Goal: Task Accomplishment & Management: Manage account settings

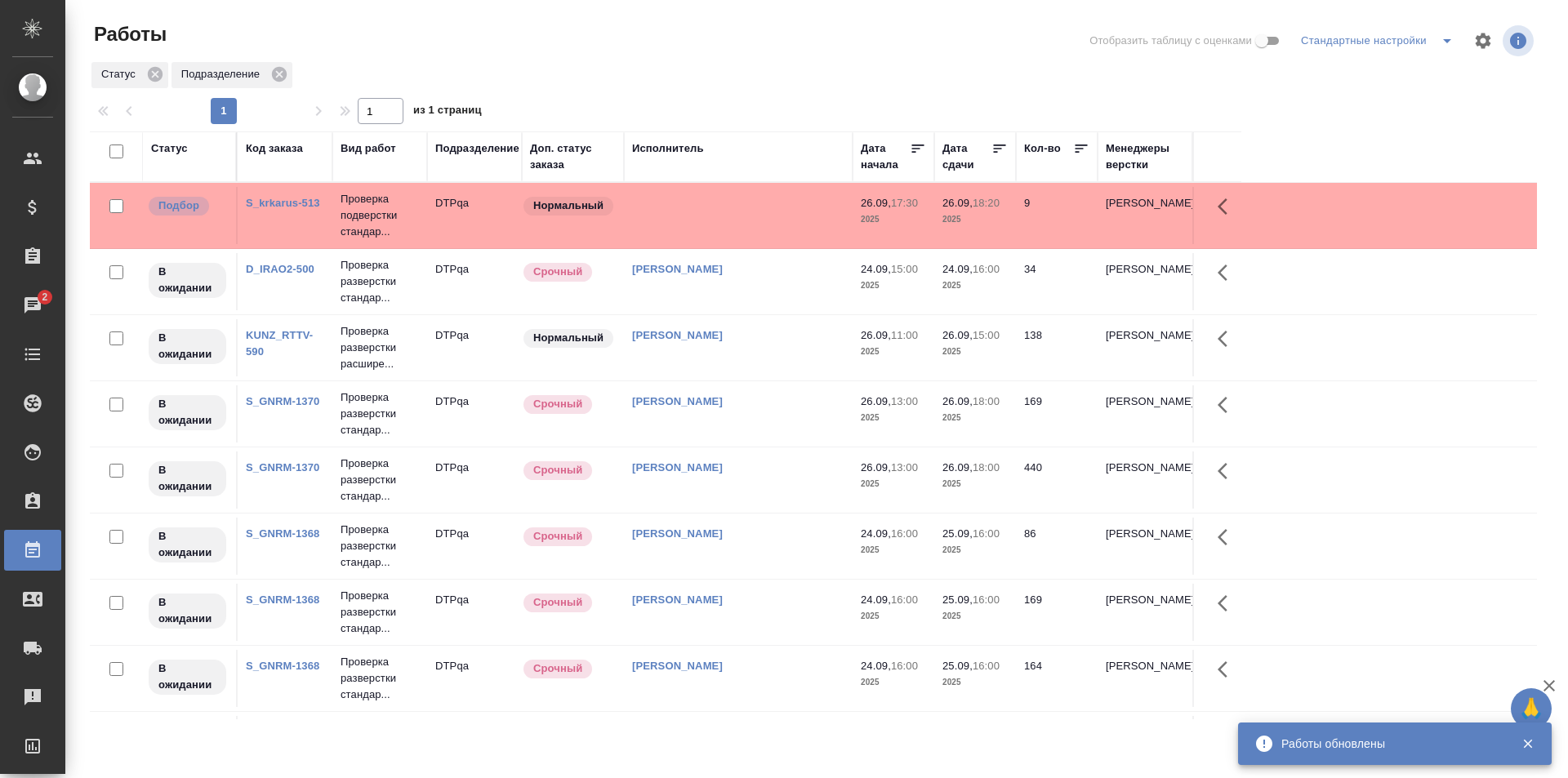
click at [174, 148] on div "Статус" at bounding box center [169, 149] width 37 height 17
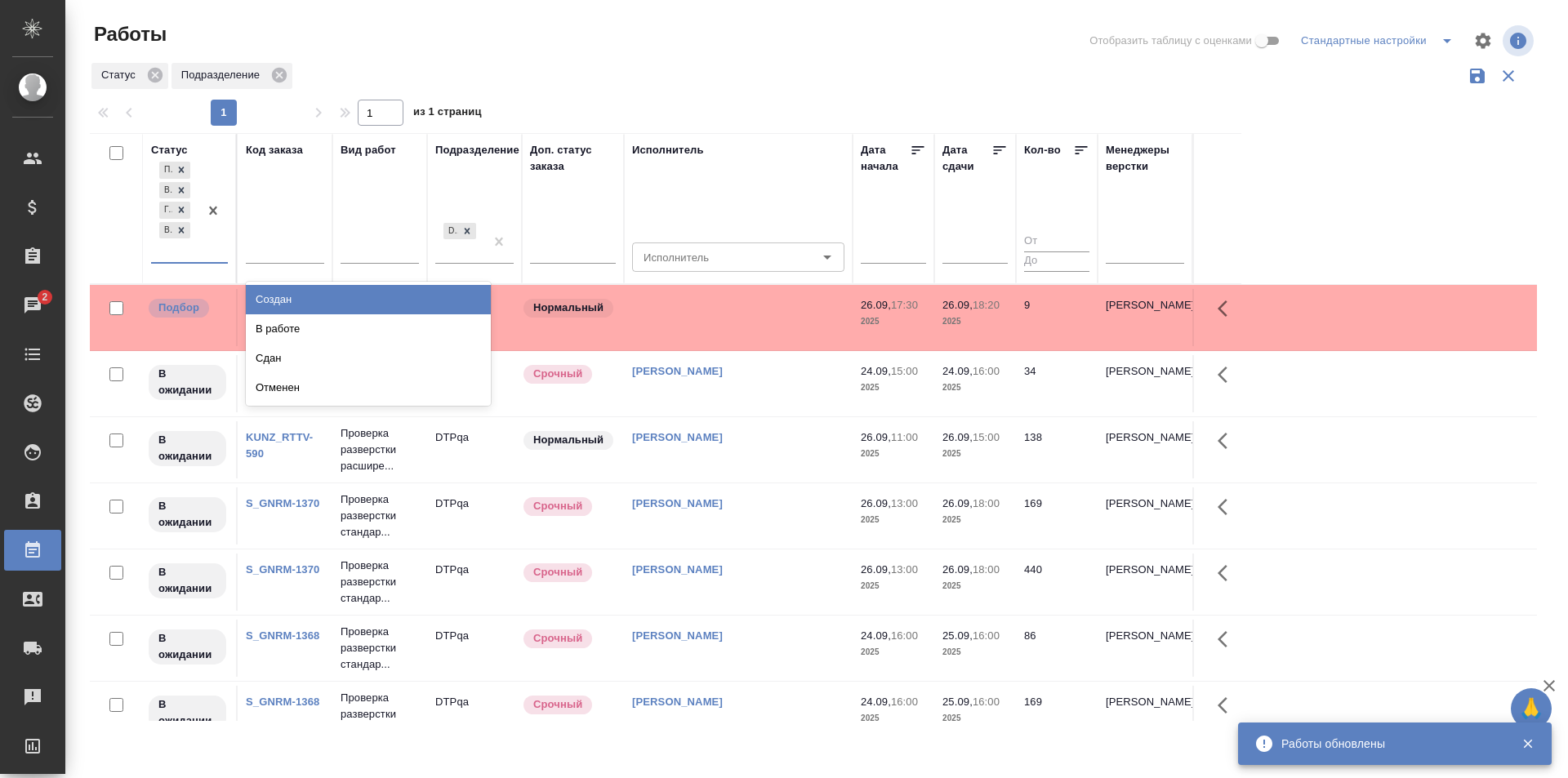
click at [210, 252] on div at bounding box center [213, 210] width 29 height 104
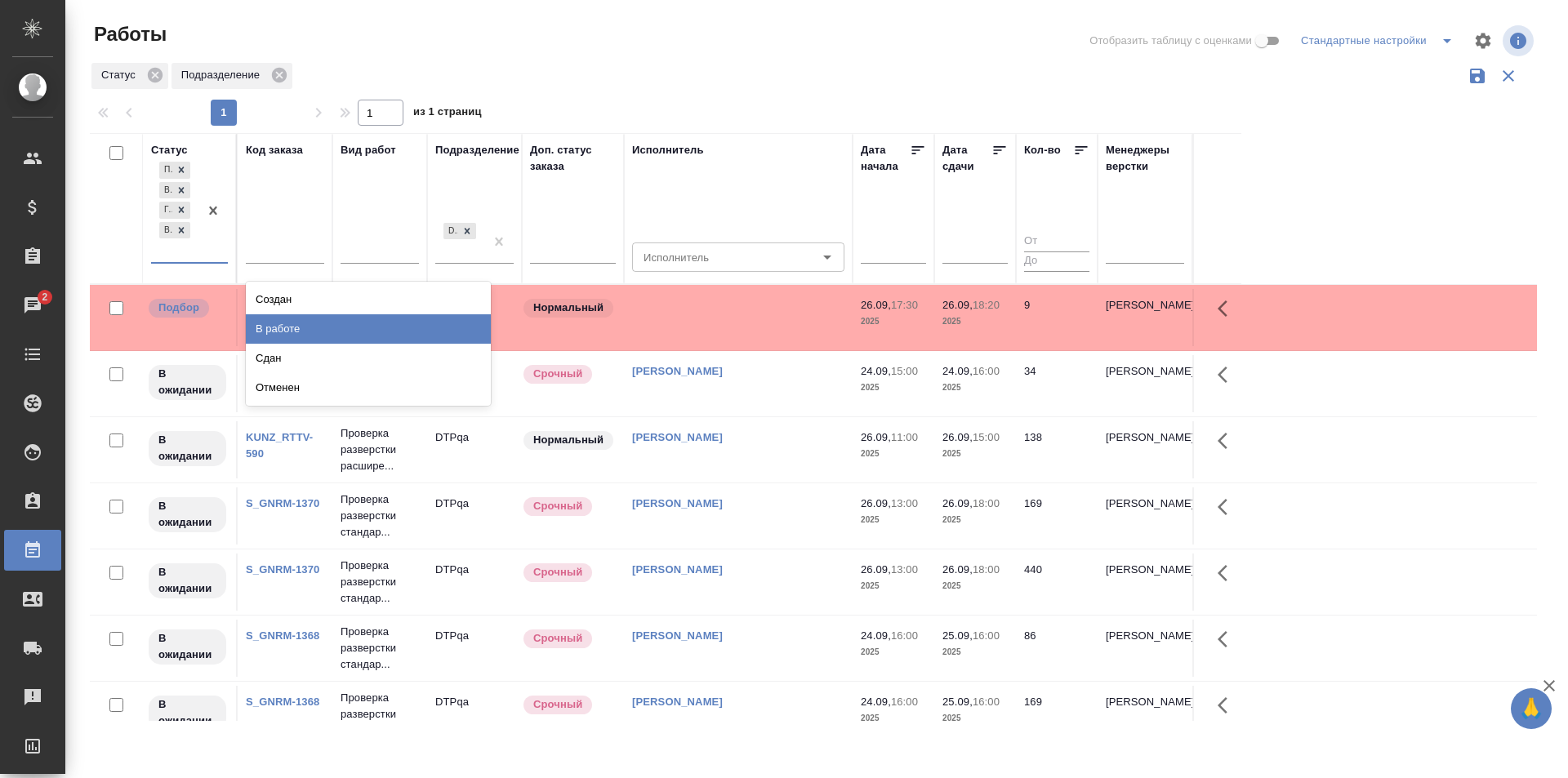
click at [293, 332] on div "В работе" at bounding box center [368, 328] width 245 height 29
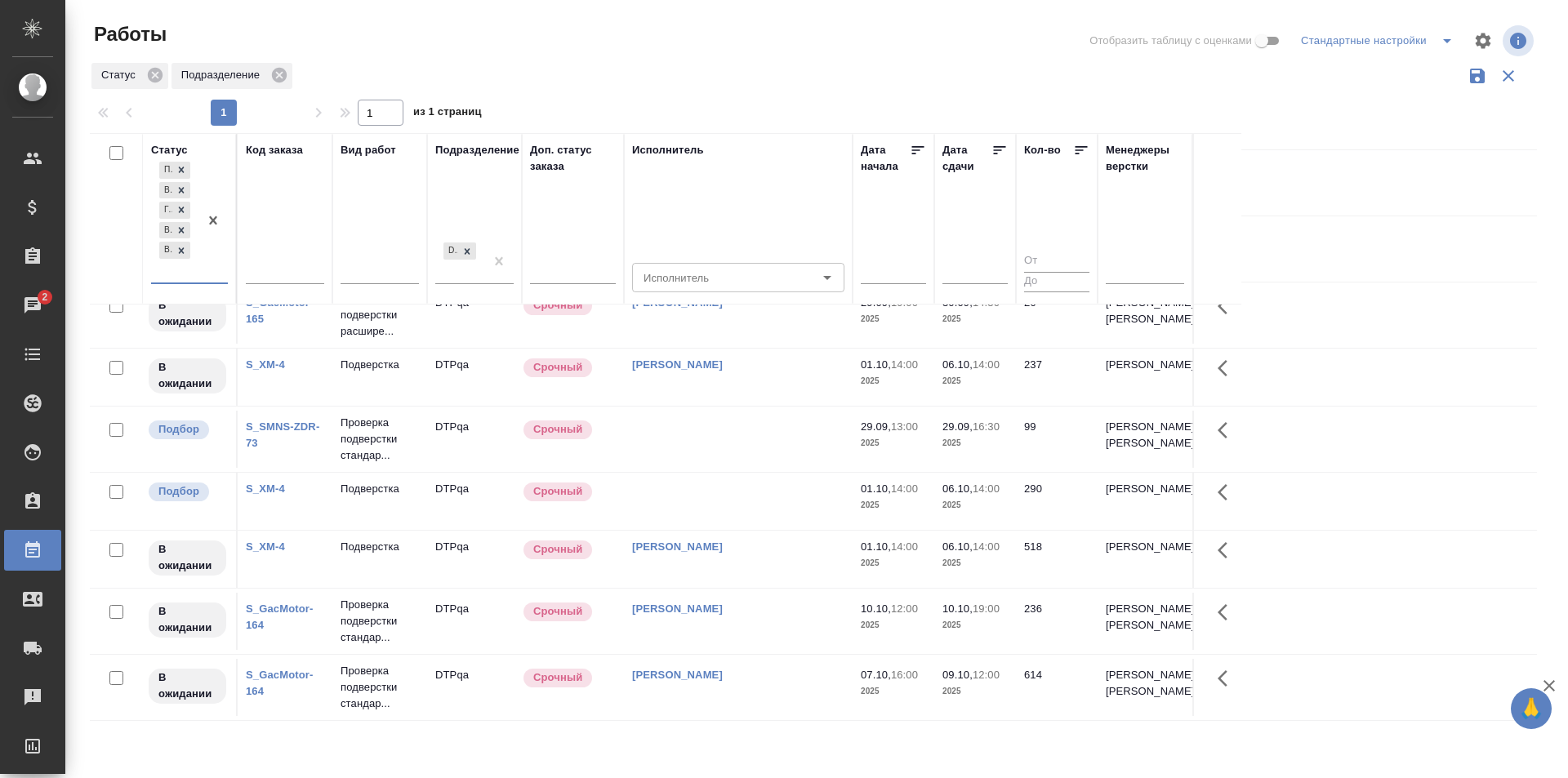
scroll to position [808, 0]
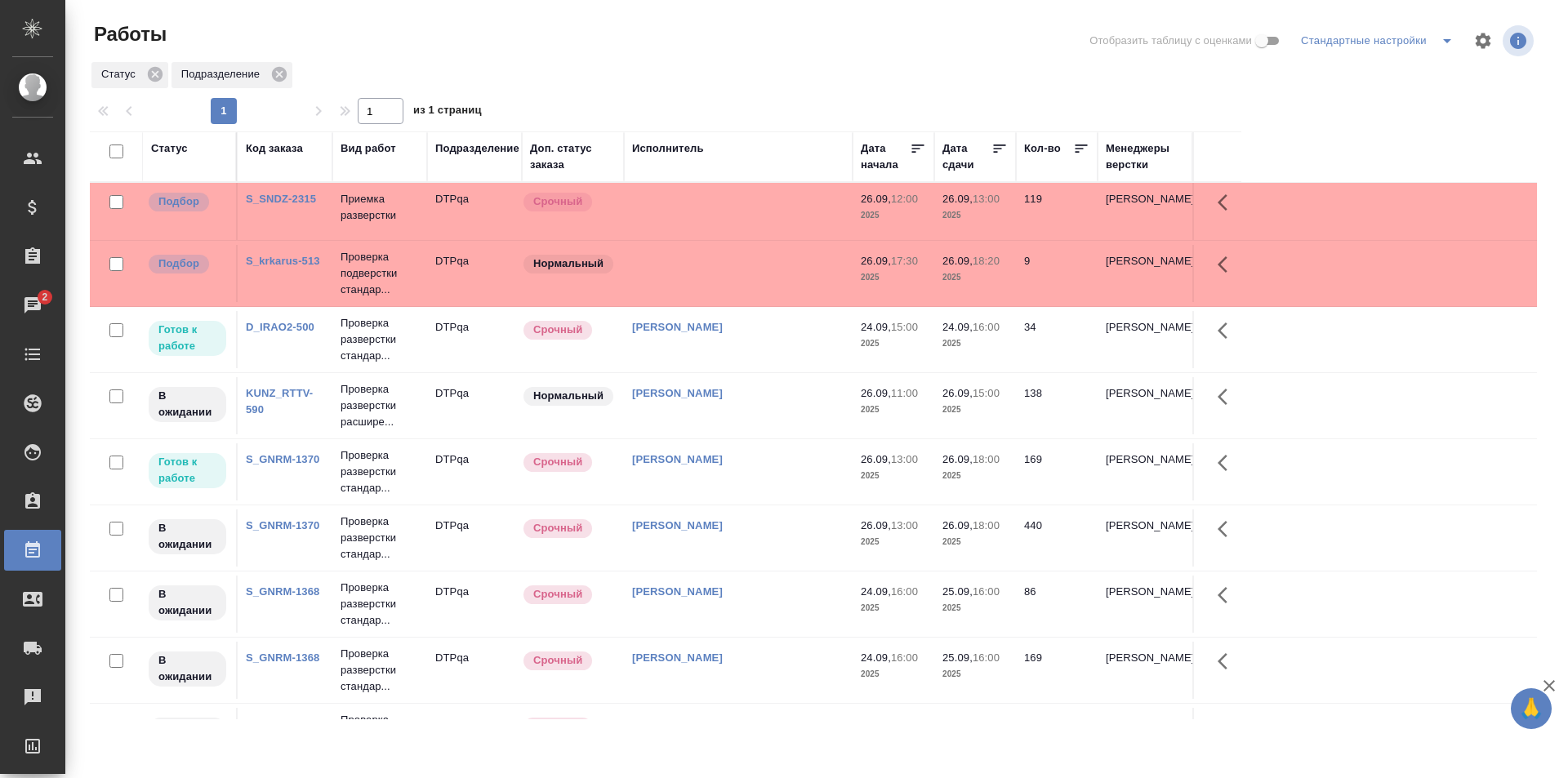
click at [743, 212] on td at bounding box center [738, 211] width 229 height 57
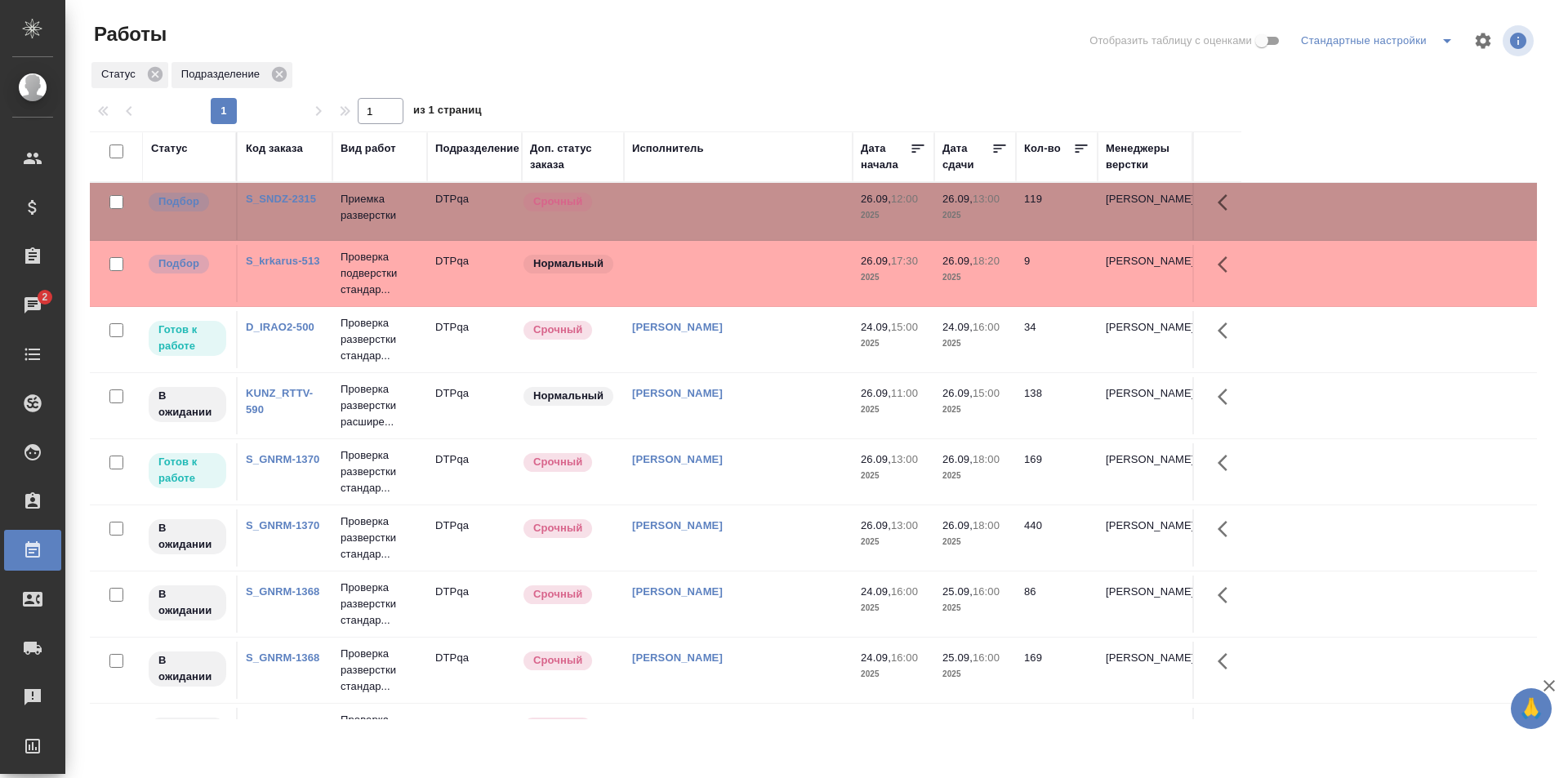
click at [743, 212] on td at bounding box center [738, 211] width 229 height 57
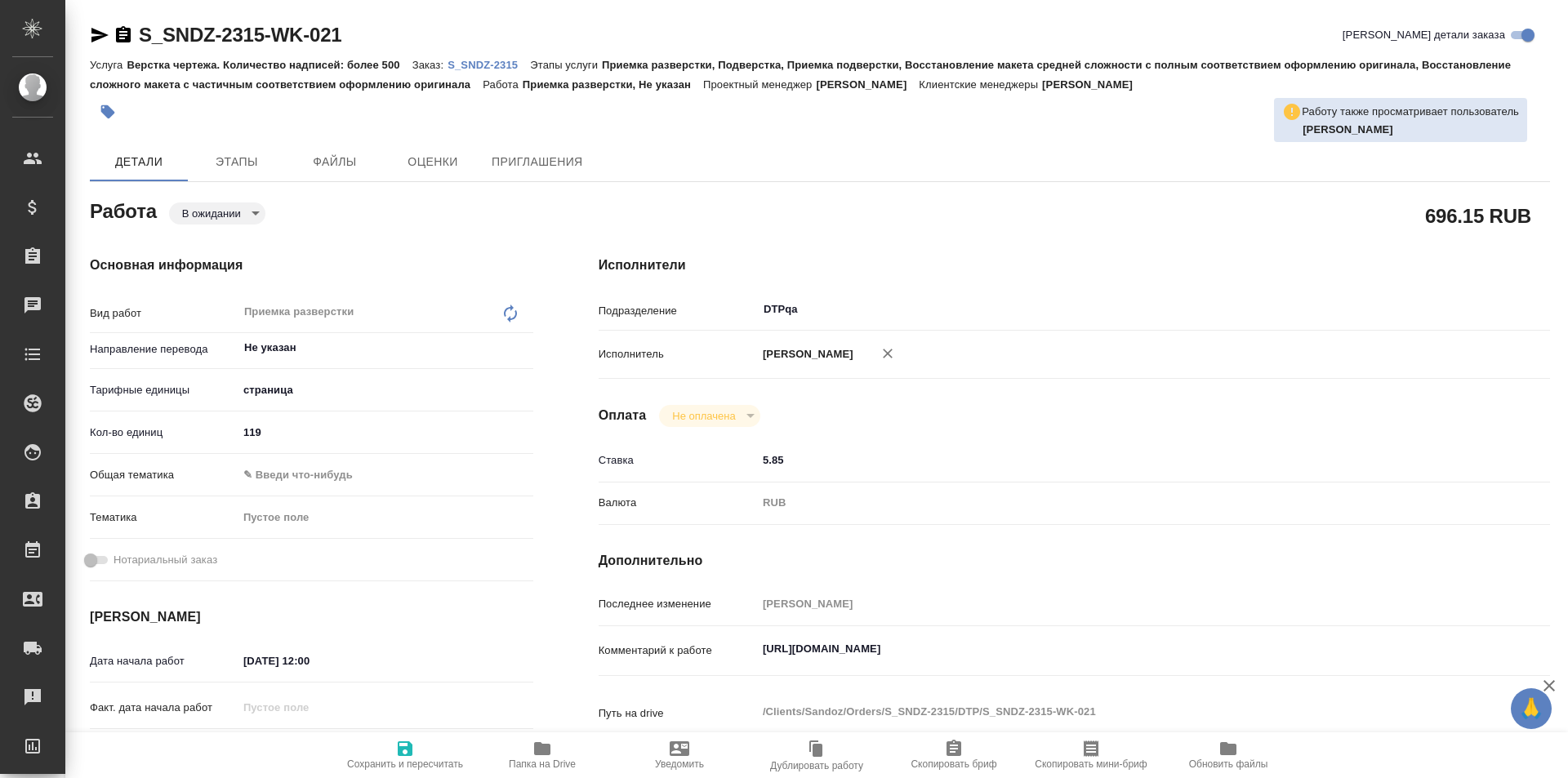
type textarea "x"
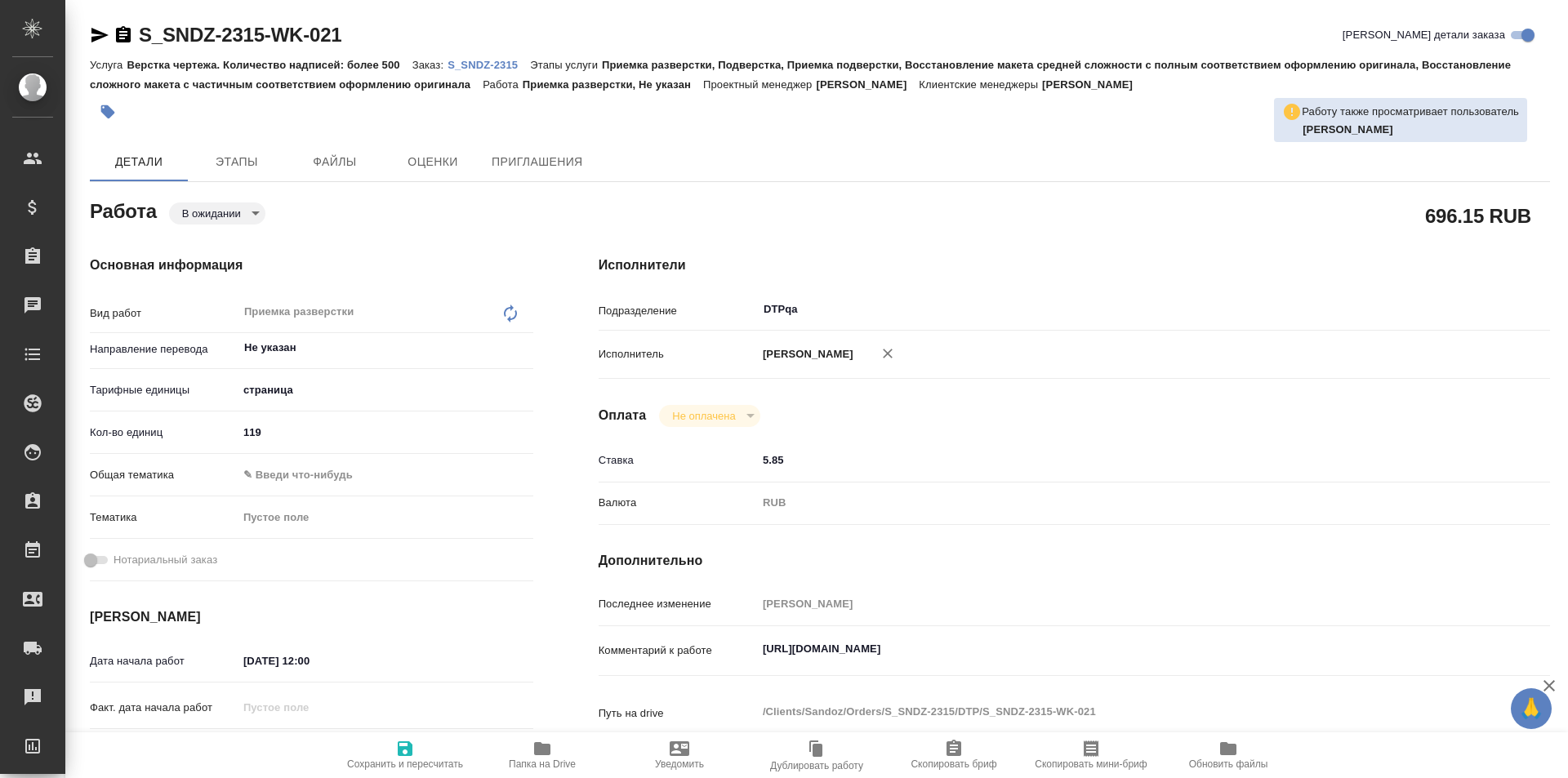
type textarea "x"
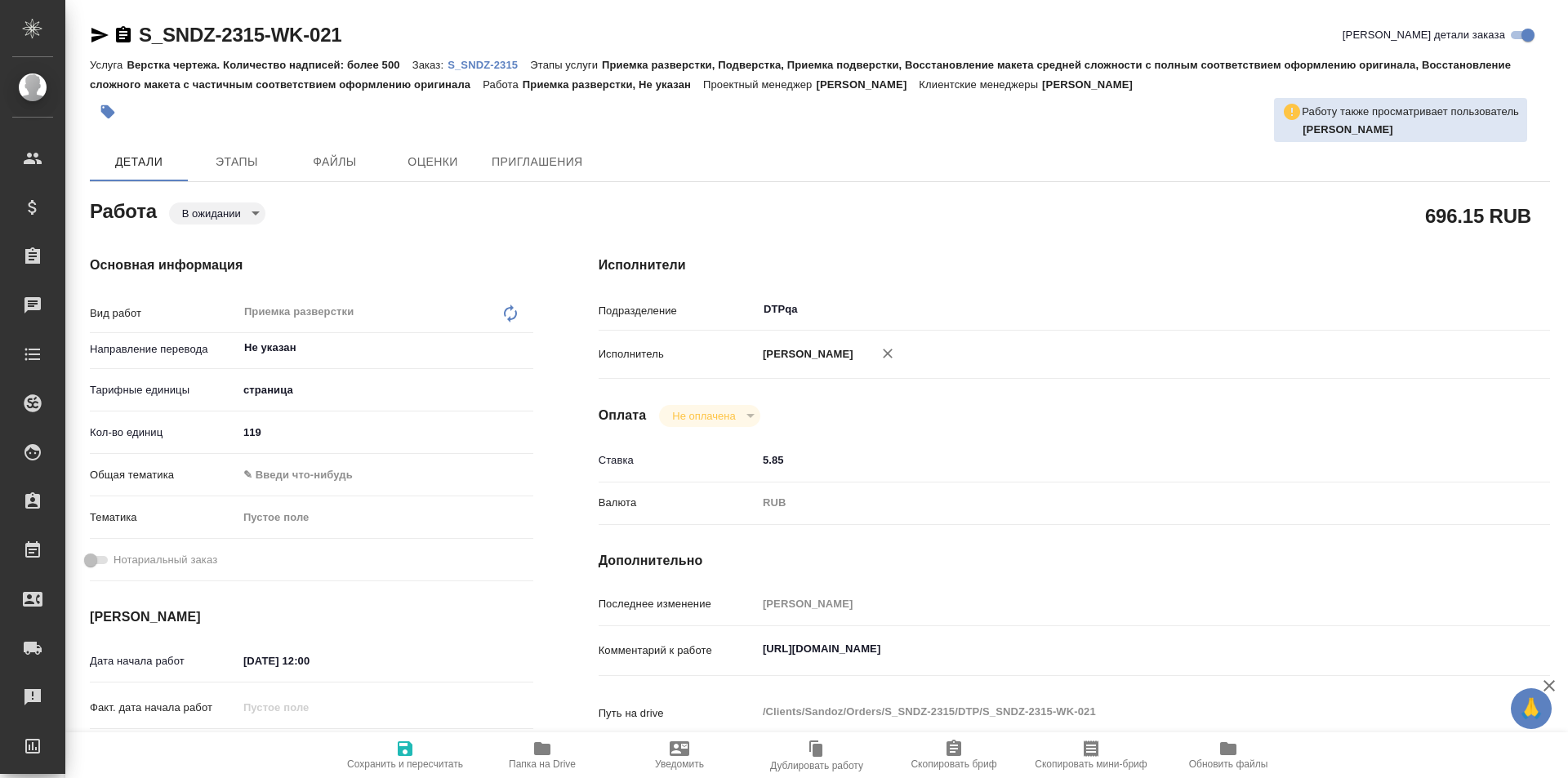
type textarea "x"
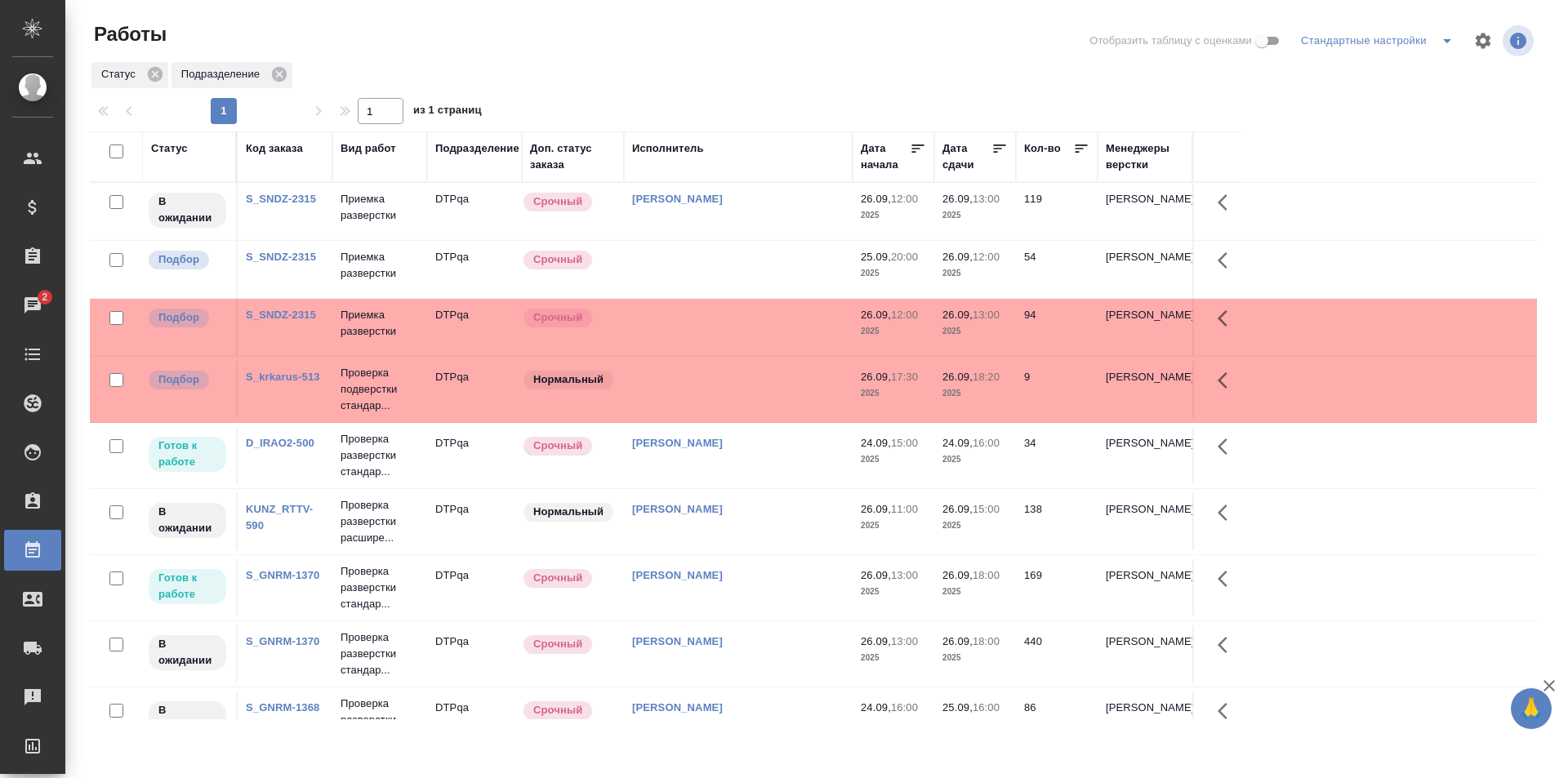
click at [733, 328] on td at bounding box center [738, 327] width 229 height 57
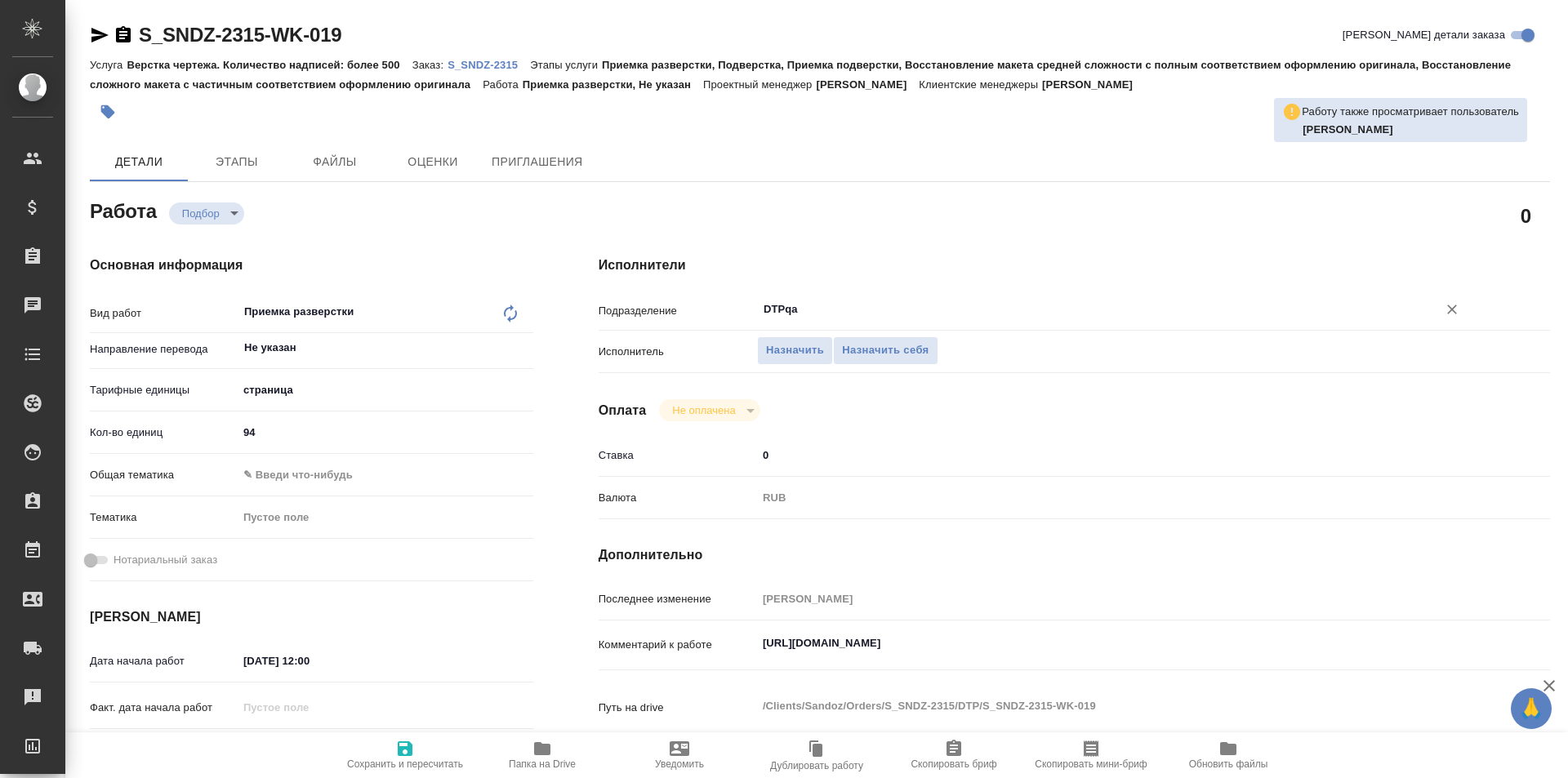
type textarea "x"
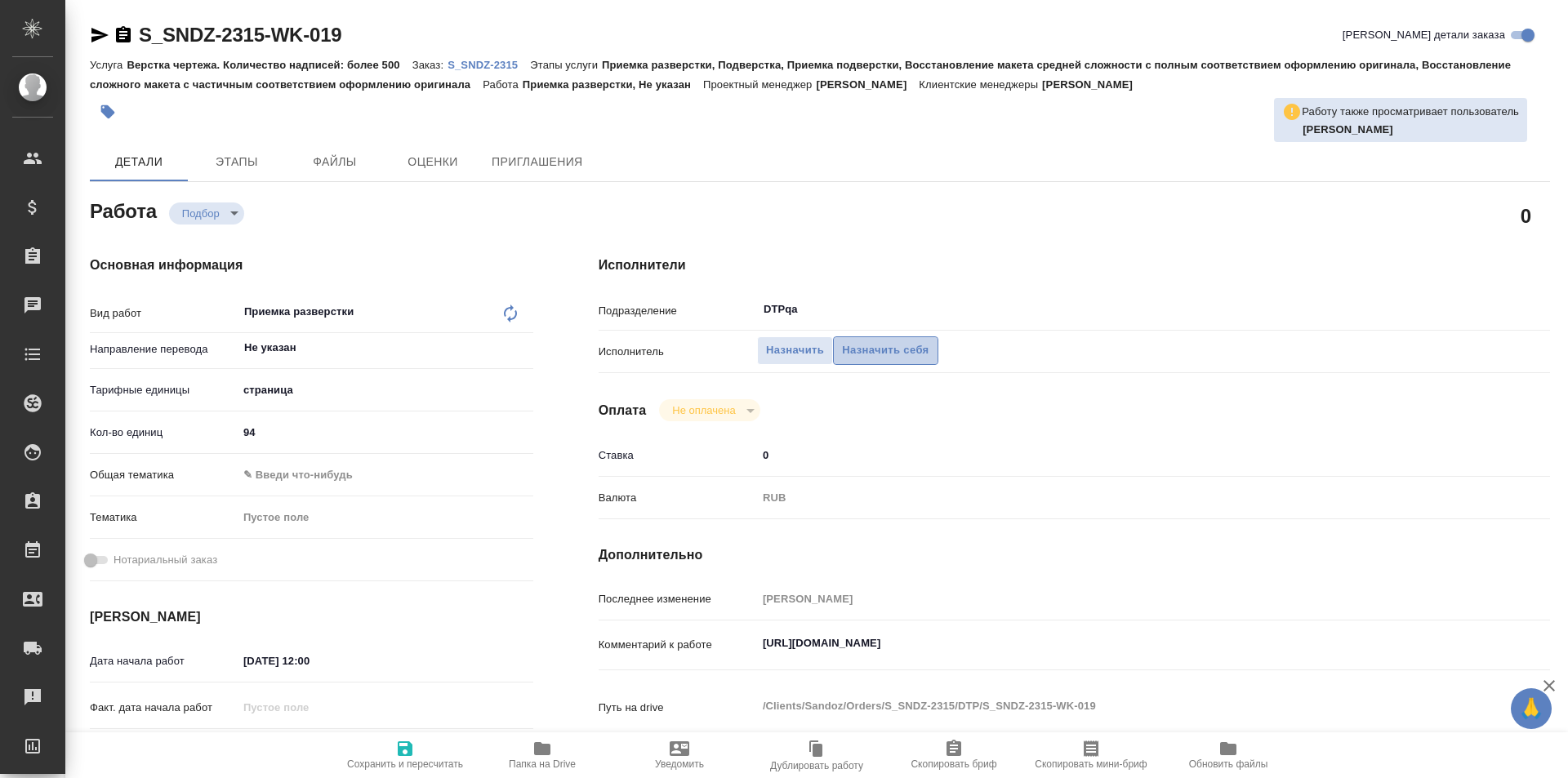
click at [879, 349] on span "Назначить себя" at bounding box center [884, 351] width 86 height 18
type textarea "x"
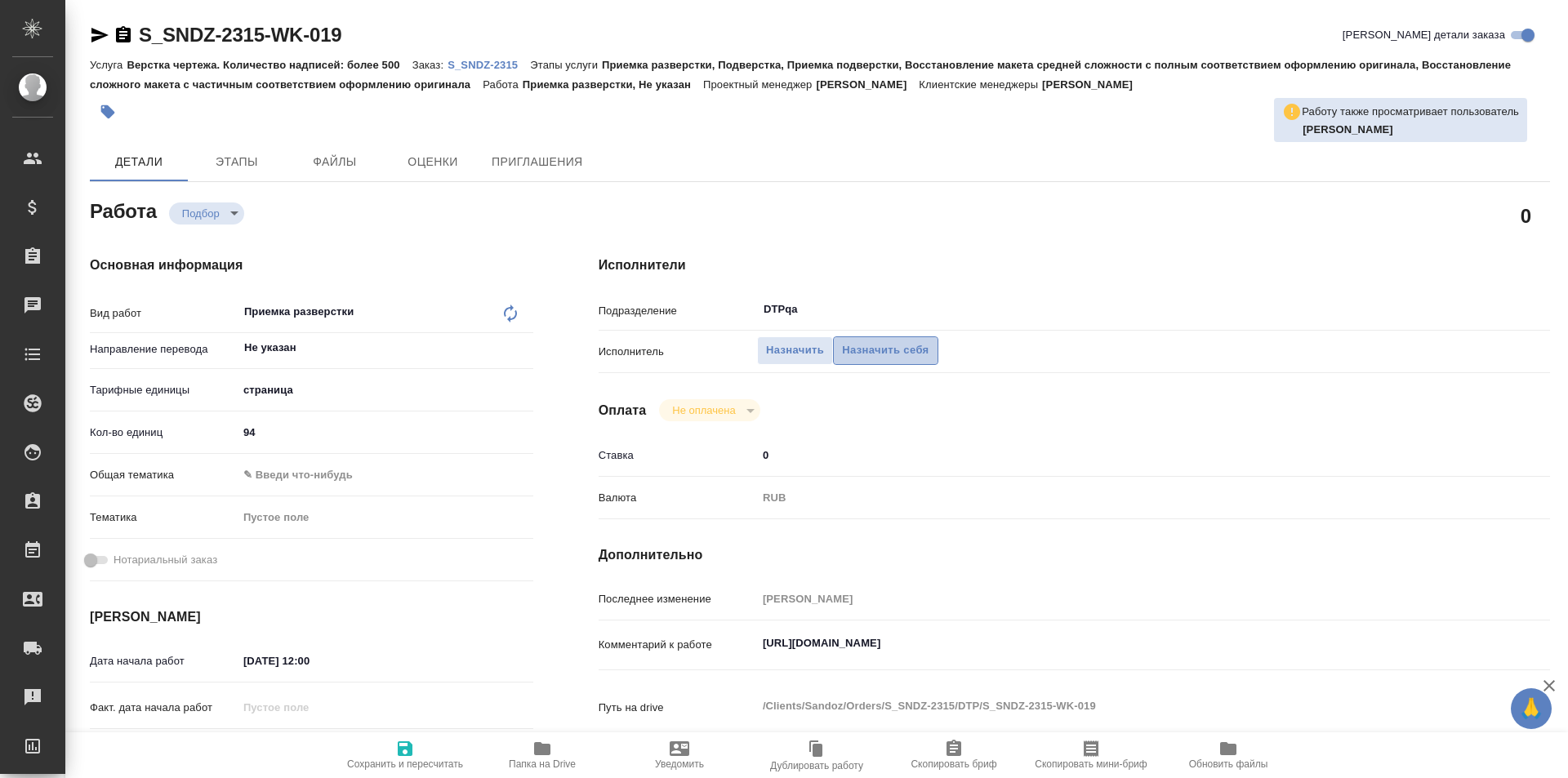
type textarea "x"
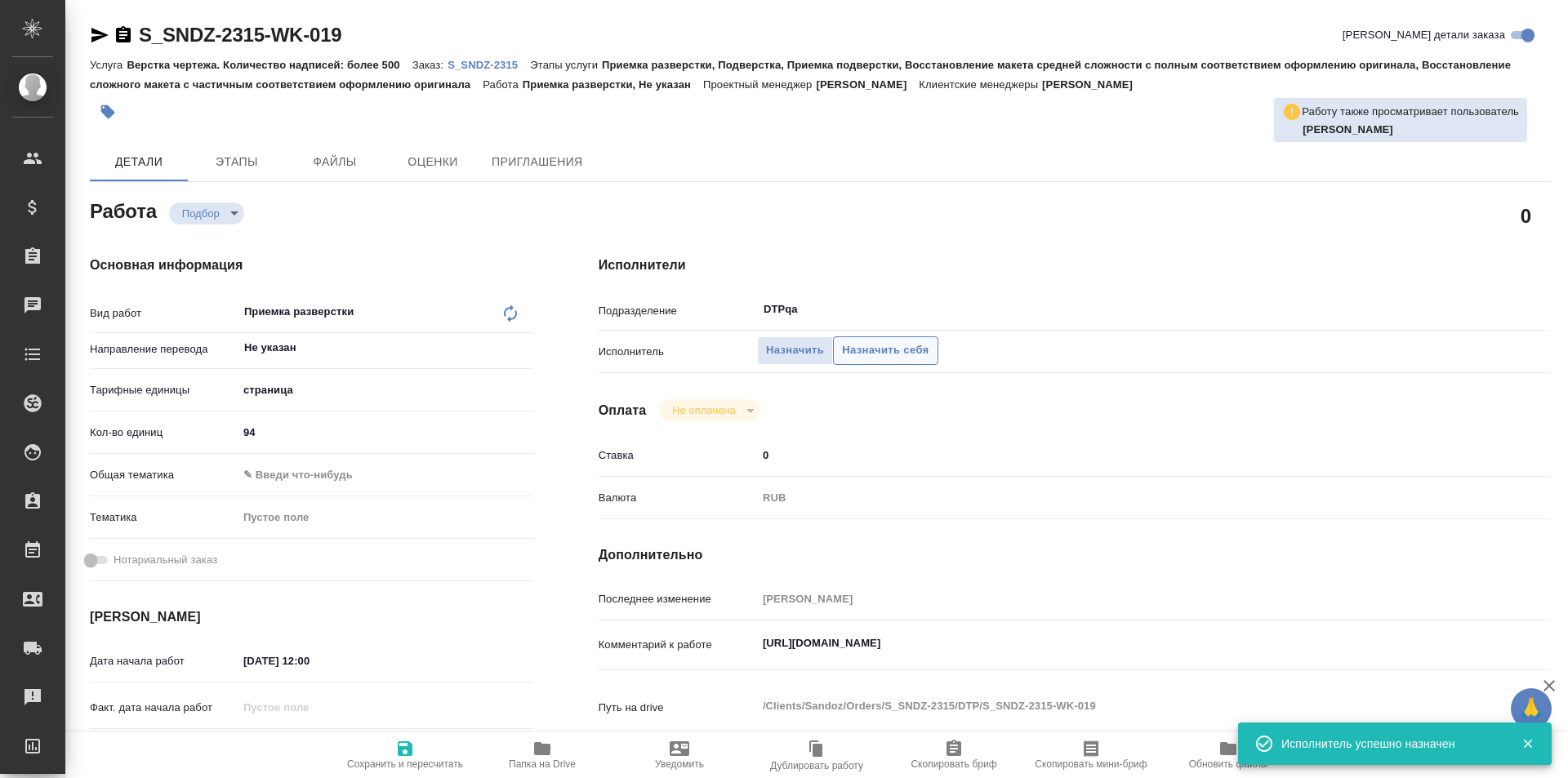
type textarea "x"
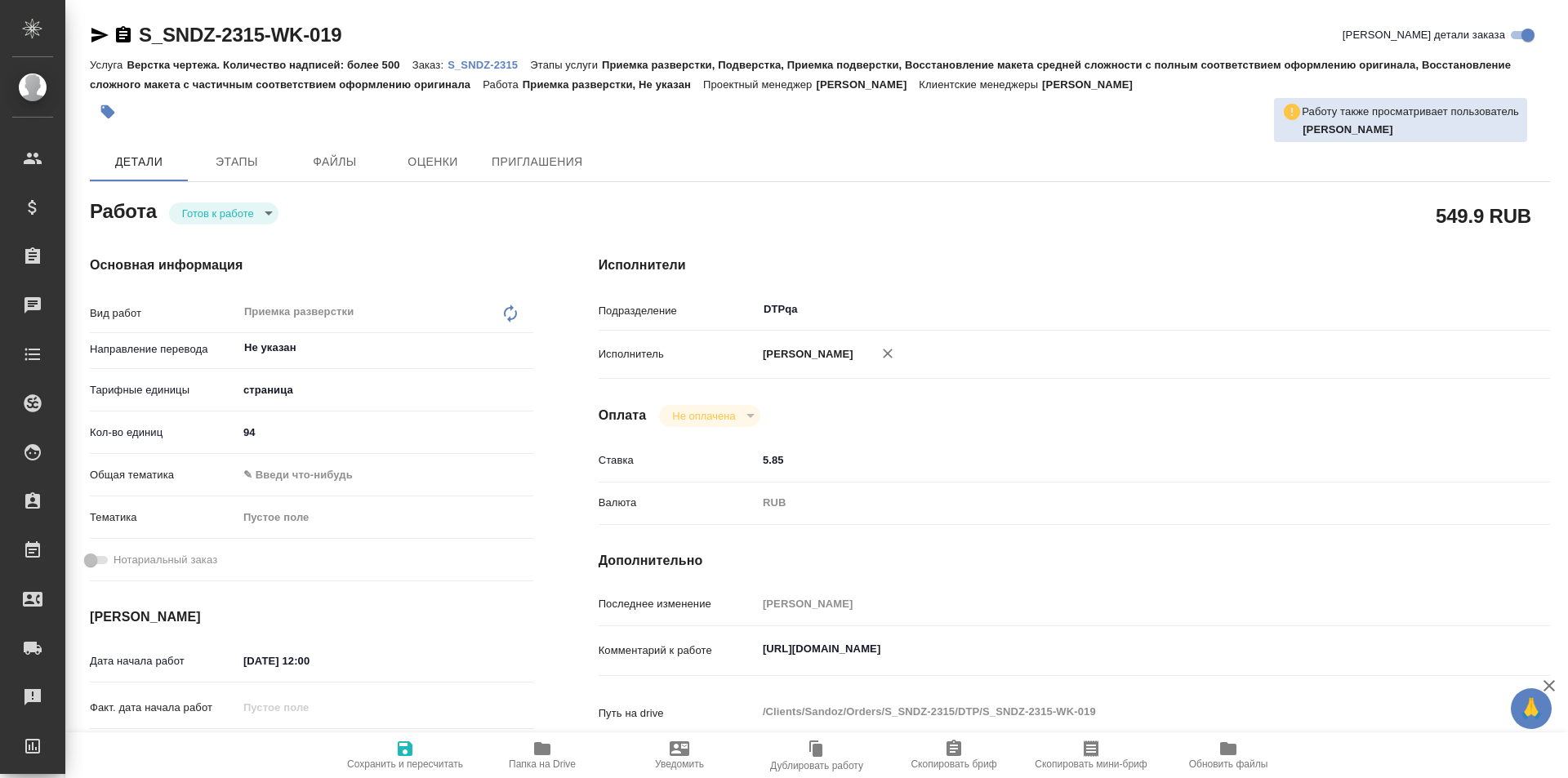
type textarea "x"
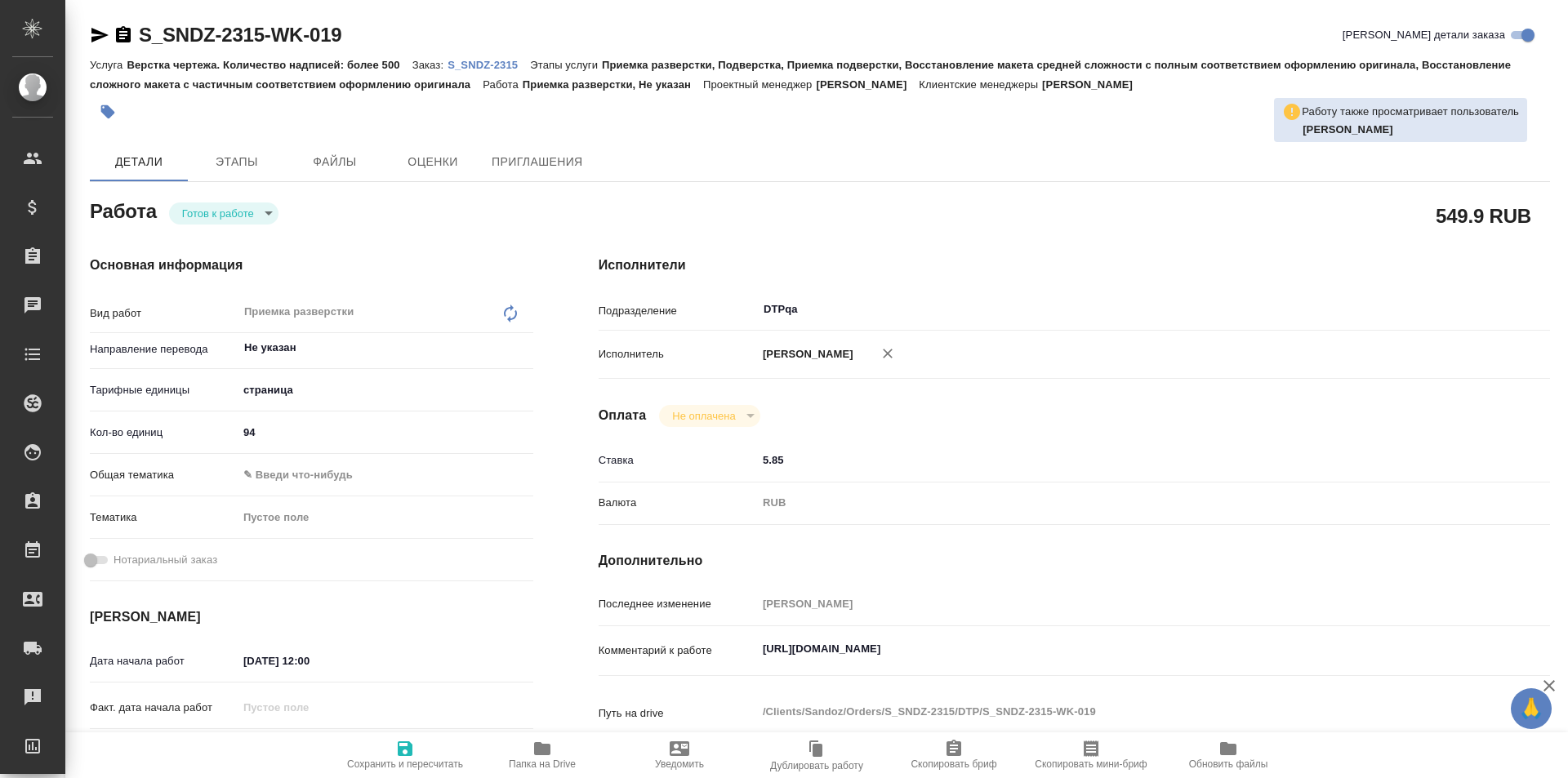
type textarea "x"
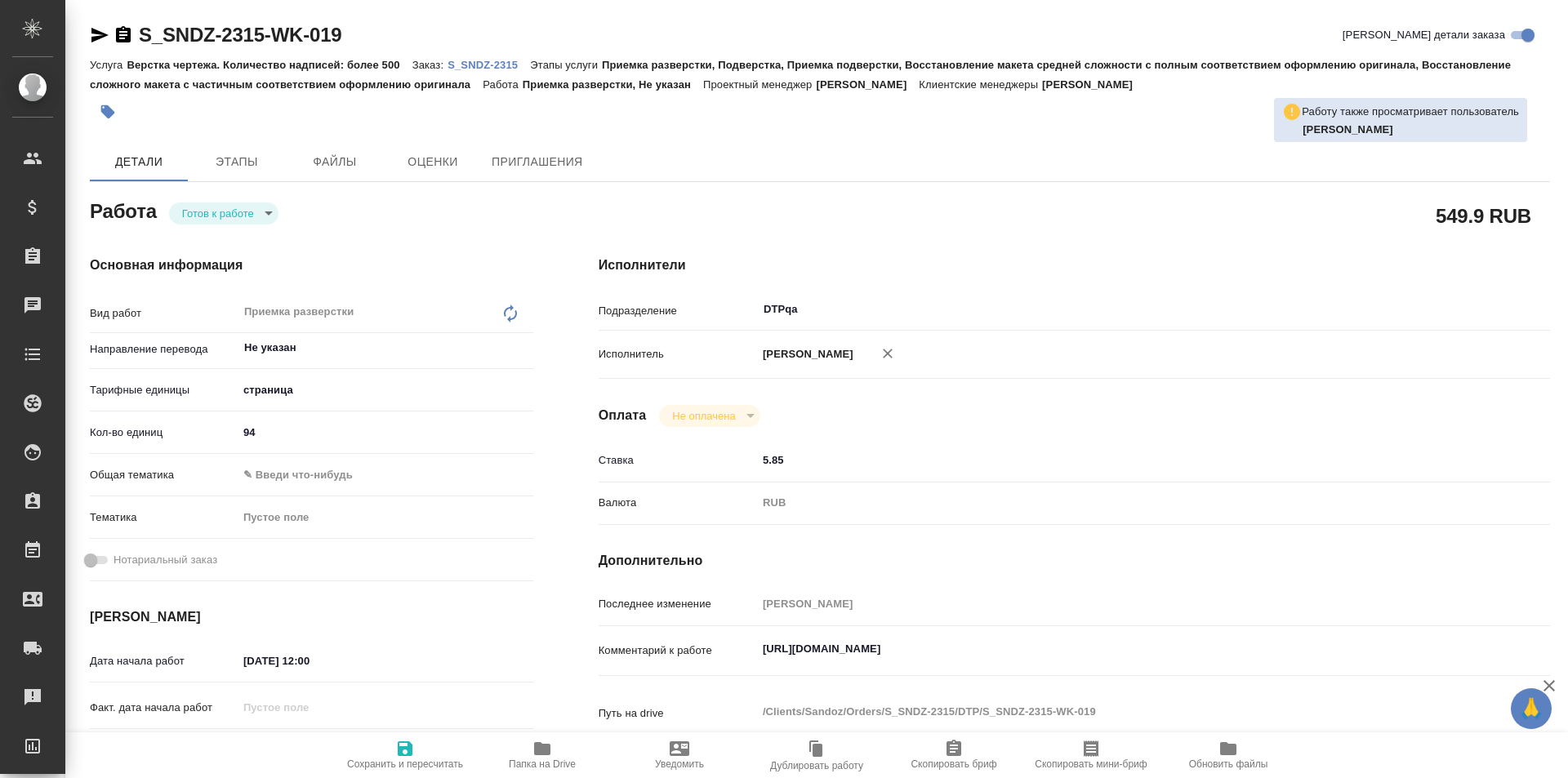
type textarea "x"
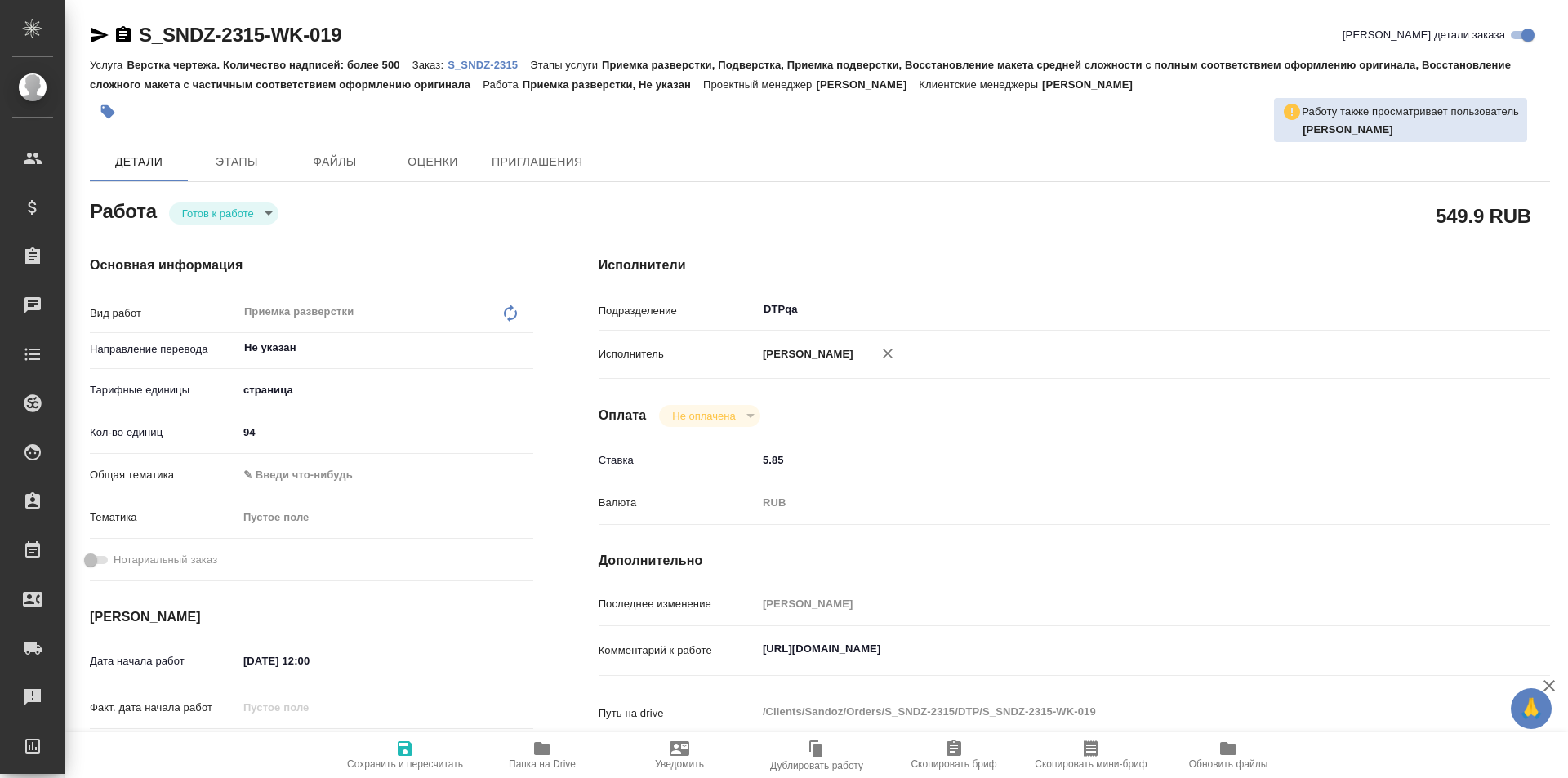
type textarea "x"
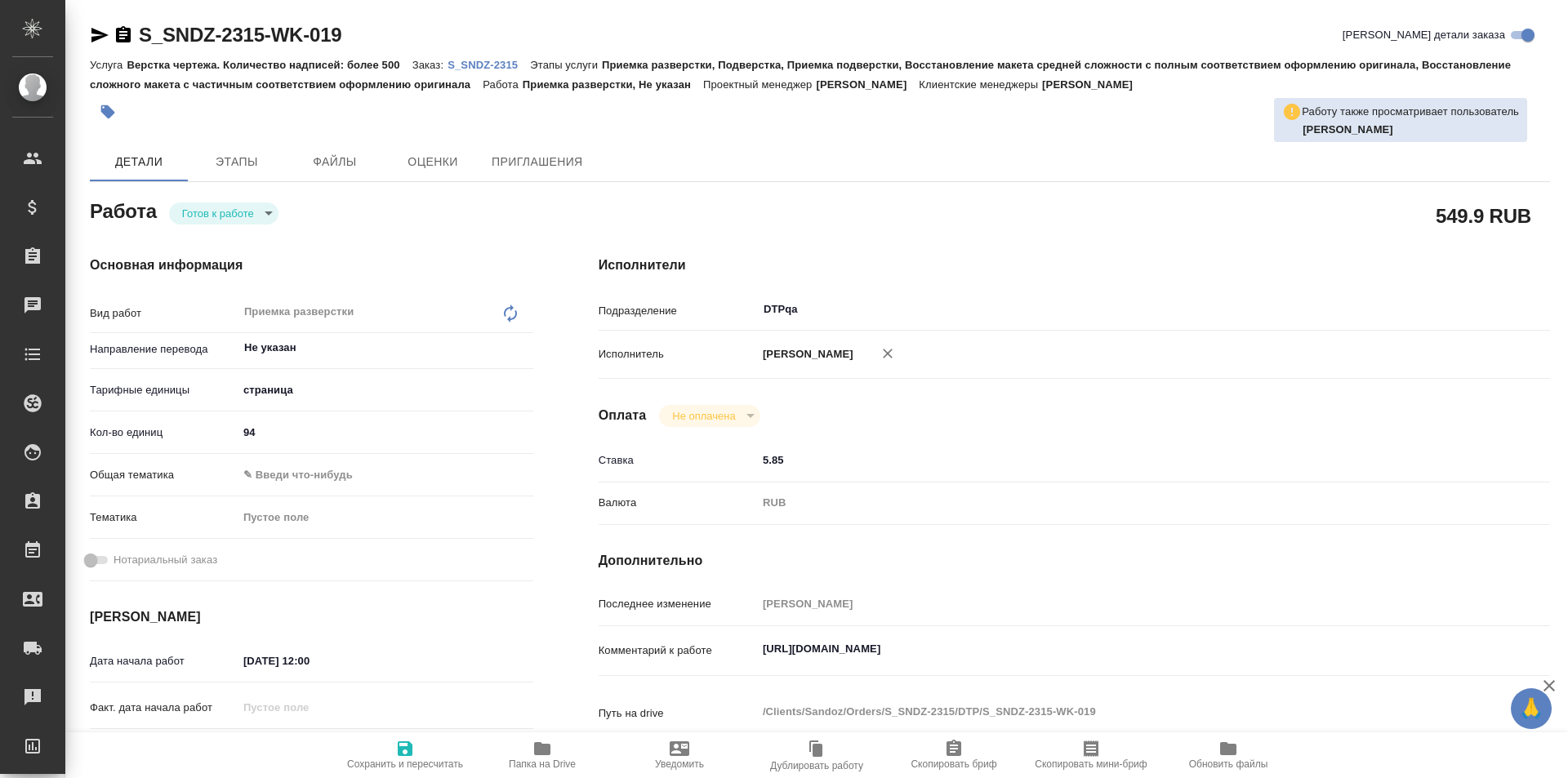
type textarea "x"
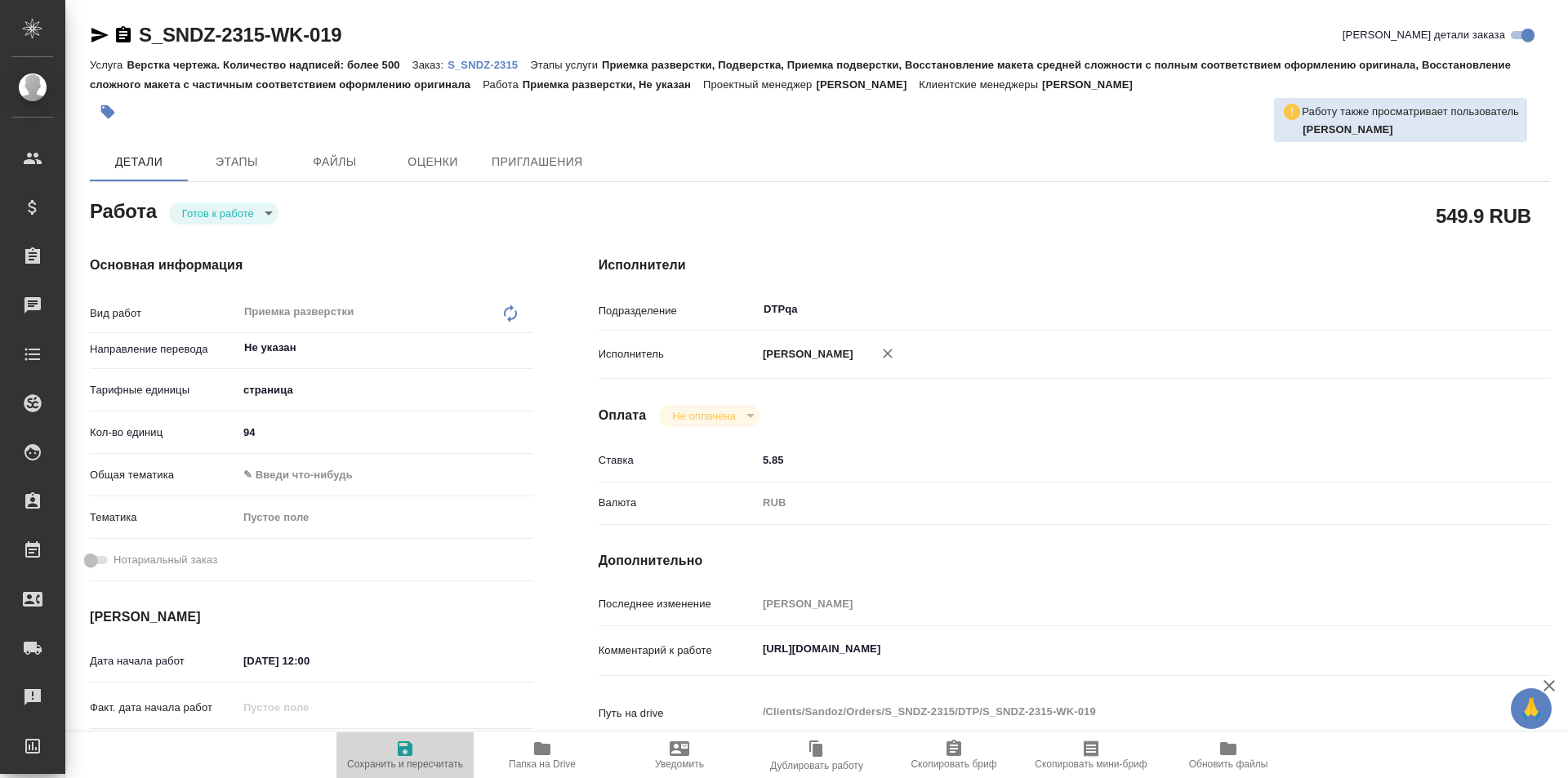
click at [406, 754] on icon "button" at bounding box center [404, 749] width 19 height 19
type textarea "x"
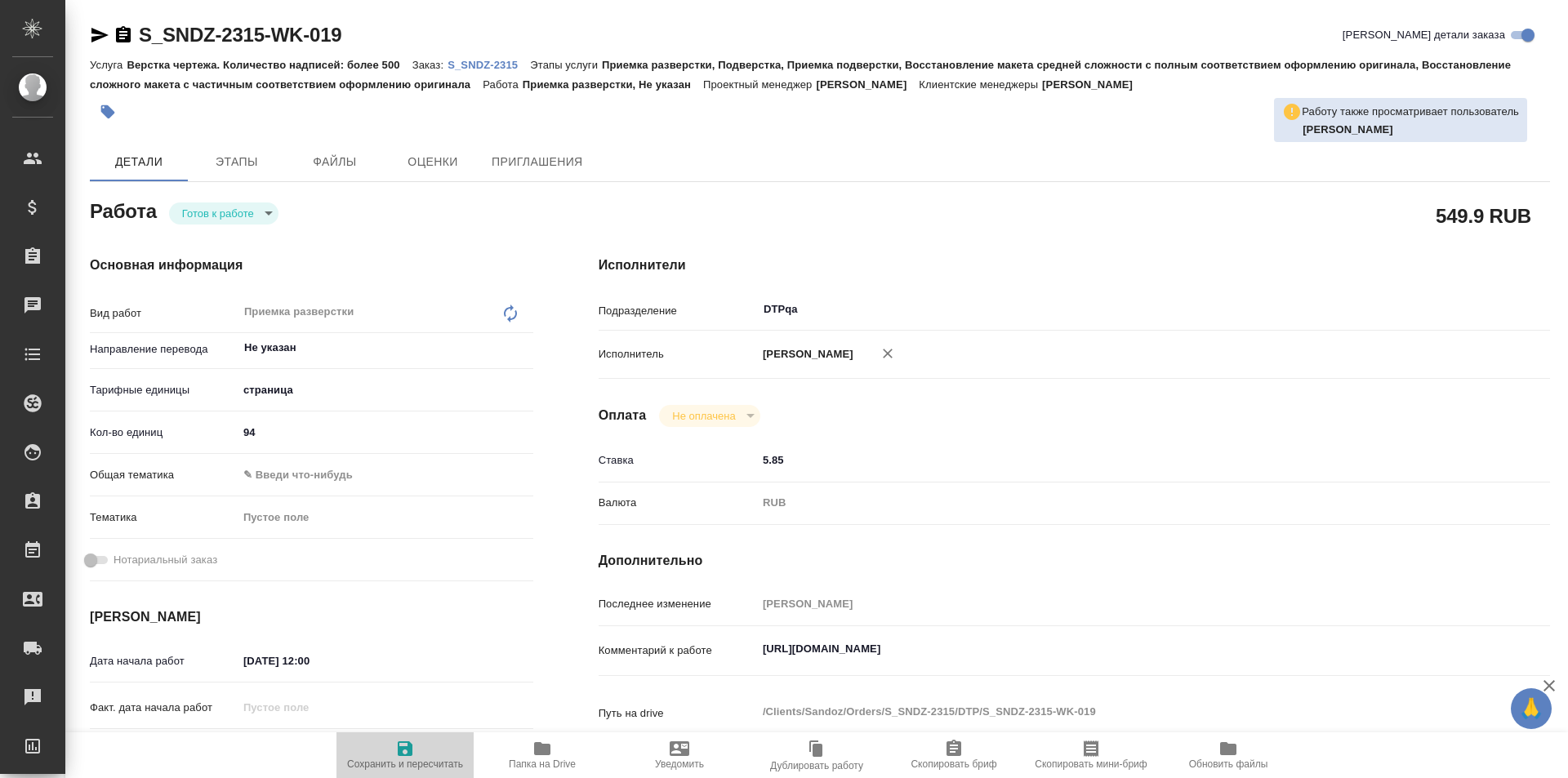
type textarea "x"
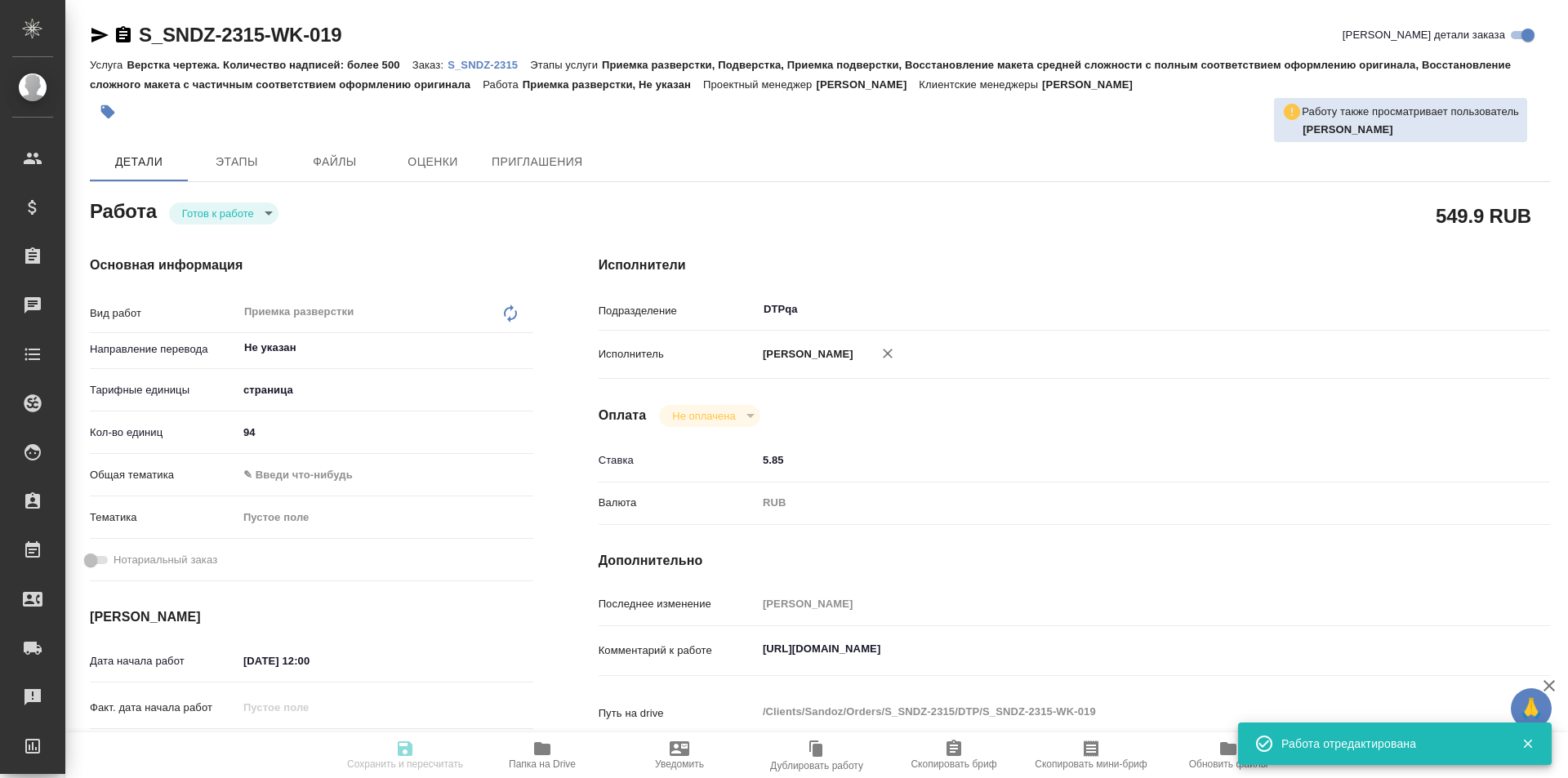
type input "readyForWork"
type textarea "Приемка разверстки"
type textarea "x"
type input "Не указан"
type input "5a8b1489cc6b4906c91bfdb2"
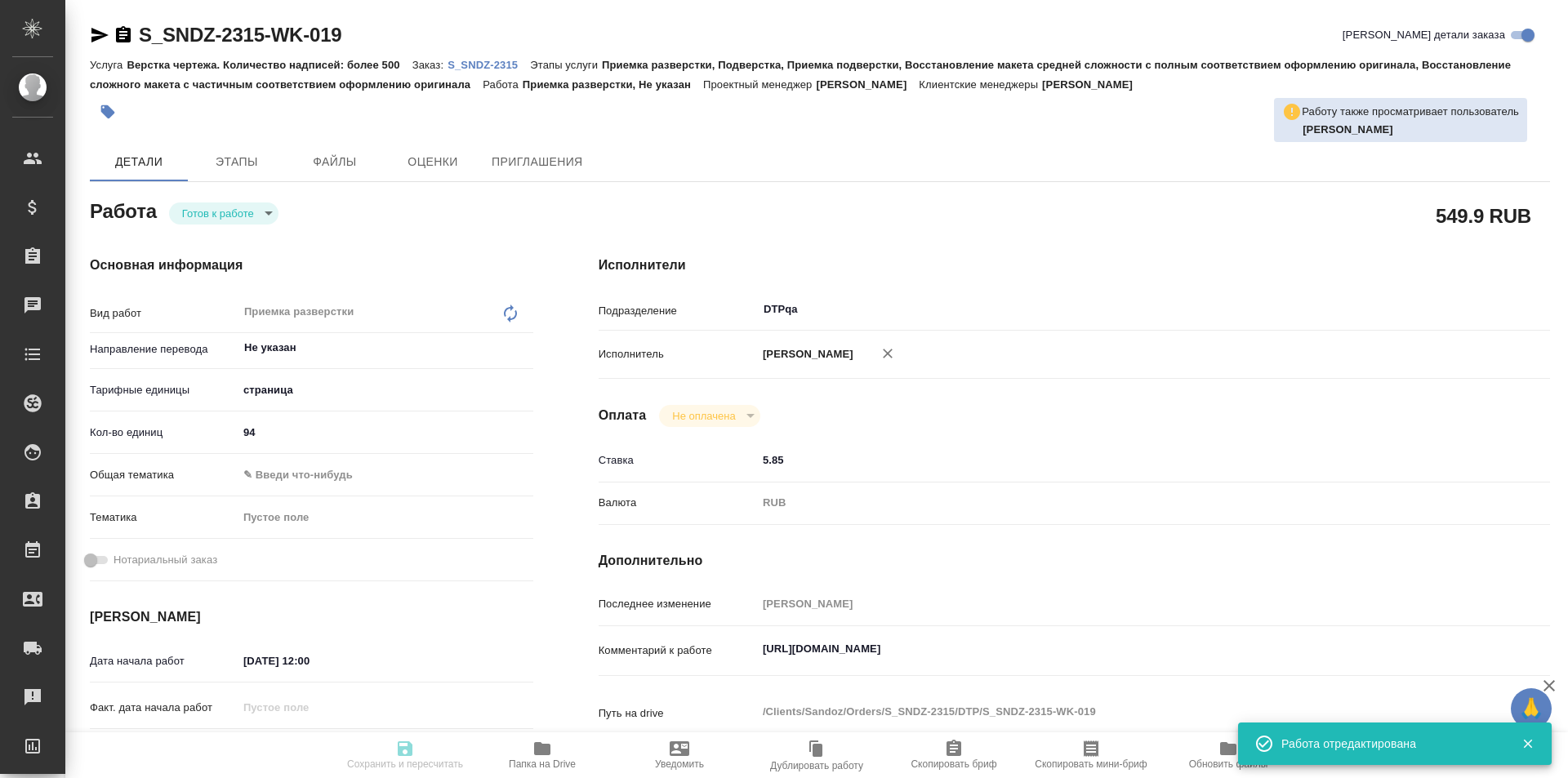
type input "94"
type input "26.09.2025 12:00"
type input "26.09.2025 13:00"
type input "30.09.2025 19:00"
type input "DTPqa"
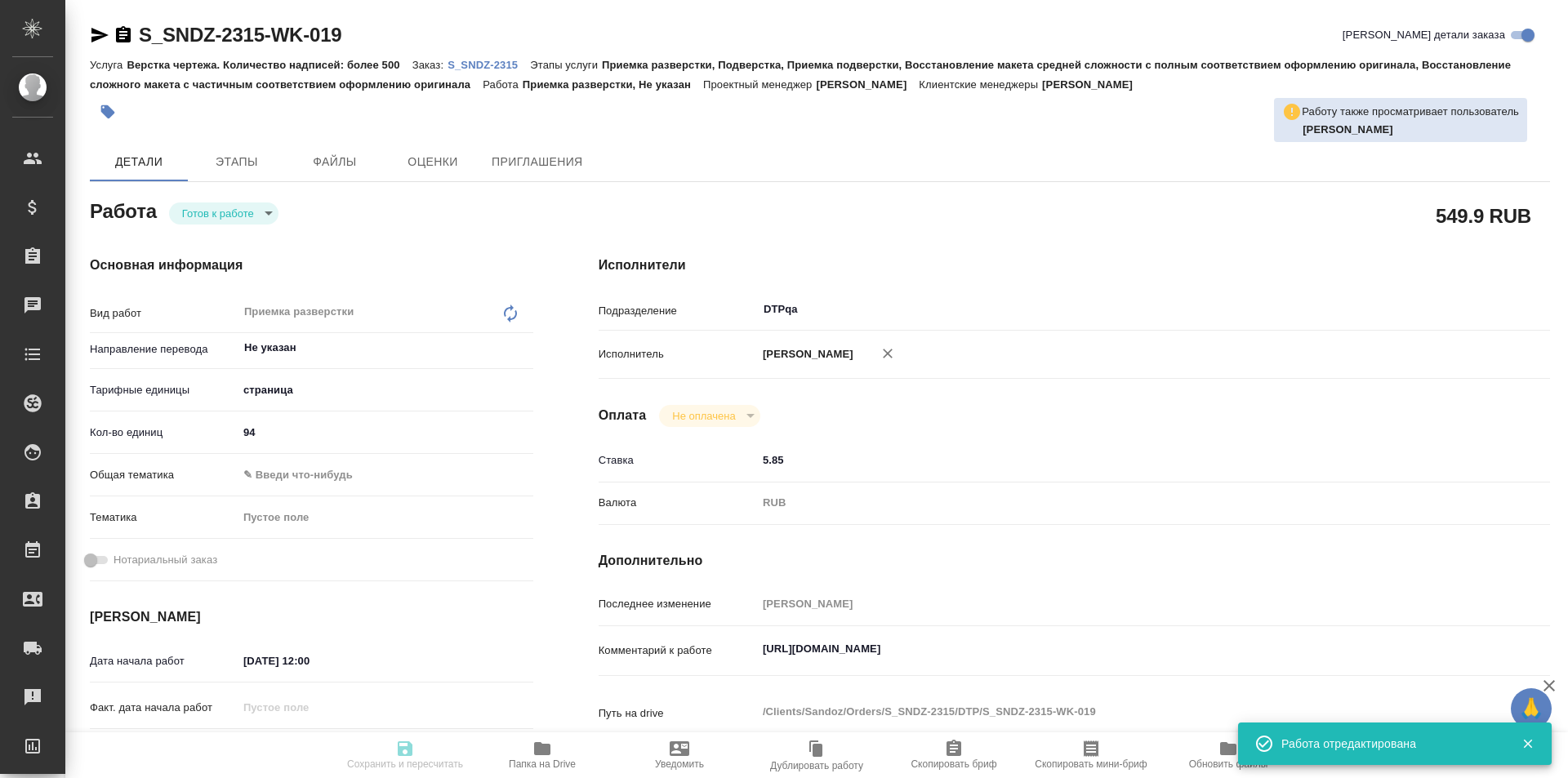
type input "notPayed"
type input "5.85"
type input "RUB"
type input "[PERSON_NAME]"
type textarea "https://tera.awatera.com/Work/68d3a5e042c7c9f0b1d79098/"
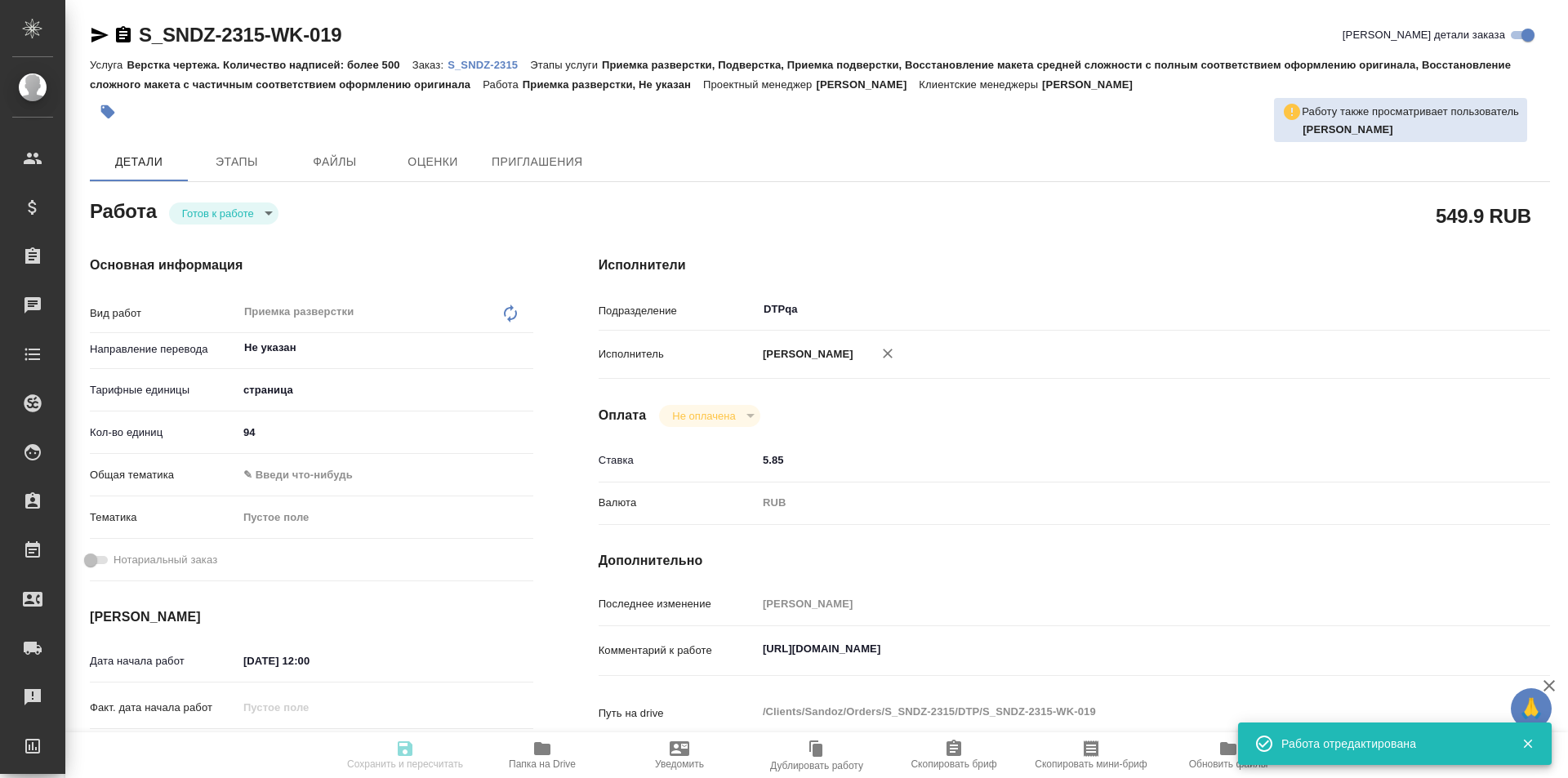
type textarea "x"
type textarea "/Clients/Sandoz/Orders/S_SNDZ-2315/DTP/S_SNDZ-2315-WK-019"
type textarea "x"
type input "S_SNDZ-2315"
type input "Верстка чертежа. Количество надписей: более 500"
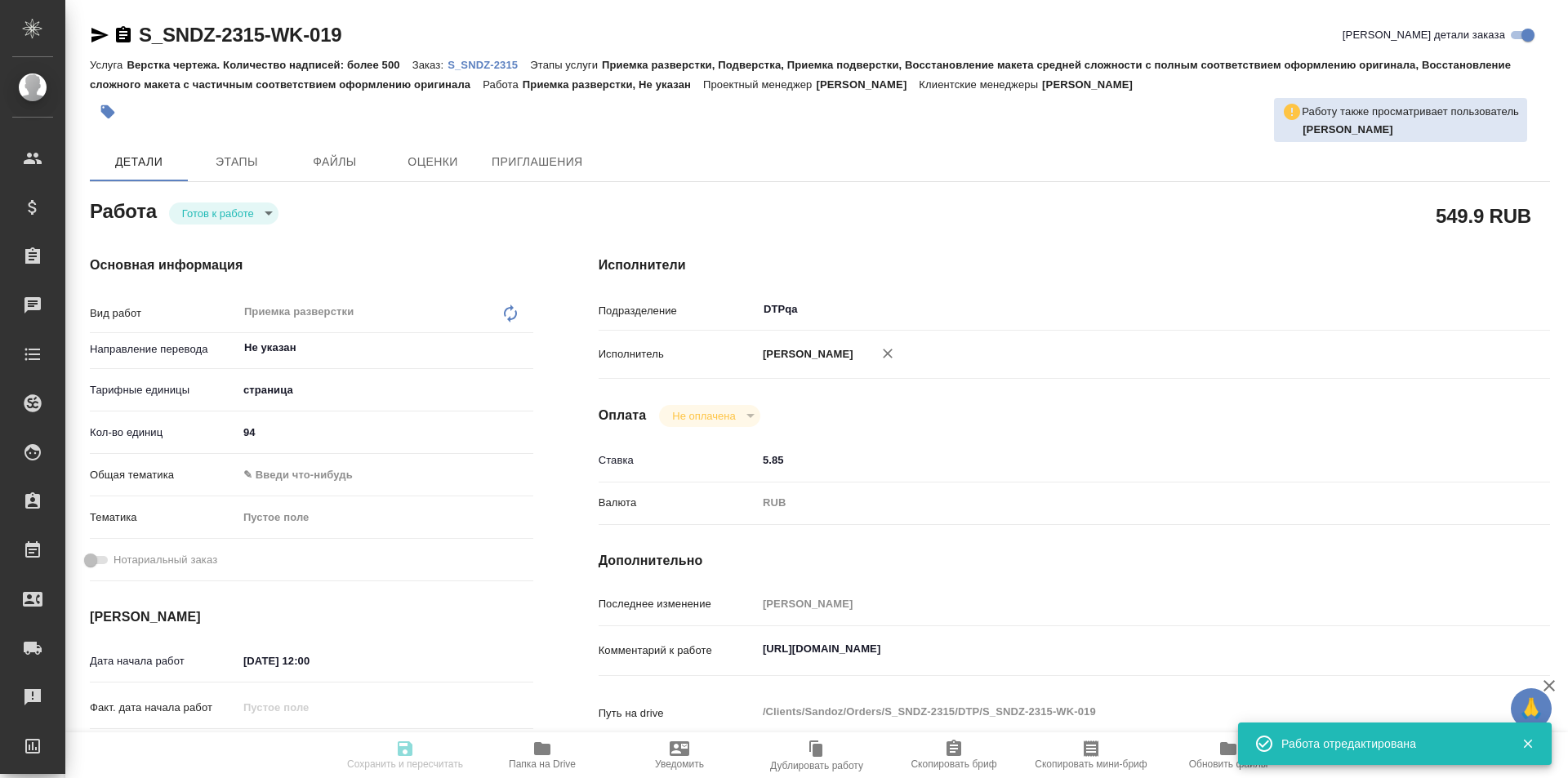
type input "Приемка разверстки, Подверстка, Приемка подверстки, Восстановление макета средн…"
type input "Кабаргина Анна"
type input "[PERSON_NAME]"
type input "/Clients/Sandoz/Orders/S_SNDZ-2315"
type textarea "x"
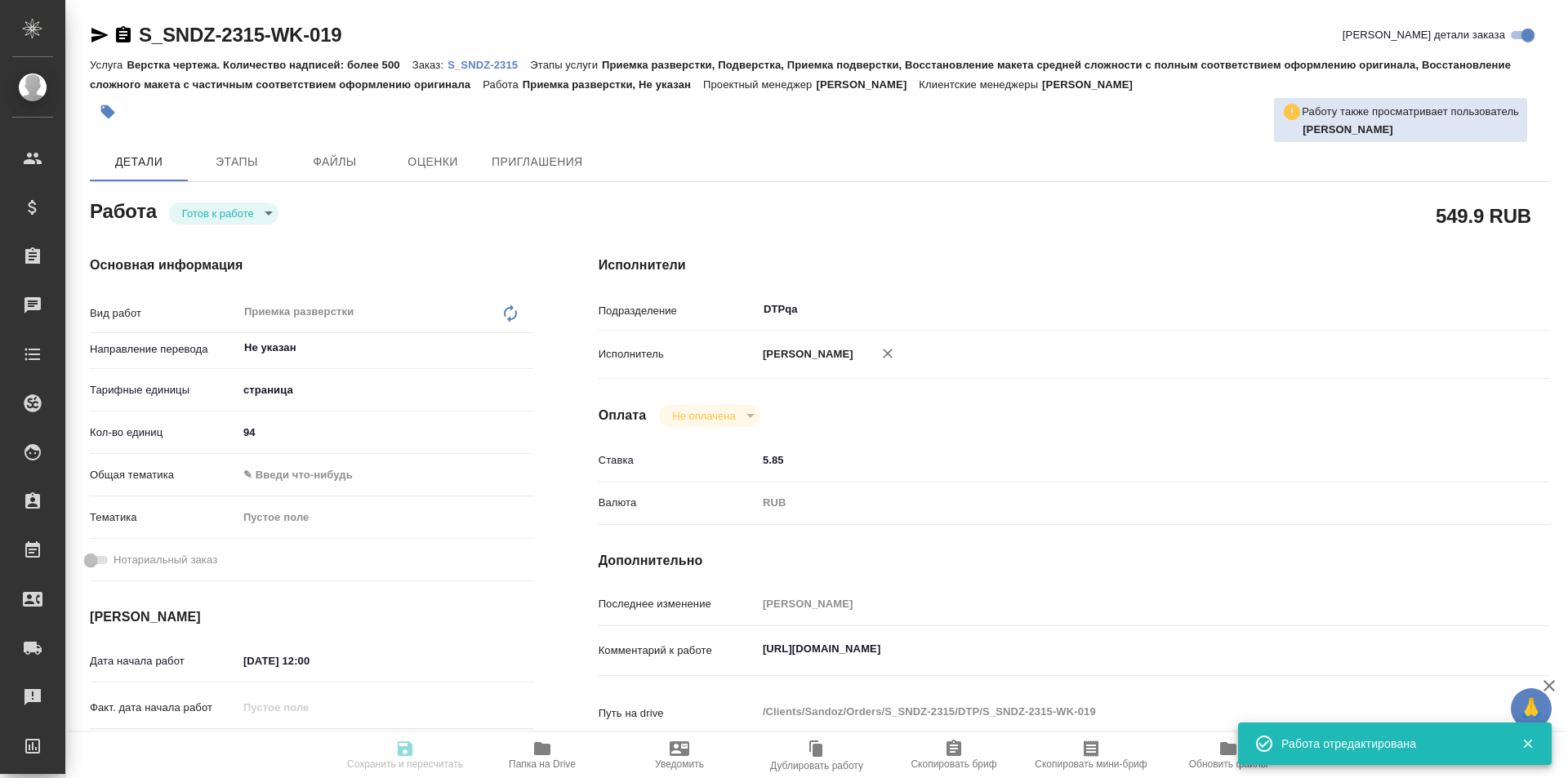
type textarea "Нам необходимо подготовить перевод документов на русский язык со сроком до 30 с…"
type textarea "x"
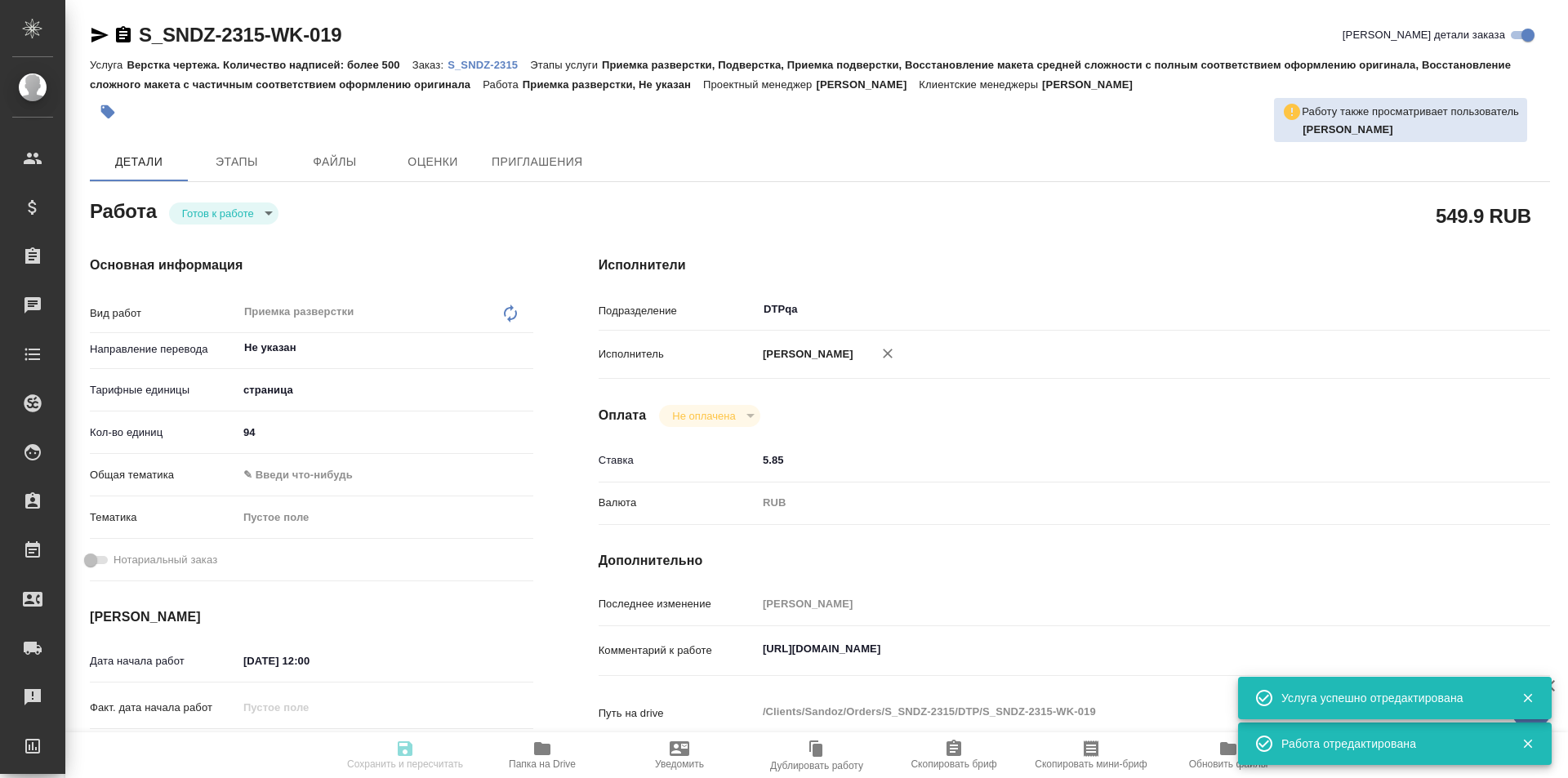
type textarea "x"
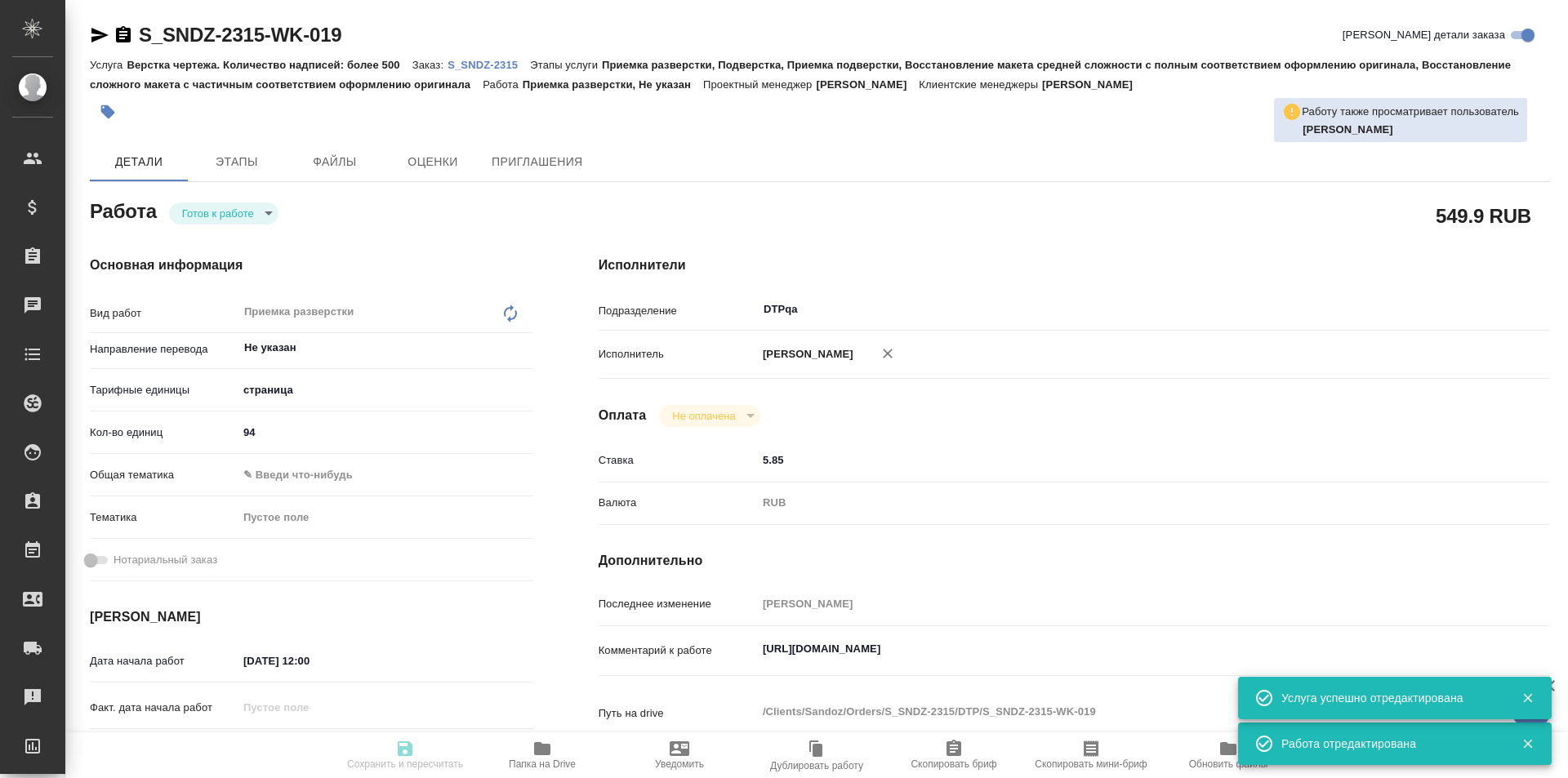
type textarea "x"
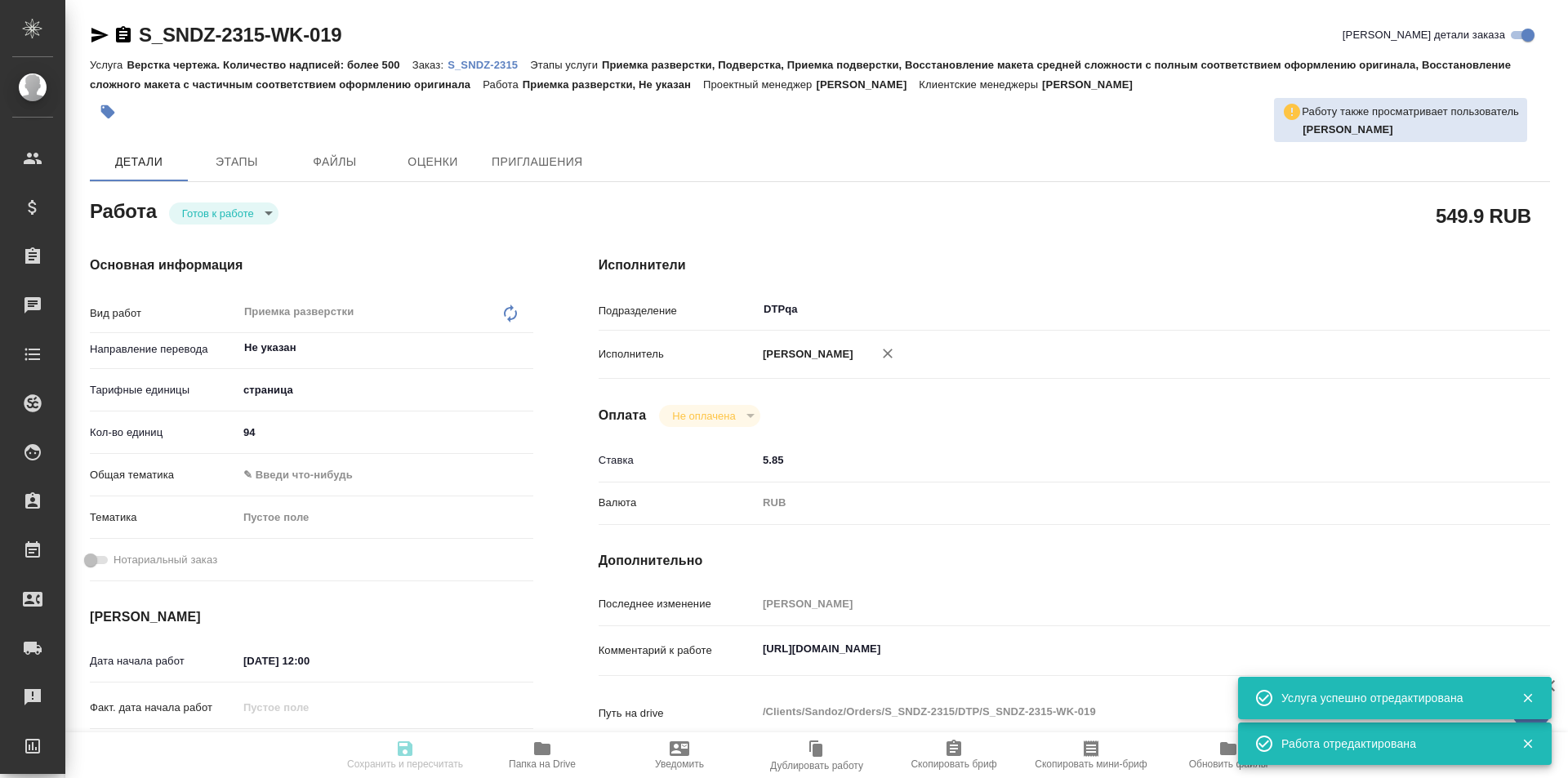
type textarea "x"
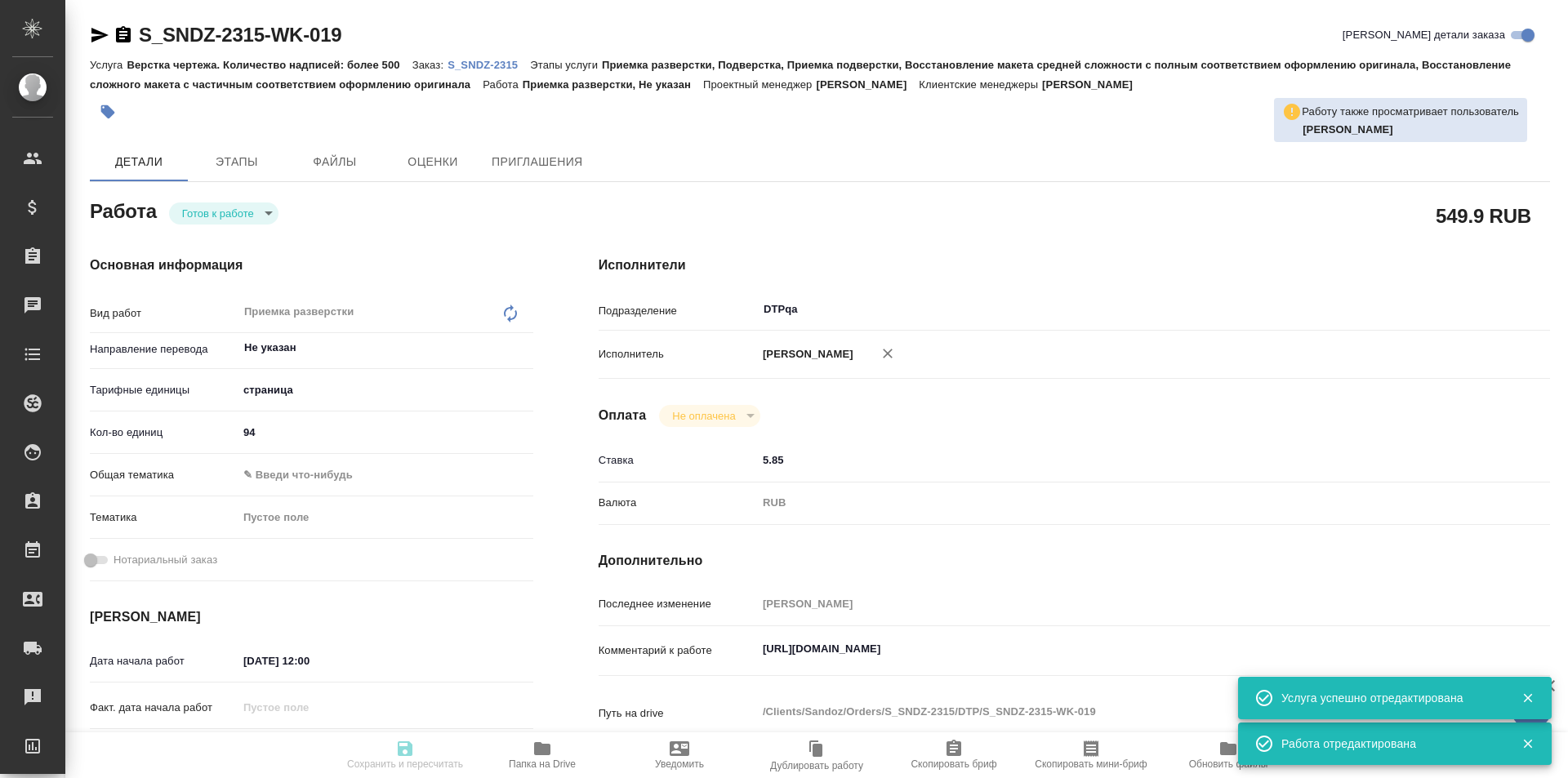
type textarea "x"
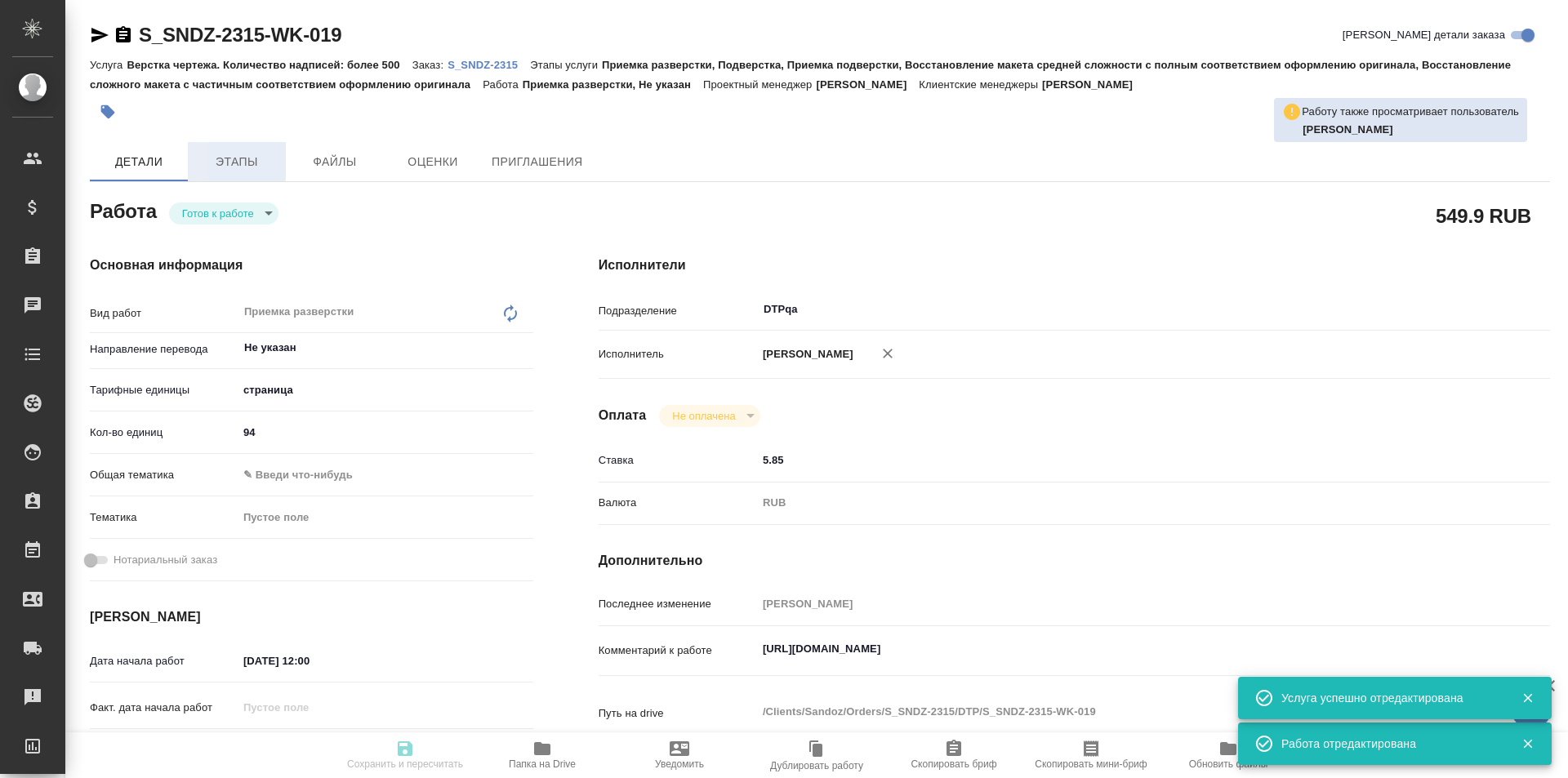
type textarea "x"
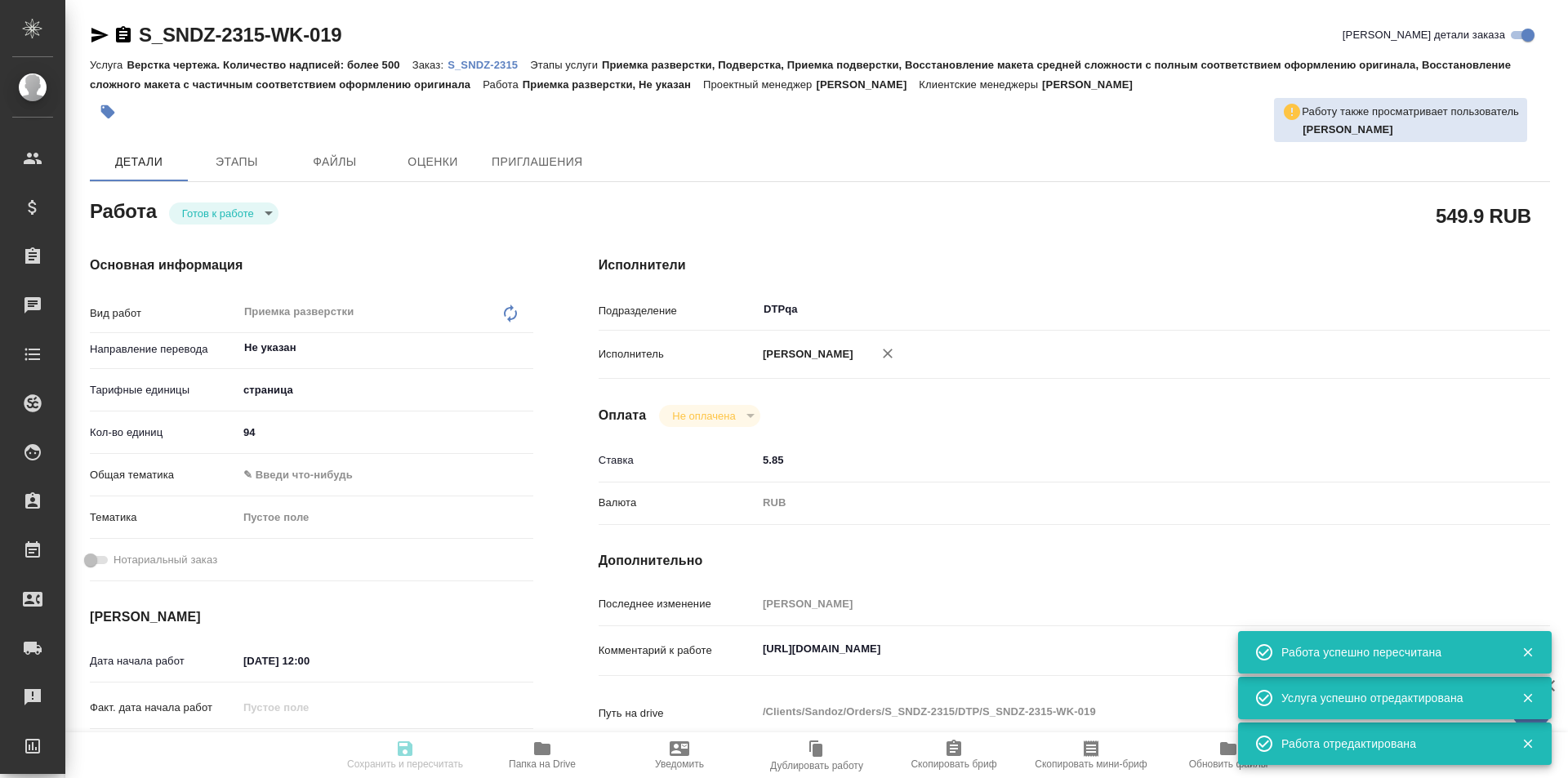
type input "readyForWork"
type textarea "Приемка разверстки"
type textarea "x"
type input "Не указан"
type input "5a8b1489cc6b4906c91bfdb2"
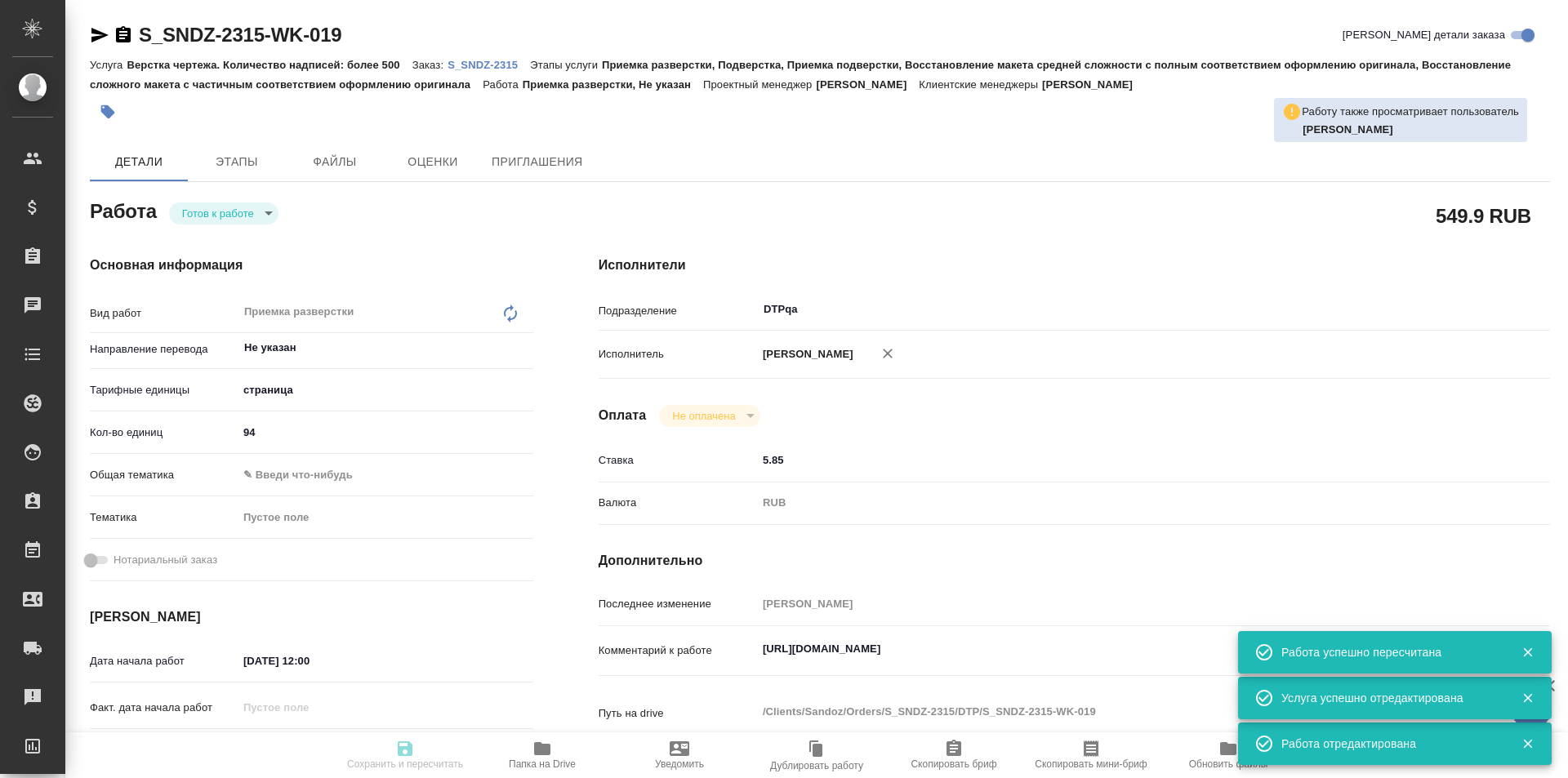
type input "94"
type input "26.09.2025 12:00"
type input "26.09.2025 13:00"
type input "30.09.2025 19:00"
type input "DTPqa"
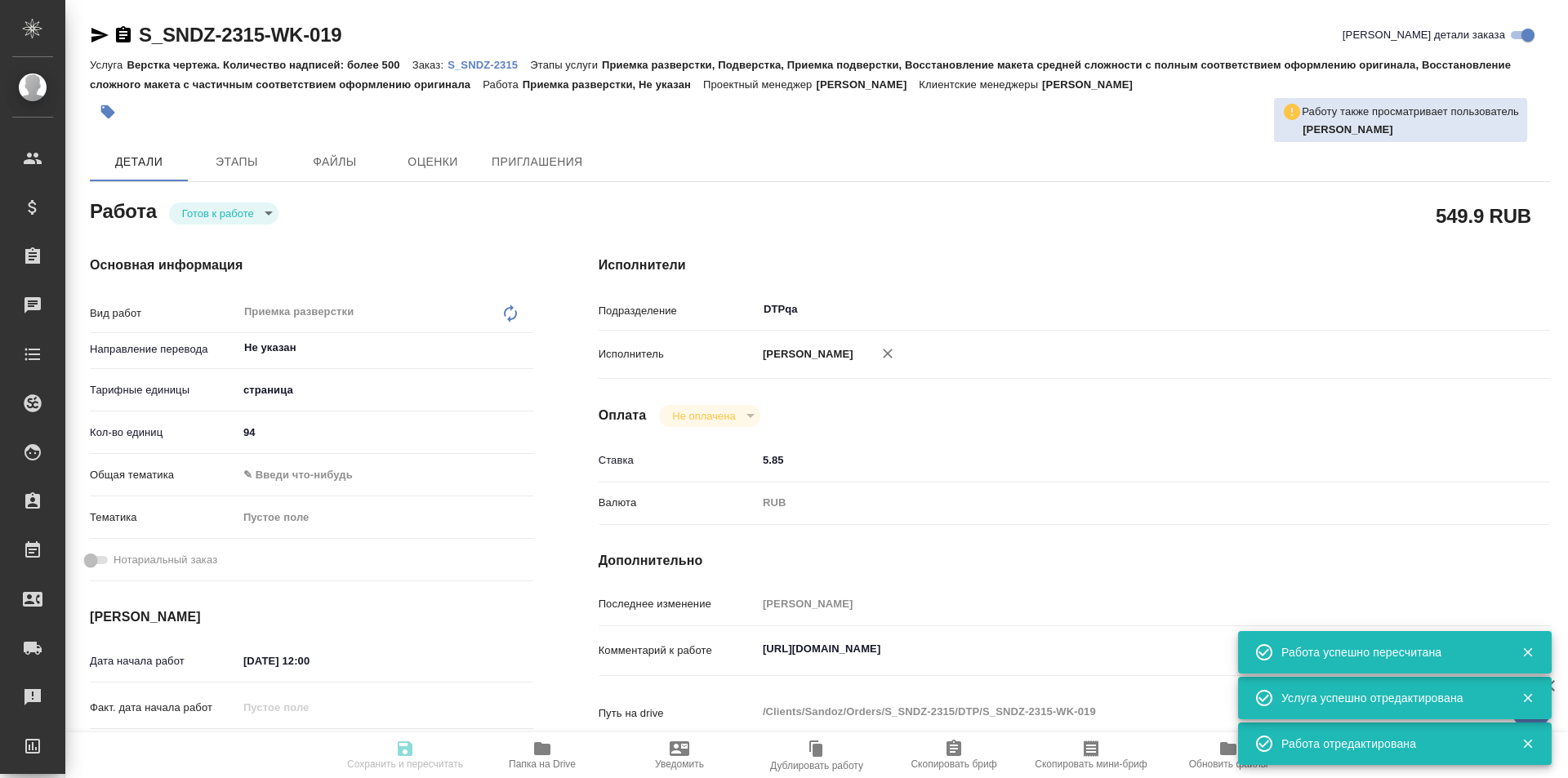
type input "notPayed"
type input "5.85"
type input "RUB"
type input "[PERSON_NAME]"
type textarea "https://tera.awatera.com/Work/68d3a5e042c7c9f0b1d79098/"
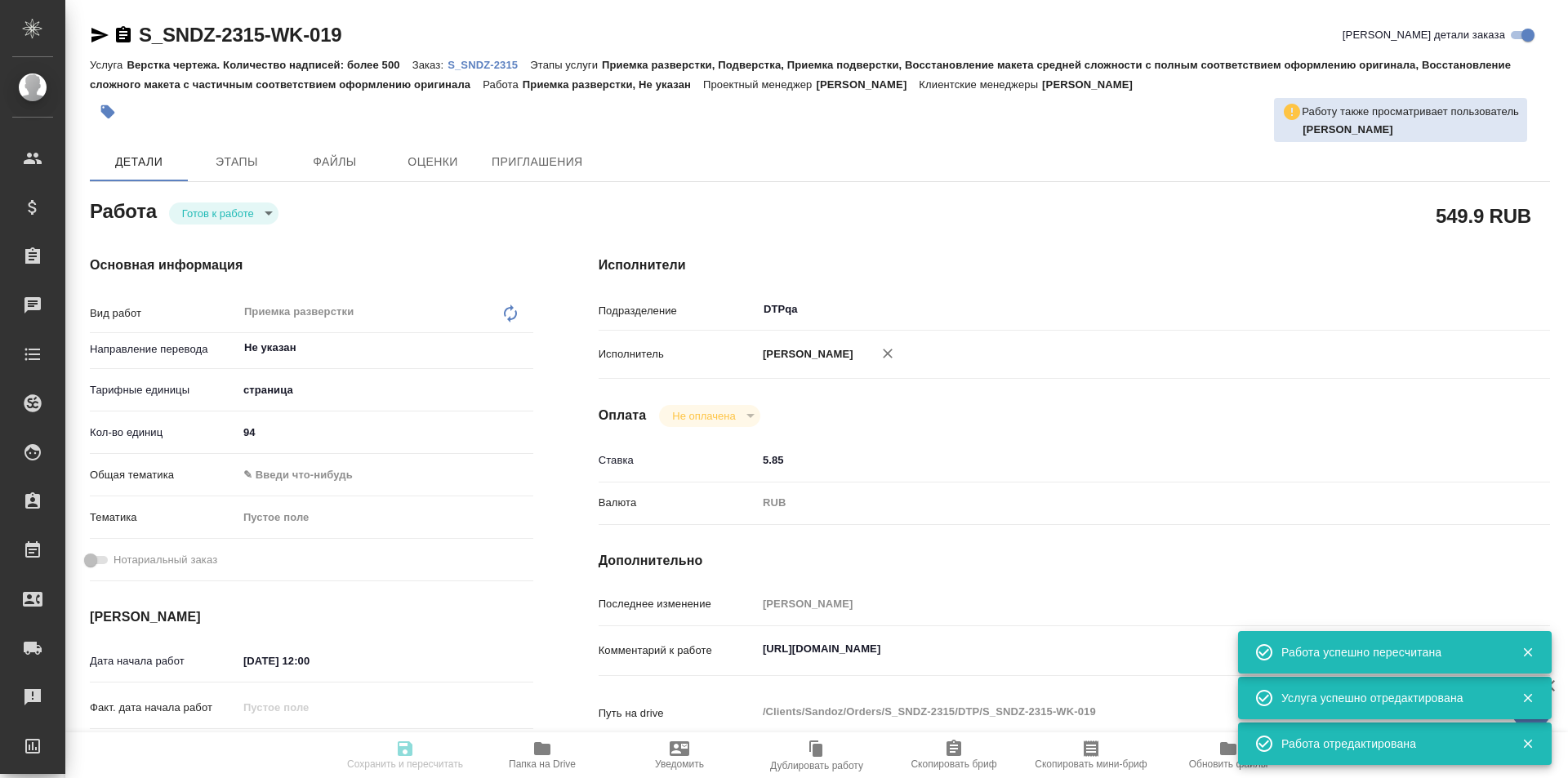
type textarea "x"
type textarea "/Clients/Sandoz/Orders/S_SNDZ-2315/DTP/S_SNDZ-2315-WK-019"
type textarea "x"
type input "S_SNDZ-2315"
type input "Верстка чертежа. Количество надписей: более 500"
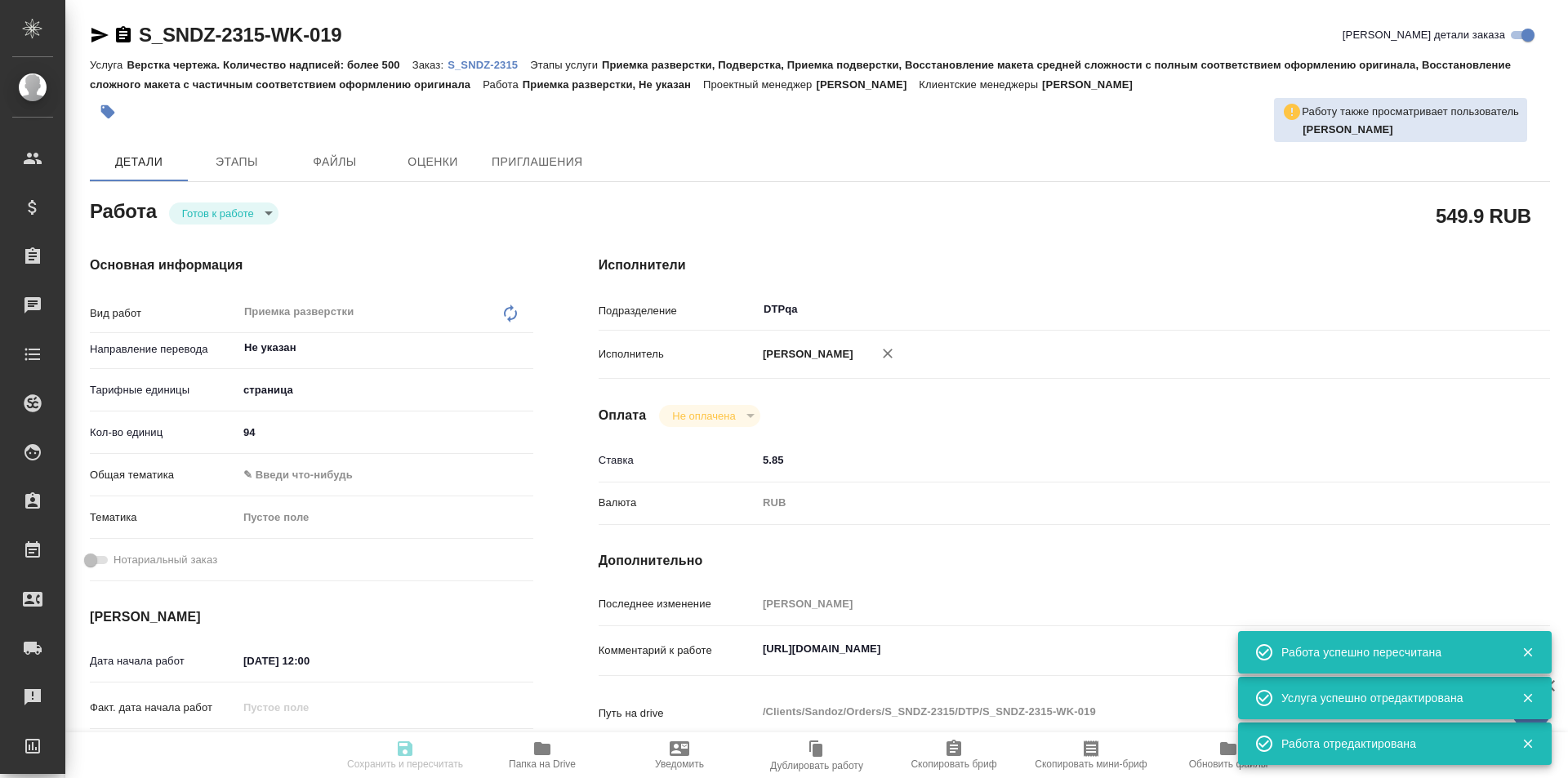
type input "Приемка разверстки, Подверстка, Приемка подверстки, Восстановление макета средн…"
type input "Кабаргина Анна"
type input "[PERSON_NAME]"
type input "/Clients/Sandoz/Orders/S_SNDZ-2315"
type textarea "x"
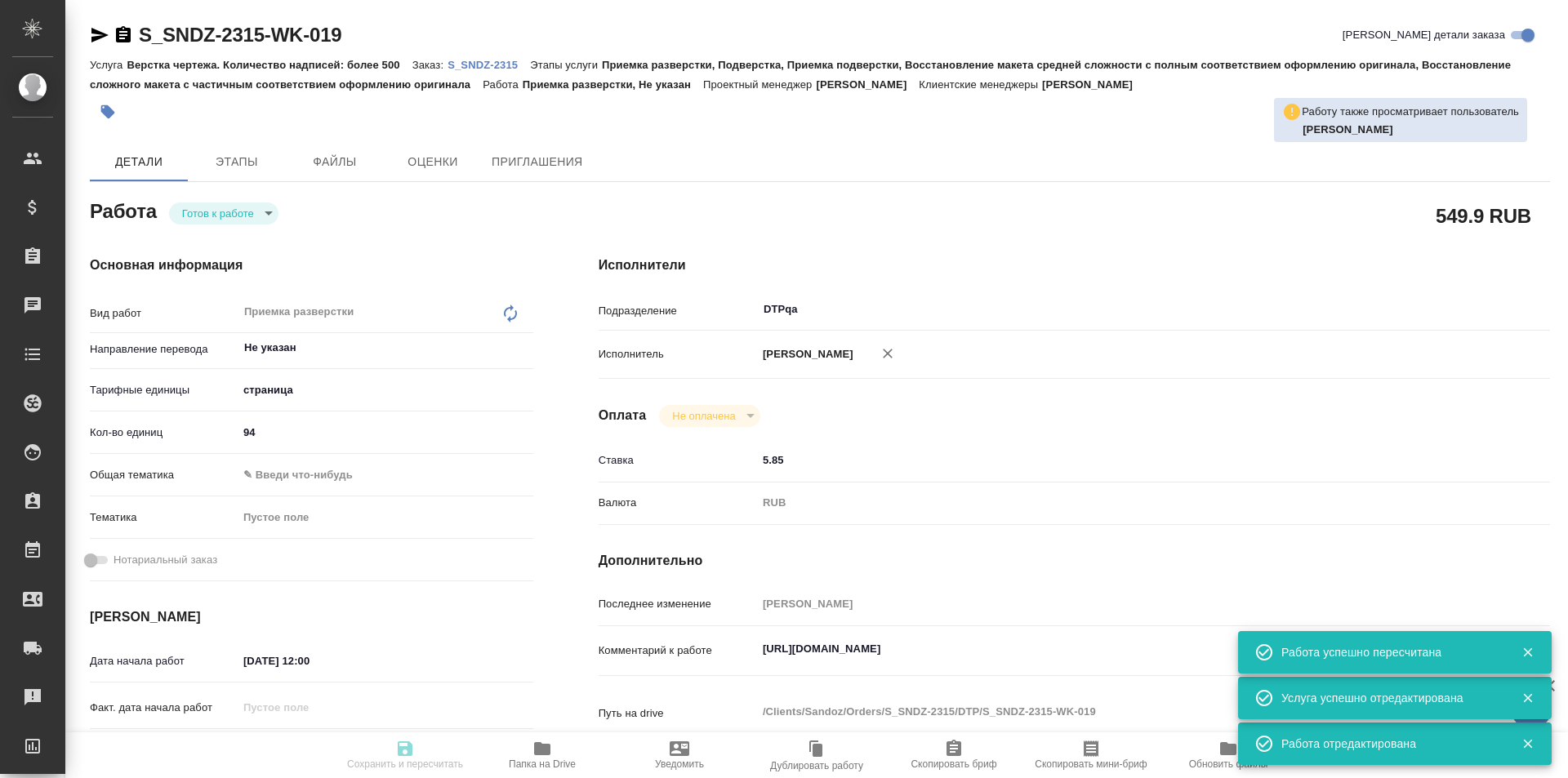
type textarea "Нам необходимо подготовить перевод документов на русский язык со сроком до 30 с…"
type textarea "x"
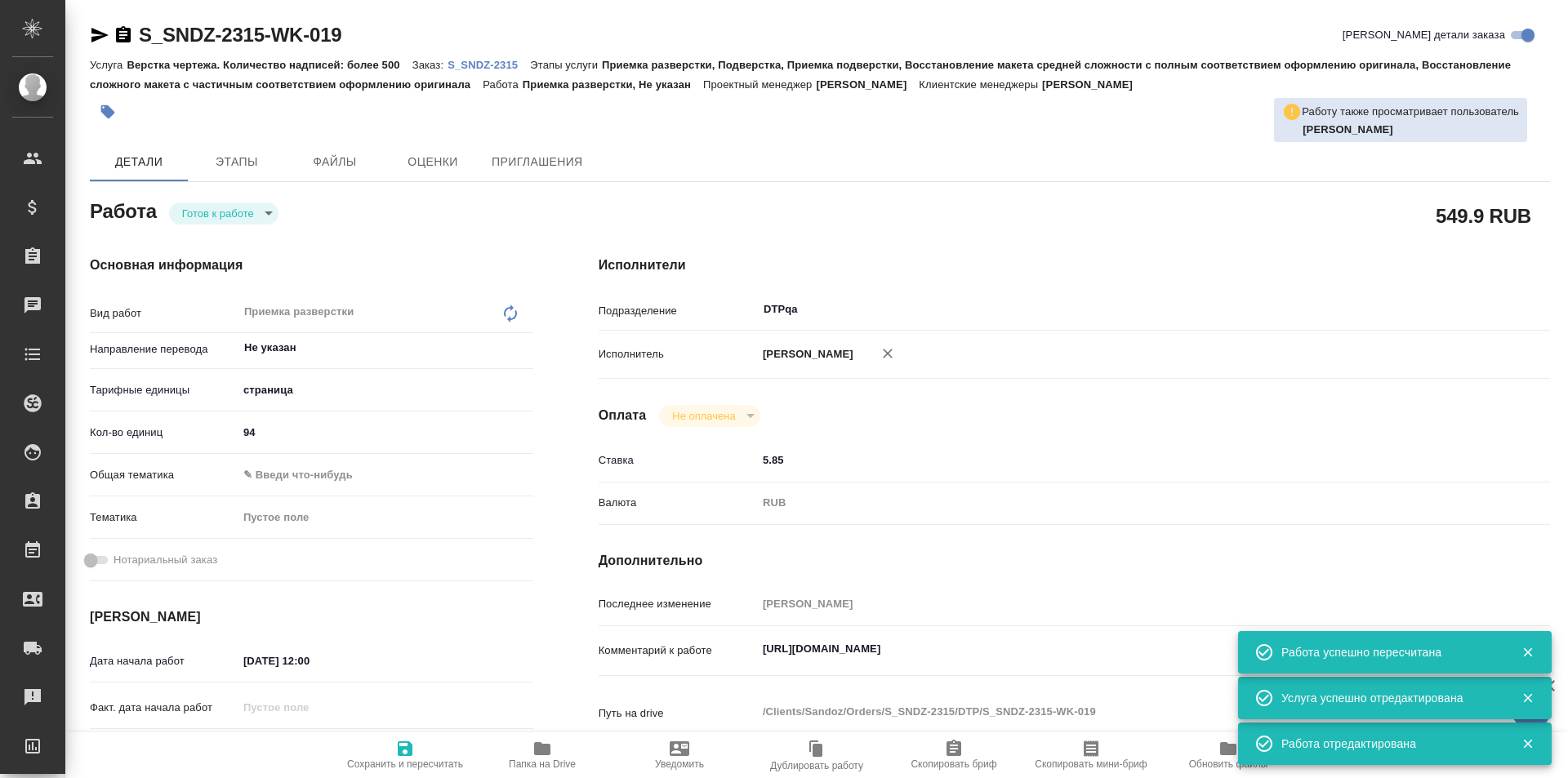
type textarea "x"
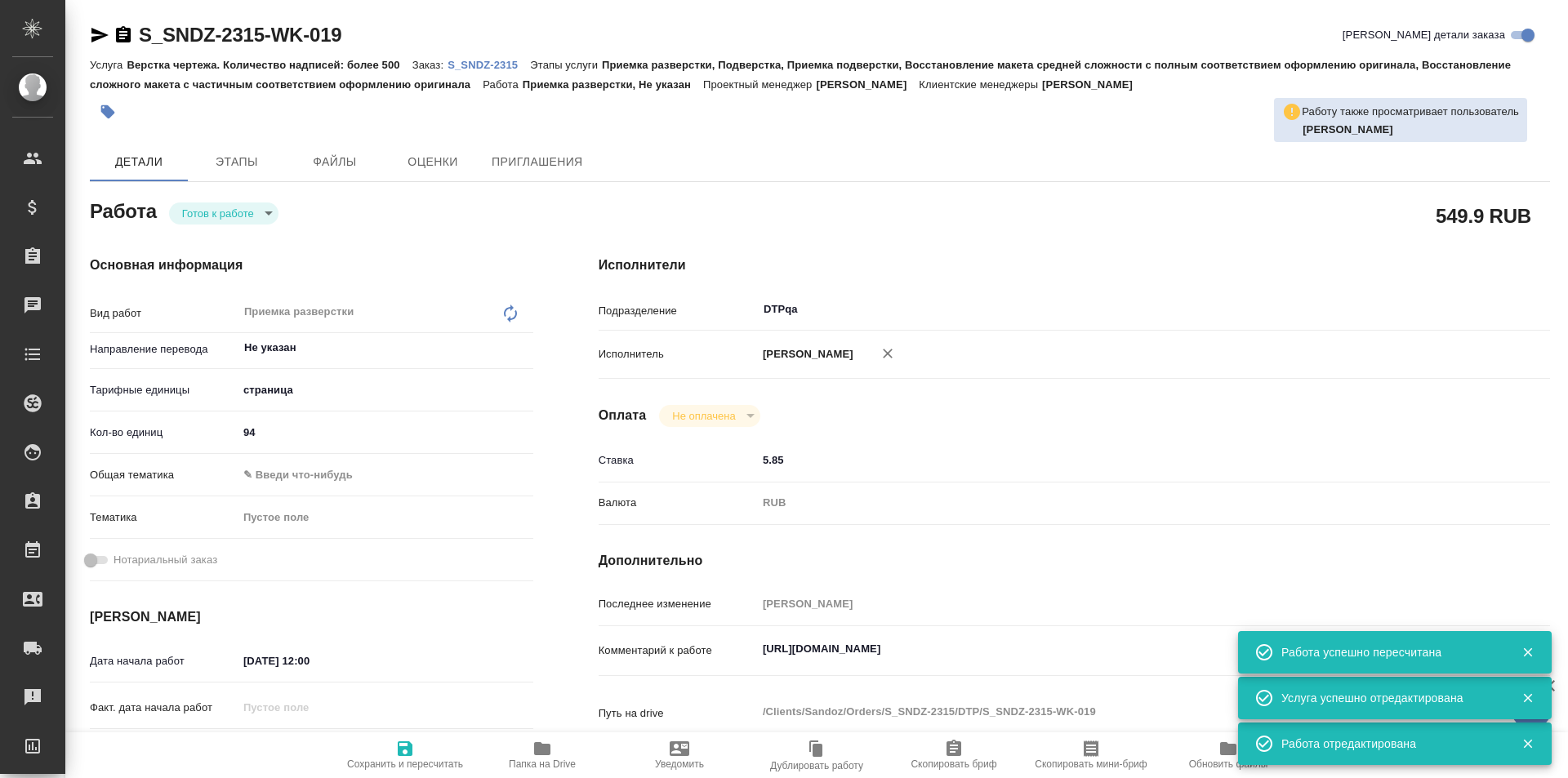
type textarea "x"
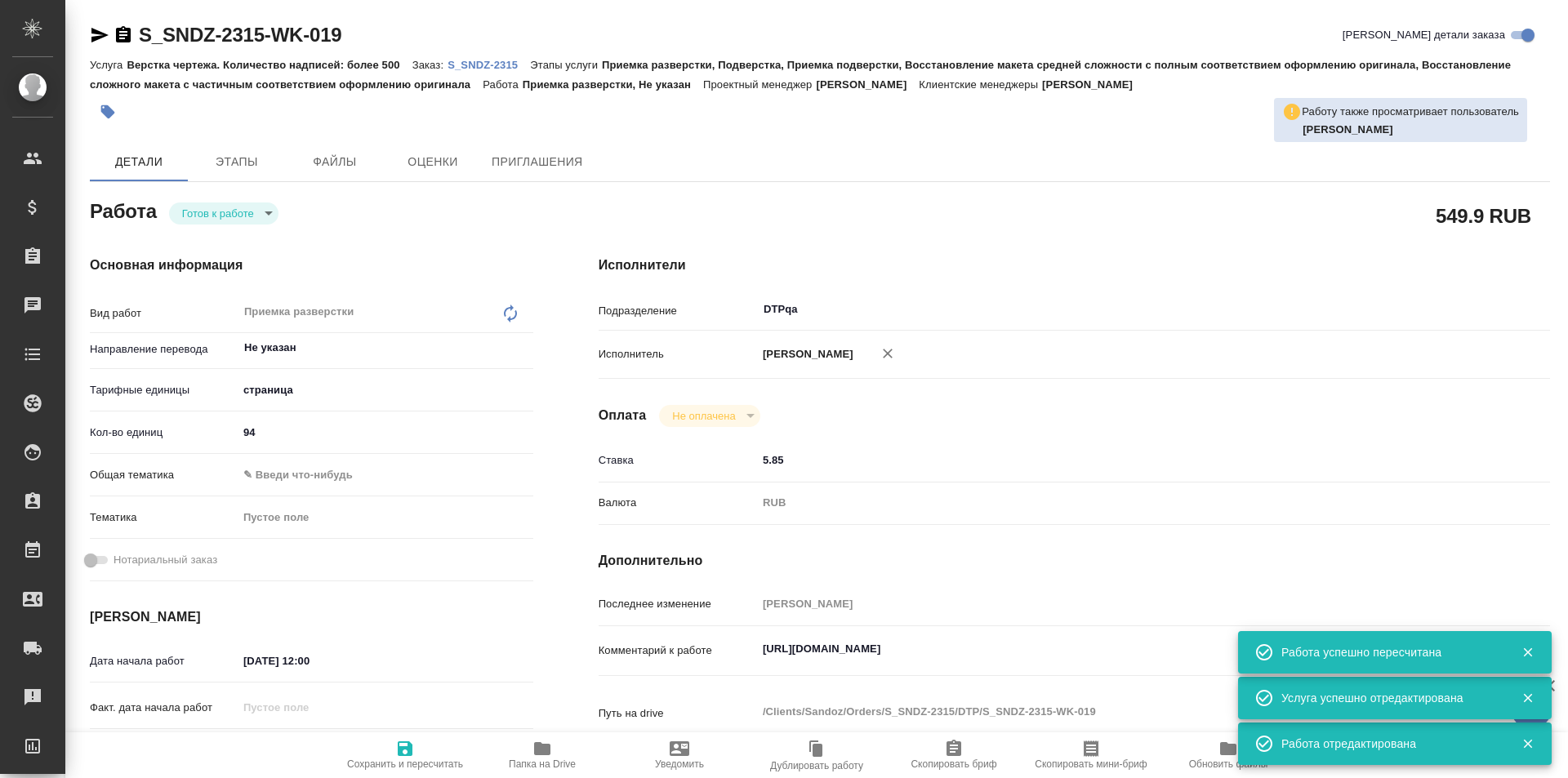
type textarea "x"
click at [245, 219] on body "🙏 .cls-1 fill:#fff; AWATERA Ismagilova Diana Клиенты Спецификации Заказы Чаты T…" at bounding box center [784, 389] width 1568 height 778
type textarea "x"
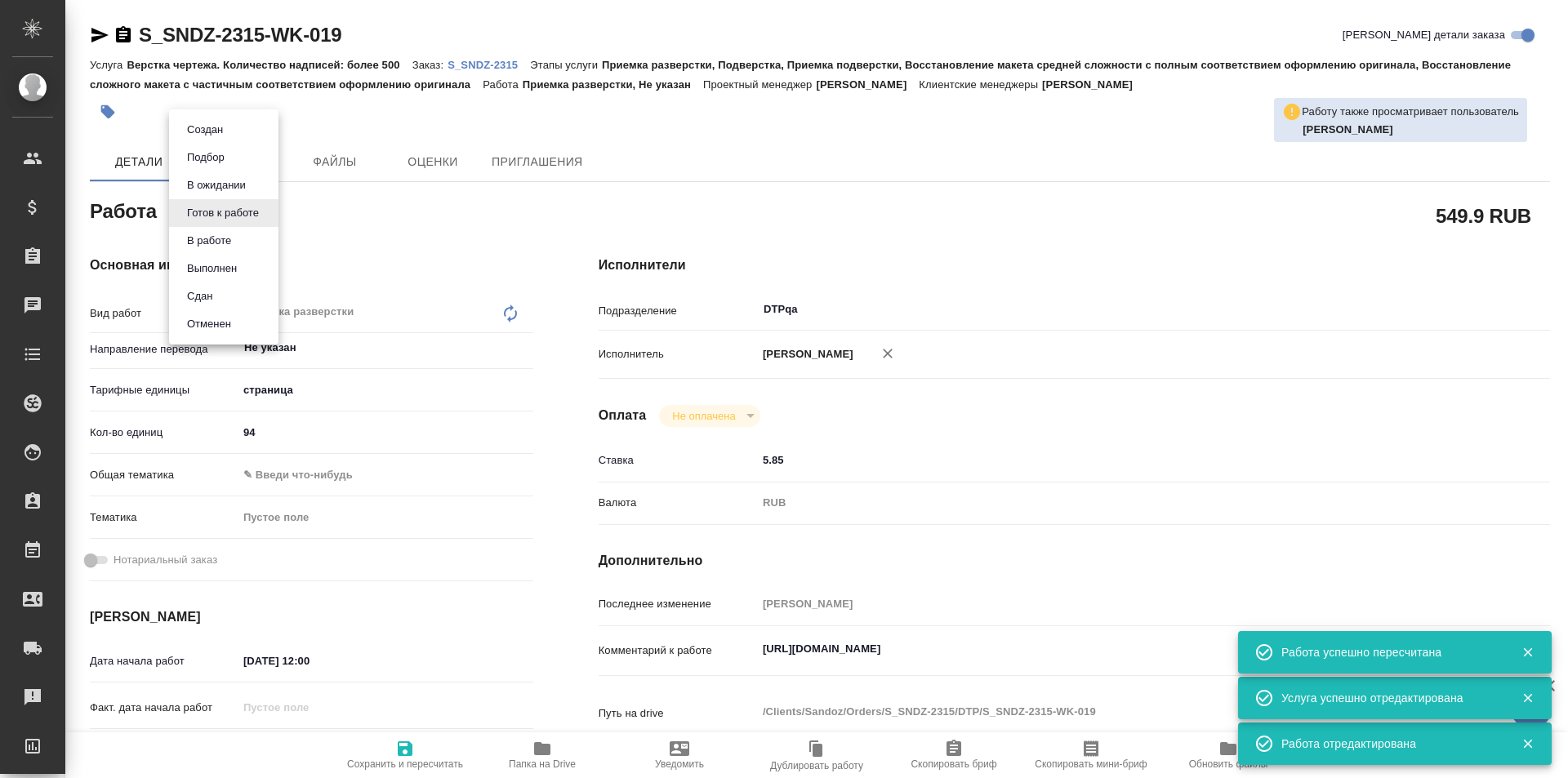
type textarea "x"
click at [234, 183] on button "В ожидании" at bounding box center [216, 185] width 69 height 18
type textarea "x"
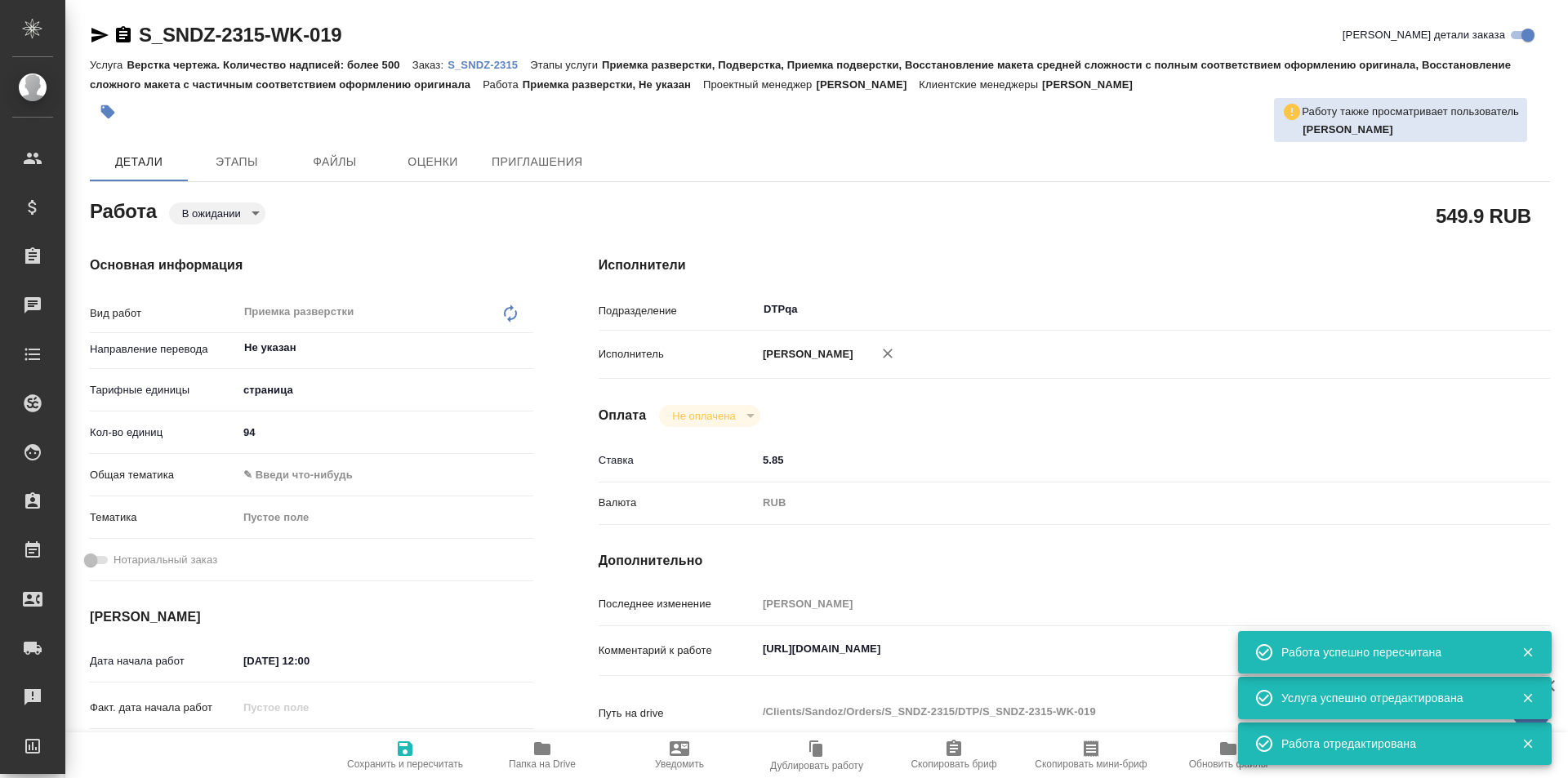
type textarea "x"
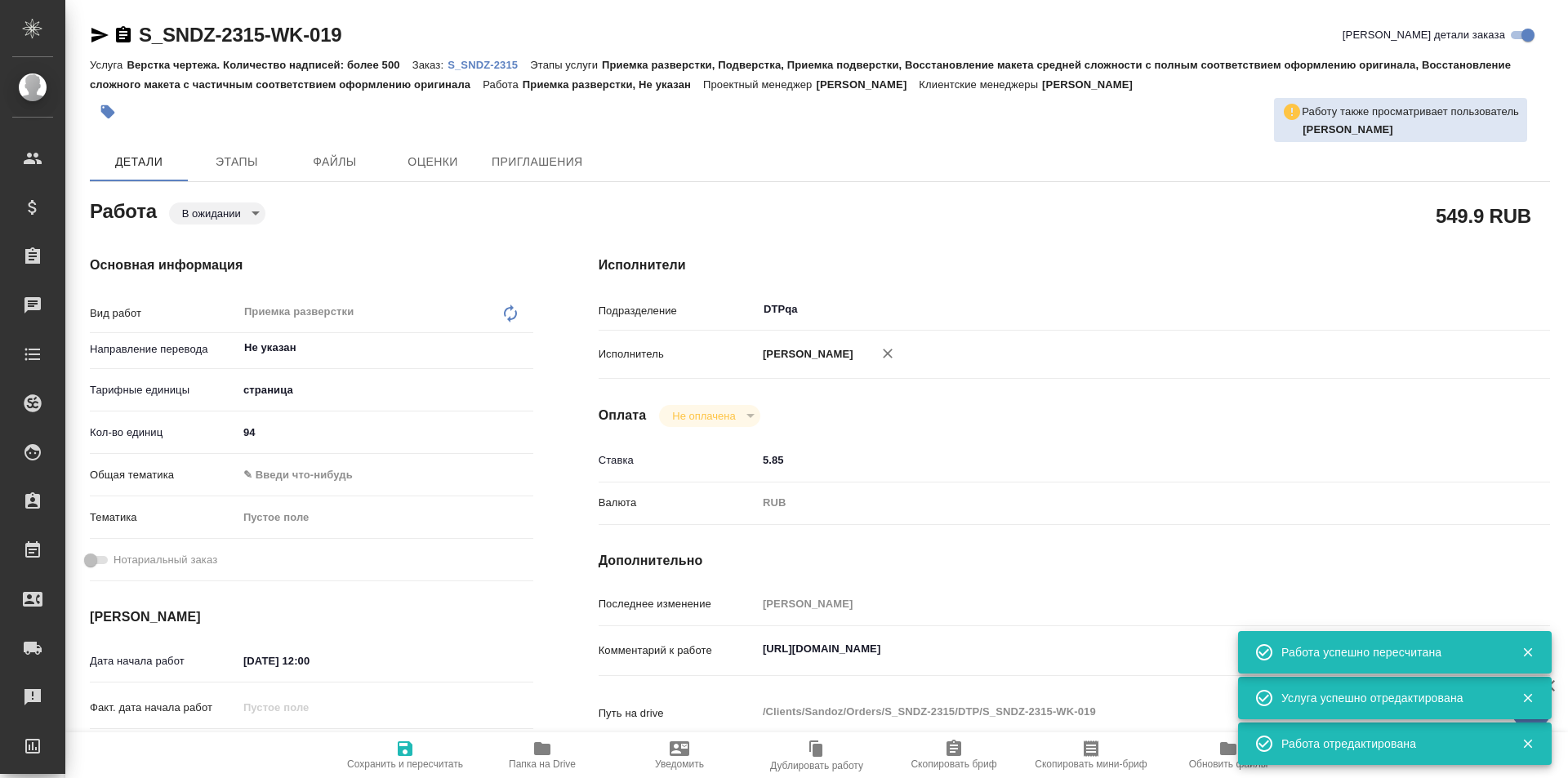
type textarea "x"
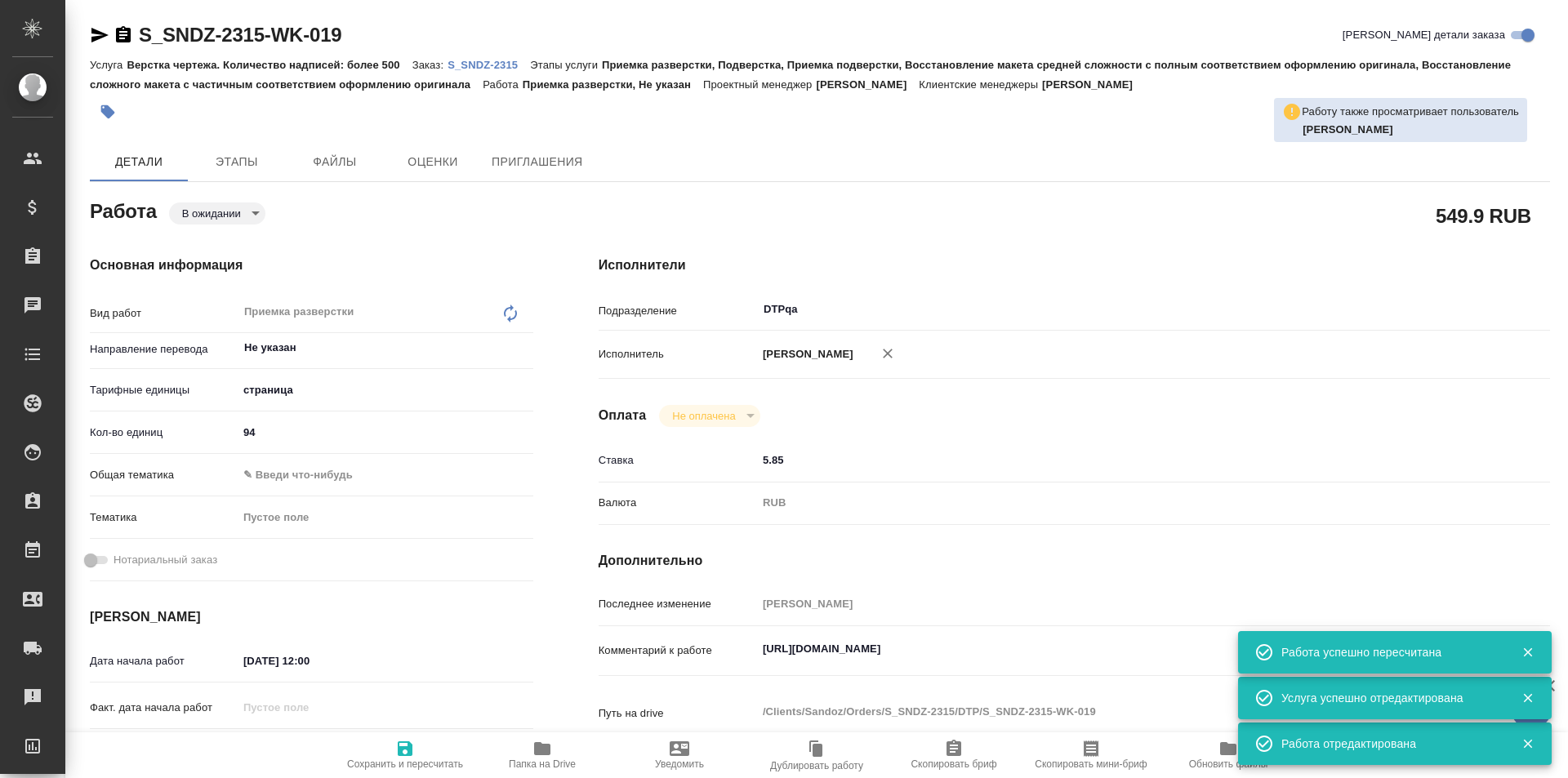
type textarea "x"
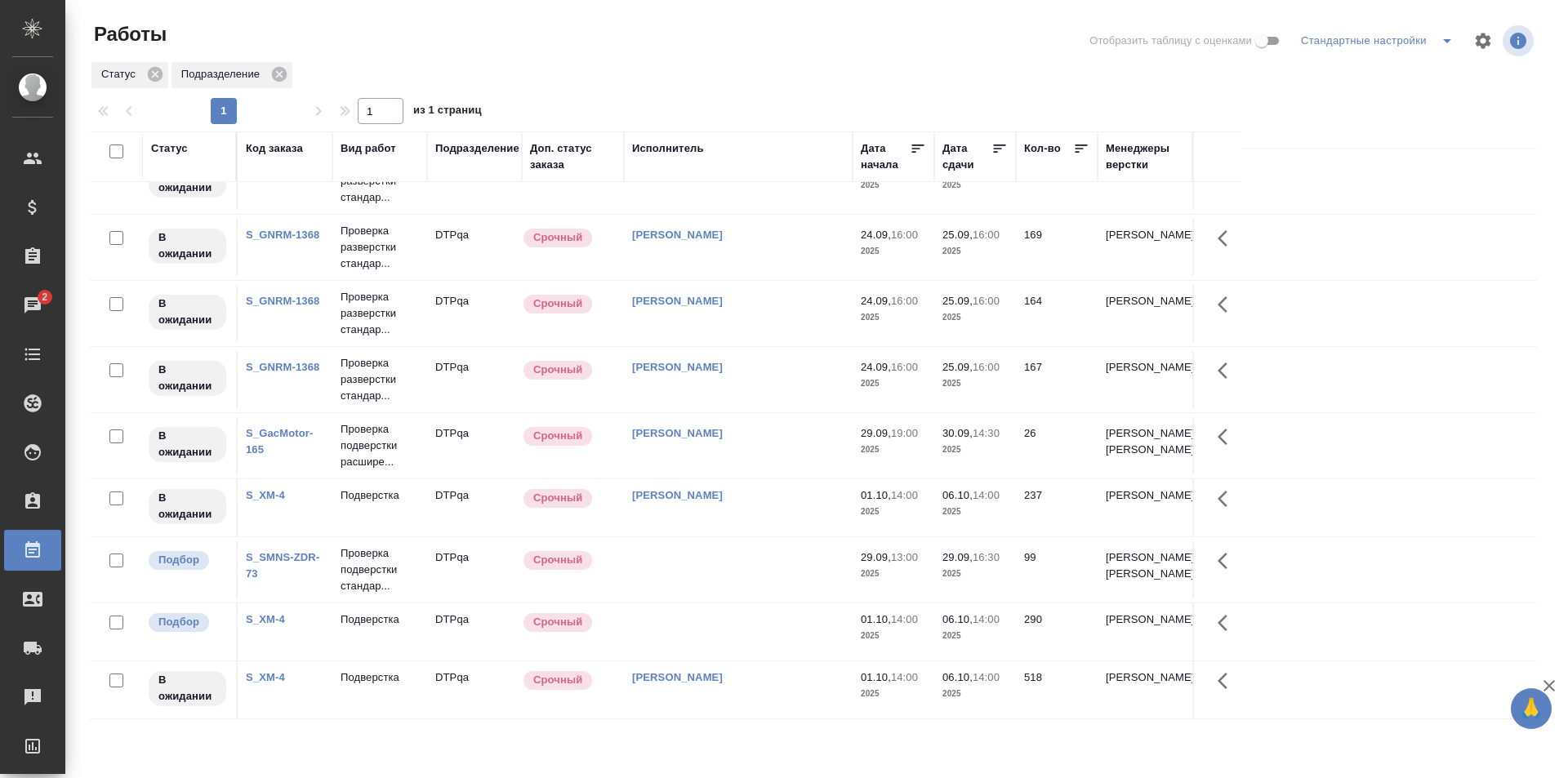
scroll to position [542, 0]
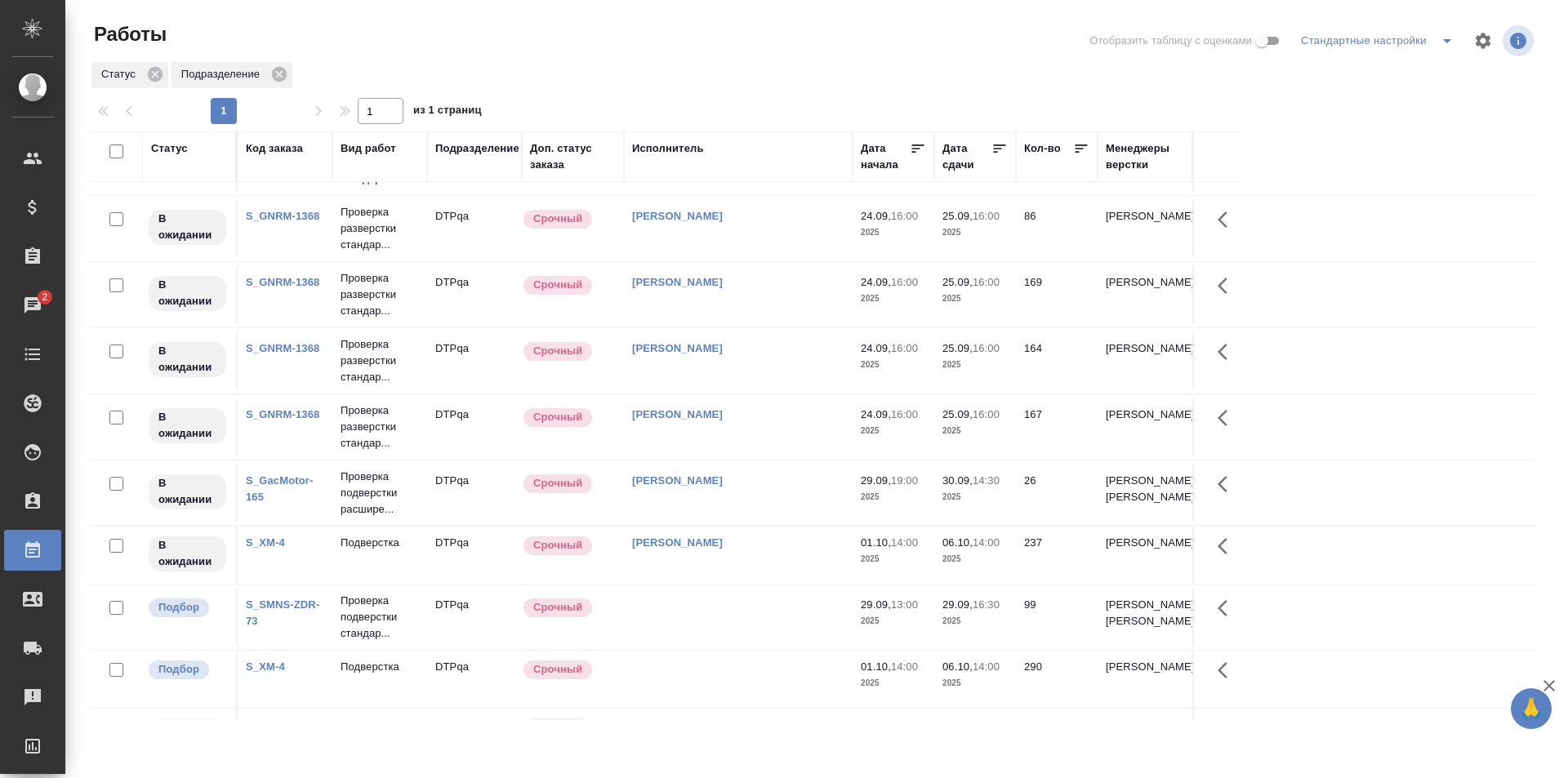
click at [773, 345] on div "[PERSON_NAME]" at bounding box center [738, 349] width 213 height 17
click at [773, 345] on div "Исмагилова Диана" at bounding box center [738, 349] width 213 height 17
click at [787, 294] on td "Исмагилова Диана" at bounding box center [738, 295] width 229 height 57
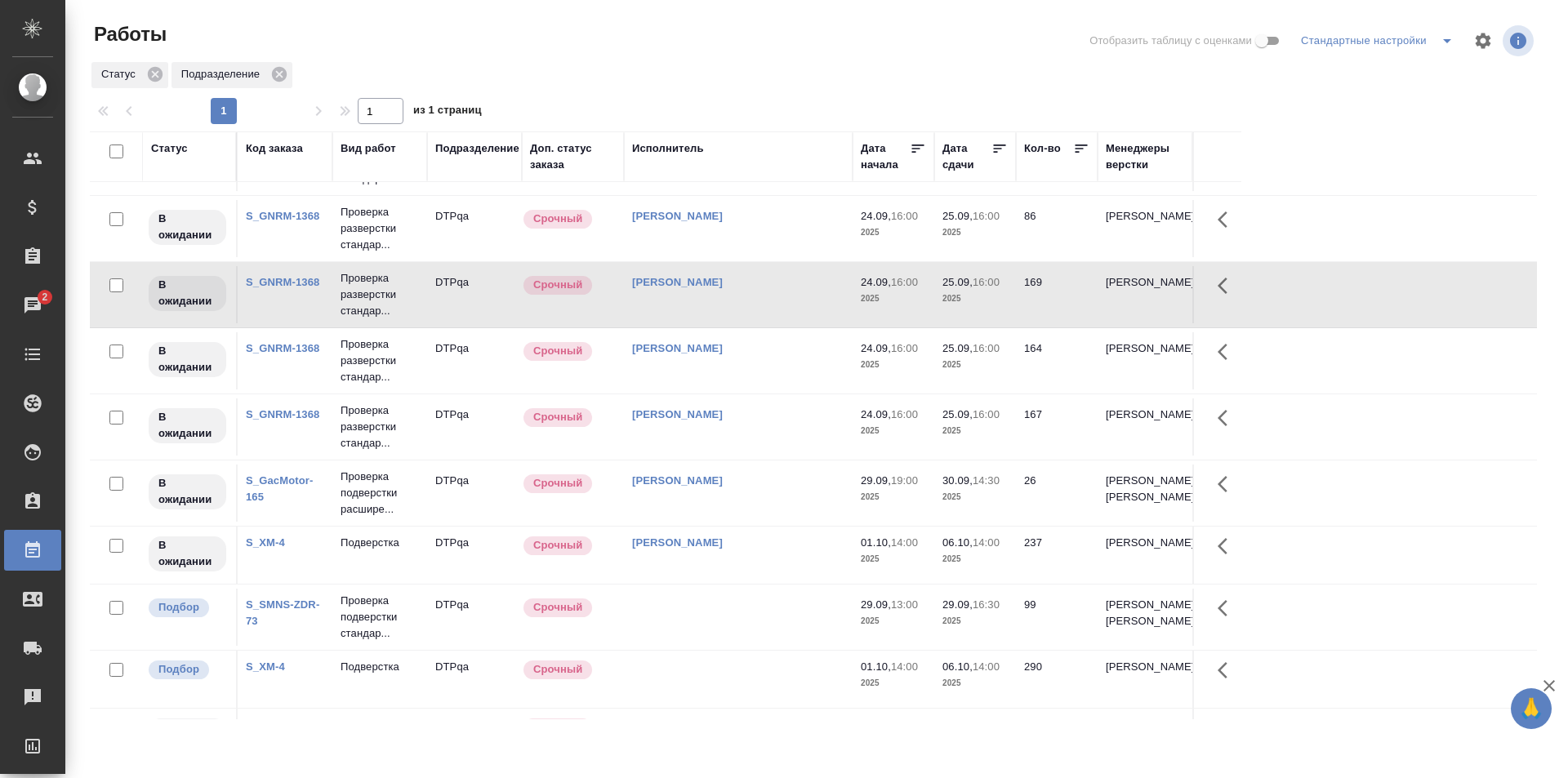
click at [787, 294] on td "[PERSON_NAME]" at bounding box center [738, 295] width 229 height 57
click at [743, 368] on td "[PERSON_NAME]" at bounding box center [738, 361] width 229 height 57
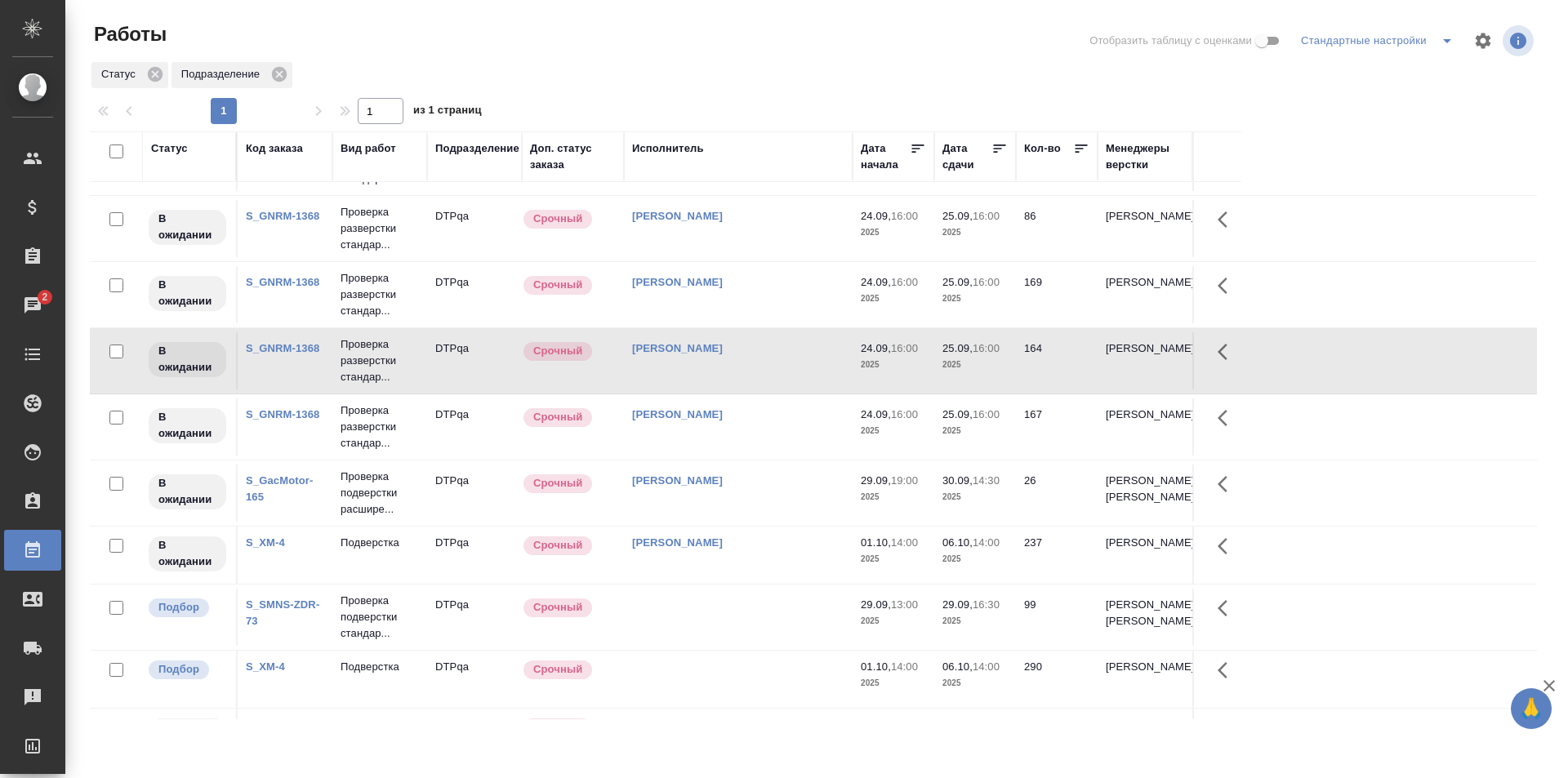
click at [743, 368] on td "[PERSON_NAME]" at bounding box center [738, 361] width 229 height 57
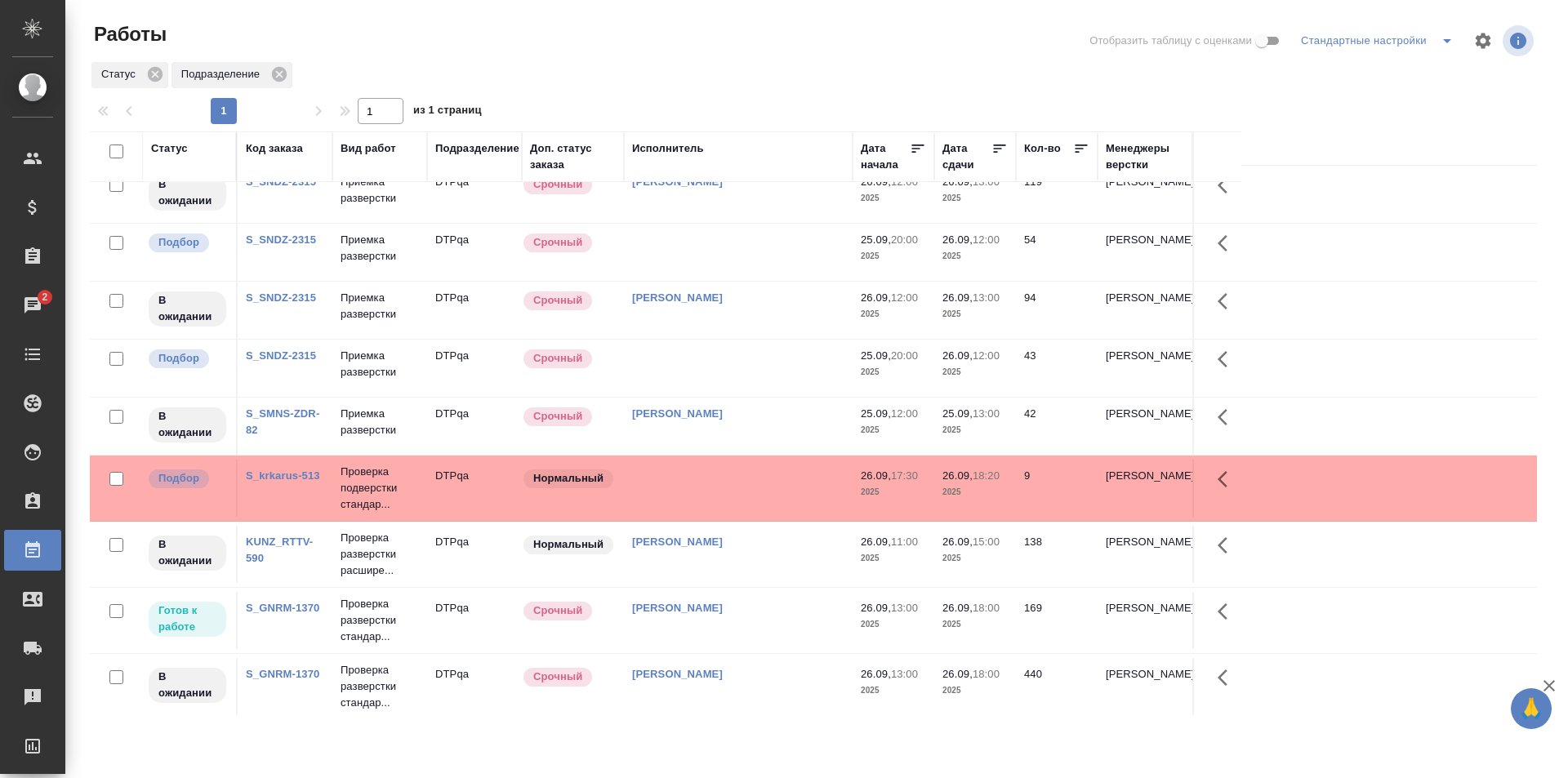
scroll to position [0, 0]
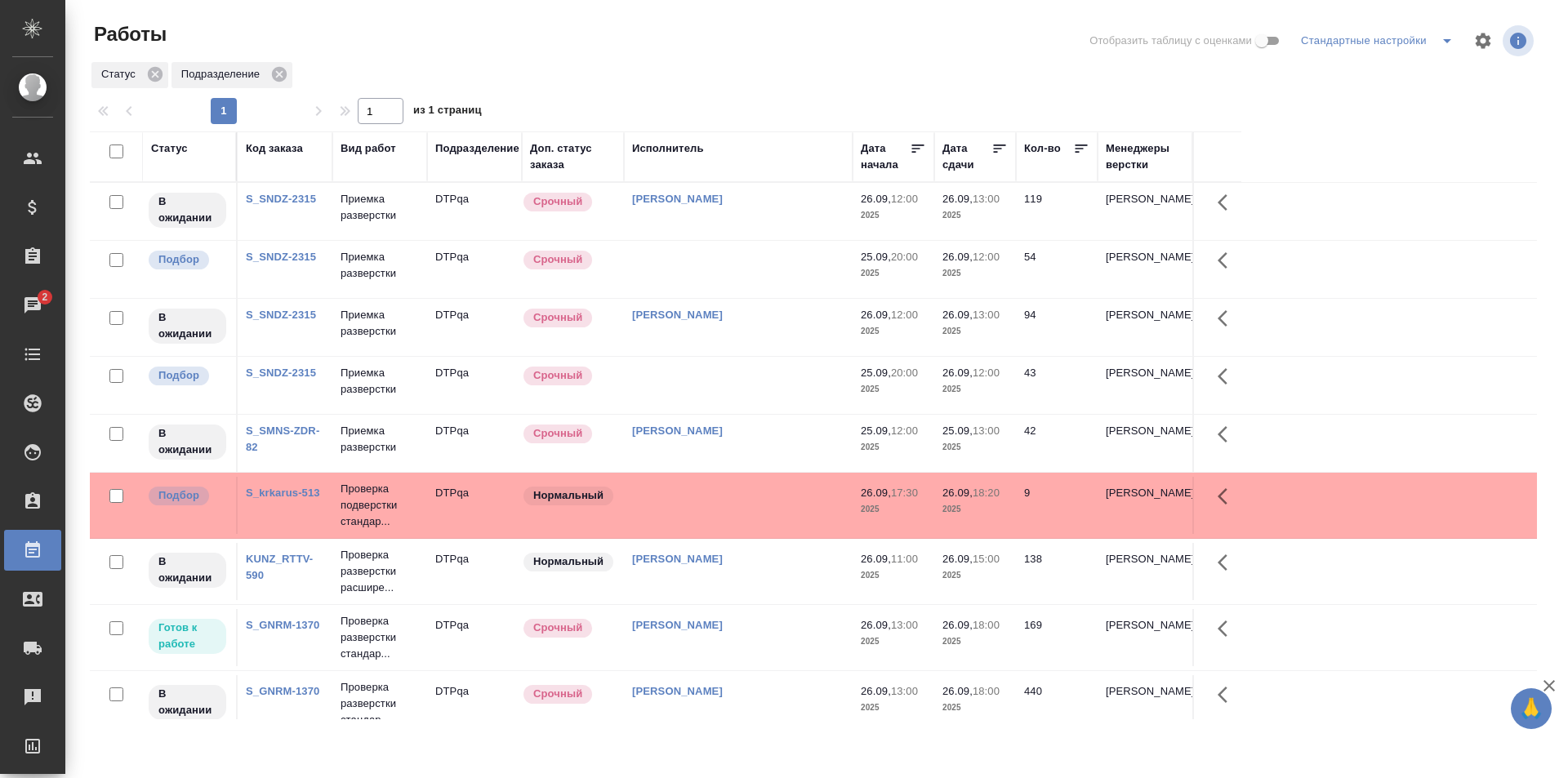
click at [782, 636] on td "Чулец Елена Сергеевна" at bounding box center [738, 638] width 229 height 57
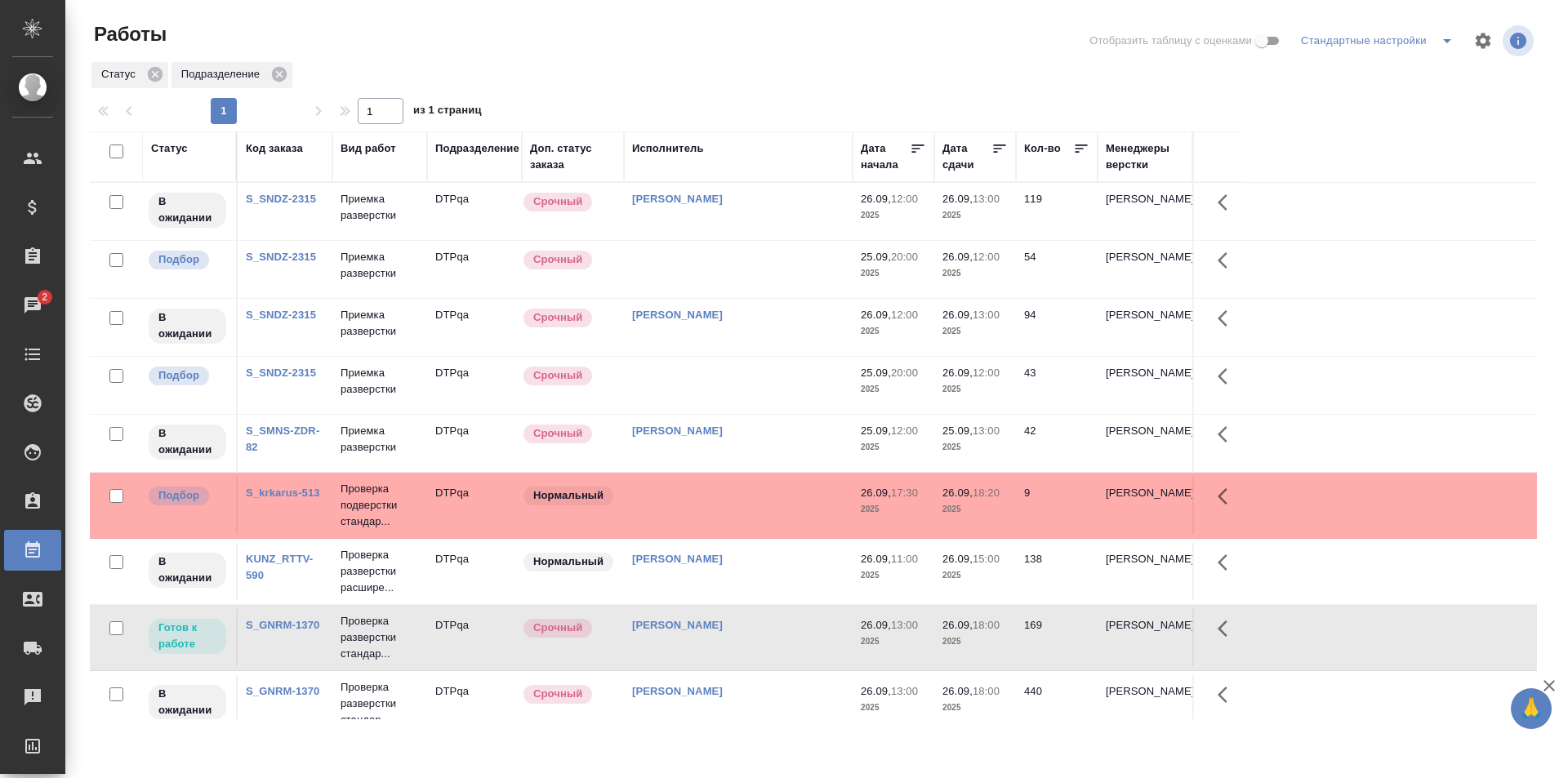
click at [782, 636] on td "Чулец Елена Сергеевна" at bounding box center [738, 638] width 229 height 57
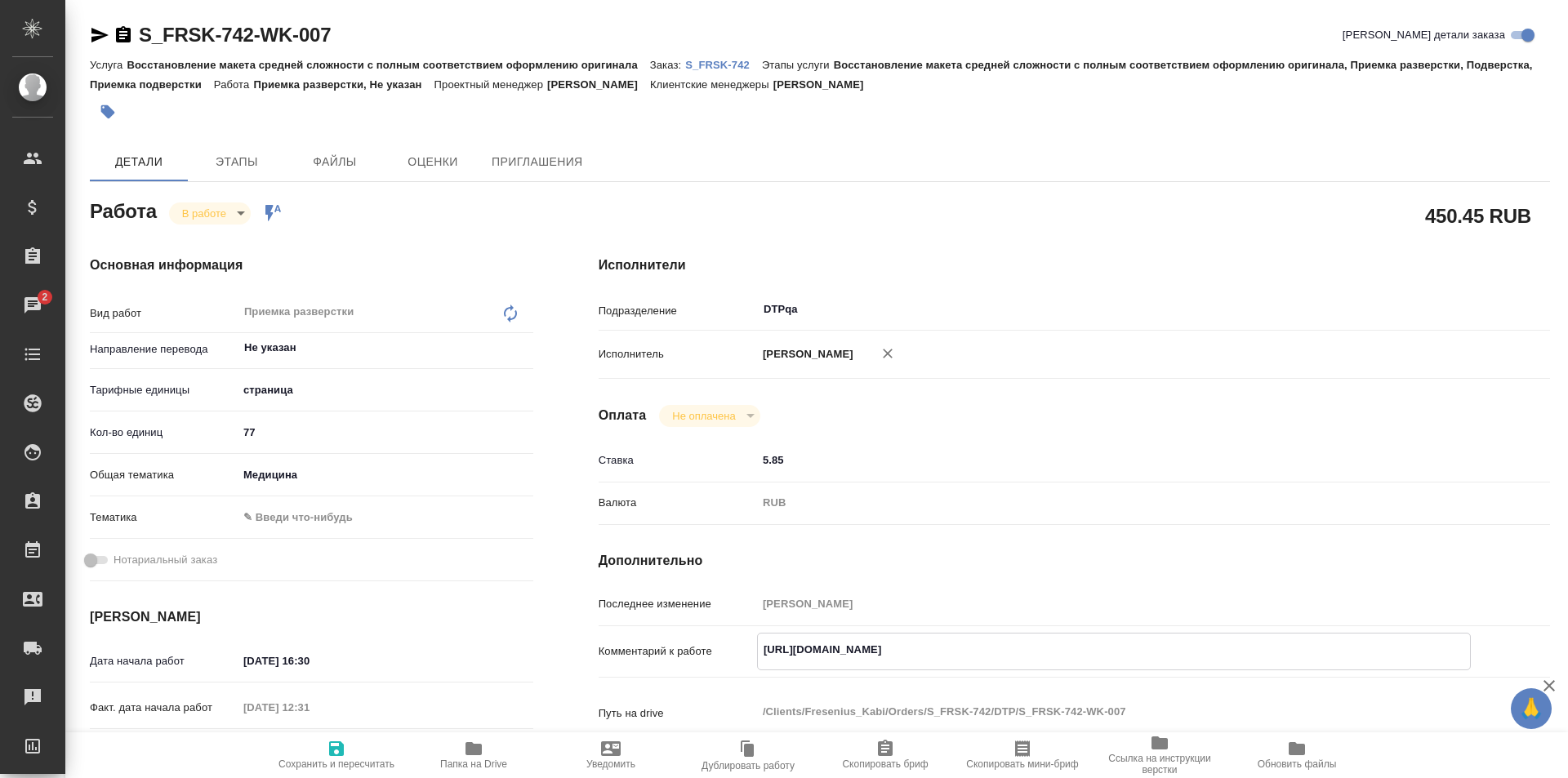
click at [476, 745] on icon "button" at bounding box center [474, 750] width 17 height 13
click at [1086, 641] on textarea "[URL][DOMAIN_NAME]" at bounding box center [1113, 650] width 712 height 28
paste textarea "[URL][DOMAIN_NAME]"
type textarea "[URL][DOMAIN_NAME] [URL][DOMAIN_NAME]"
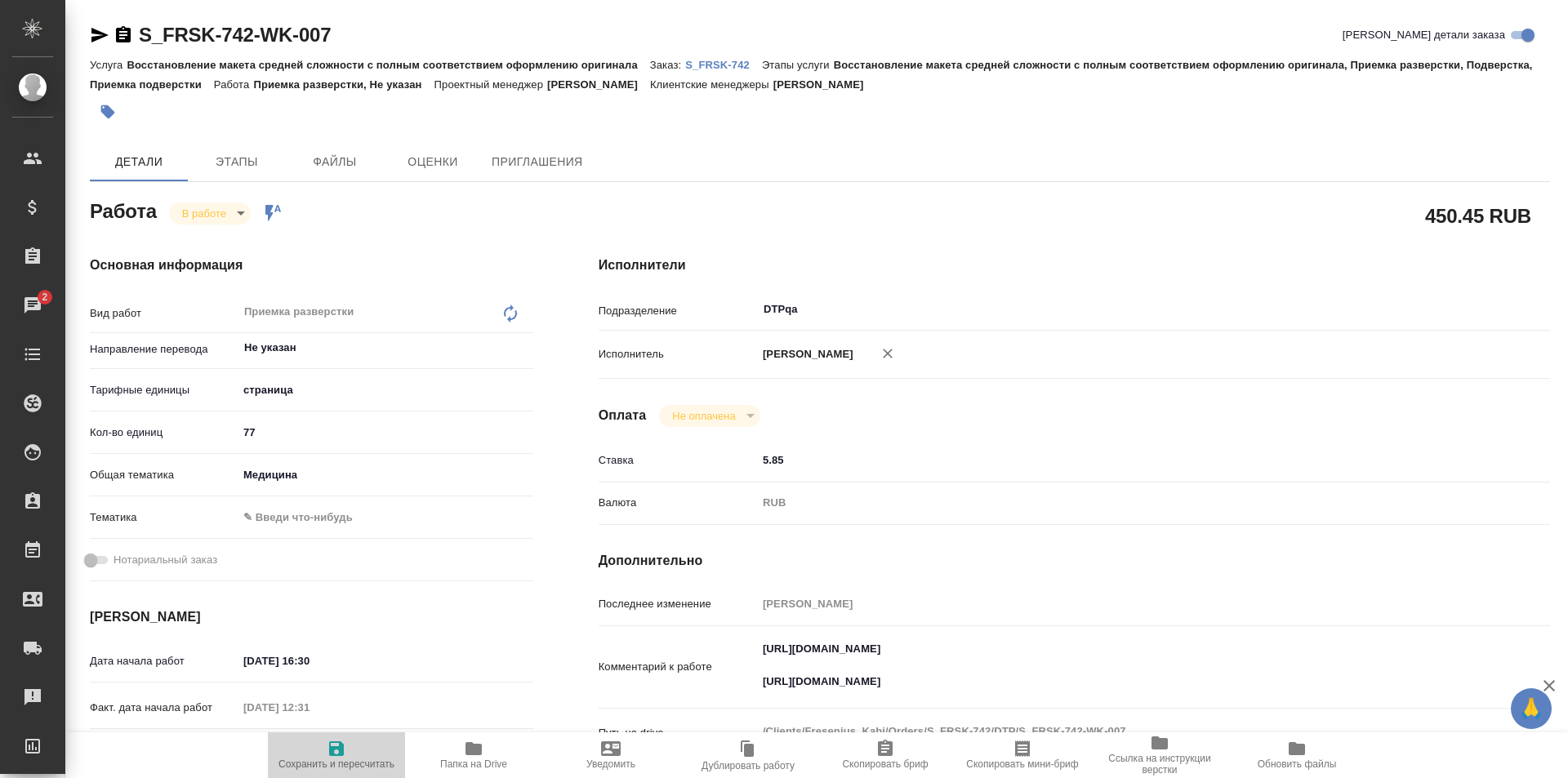
click at [326, 754] on span "Сохранить и пересчитать" at bounding box center [337, 755] width 117 height 31
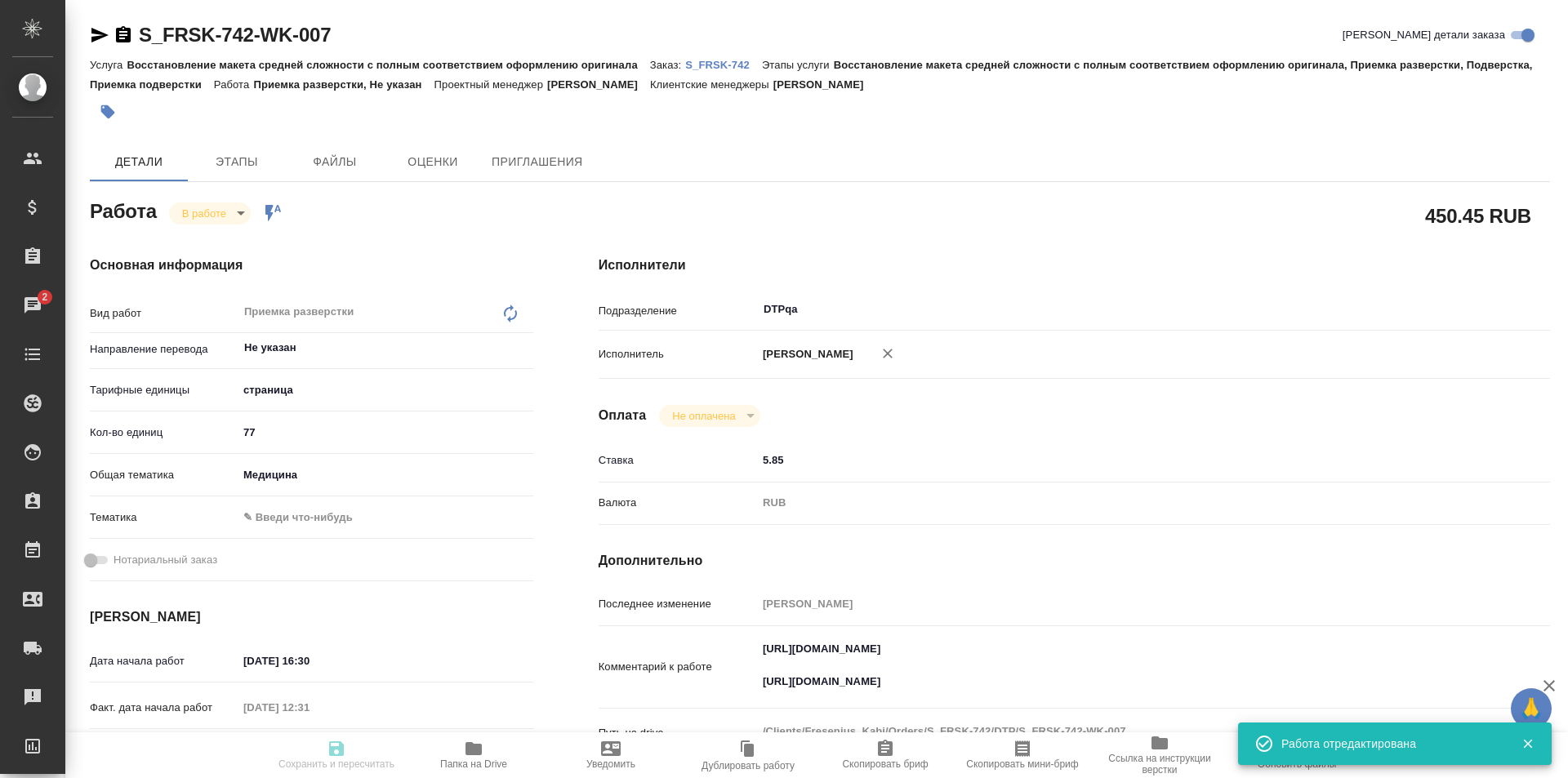
type input "inProgress"
type input "Не указан"
type input "5a8b1489cc6b4906c91bfdb2"
type input "77"
type input "med"
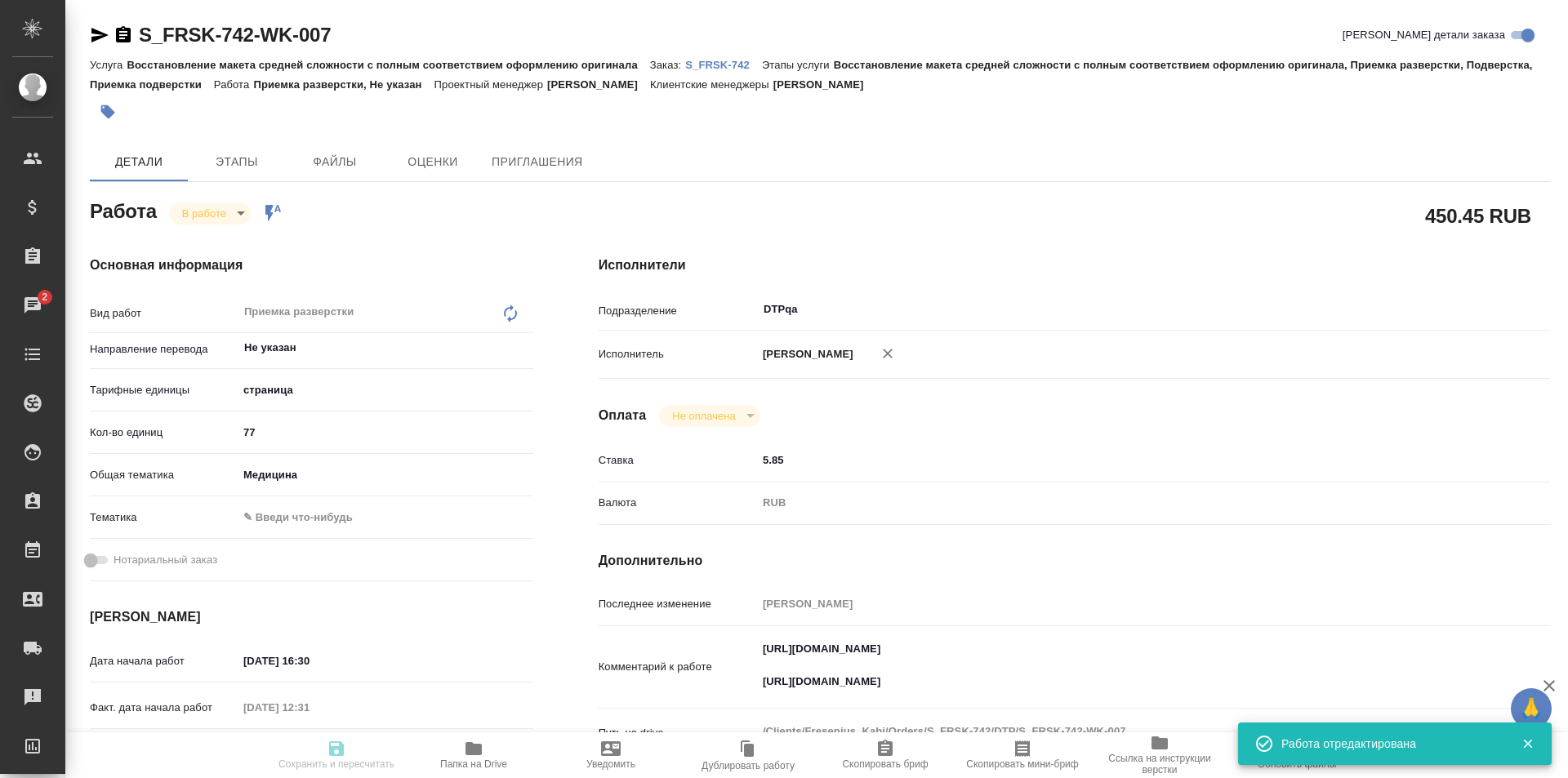
type input "[DATE] 16:30"
type input "[DATE] 12:31"
type input "[DATE] 18:00"
type input "[DATE] 19:00"
type input "DTPqa"
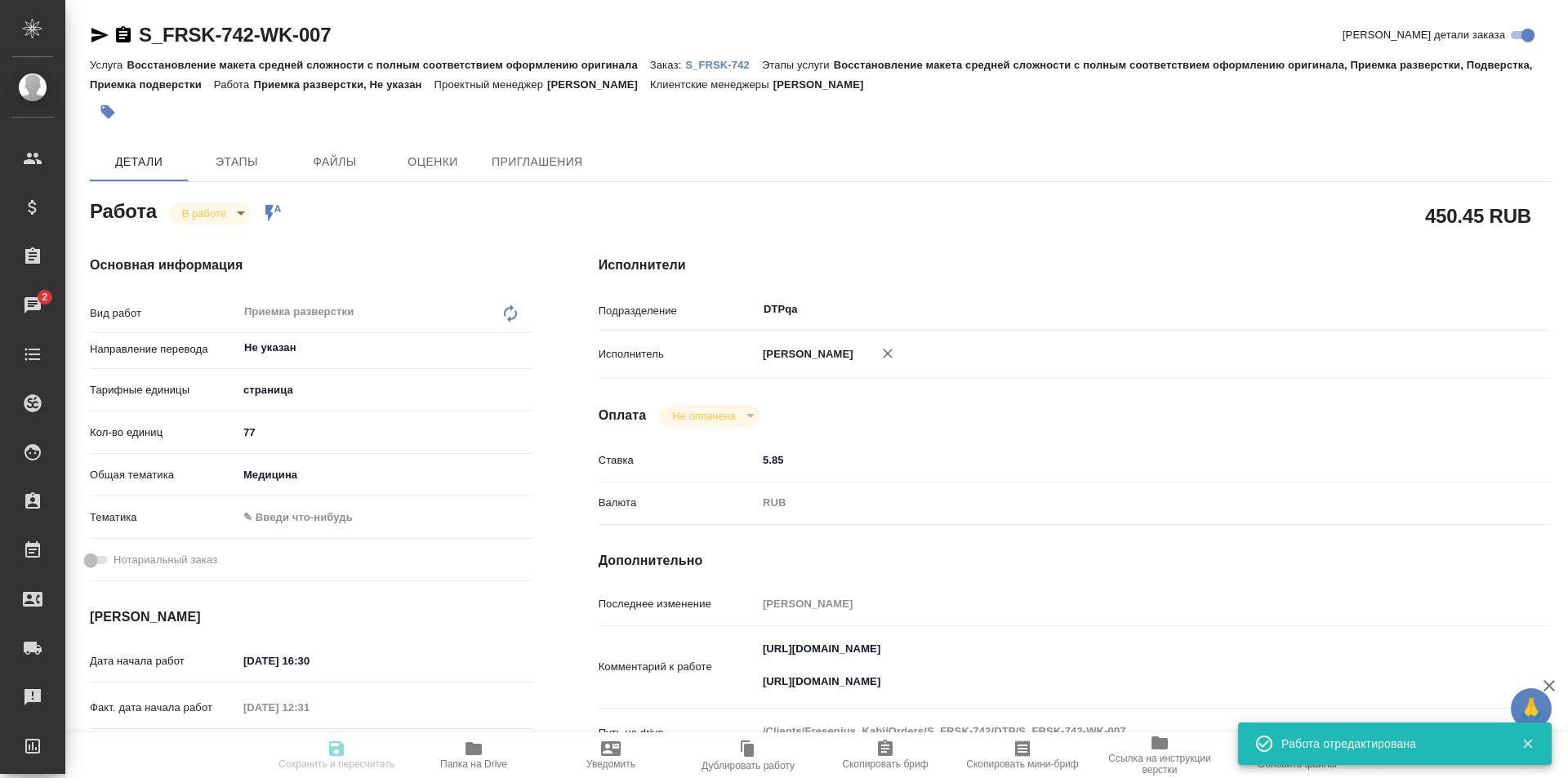
type input "notPayed"
type input "5.85"
type input "RUB"
type input "[PERSON_NAME]"
type input "S_FRSK-742"
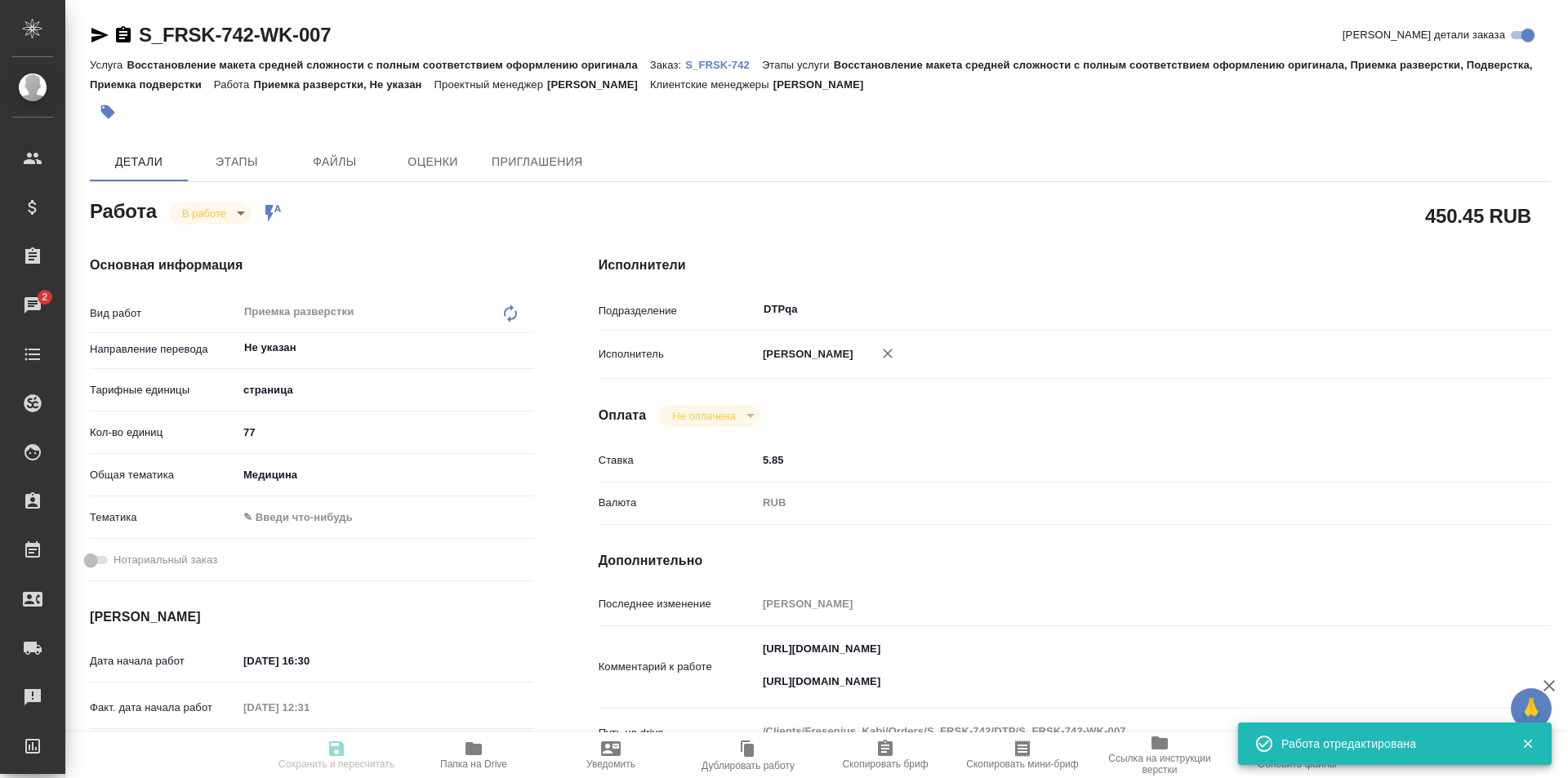
type input "Восстановление макета средней сложности с полным соответствием оформлению ориги…"
type input "[PERSON_NAME]"
type input "/Clients/Fresenius_Kabi/Orders/S_FRSK-742"
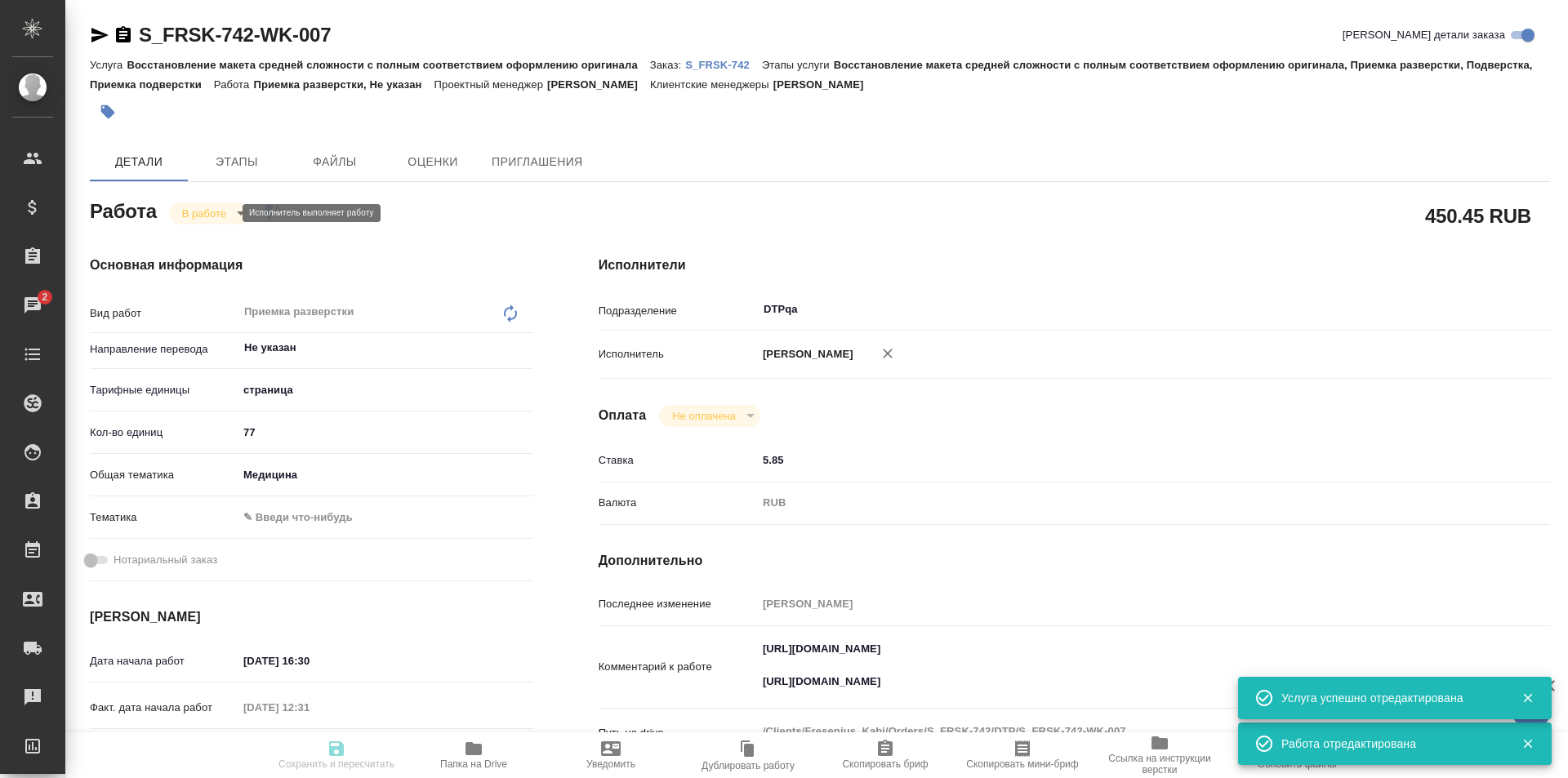
click at [223, 212] on body "🙏 .cls-1 fill:#fff; AWATERA Ismagilova Diana Клиенты Спецификации Заказы 2 Чаты…" at bounding box center [784, 389] width 1568 height 778
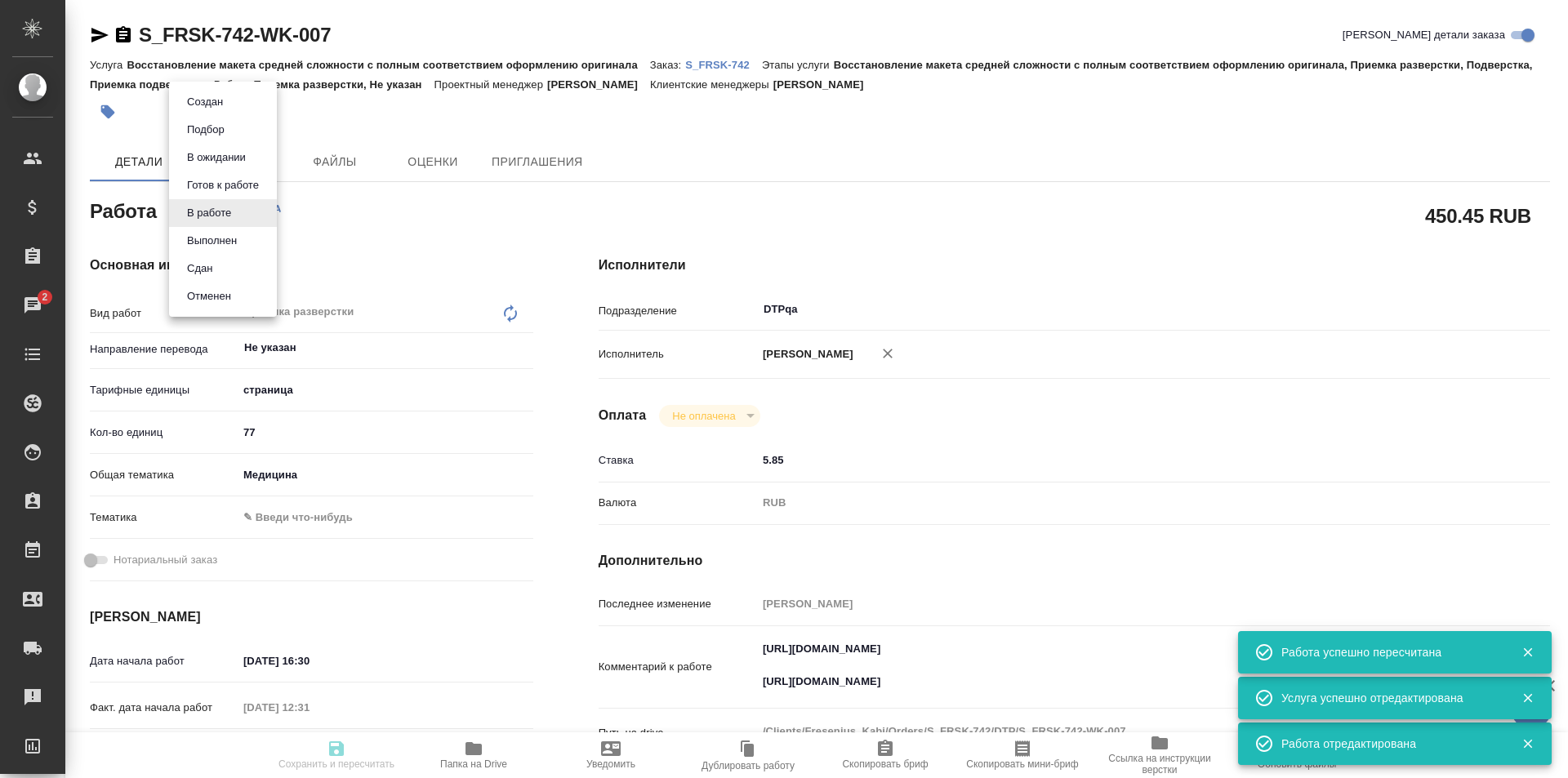
type input "inProgress"
type input "Не указан"
type input "5a8b1489cc6b4906c91bfdb2"
type input "77"
type input "med"
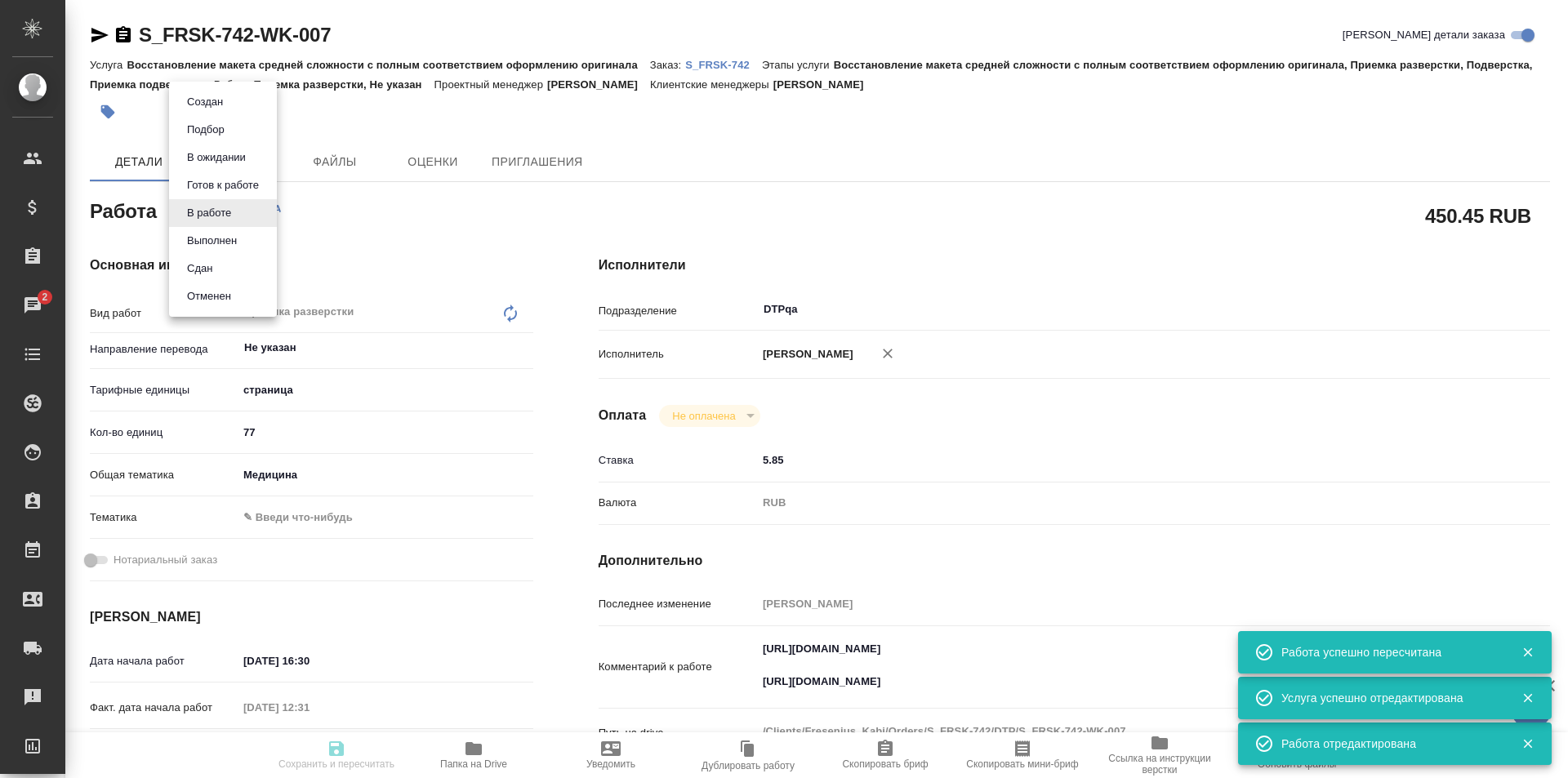
type input "25.09.2025 16:30"
type input "24.09.2025 12:31"
type input "25.09.2025 18:00"
type input "[DATE] 19:00"
type input "DTPqa"
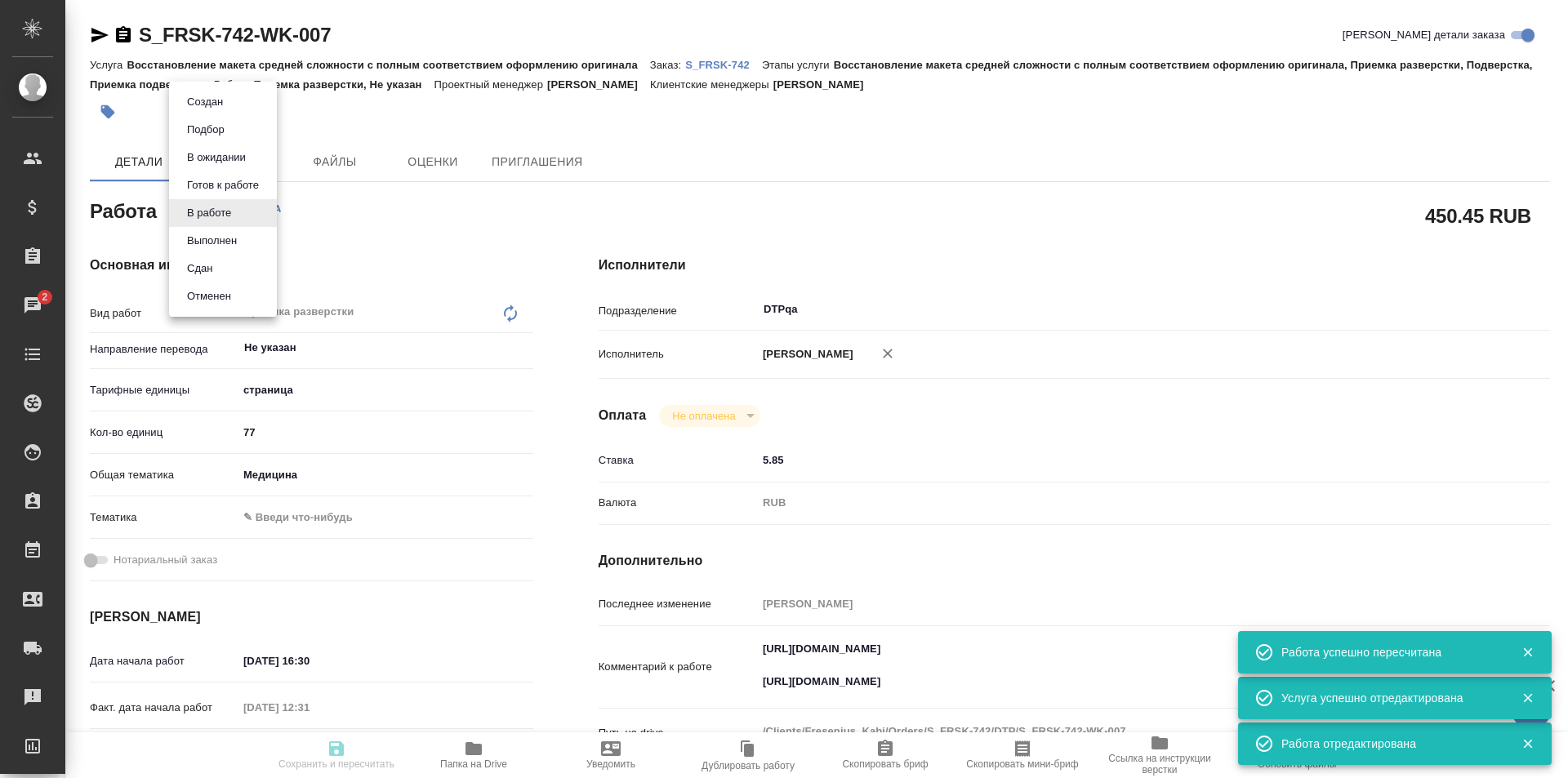
type input "notPayed"
type input "5.85"
type input "RUB"
type input "[PERSON_NAME]"
type input "S_FRSK-742"
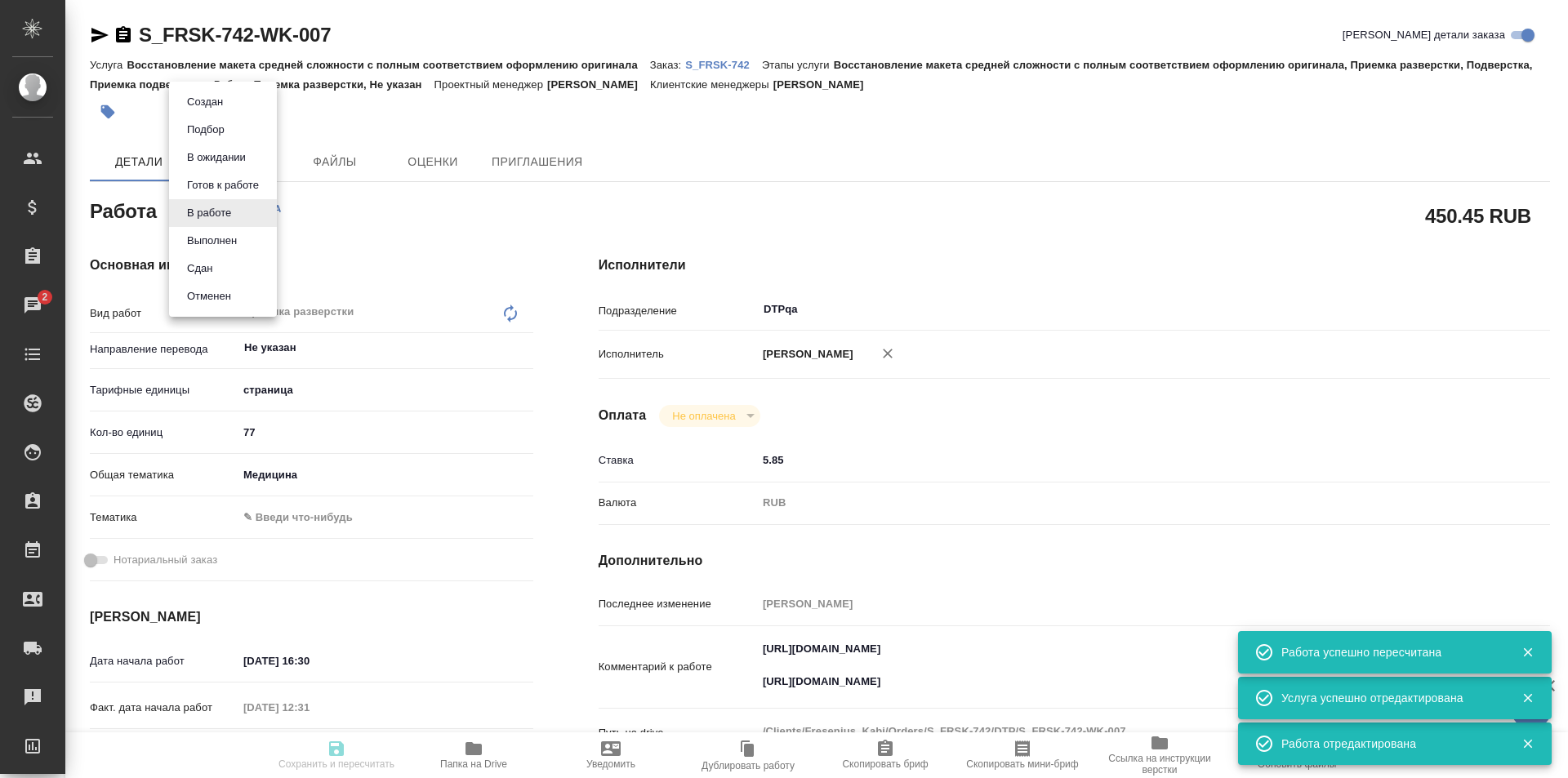
type input "Восстановление макета средней сложности с полным соответствием оформлению ориги…"
type input "[PERSON_NAME]"
type input "/Clients/Fresenius_Kabi/Orders/S_FRSK-742"
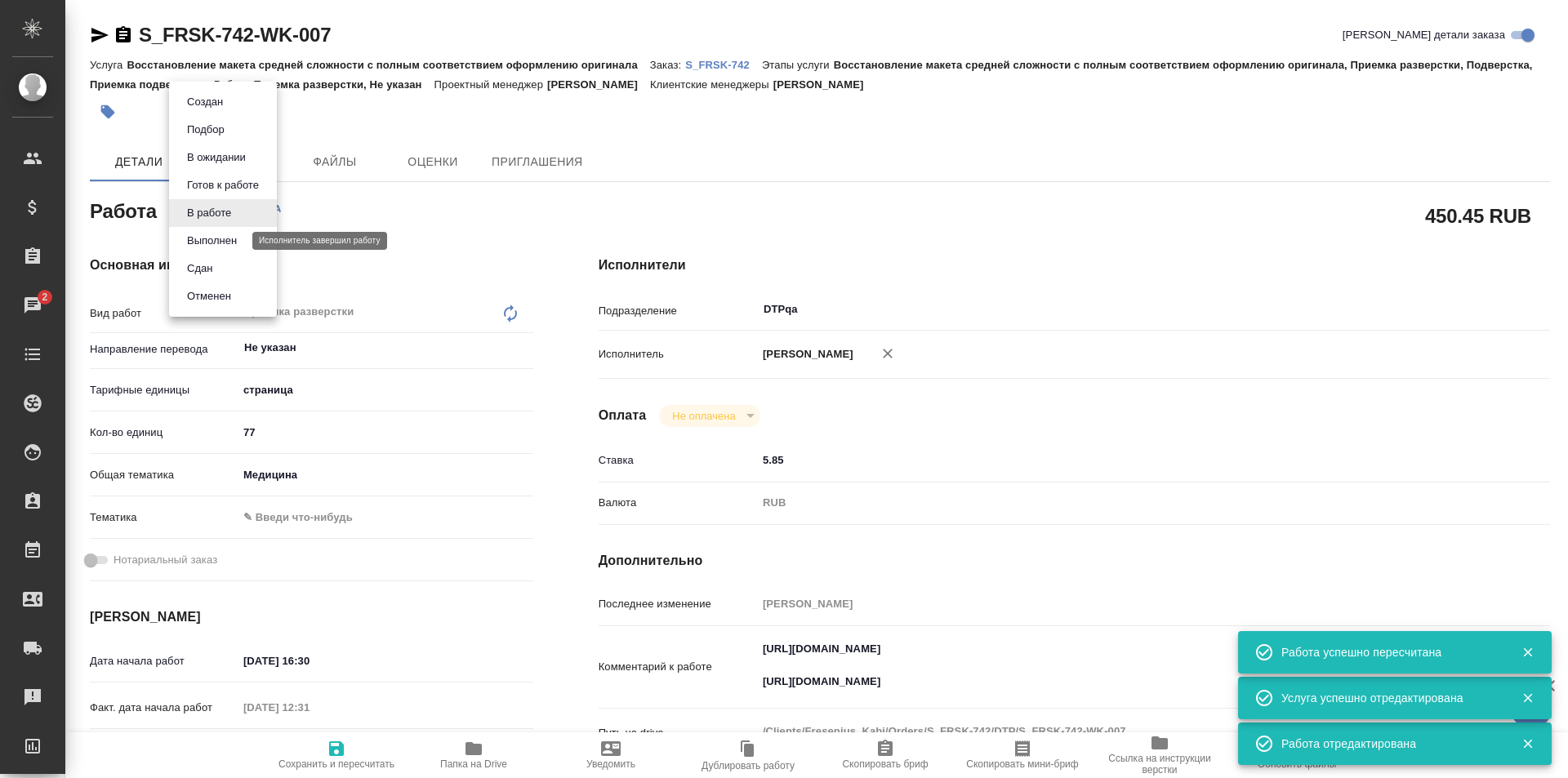
click at [218, 243] on button "Выполнен" at bounding box center [211, 240] width 59 height 18
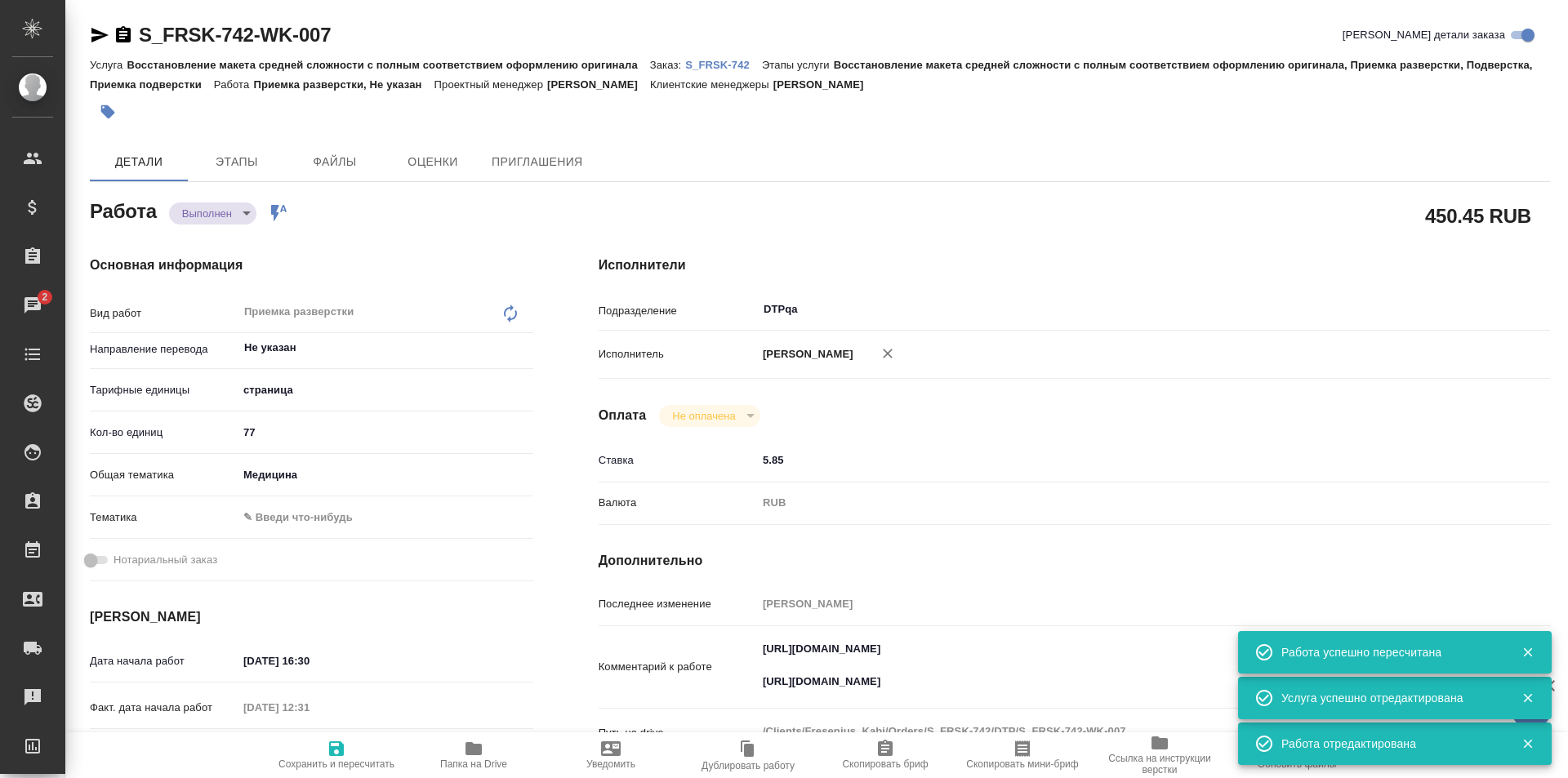
type textarea "x"
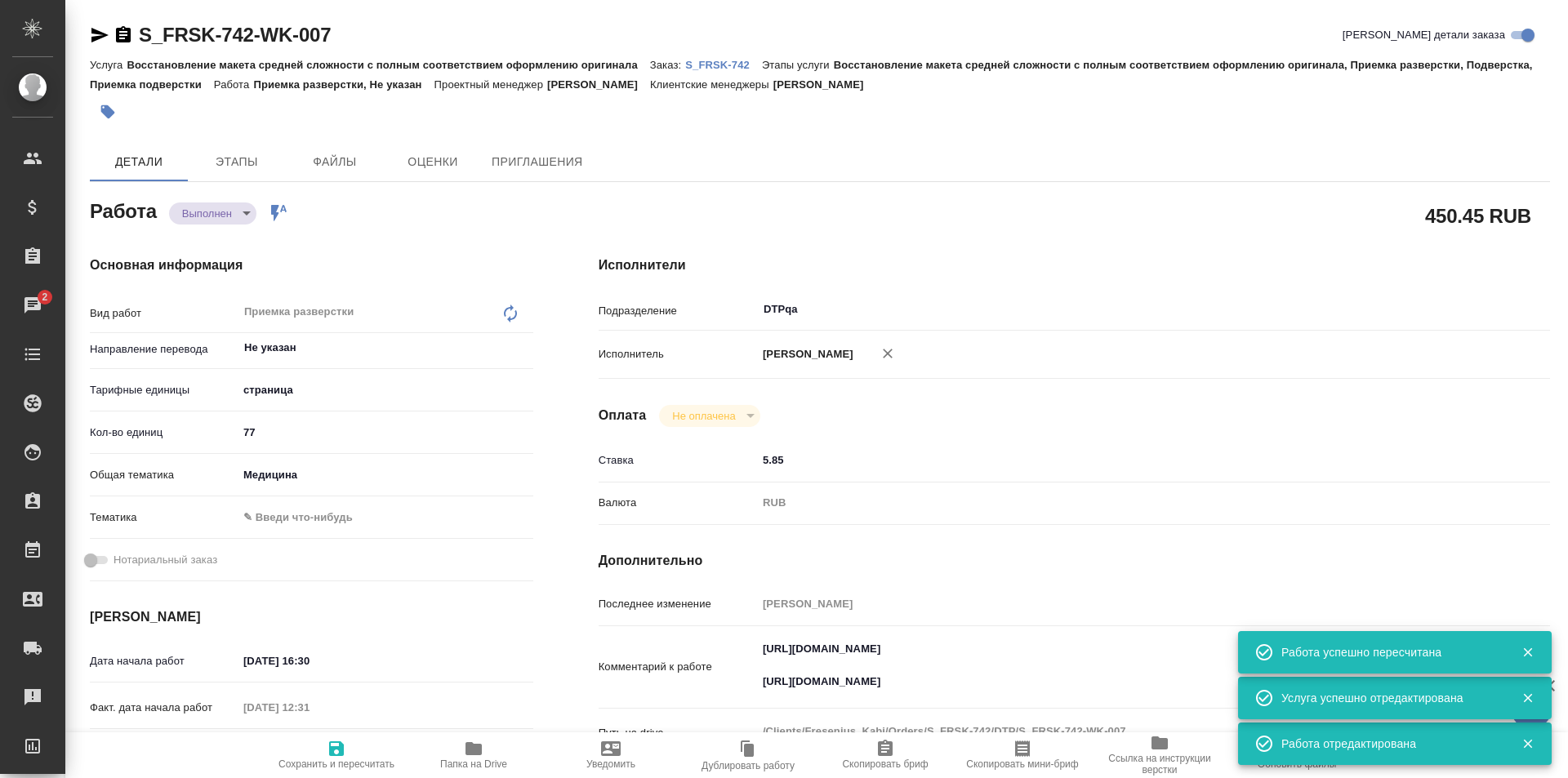
type textarea "x"
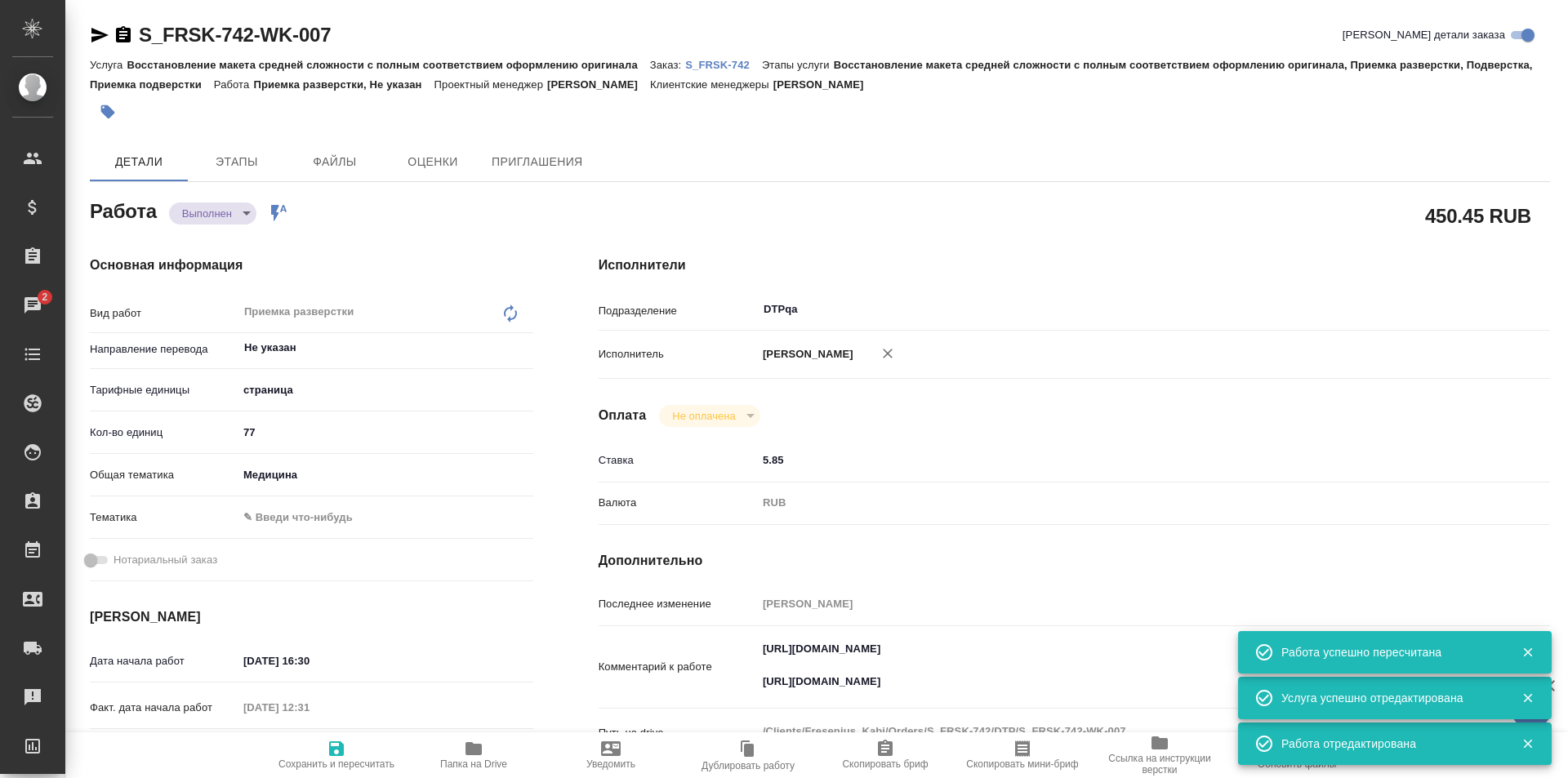
type textarea "x"
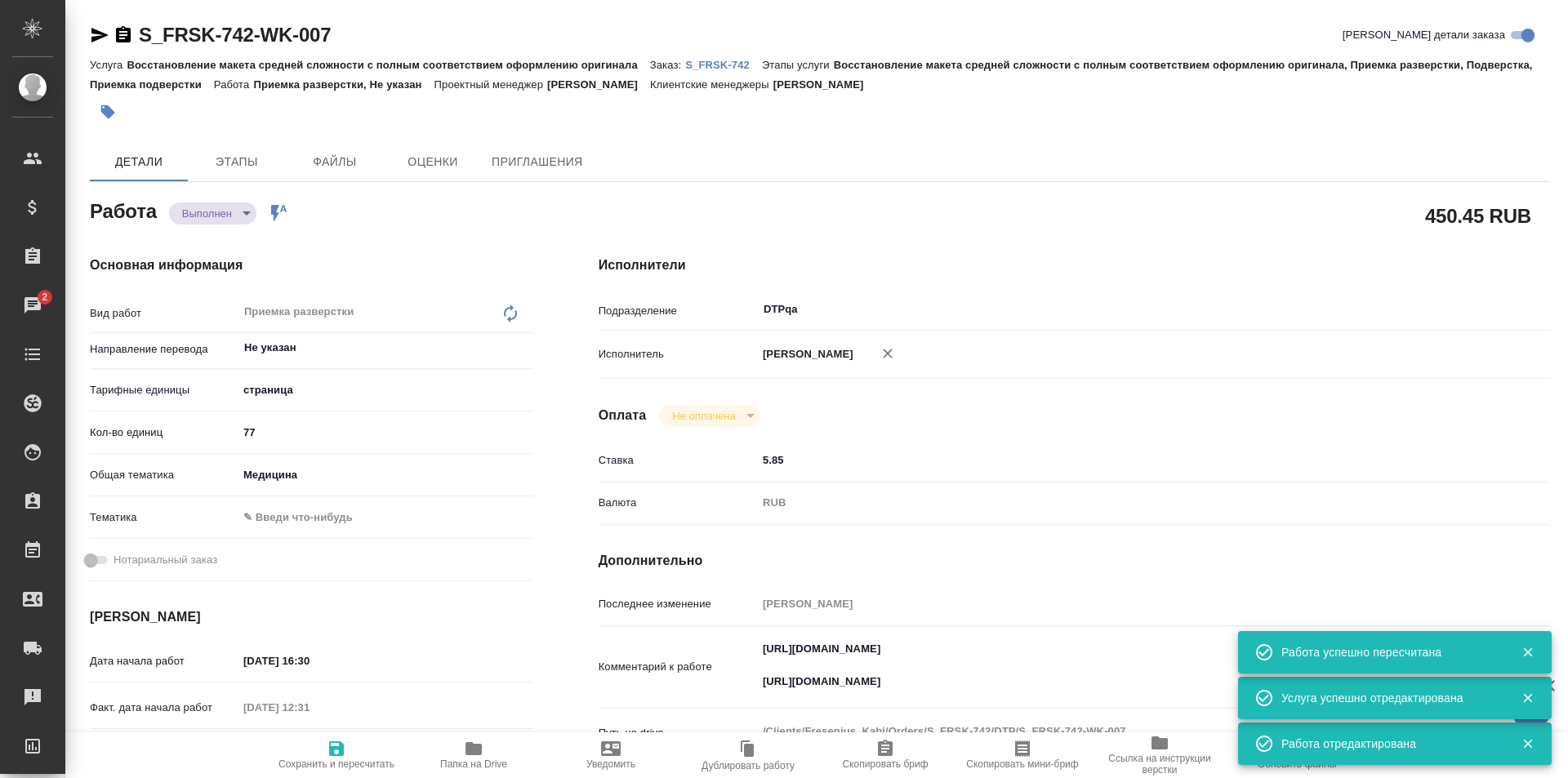
type textarea "x"
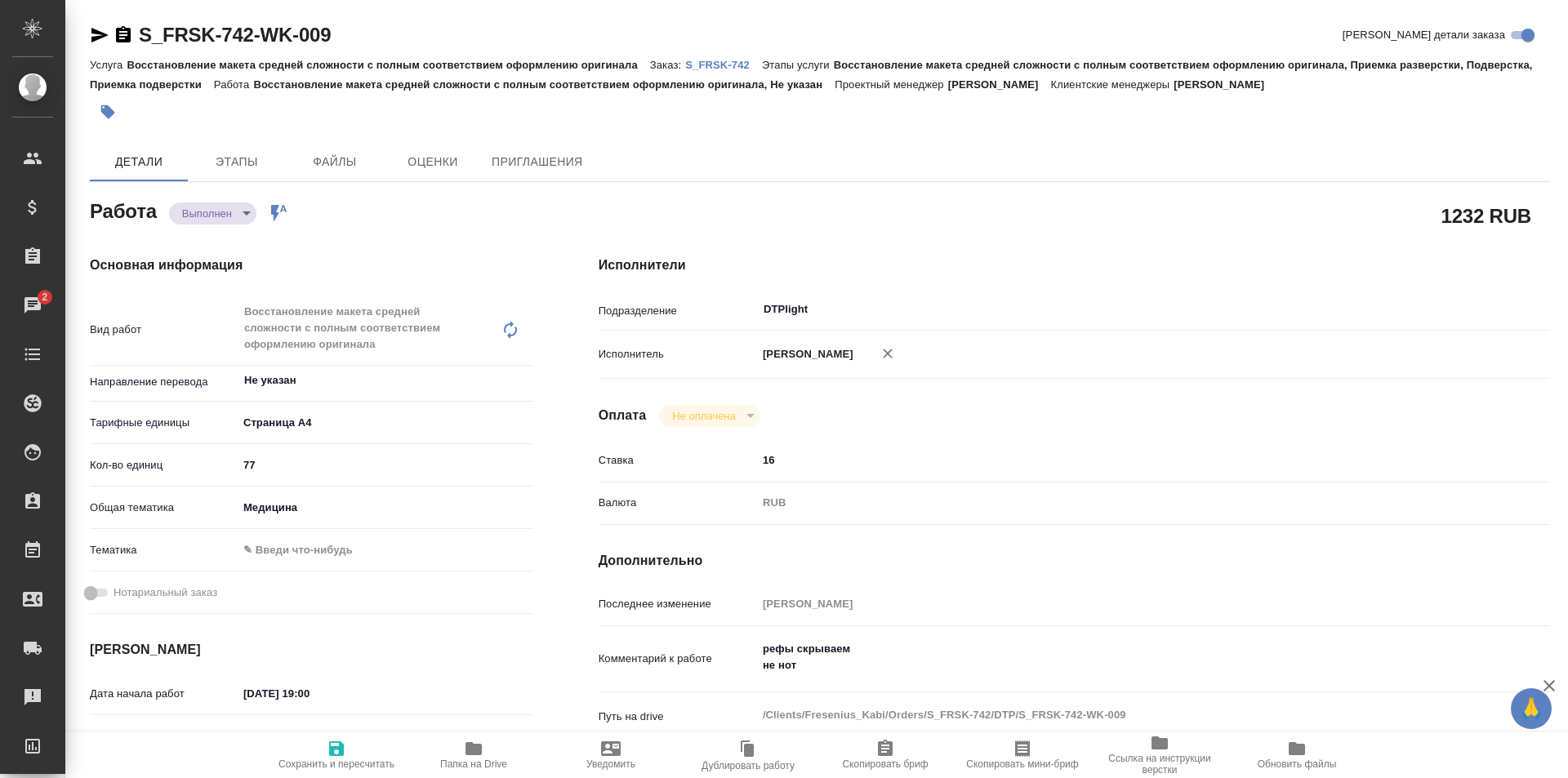
click at [706, 60] on p "S_FRSK-742" at bounding box center [723, 64] width 77 height 13
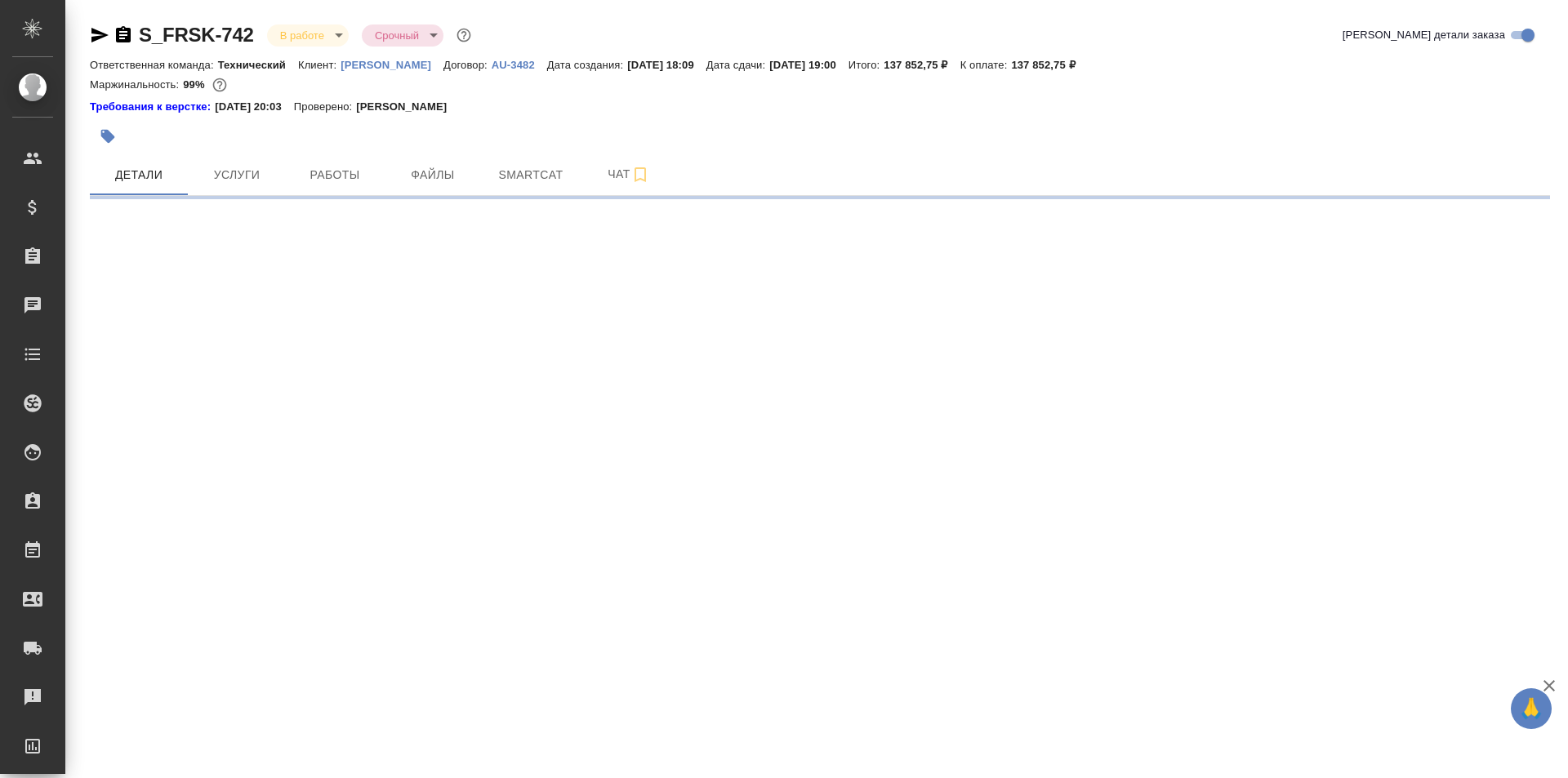
select select "RU"
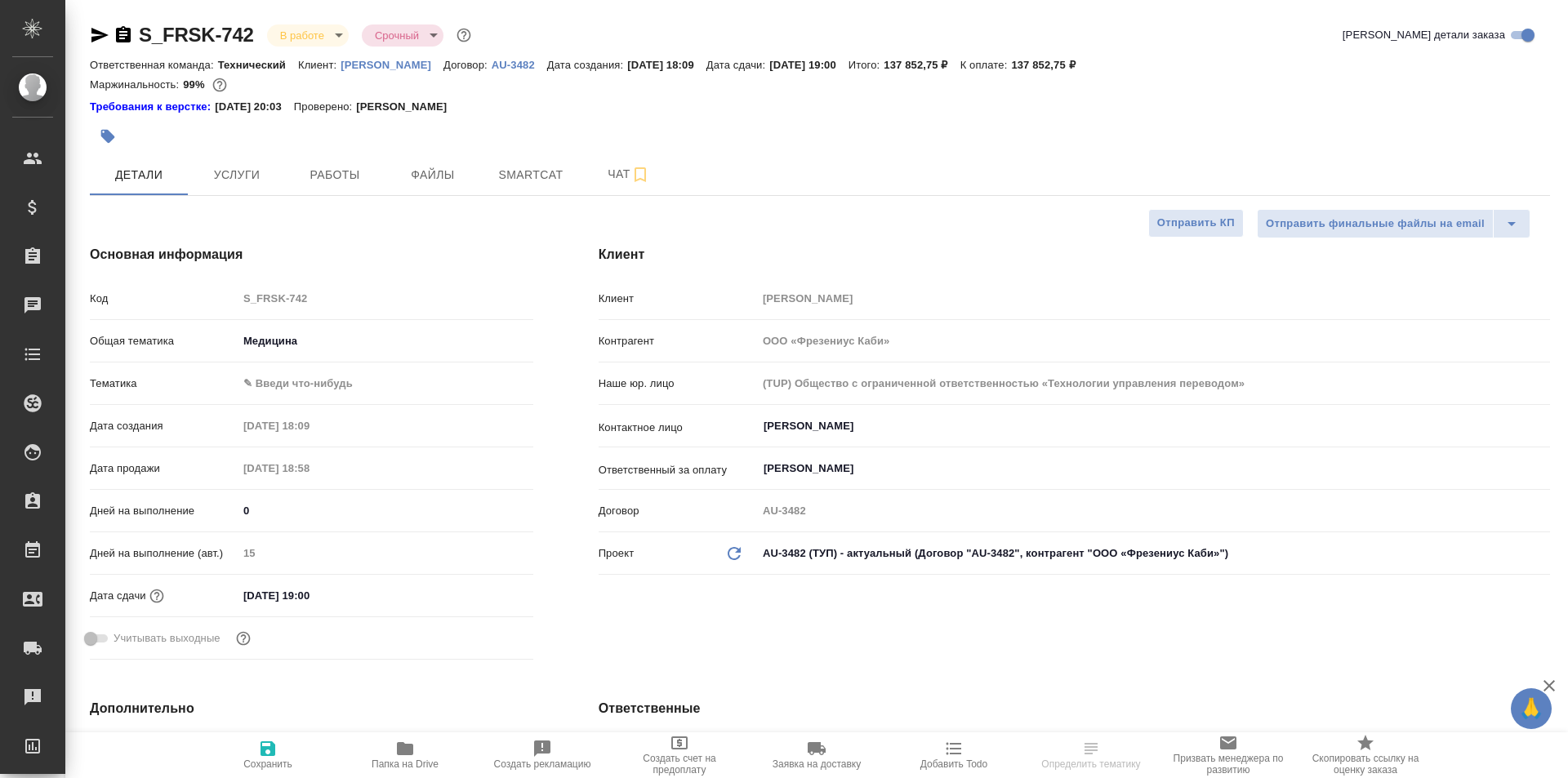
type textarea "x"
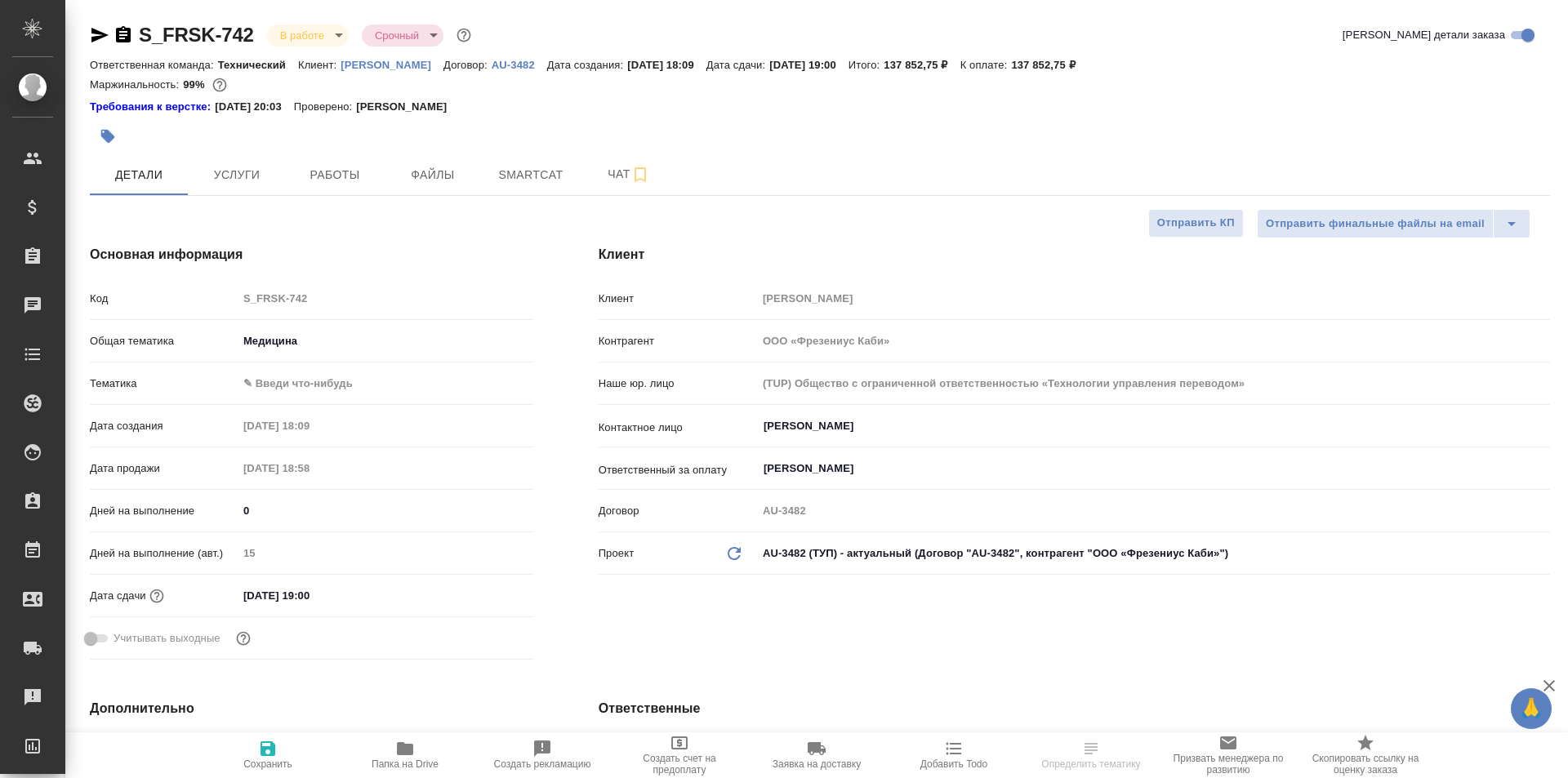
type textarea "x"
click at [335, 175] on span "Работы" at bounding box center [335, 175] width 79 height 20
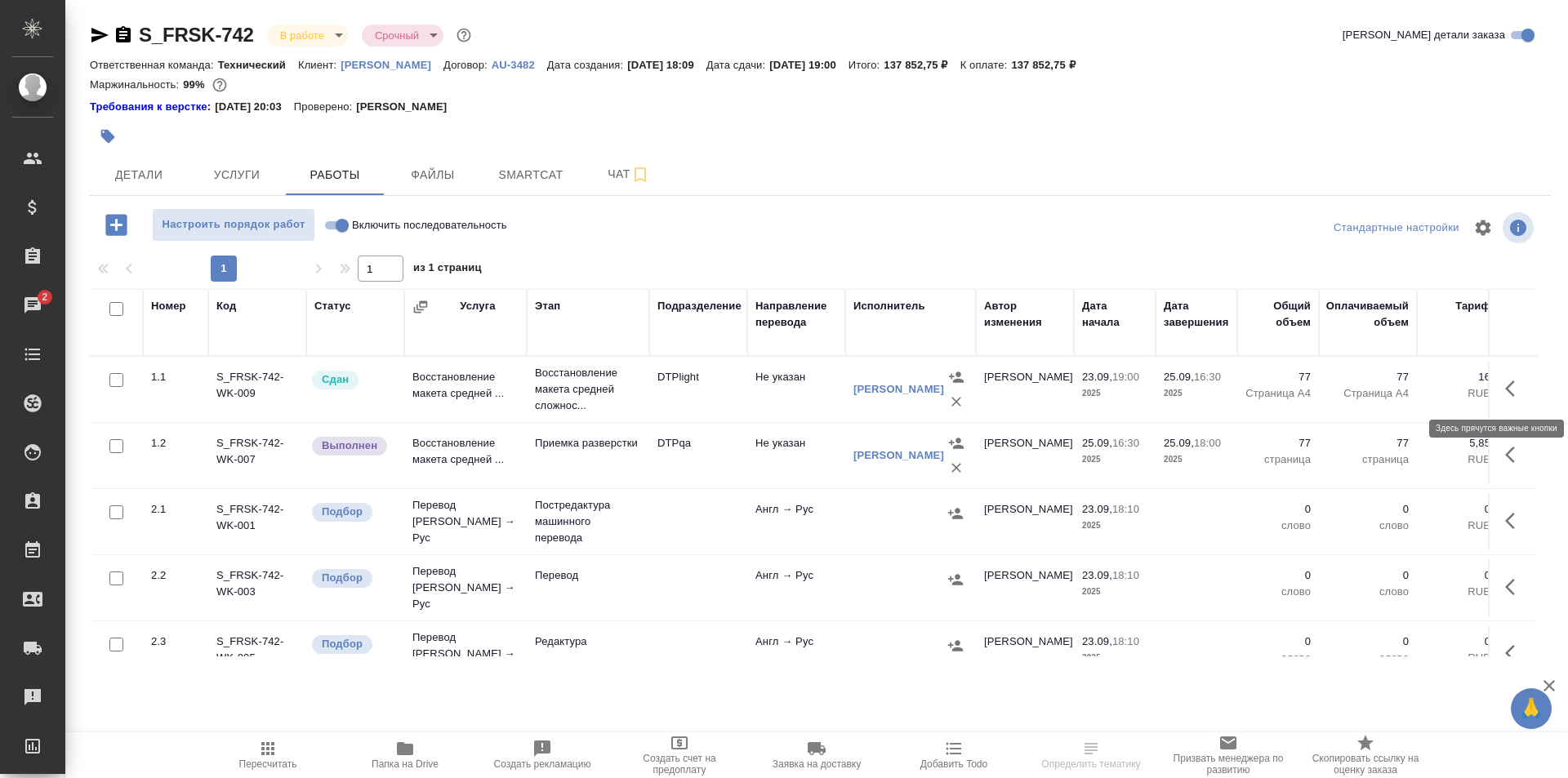
click at [1504, 393] on icon "button" at bounding box center [1514, 389] width 19 height 19
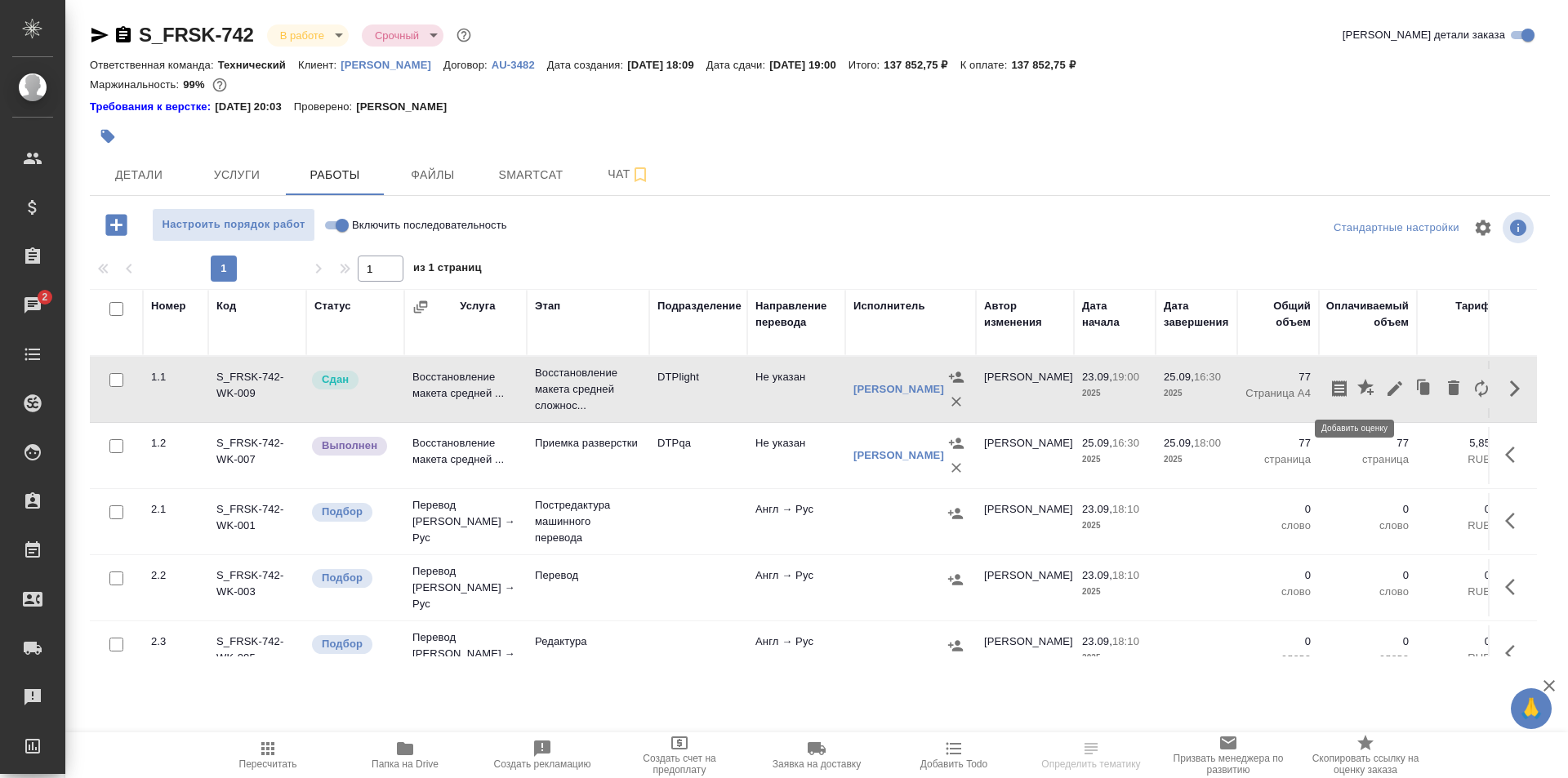
click at [1357, 389] on icon "button" at bounding box center [1365, 388] width 17 height 17
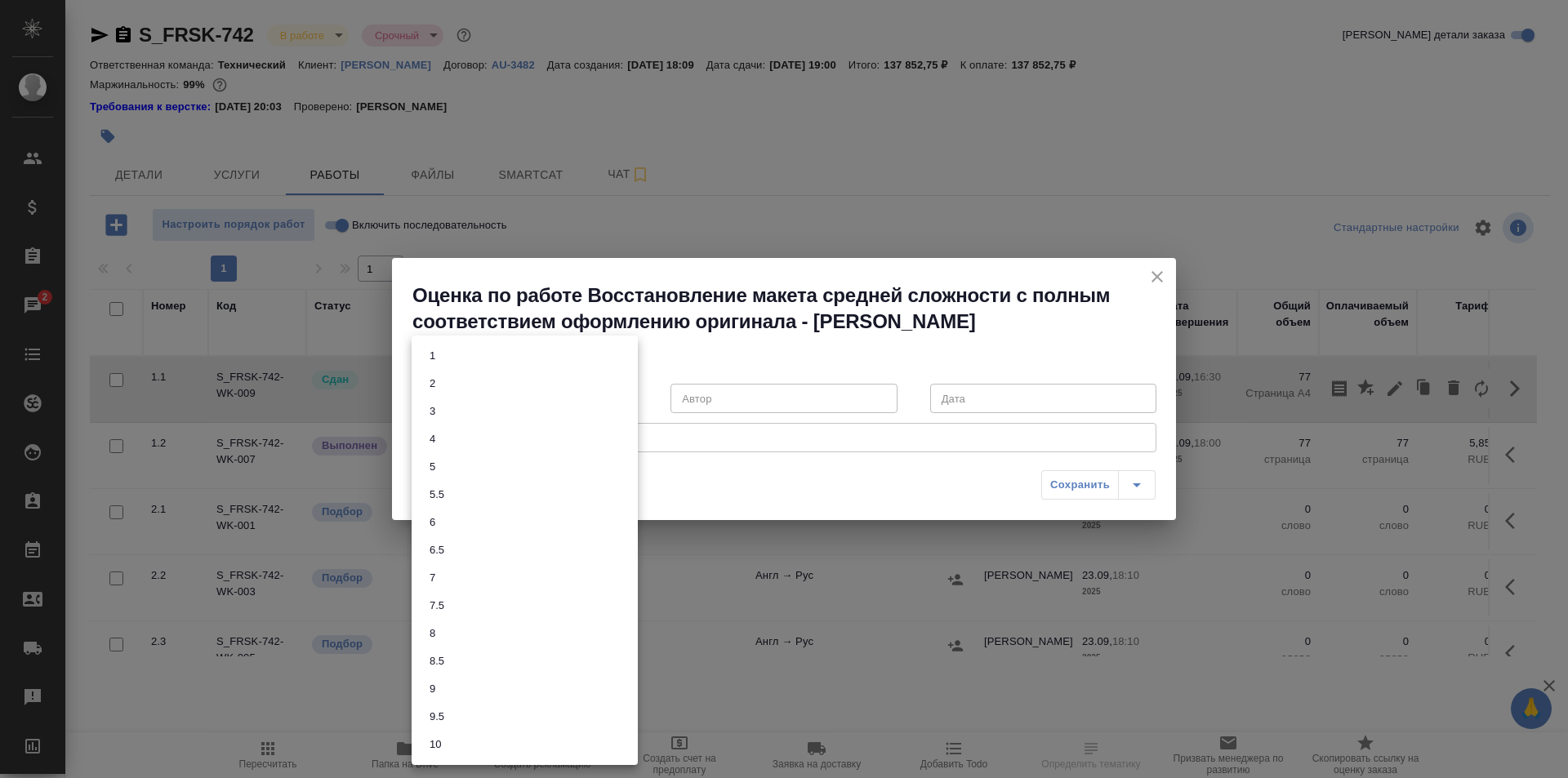
click at [480, 392] on body "🙏 .cls-1 fill:#fff; AWATERA Ismagilova [PERSON_NAME] Спецификации Заказы 2 Чаты…" at bounding box center [784, 389] width 1568 height 778
click at [446, 641] on li "8" at bounding box center [525, 633] width 226 height 28
type input "8"
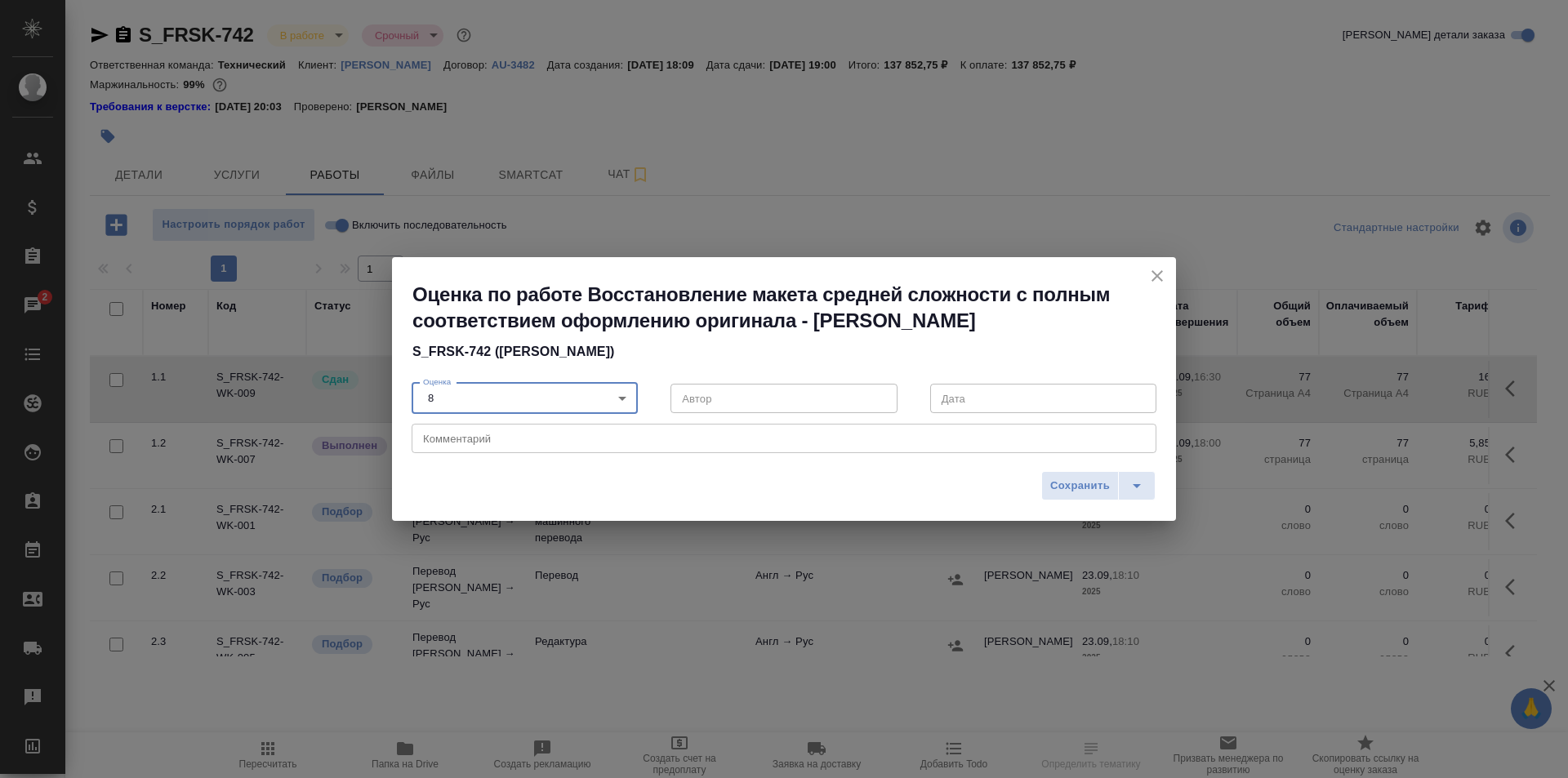
click at [513, 436] on textarea at bounding box center [784, 439] width 722 height 13
type textarea "Были небольшие недочёты с маркированным списком и разнородностью шрифтов"
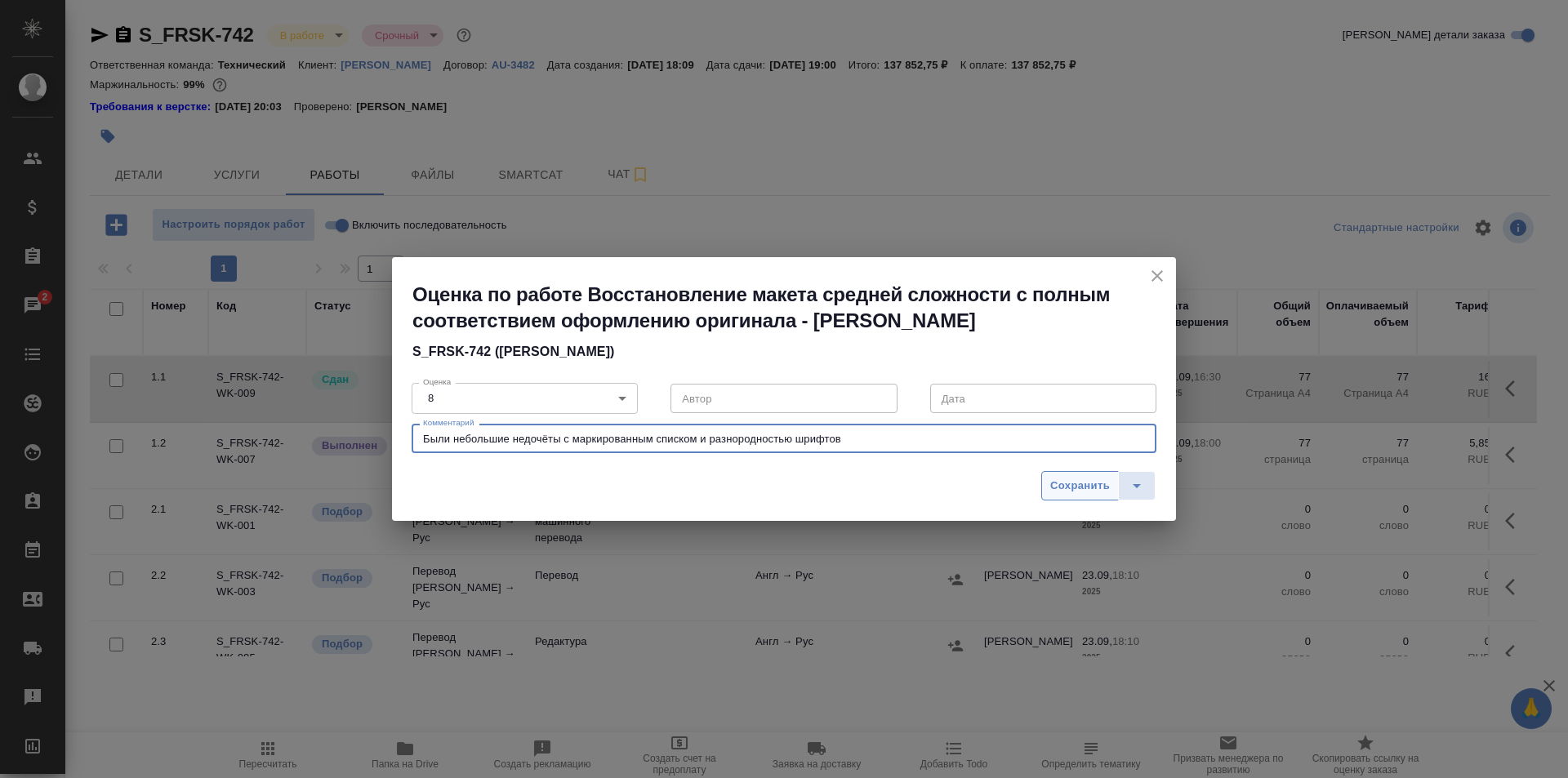
click at [1071, 493] on span "Сохранить" at bounding box center [1079, 487] width 59 height 18
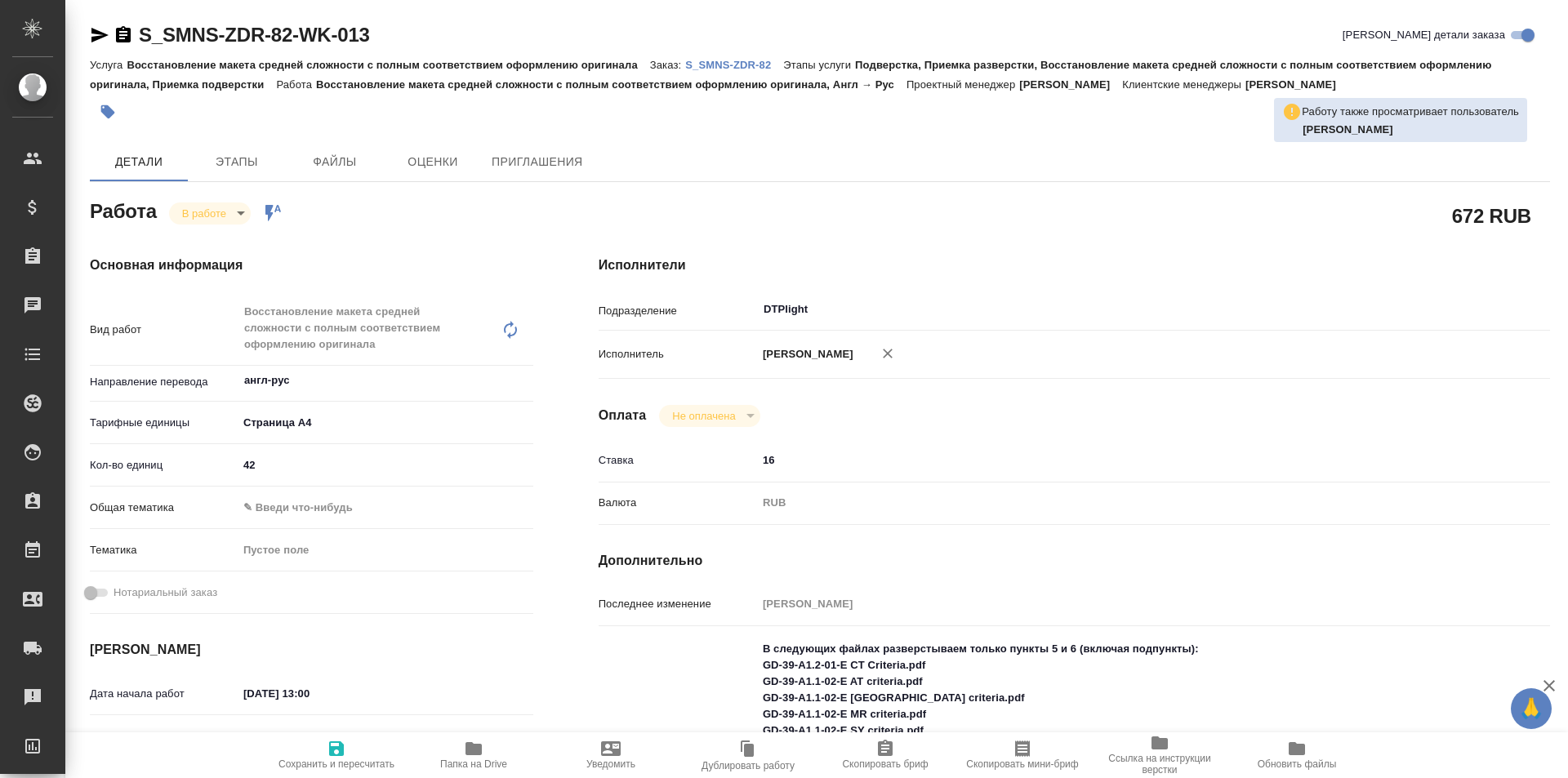
type textarea "x"
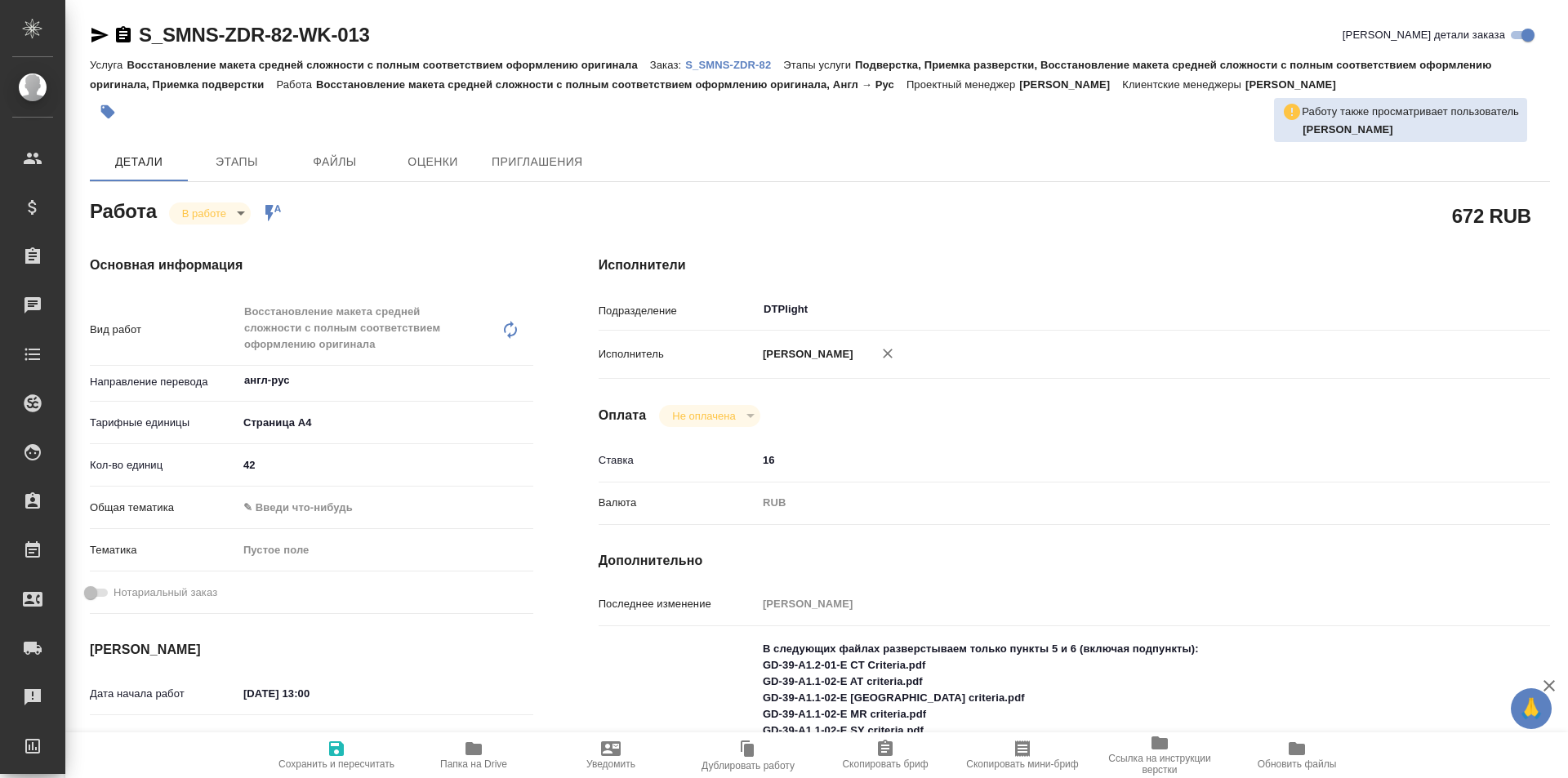
type textarea "x"
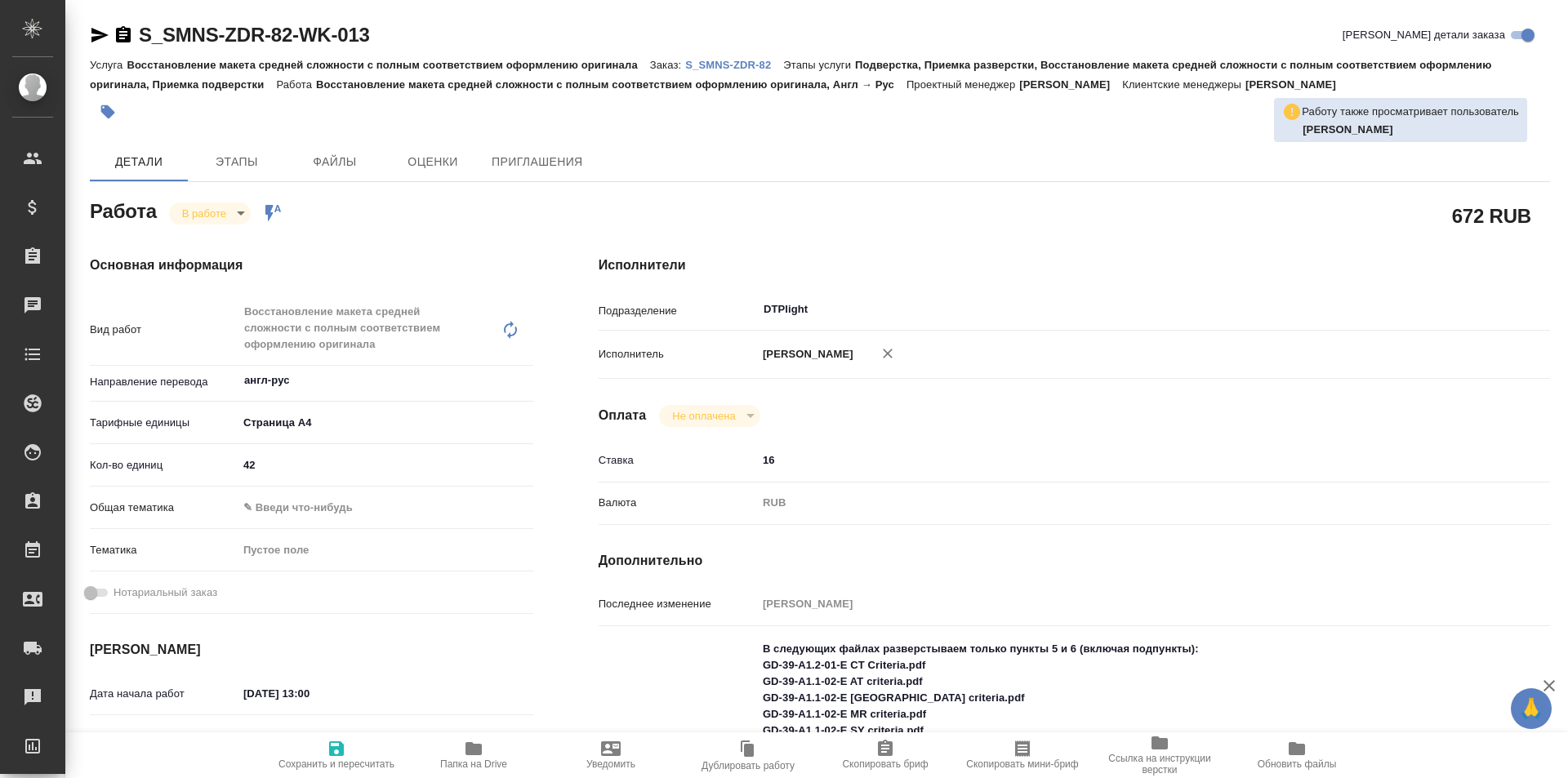
type textarea "x"
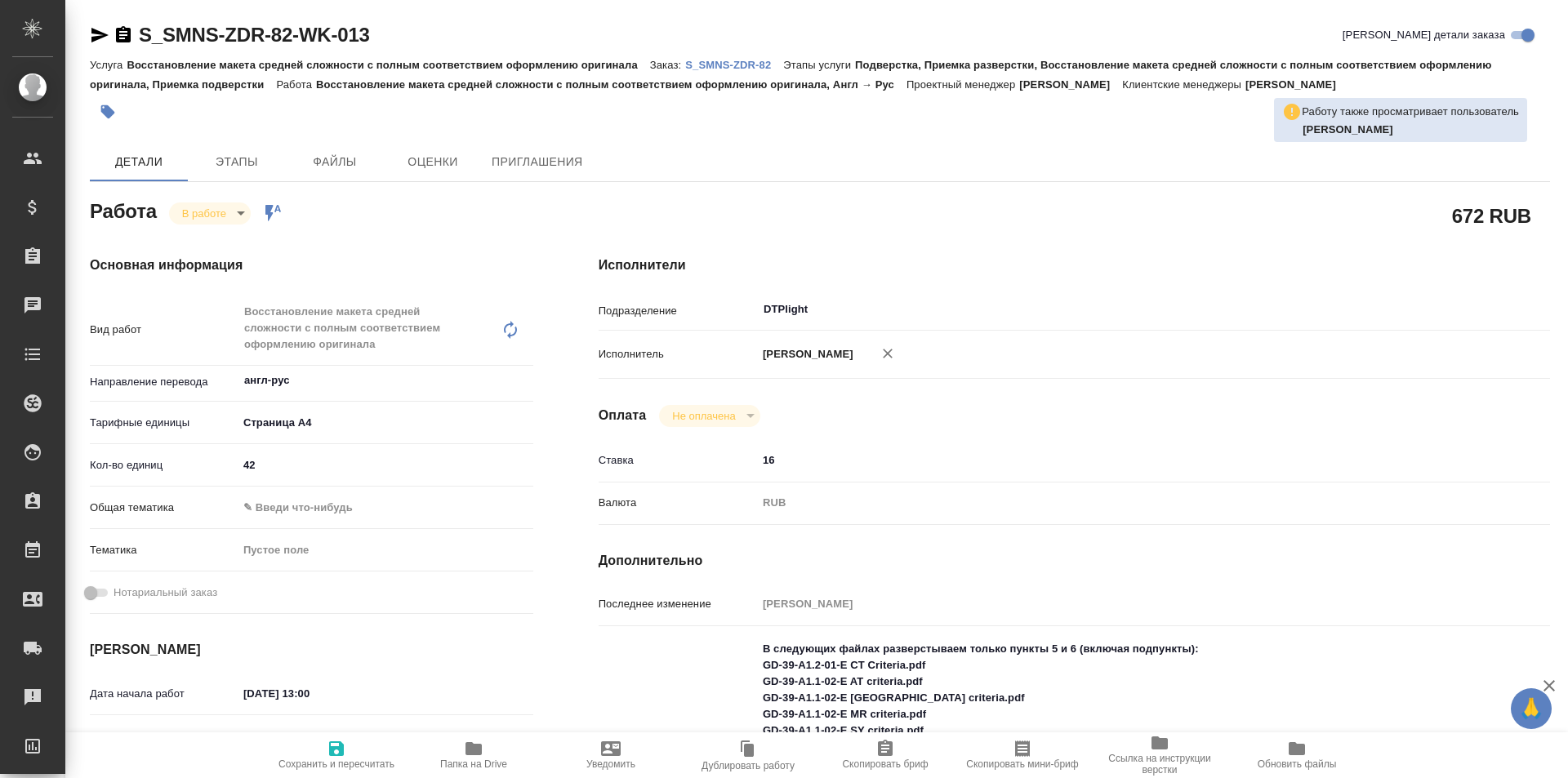
type textarea "x"
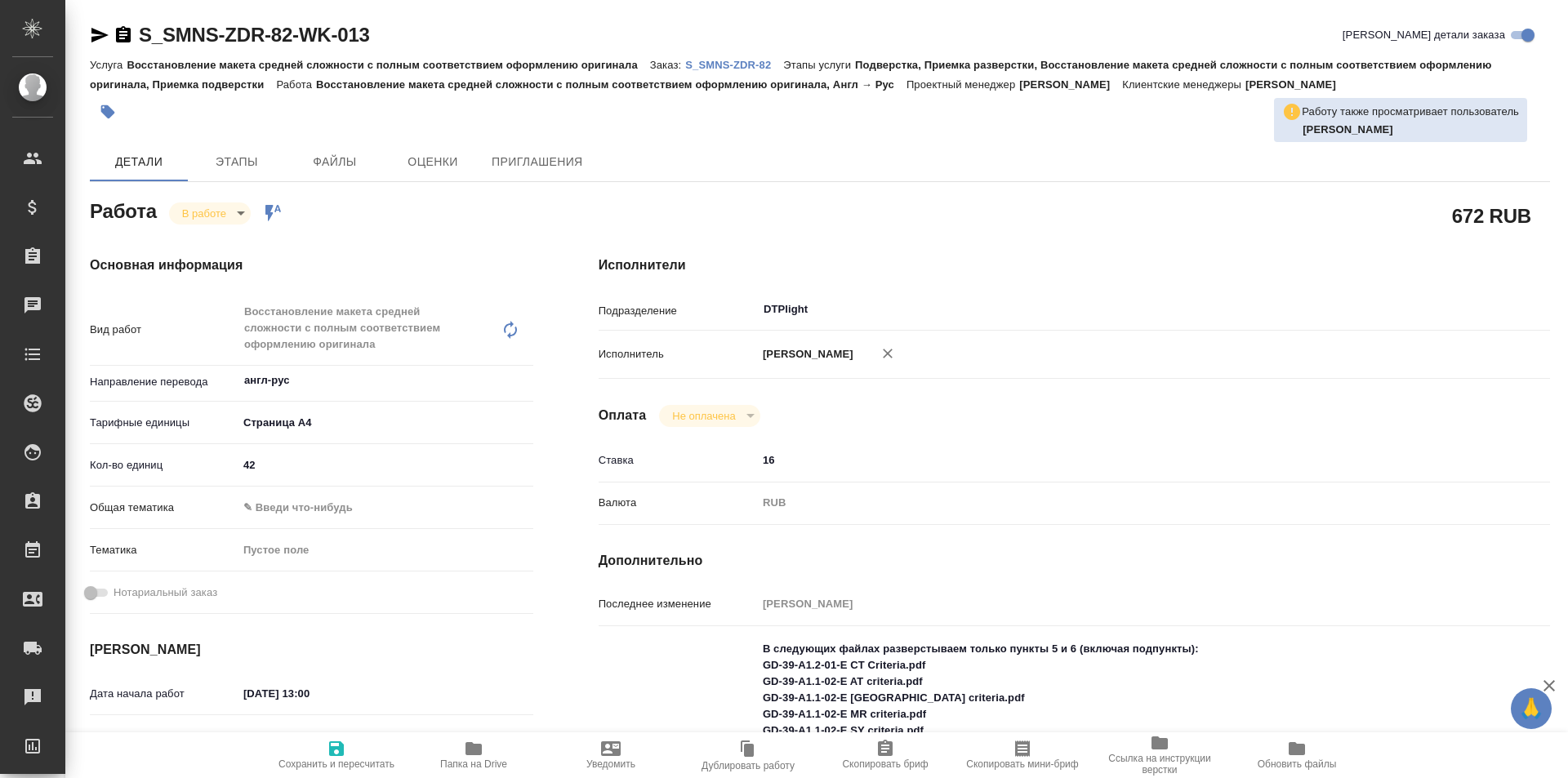
type textarea "x"
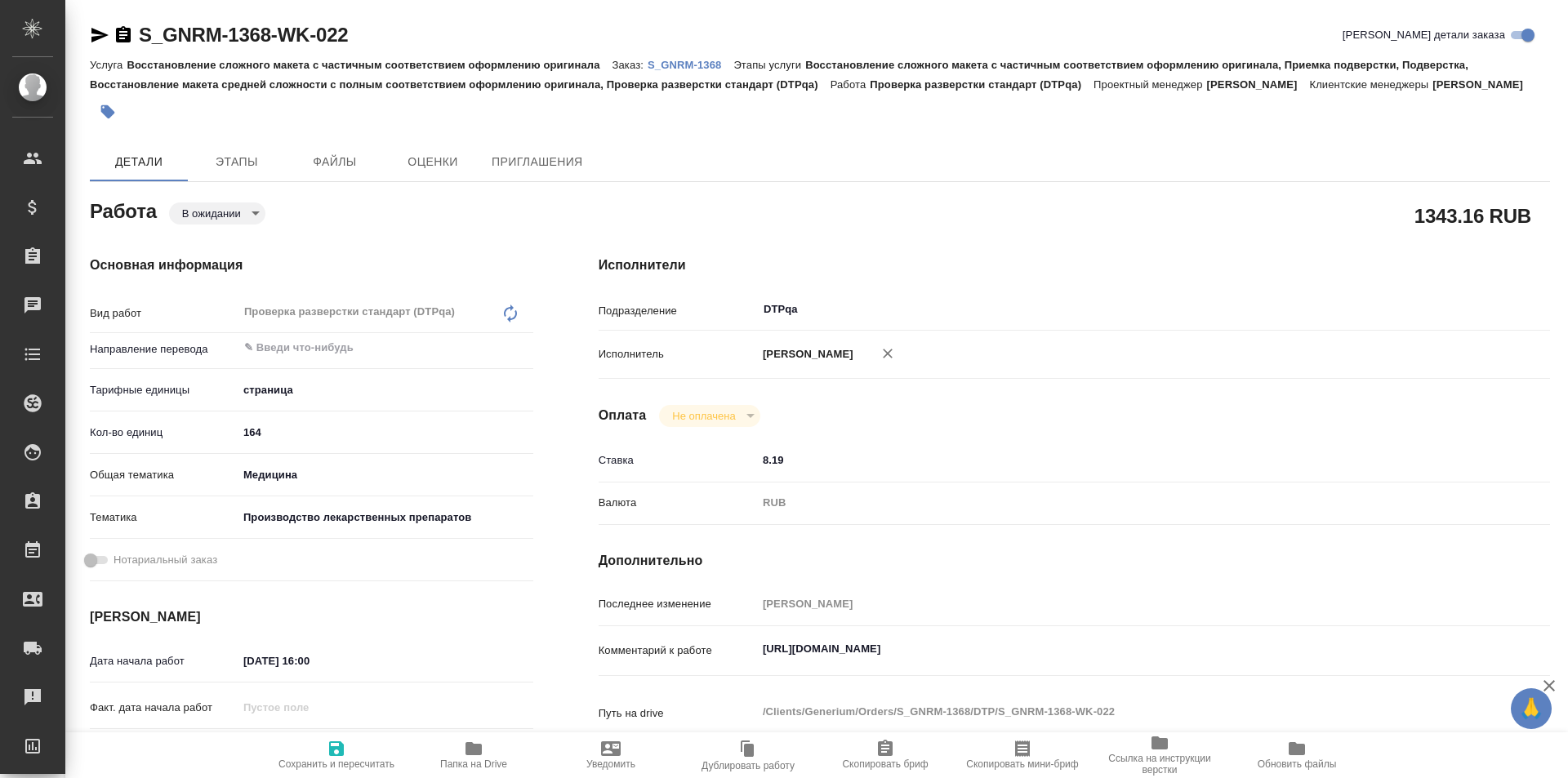
type textarea "x"
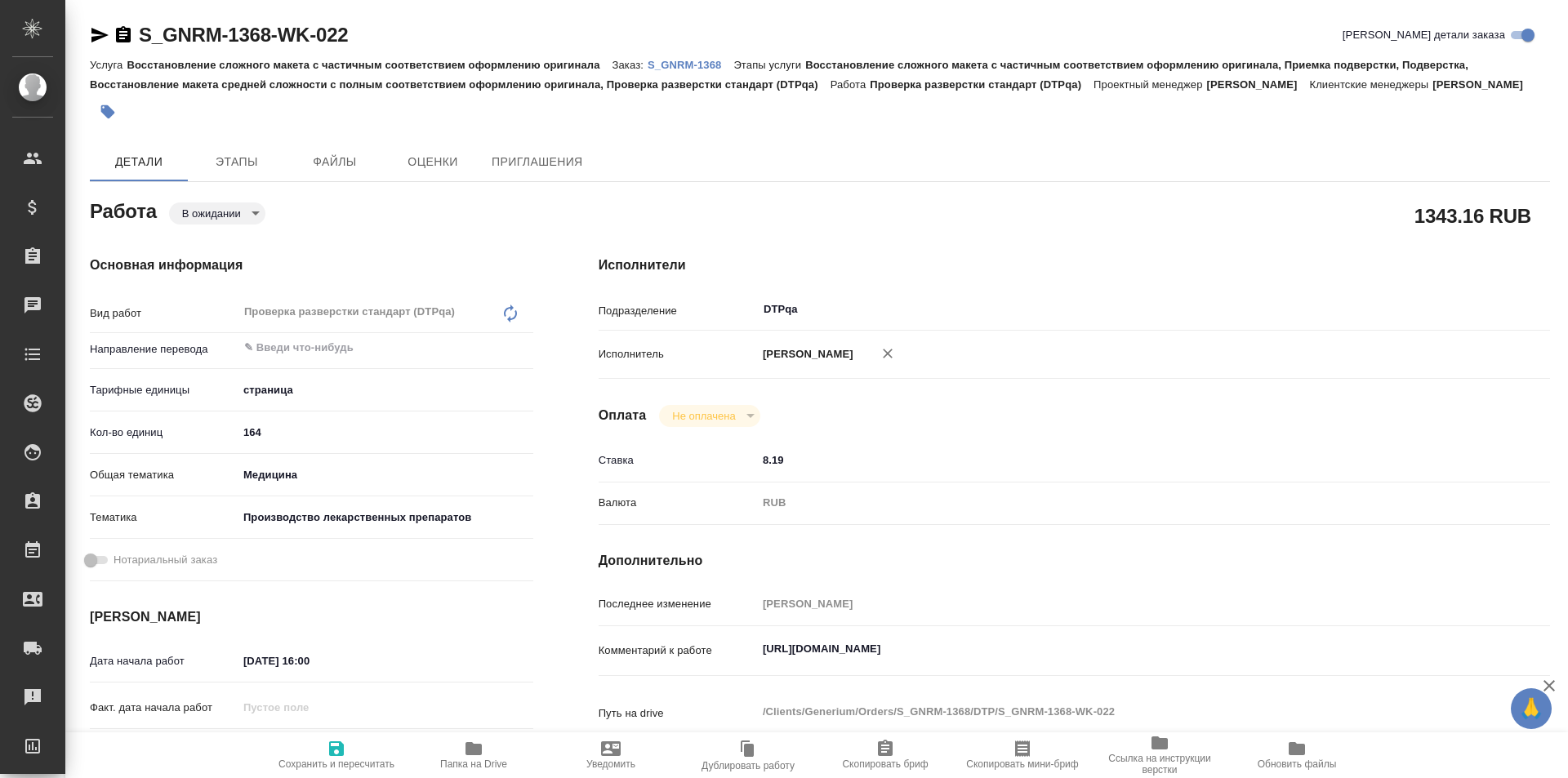
type textarea "x"
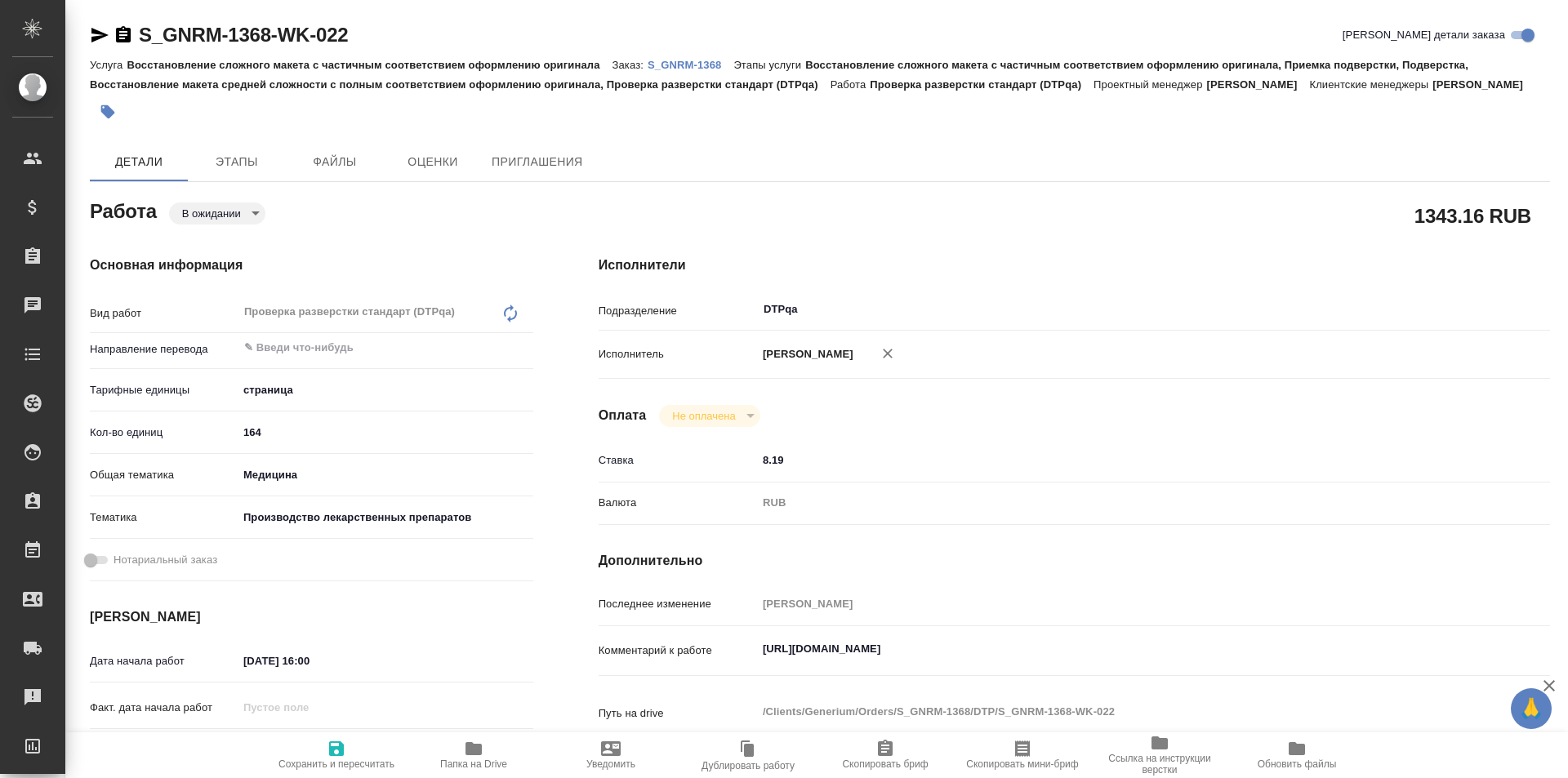
type textarea "x"
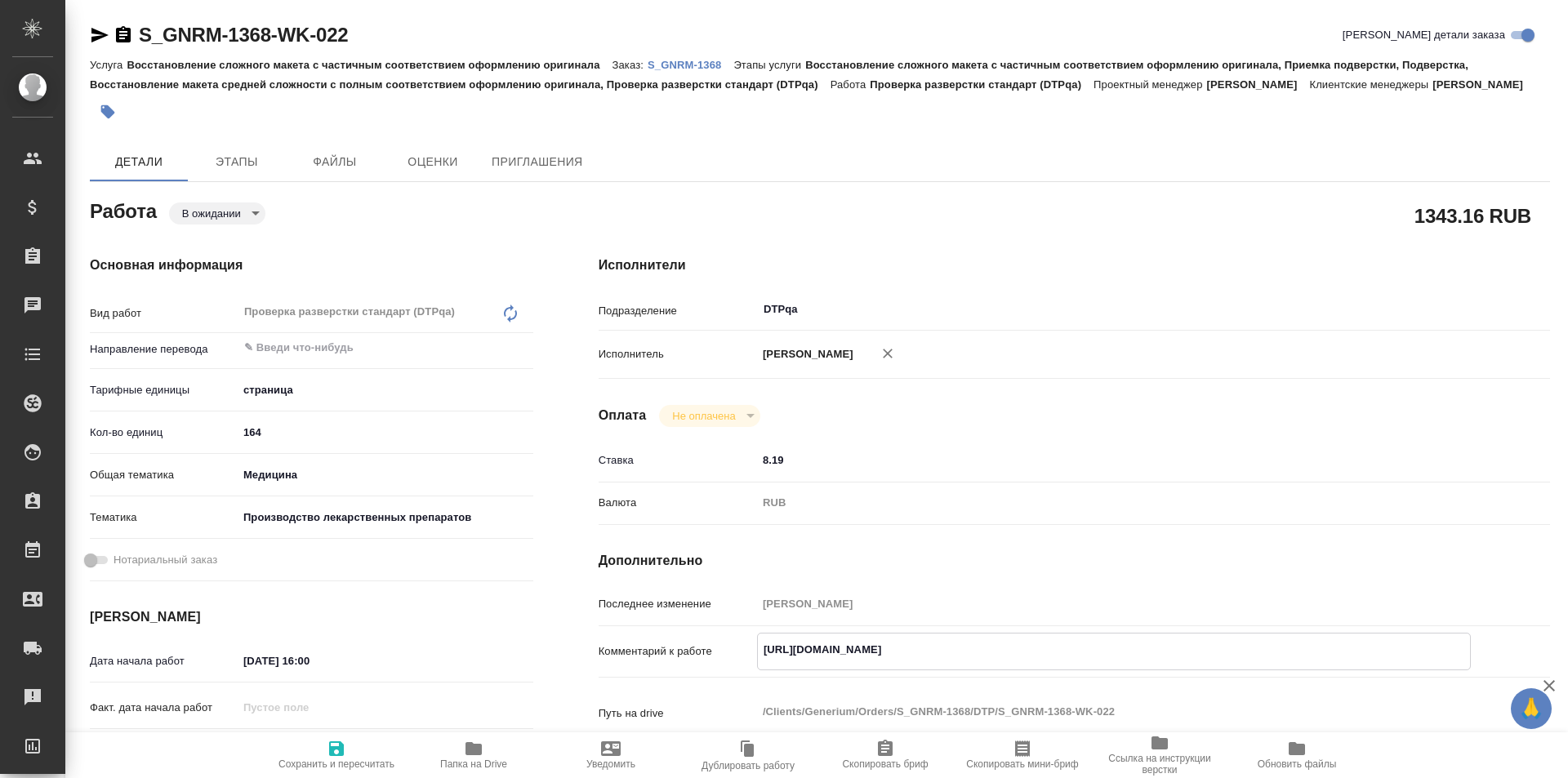
type textarea "x"
drag, startPoint x: 1097, startPoint y: 644, endPoint x: 652, endPoint y: 644, distance: 445.0
click at [652, 644] on div "Комментарий к работе https://tera.awatera.com/Work/68cbe26e917089748a69c075/ x" at bounding box center [1074, 652] width 951 height 38
type textarea "x"
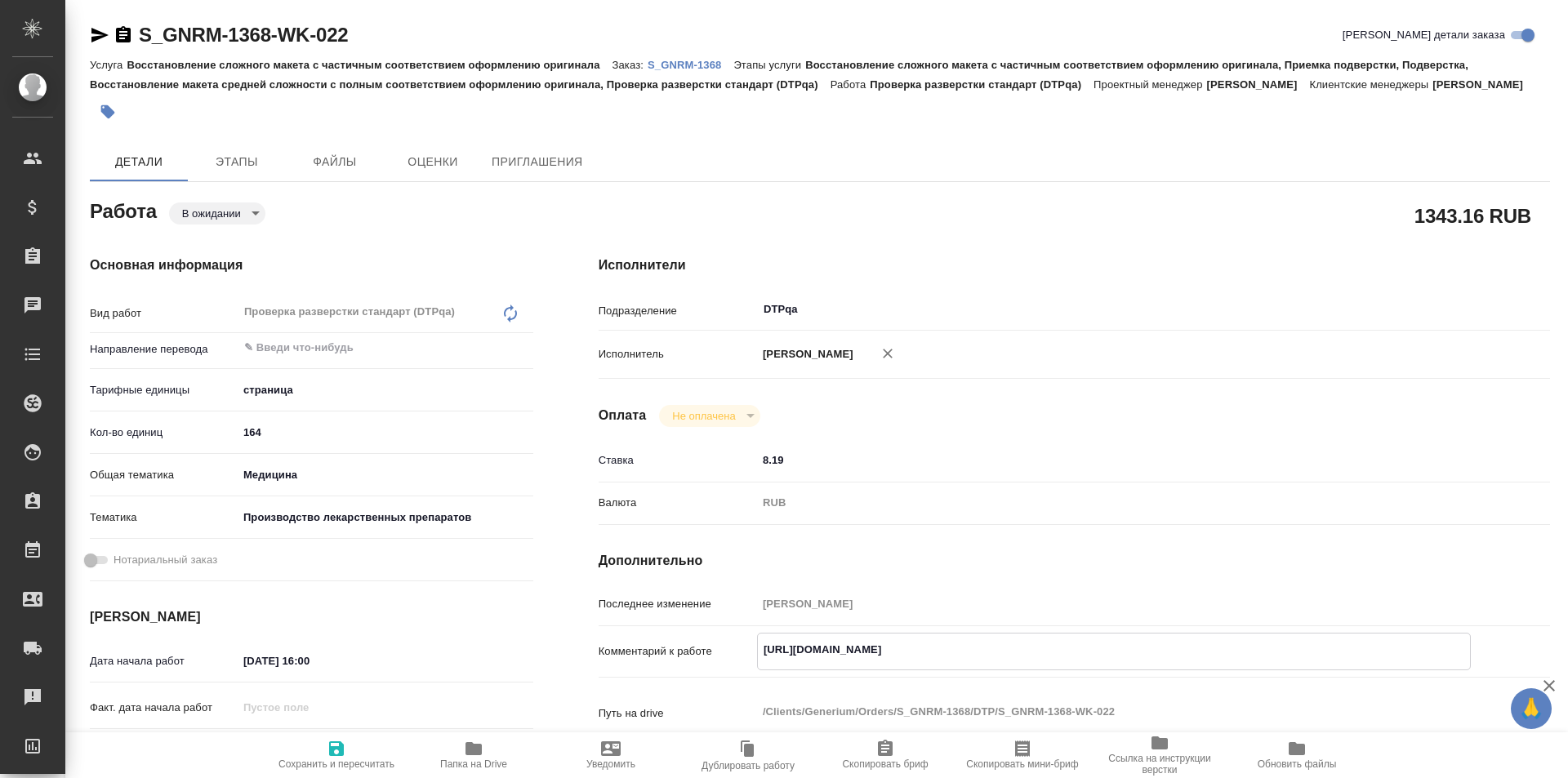
type textarea "x"
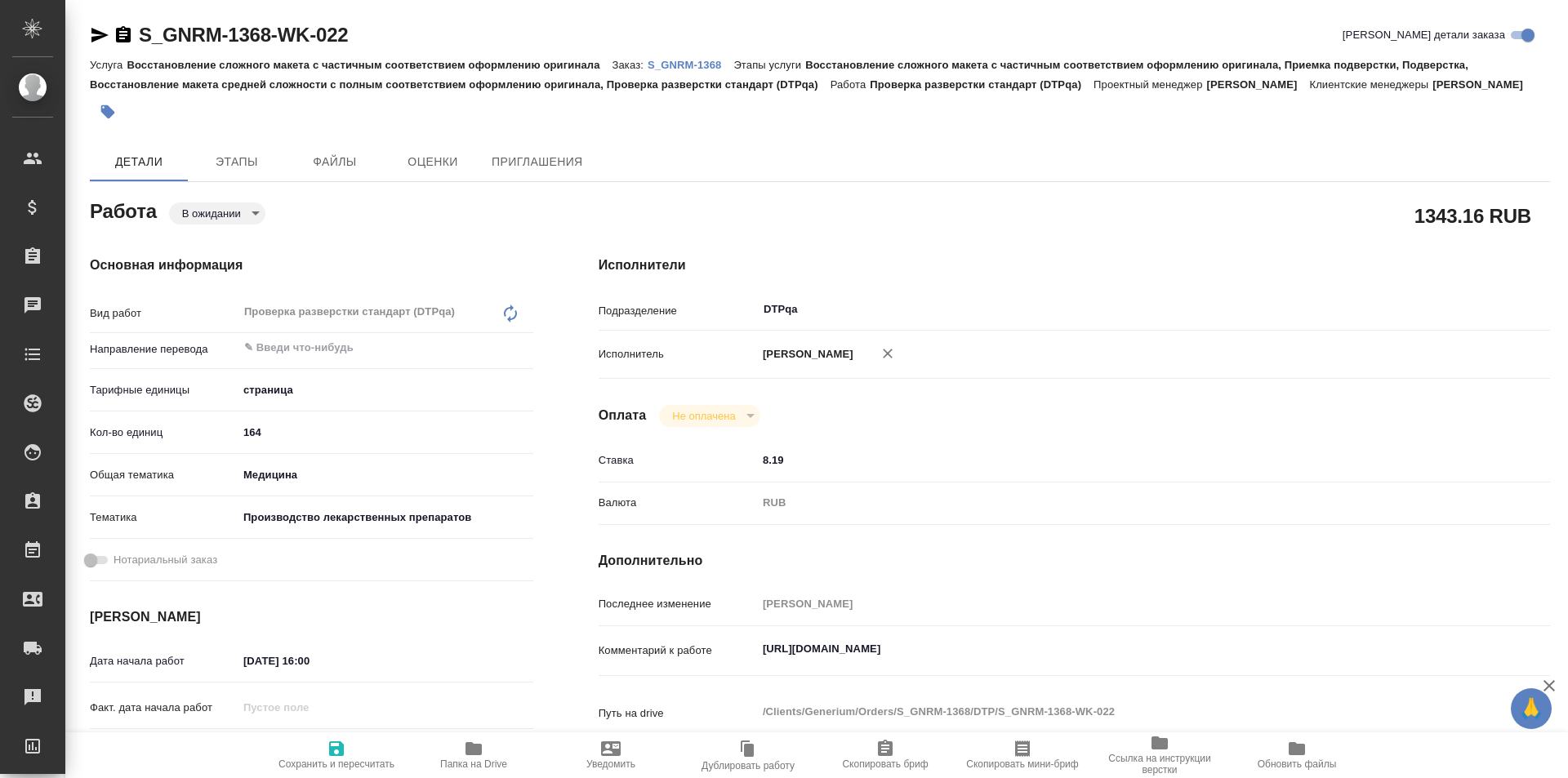
type textarea "x"
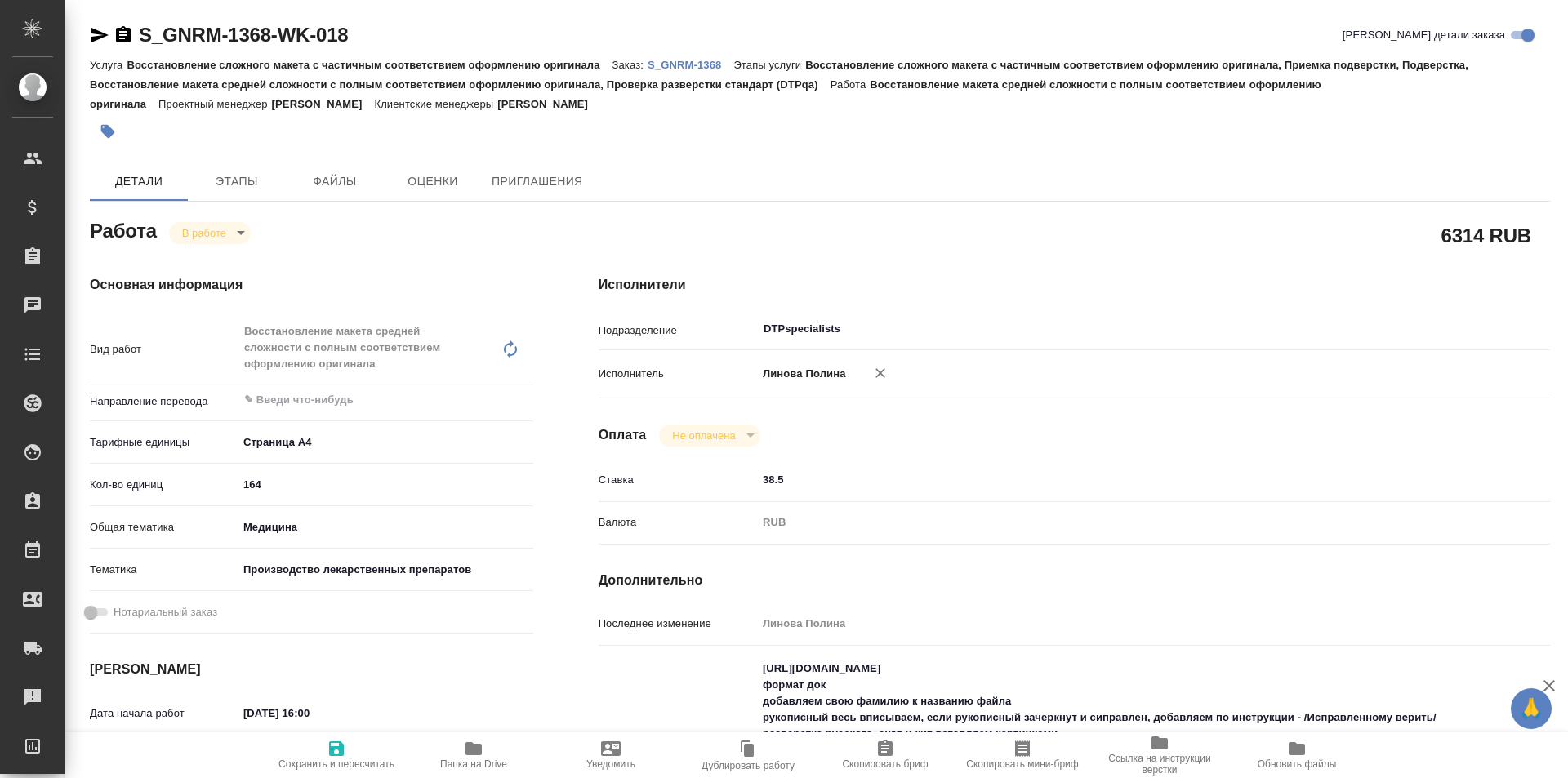
type textarea "x"
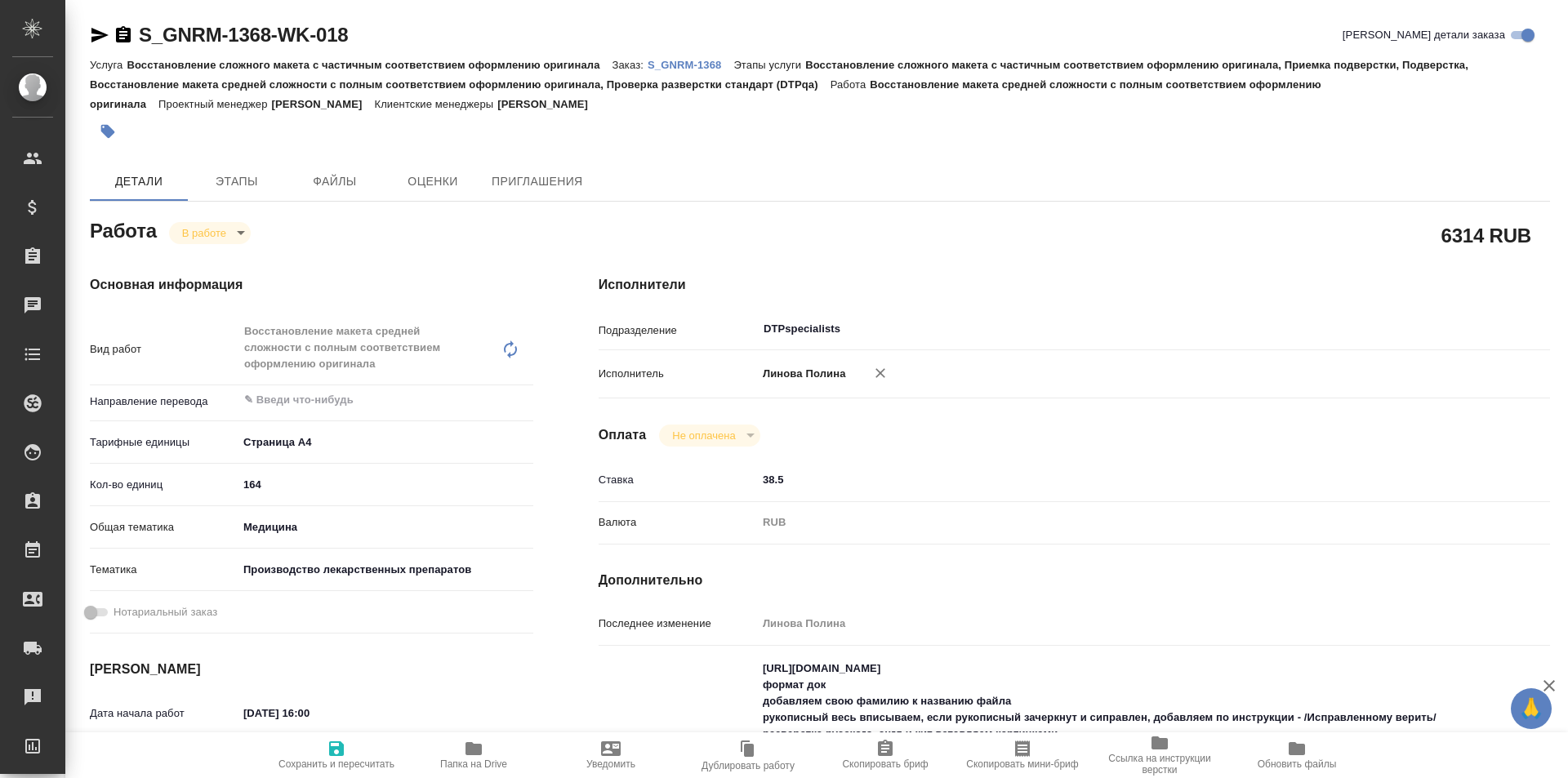
type textarea "x"
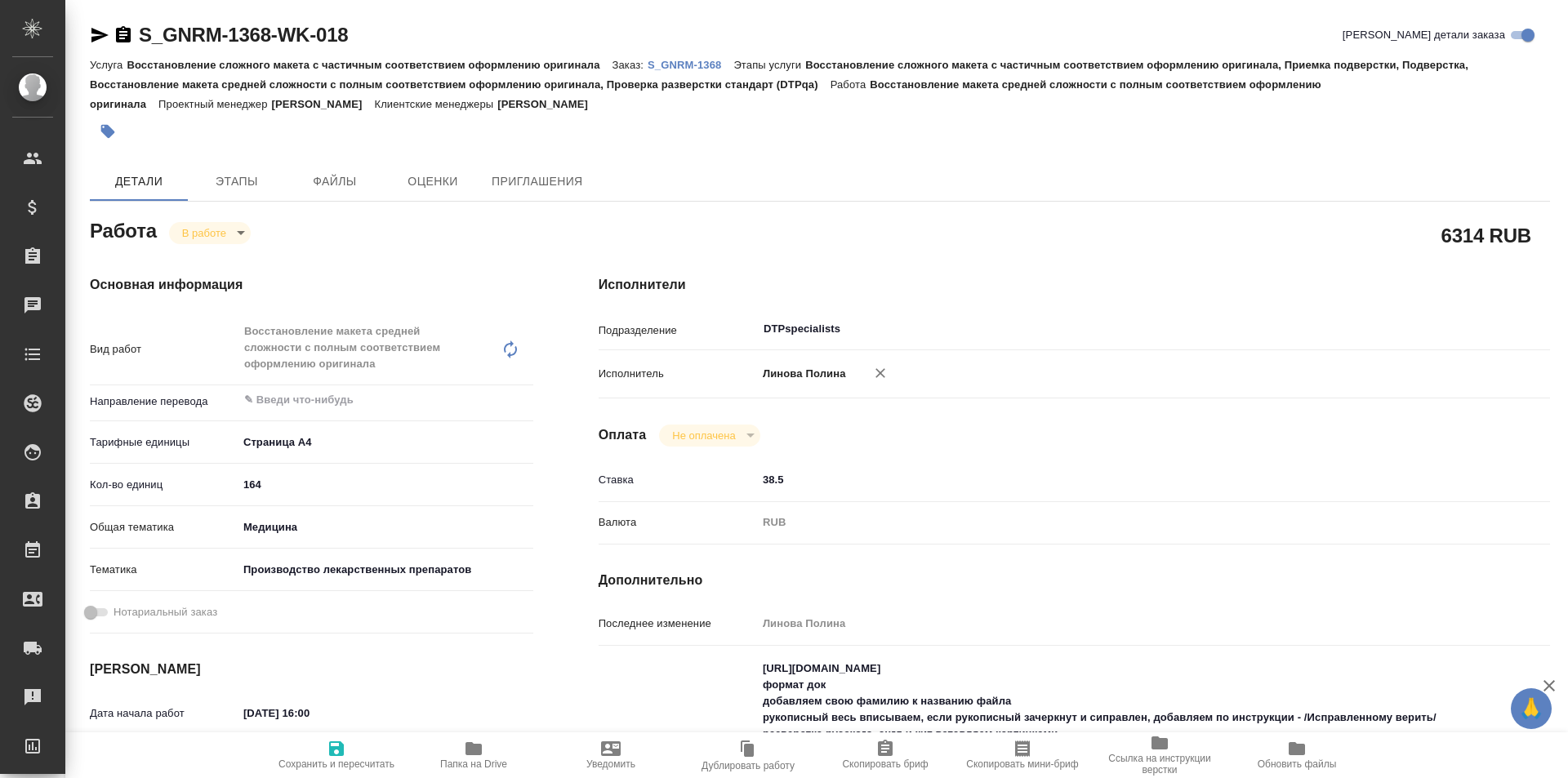
type textarea "x"
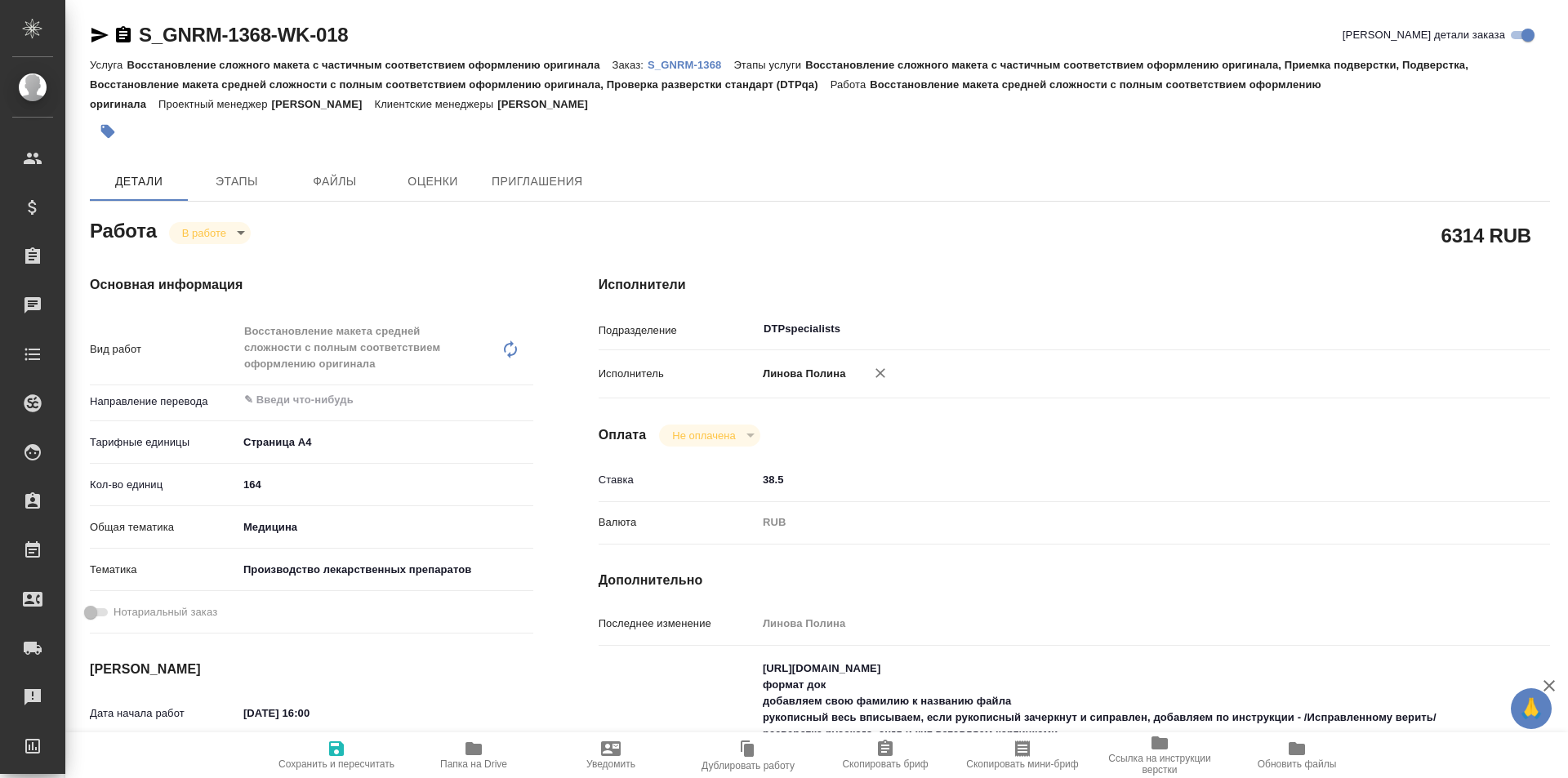
type textarea "x"
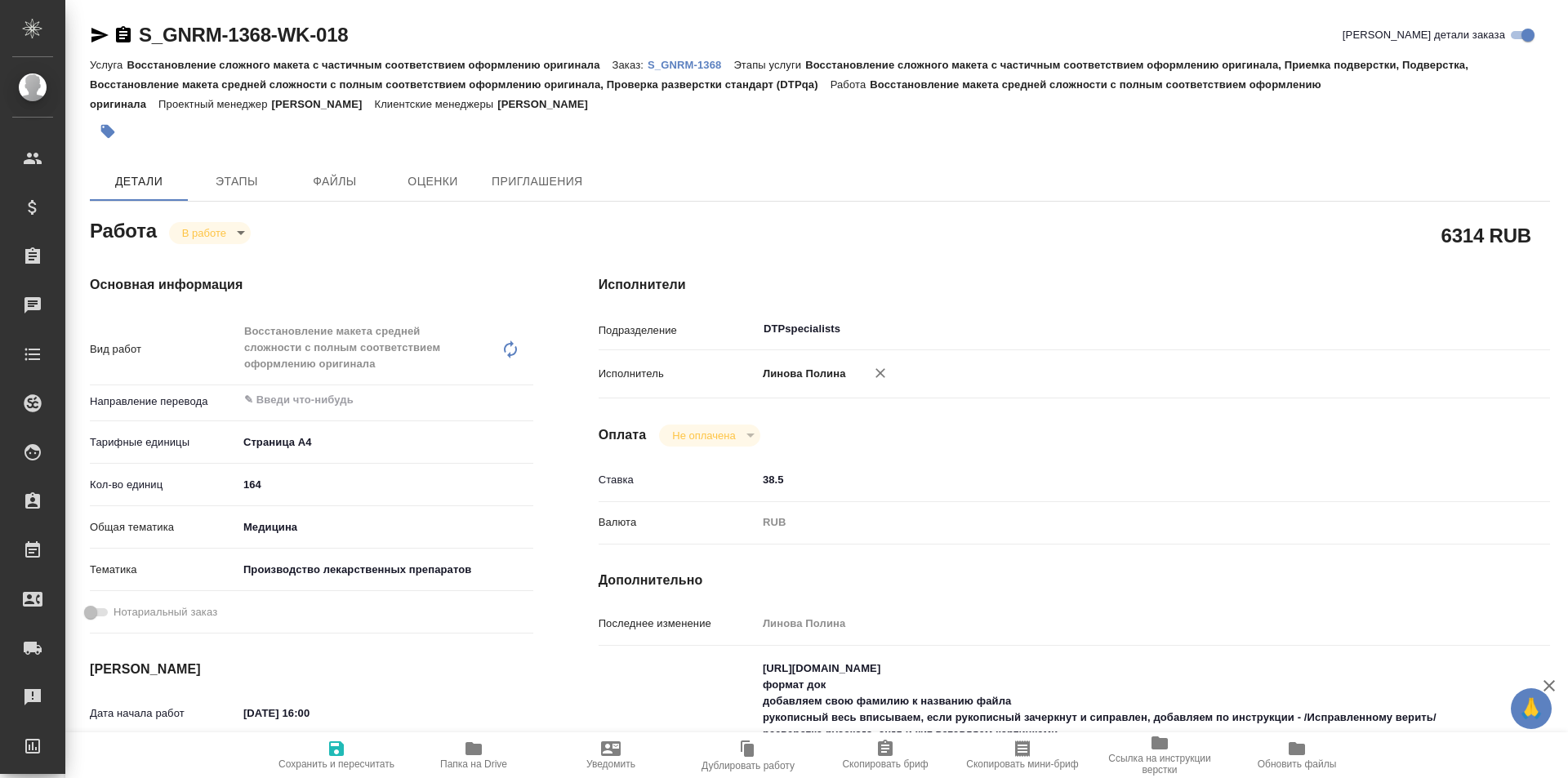
scroll to position [163, 0]
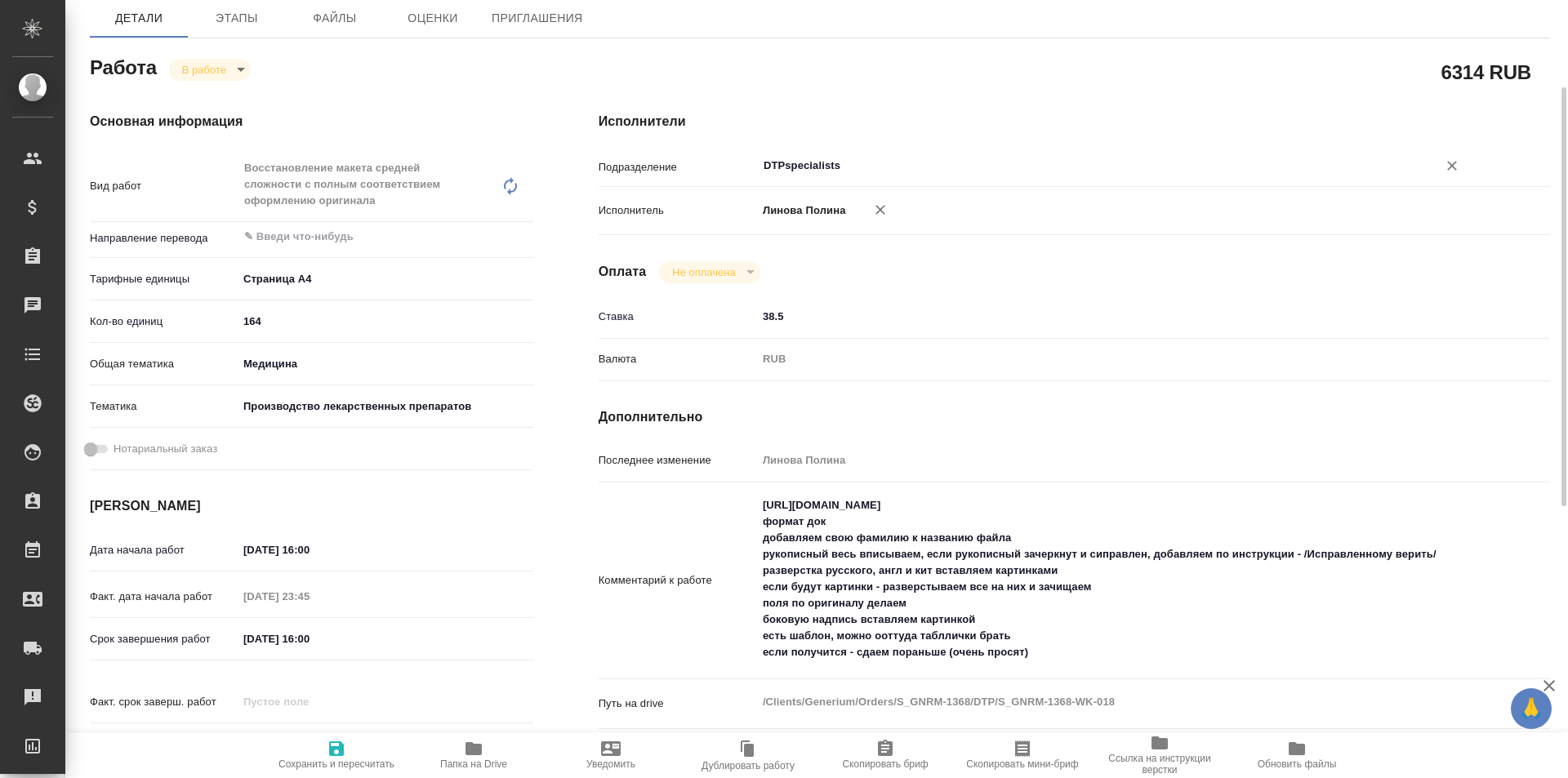
type textarea "x"
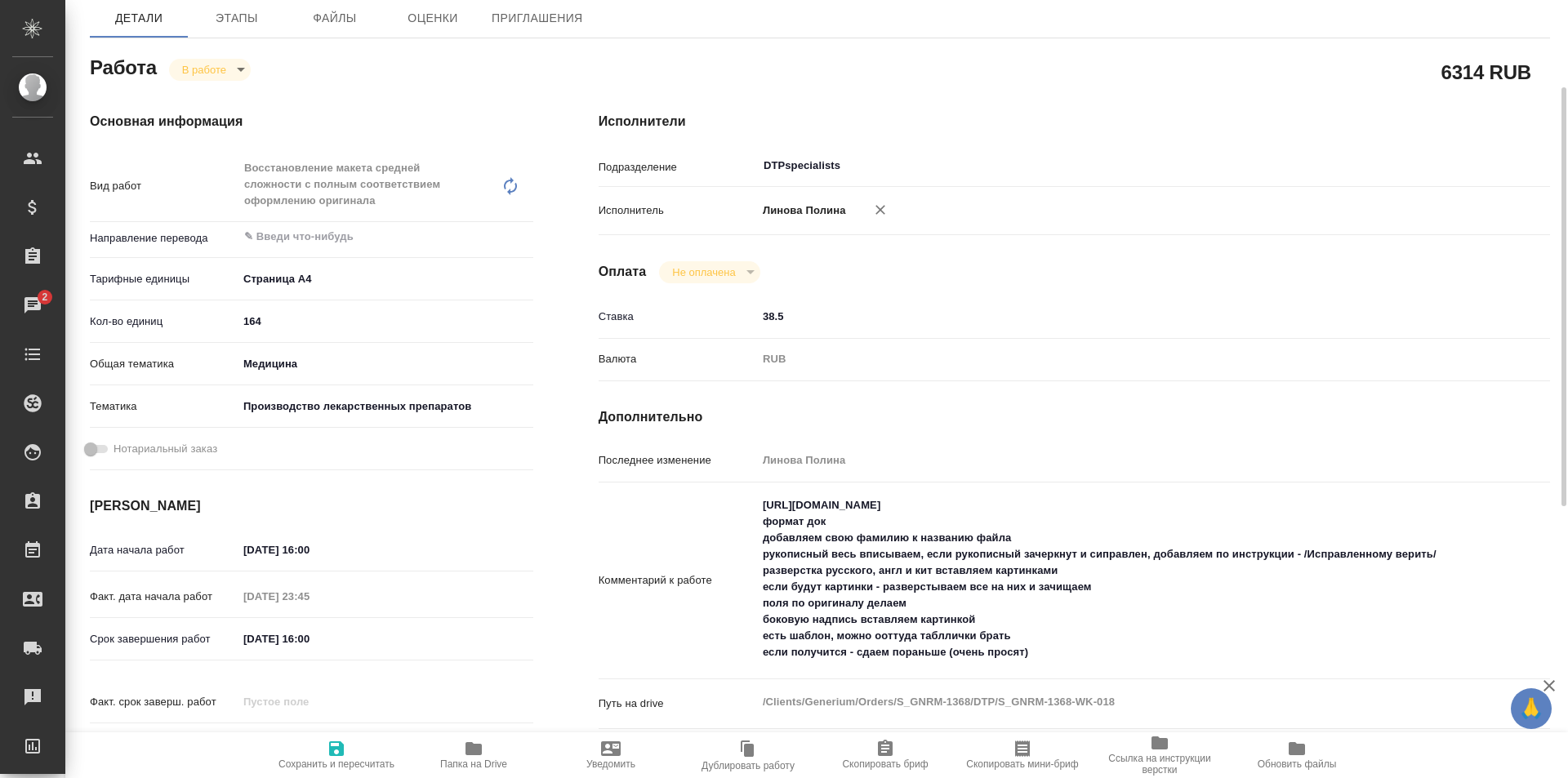
scroll to position [0, 0]
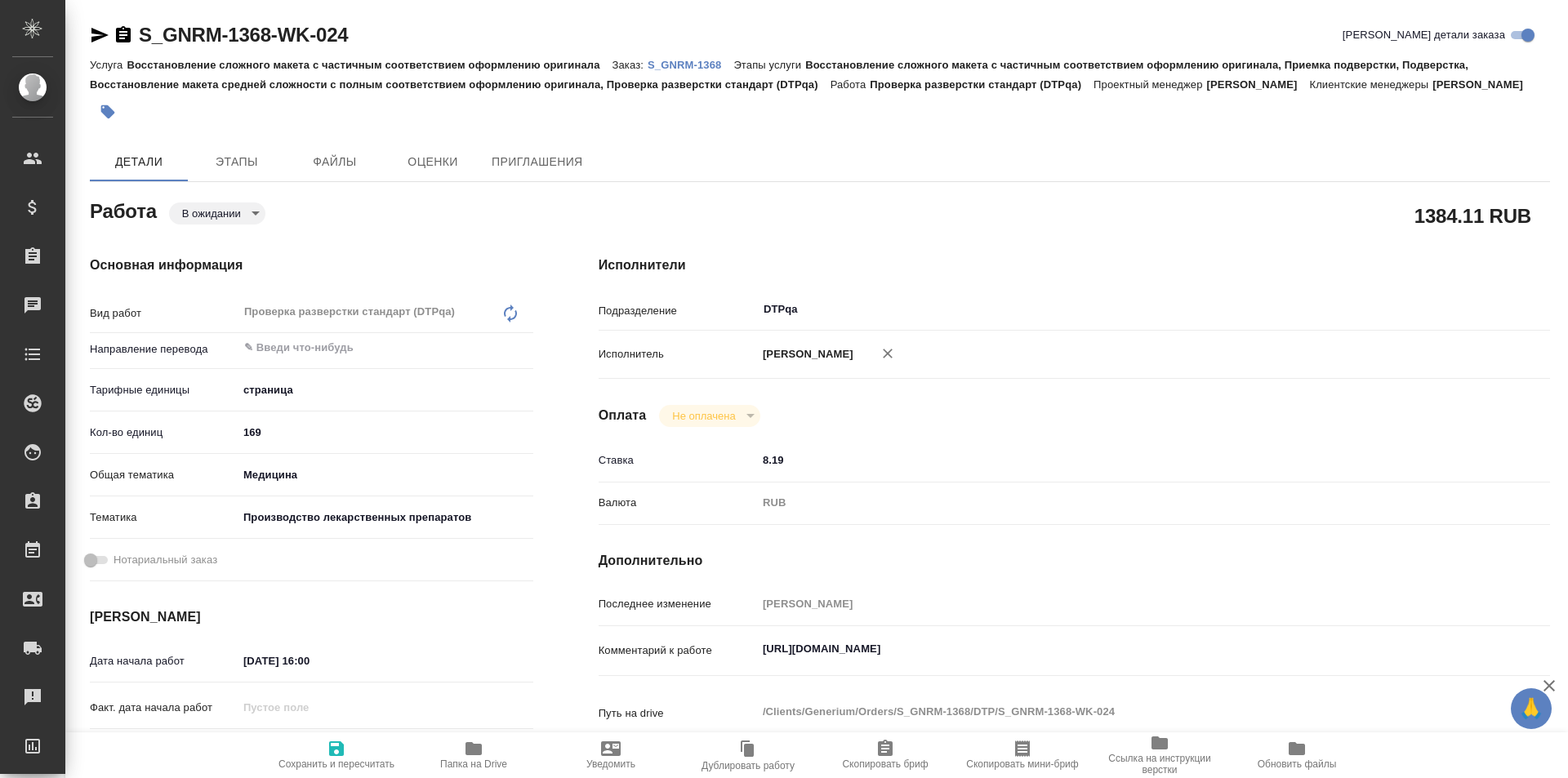
type textarea "x"
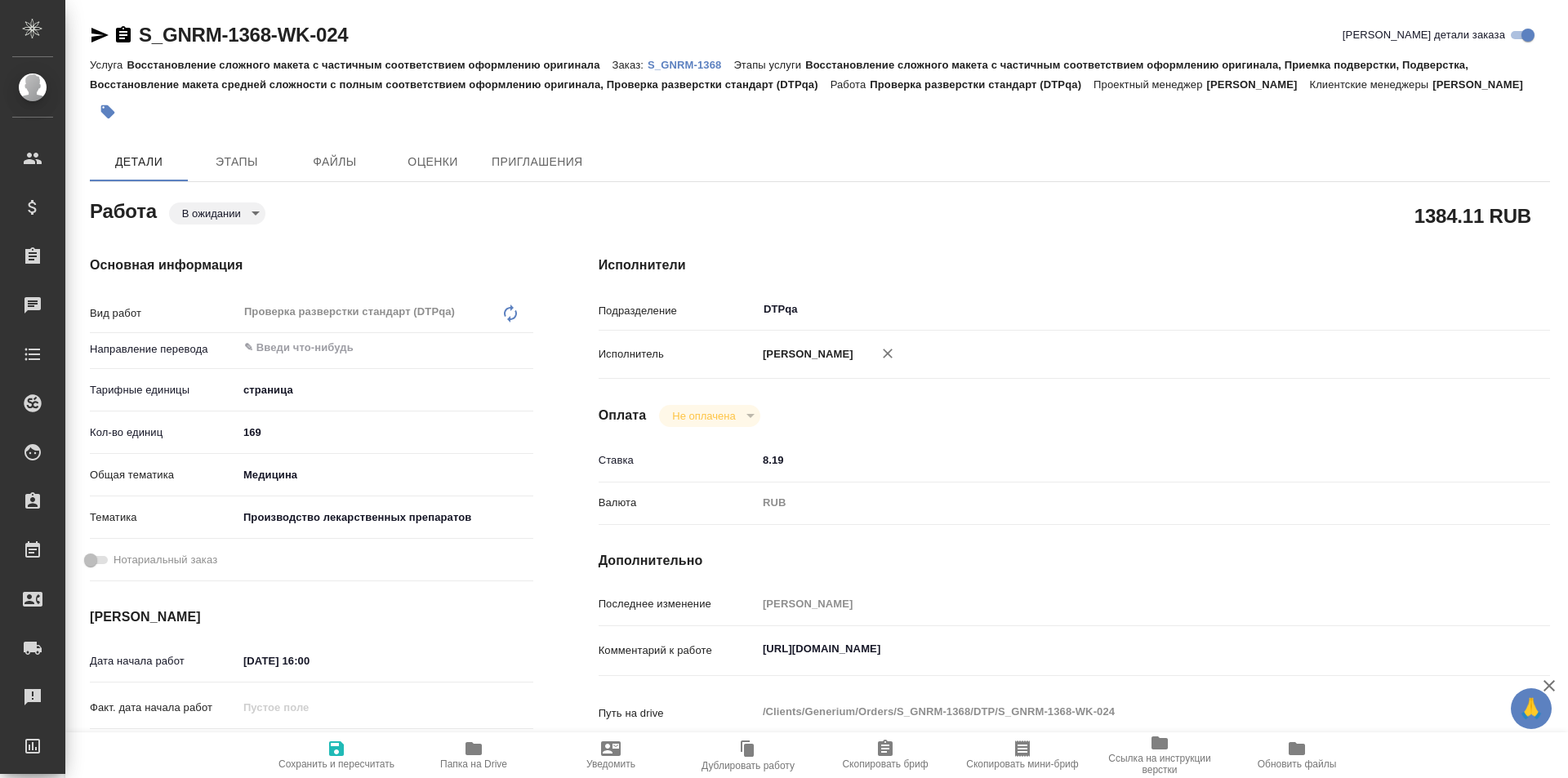
type textarea "x"
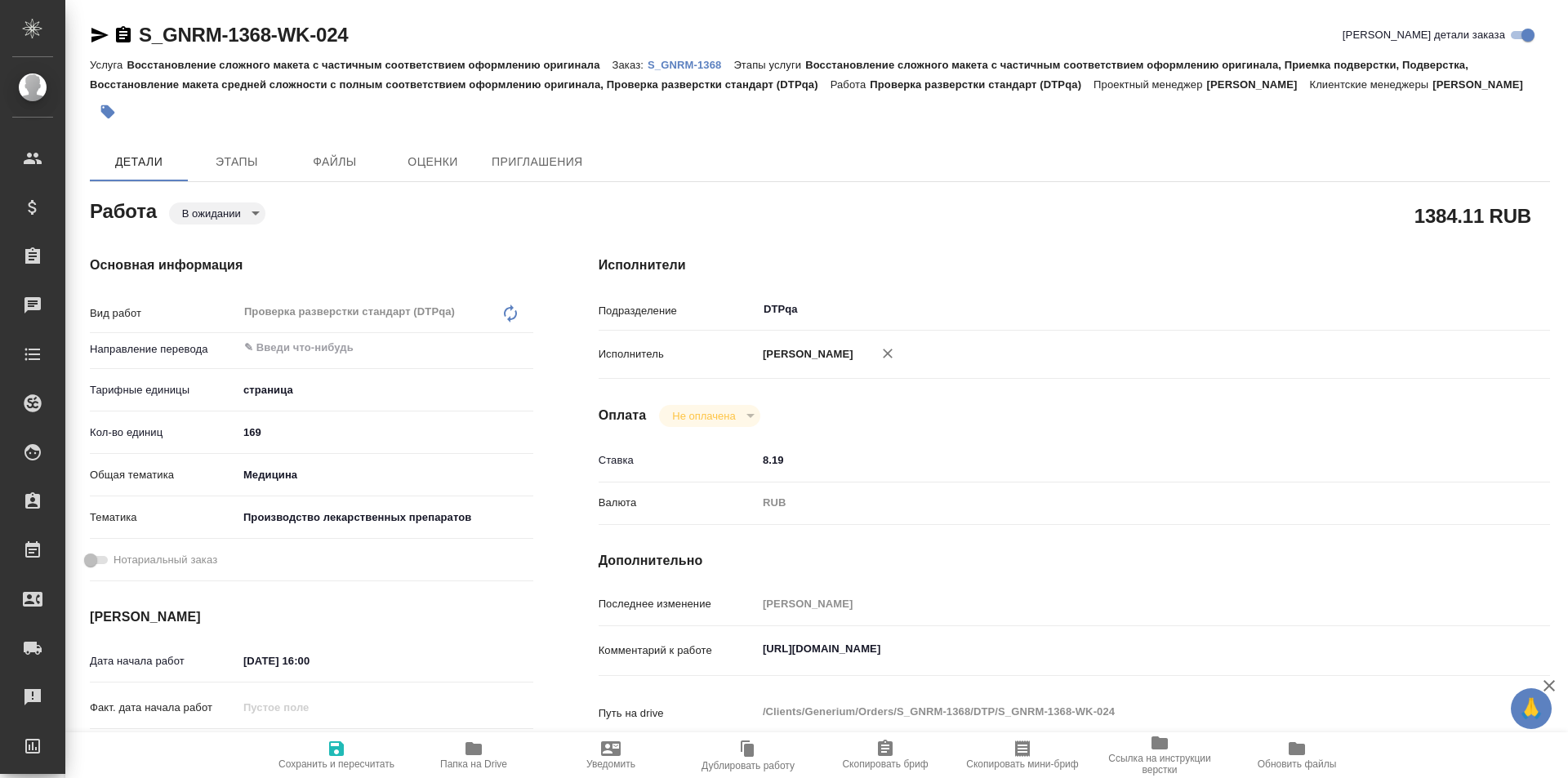
type textarea "x"
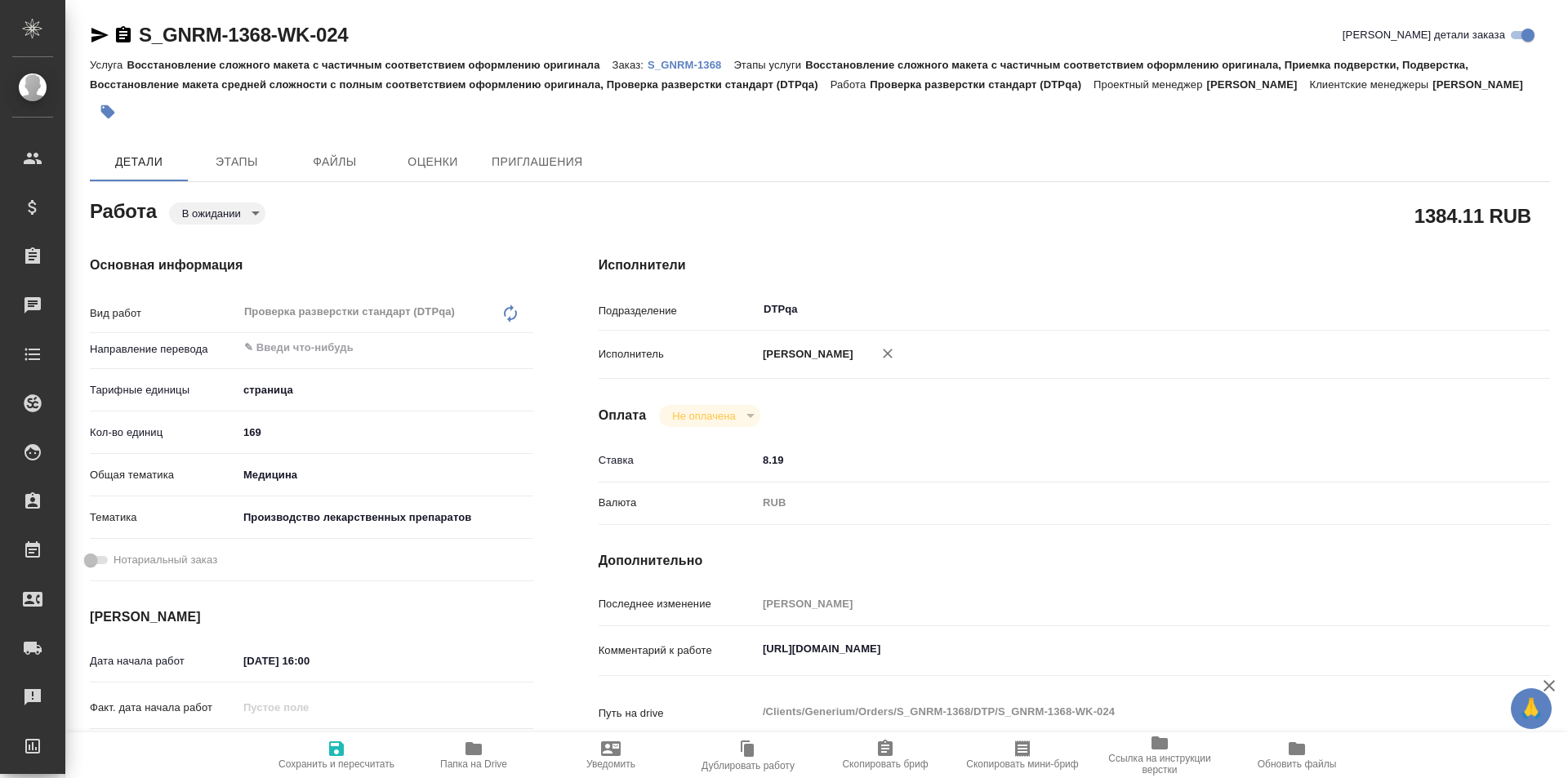
type textarea "x"
drag, startPoint x: 1092, startPoint y: 646, endPoint x: 719, endPoint y: 644, distance: 373.0
click at [719, 644] on div "Комментарий к работе https://tera.awatera.com/Work/68cbe26e917089748a69c067/ x" at bounding box center [1074, 652] width 951 height 38
type textarea "x"
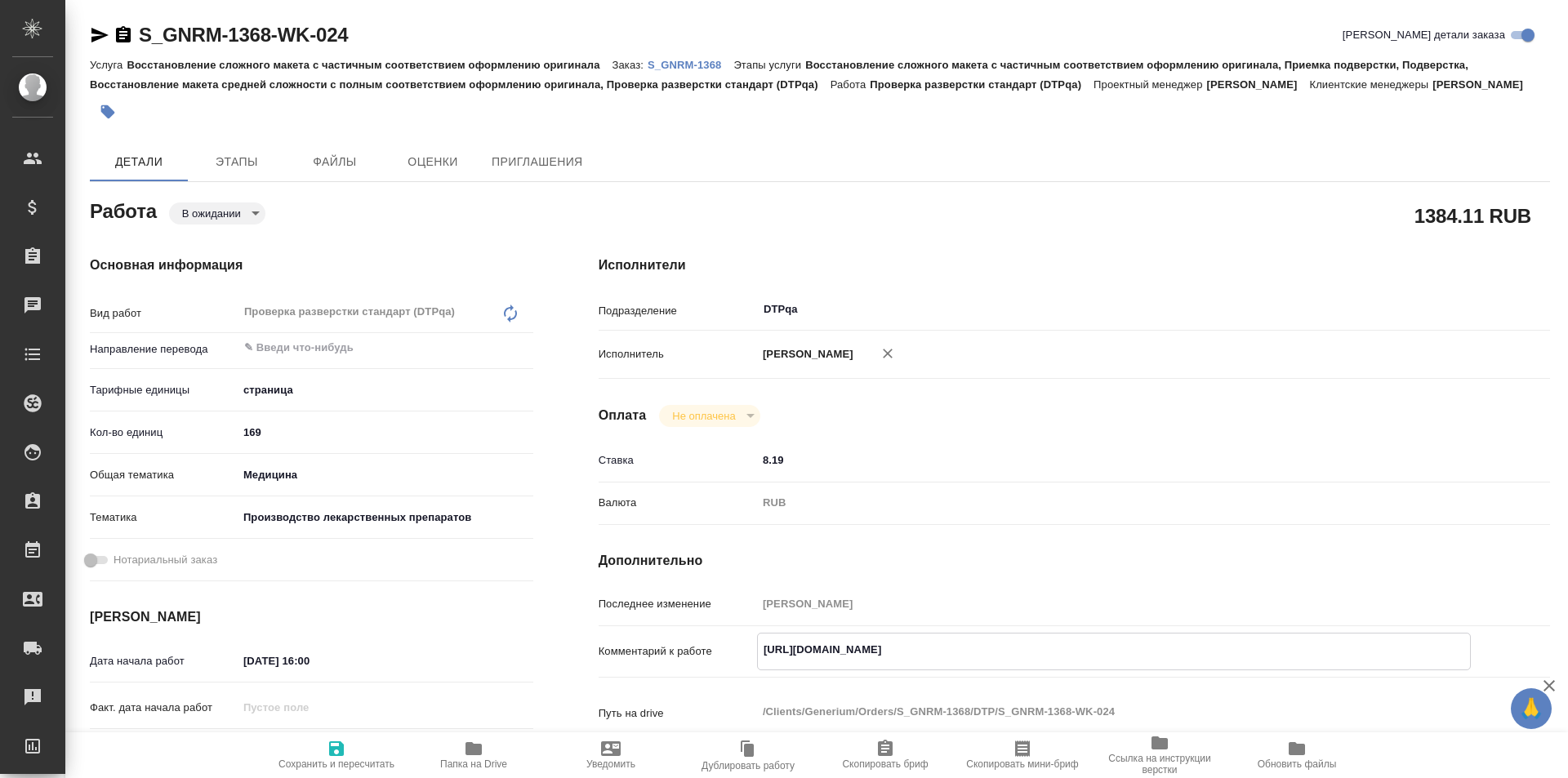
type textarea "x"
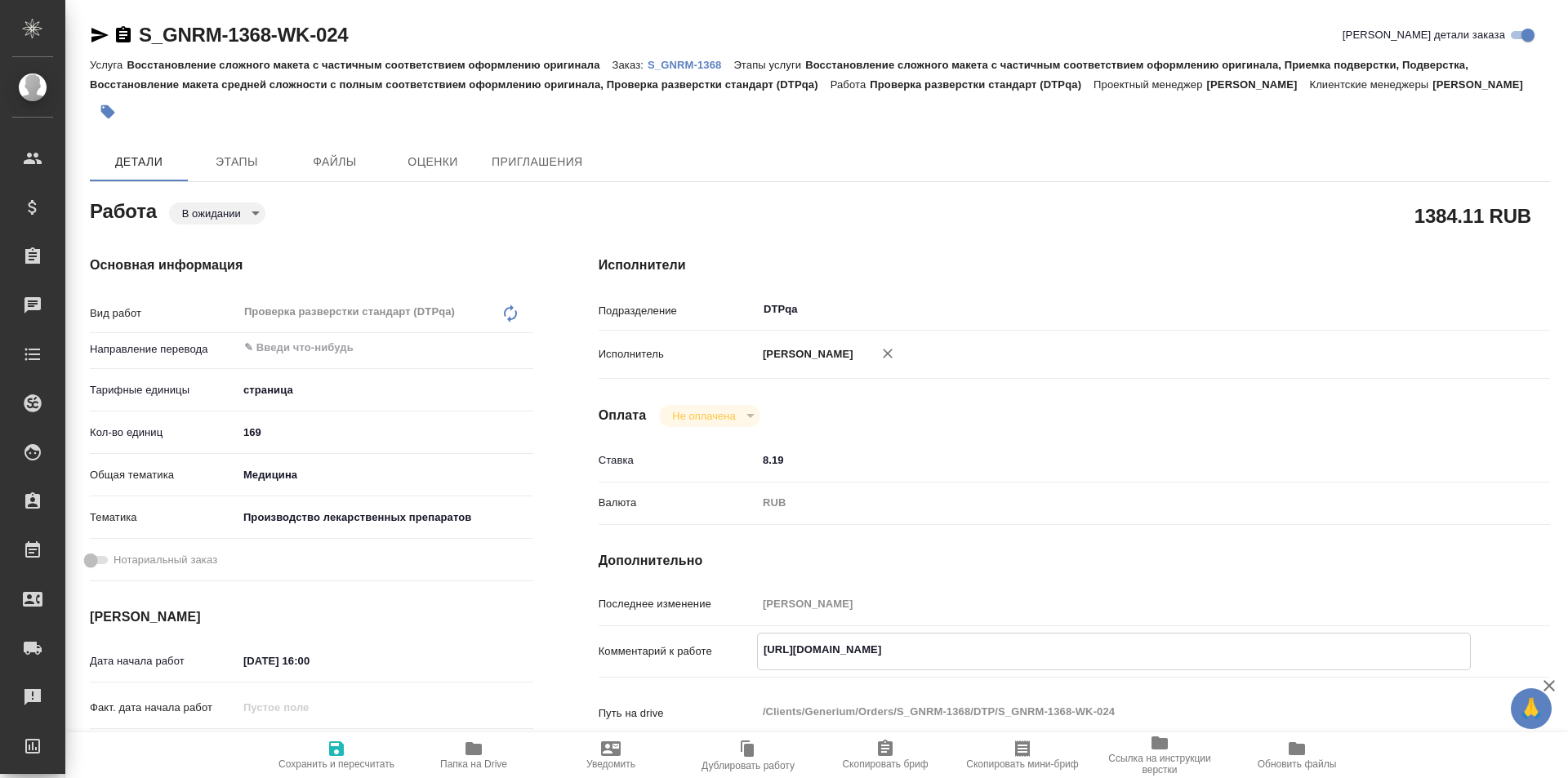
type textarea "x"
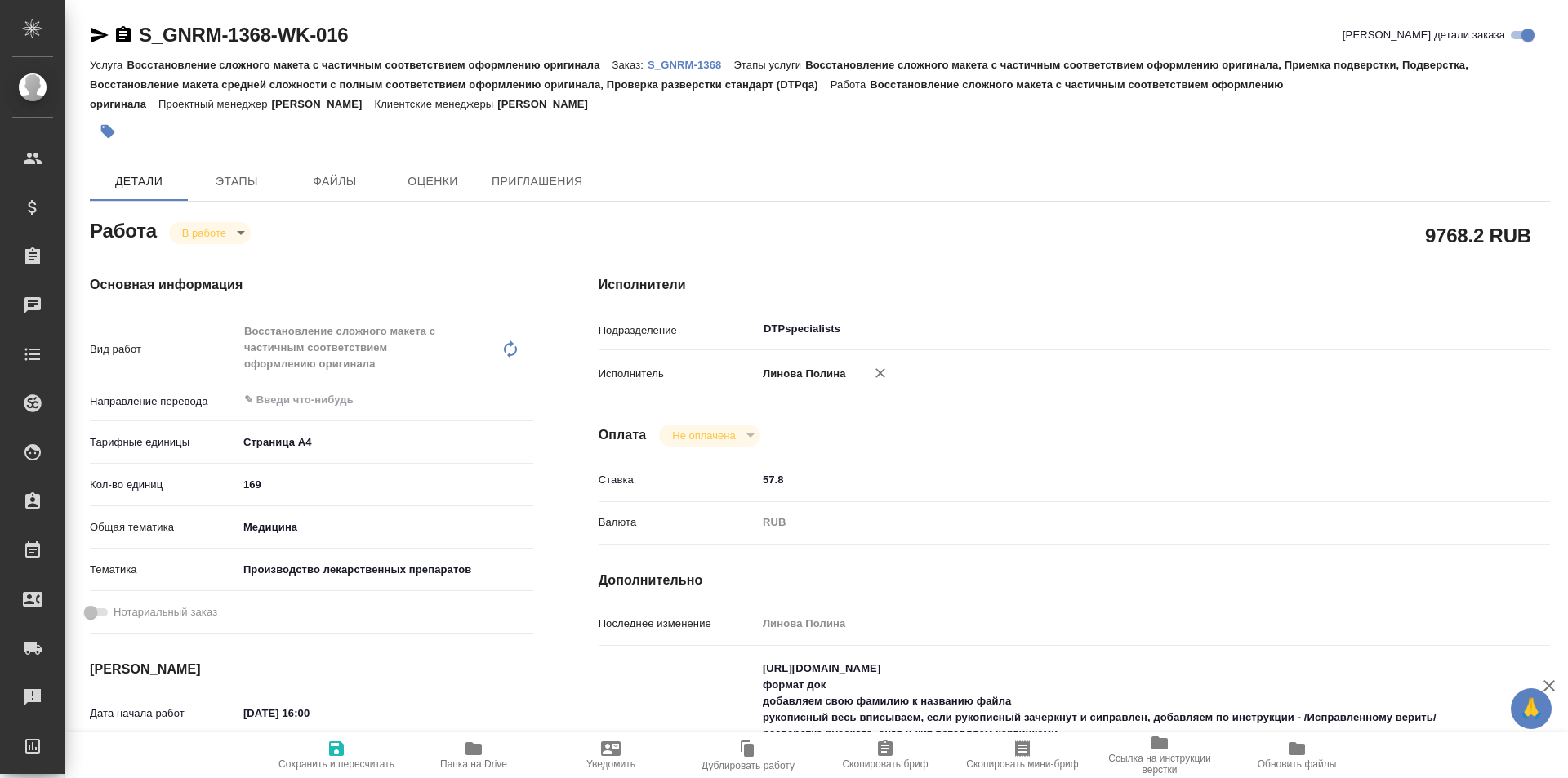
type textarea "x"
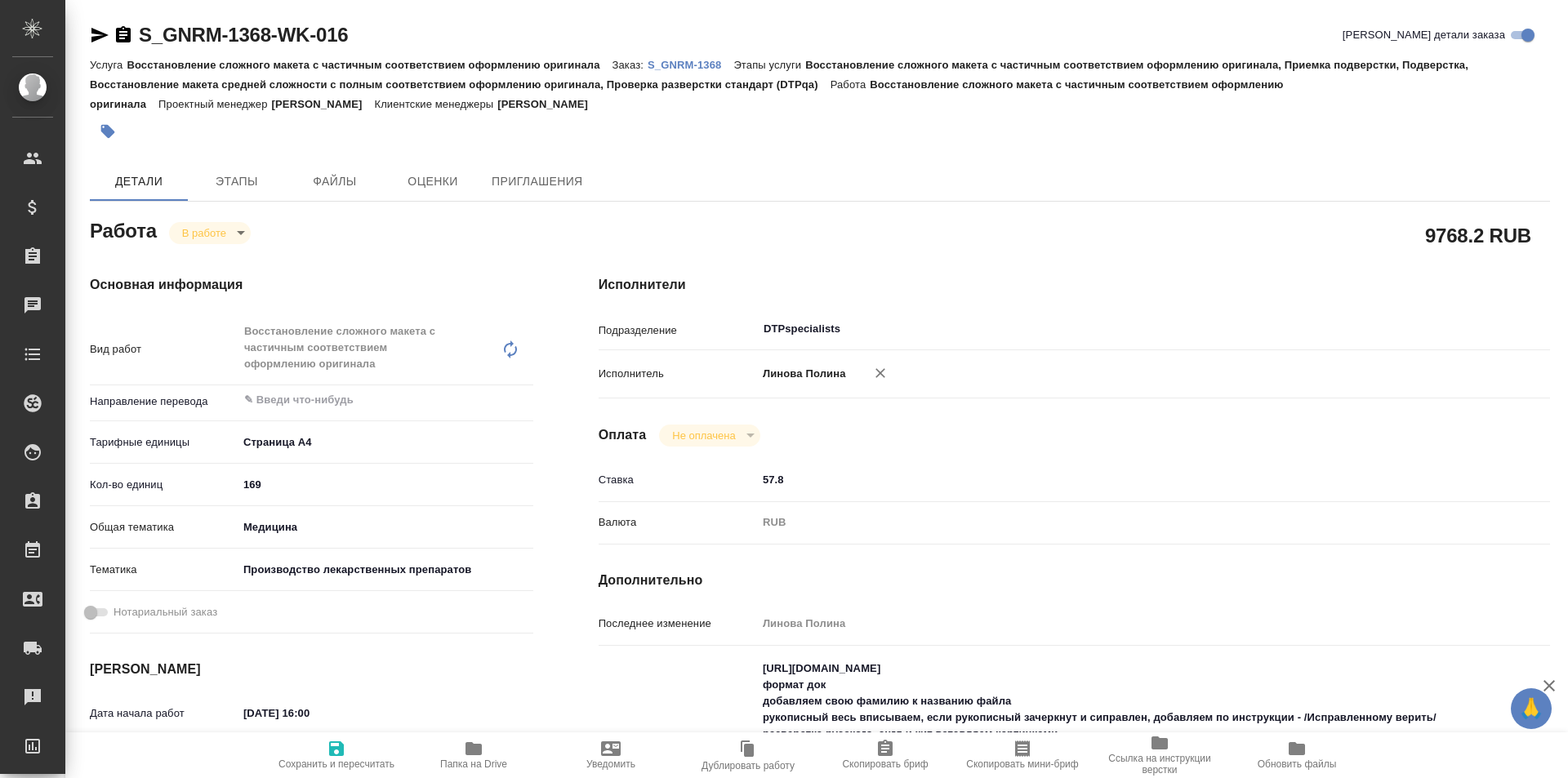
type textarea "x"
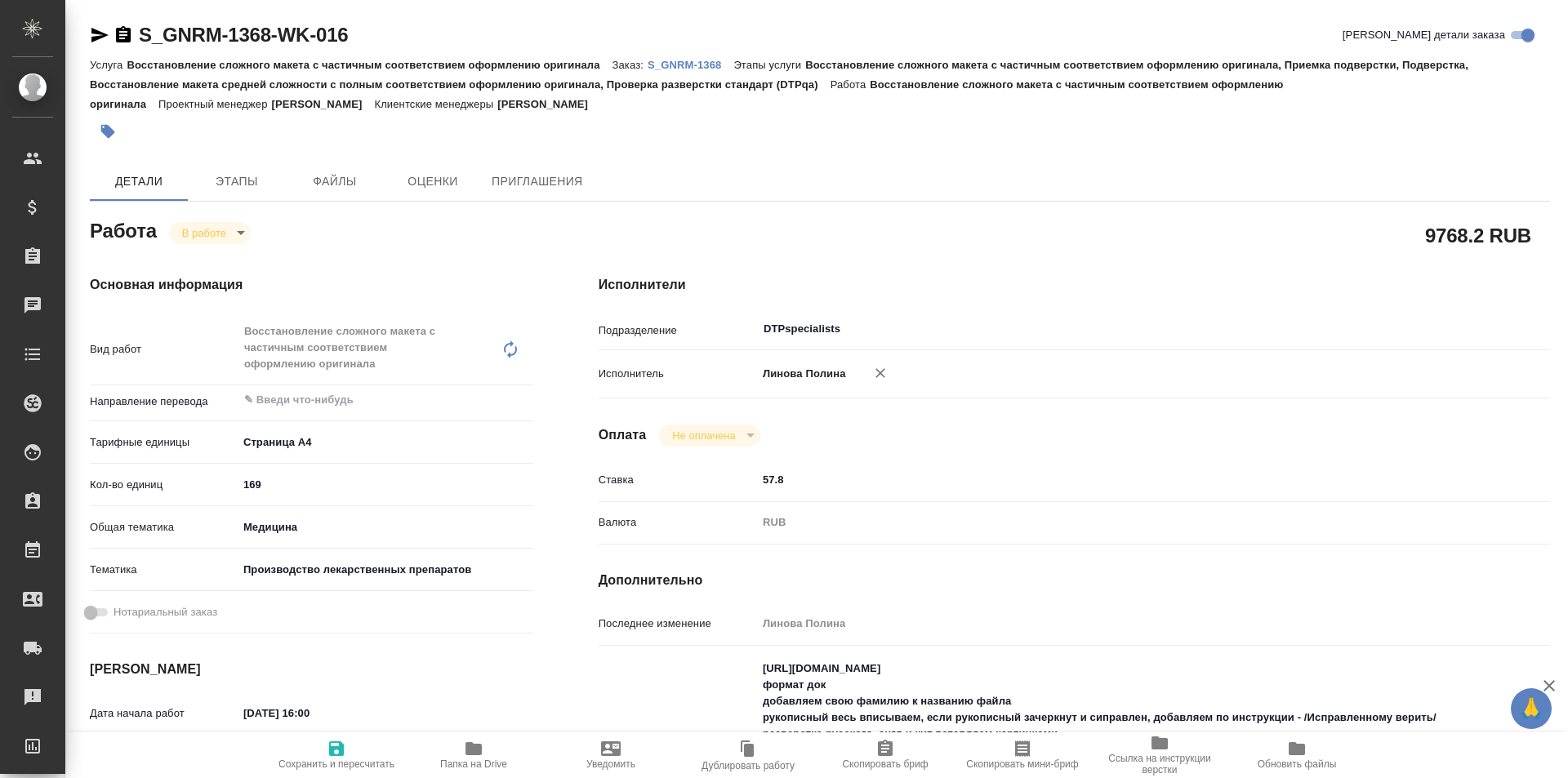
type textarea "x"
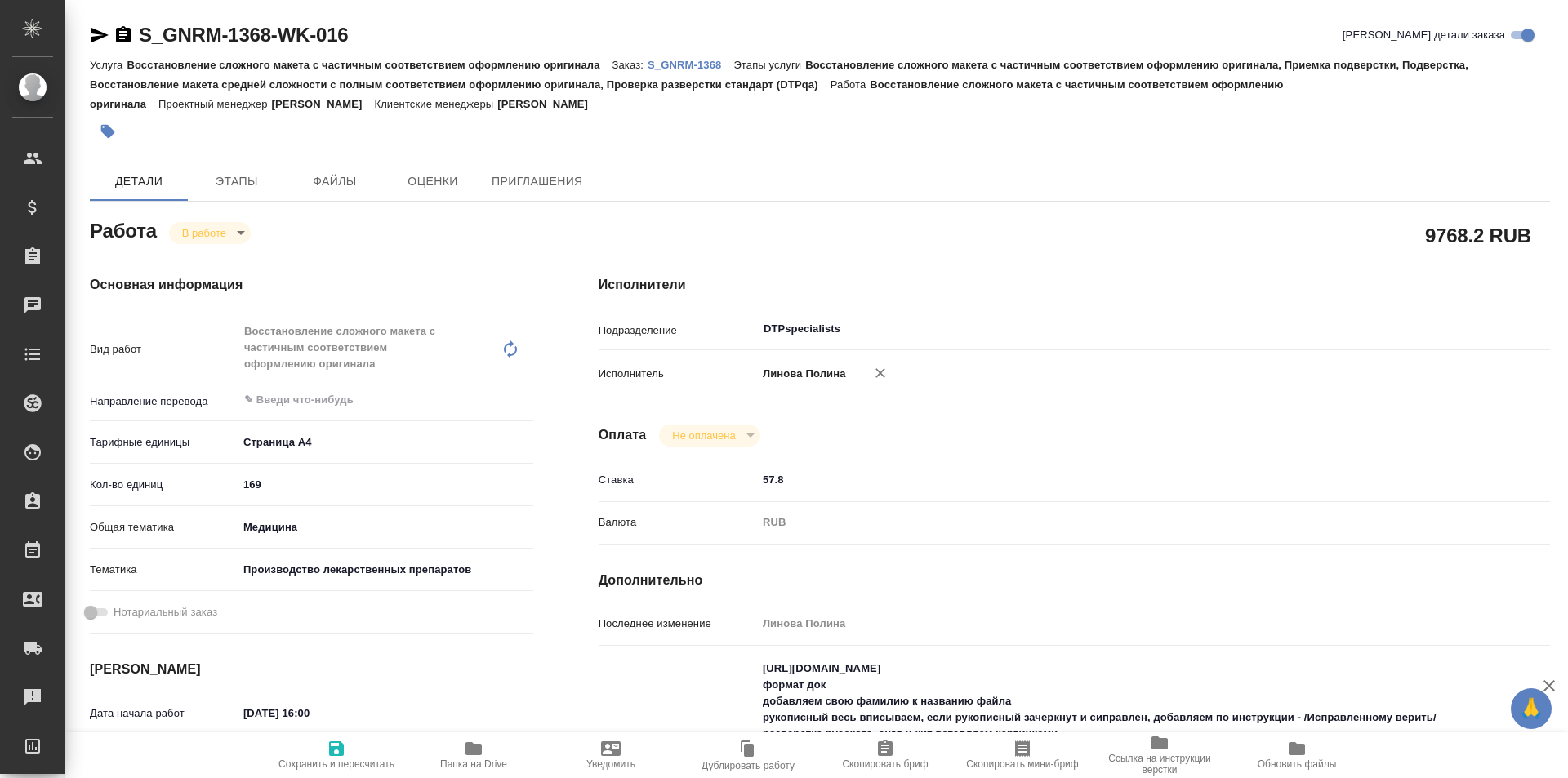
type textarea "x"
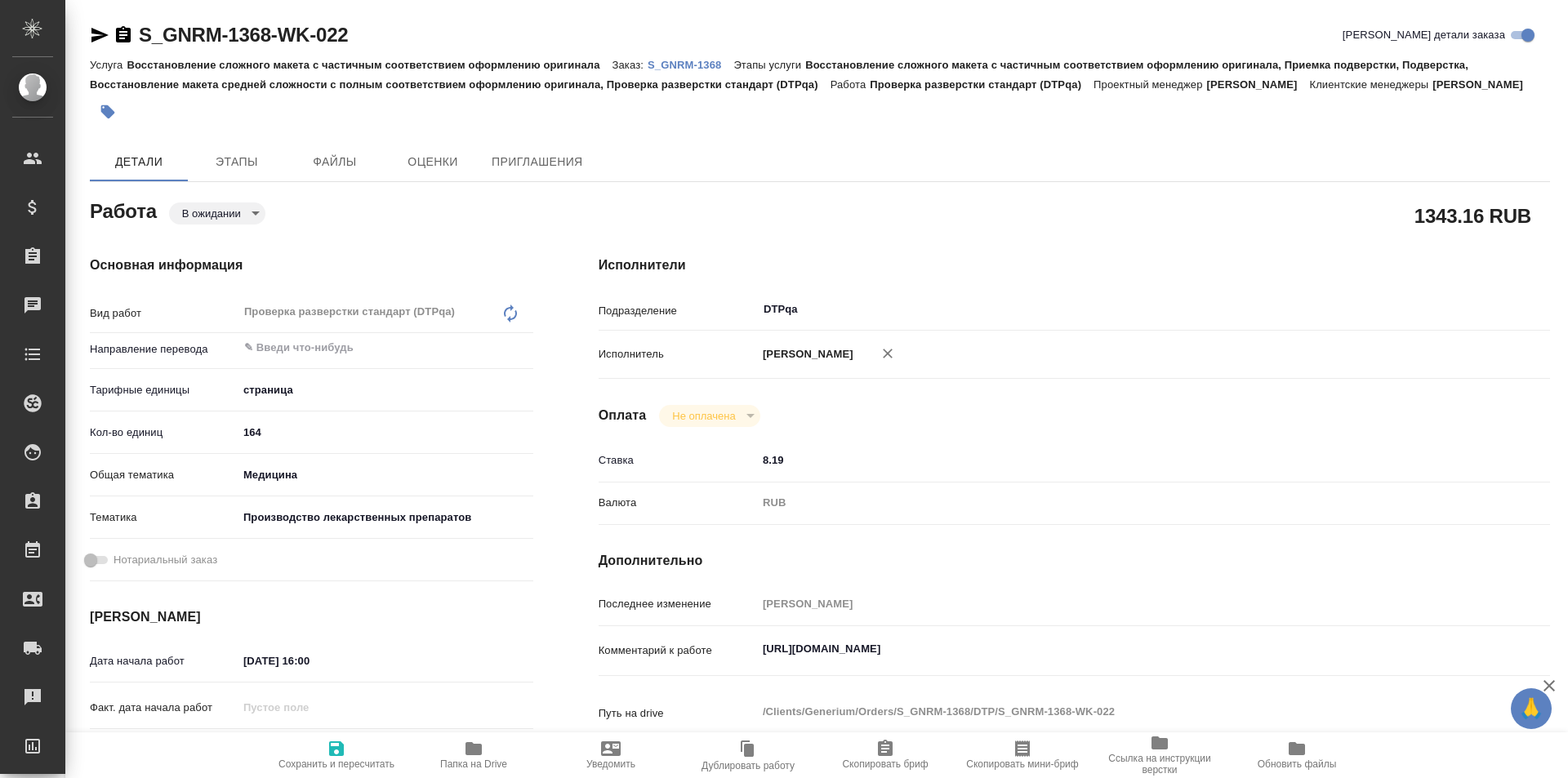
type textarea "x"
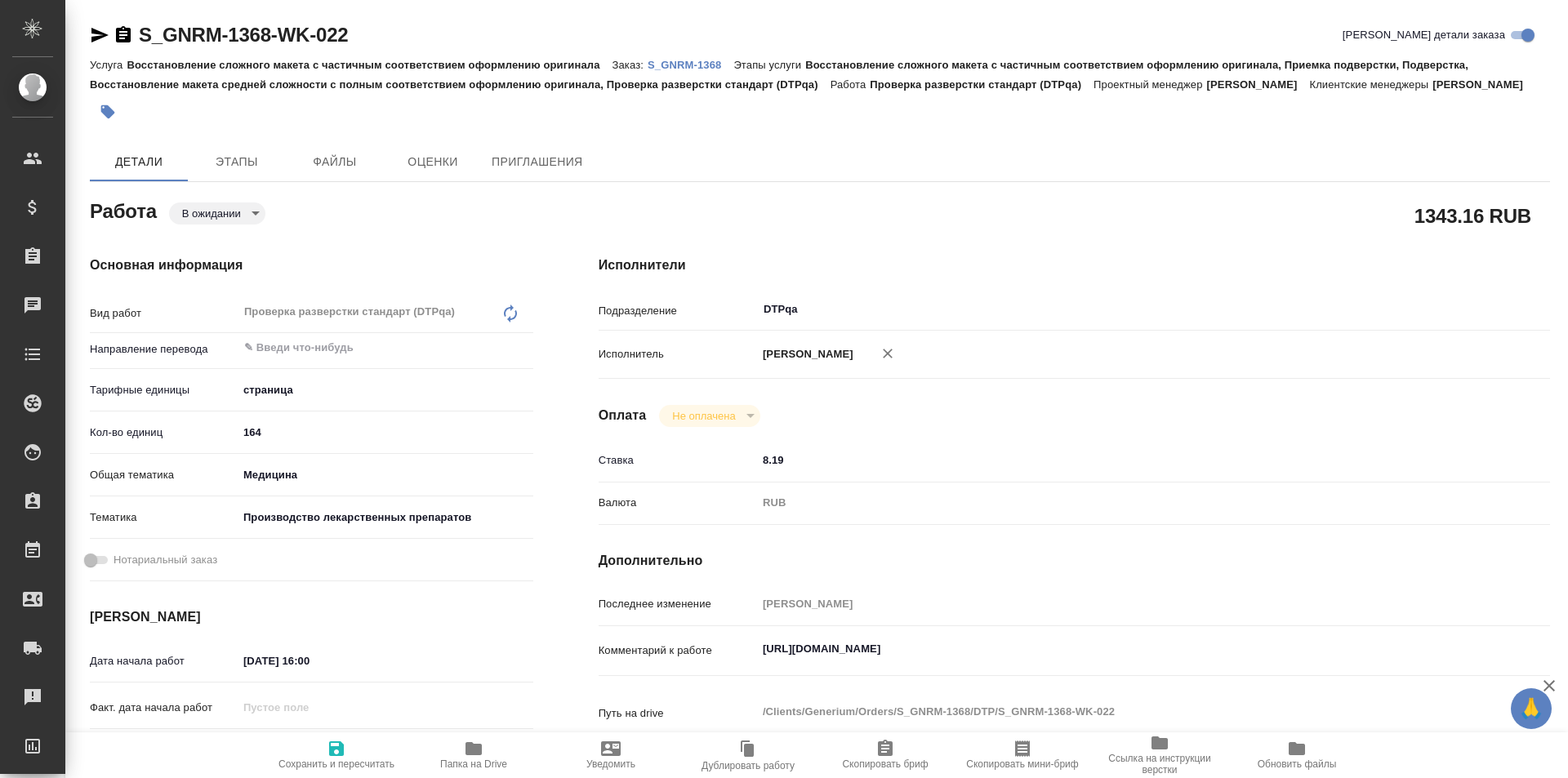
type textarea "x"
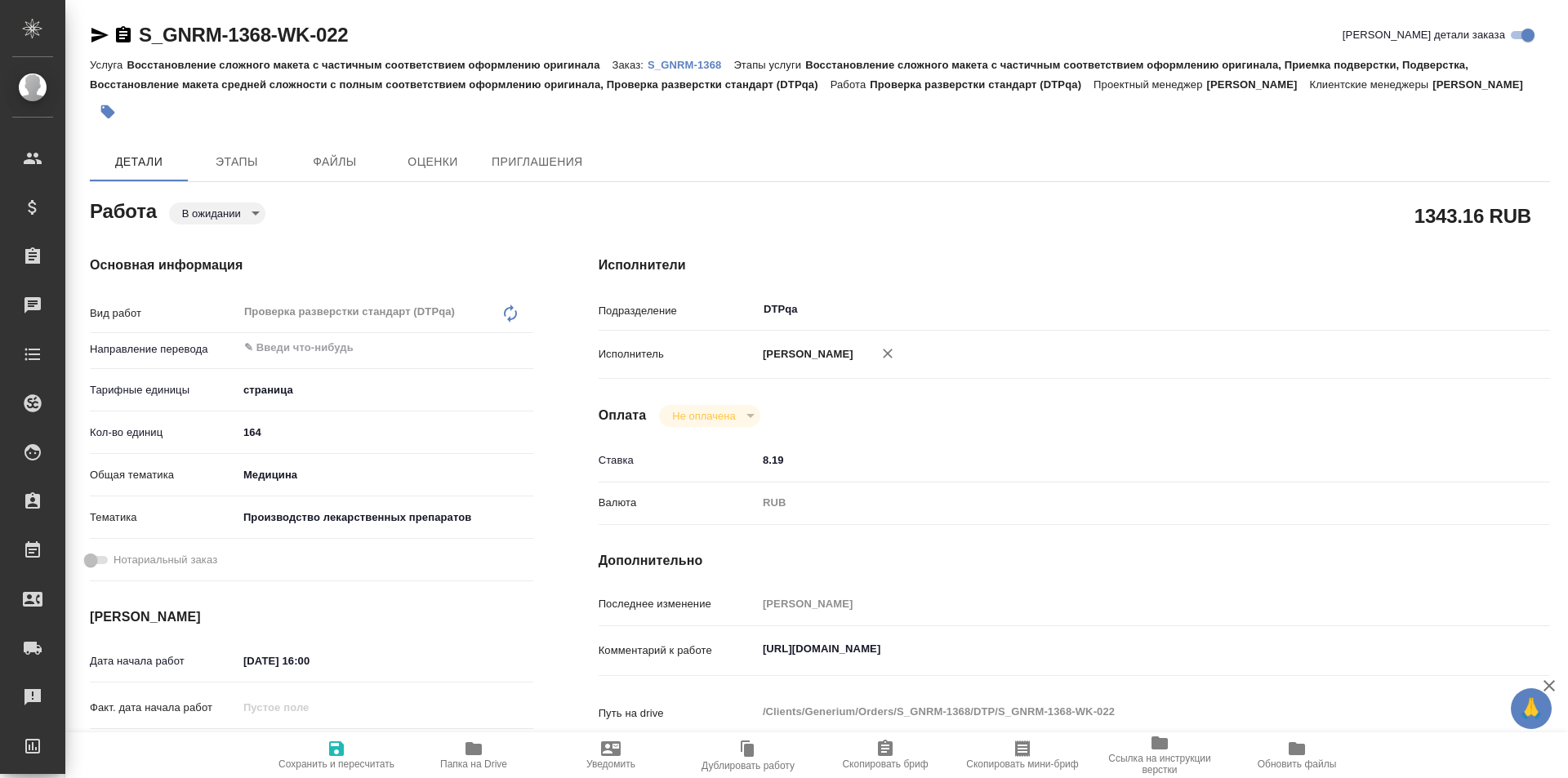
type textarea "x"
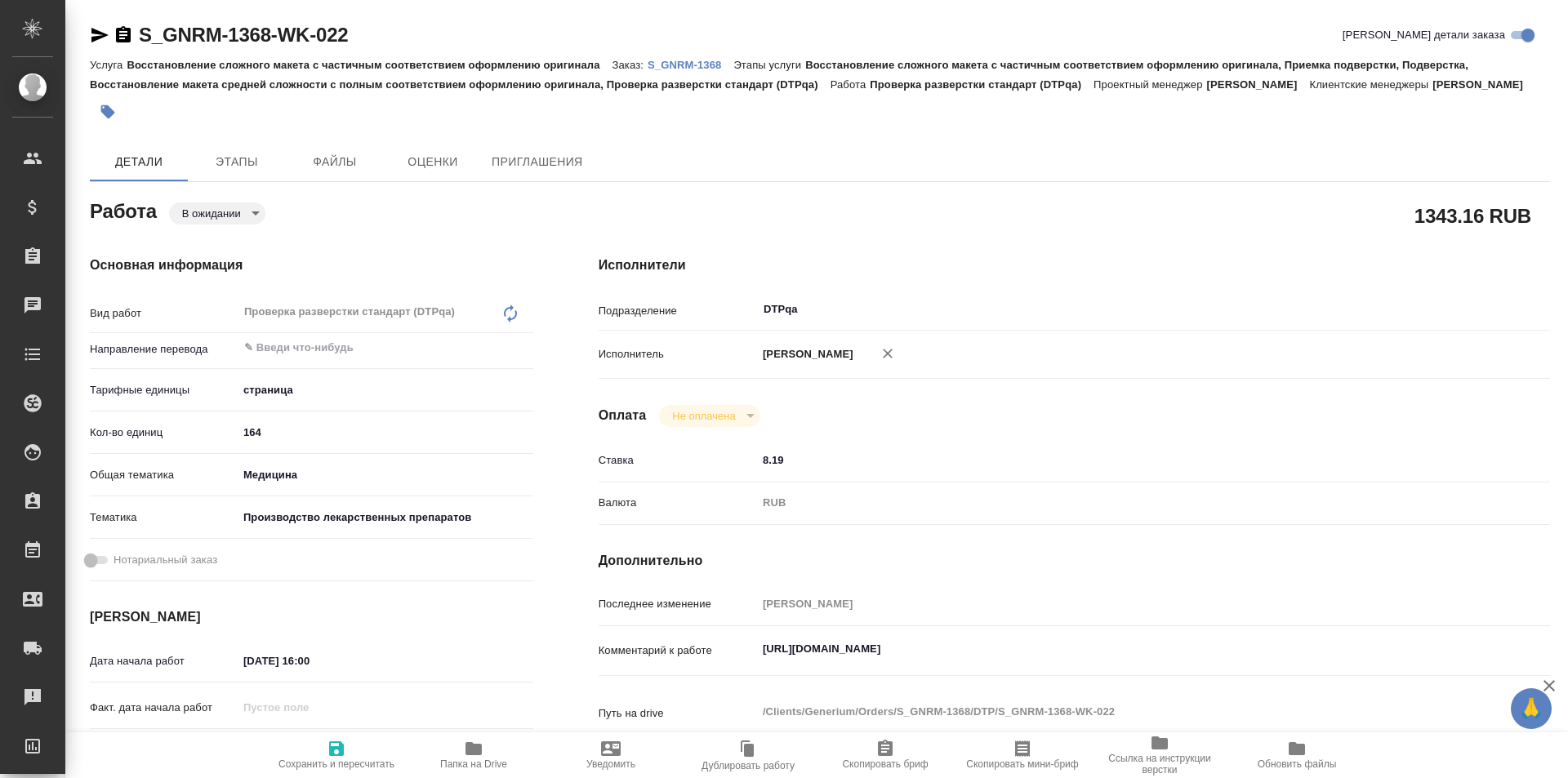
type textarea "x"
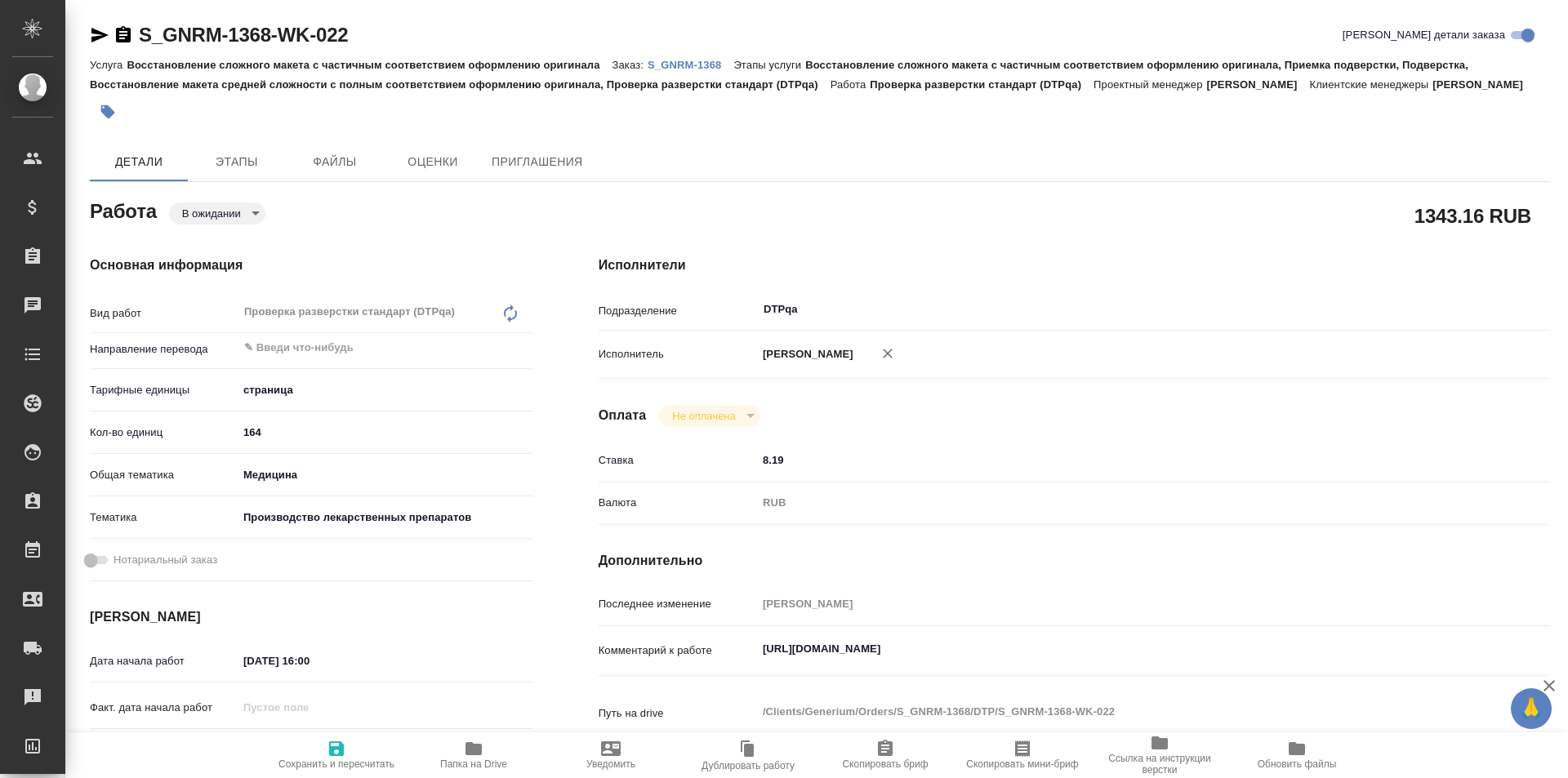
type textarea "x"
drag, startPoint x: 1082, startPoint y: 648, endPoint x: 811, endPoint y: 595, distance: 276.1
click at [676, 648] on div "Комментарий к работе https://tera.awatera.com/Work/68cbe26e917089748a69c075/ x" at bounding box center [1074, 652] width 951 height 38
type textarea "x"
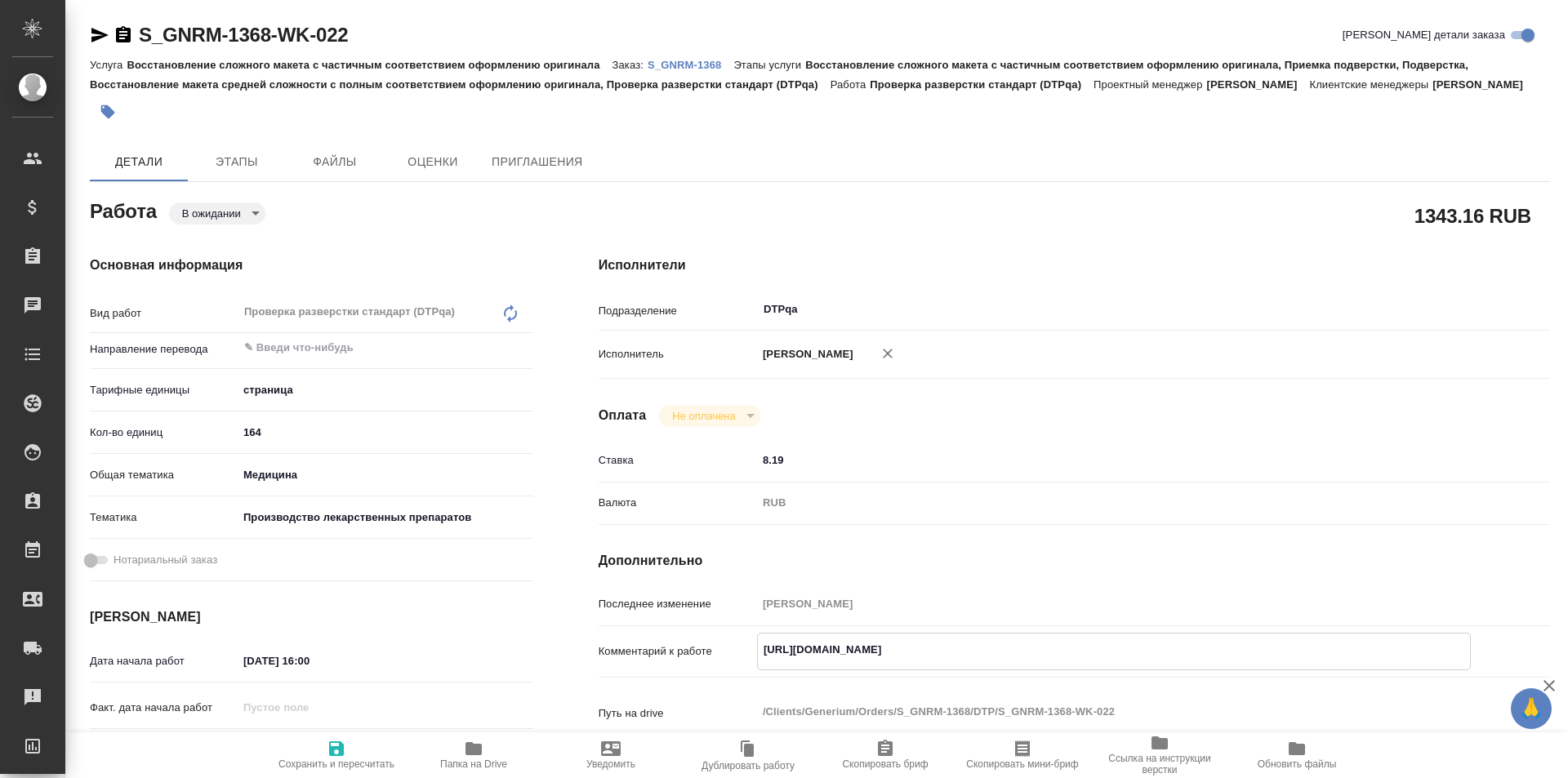
type textarea "x"
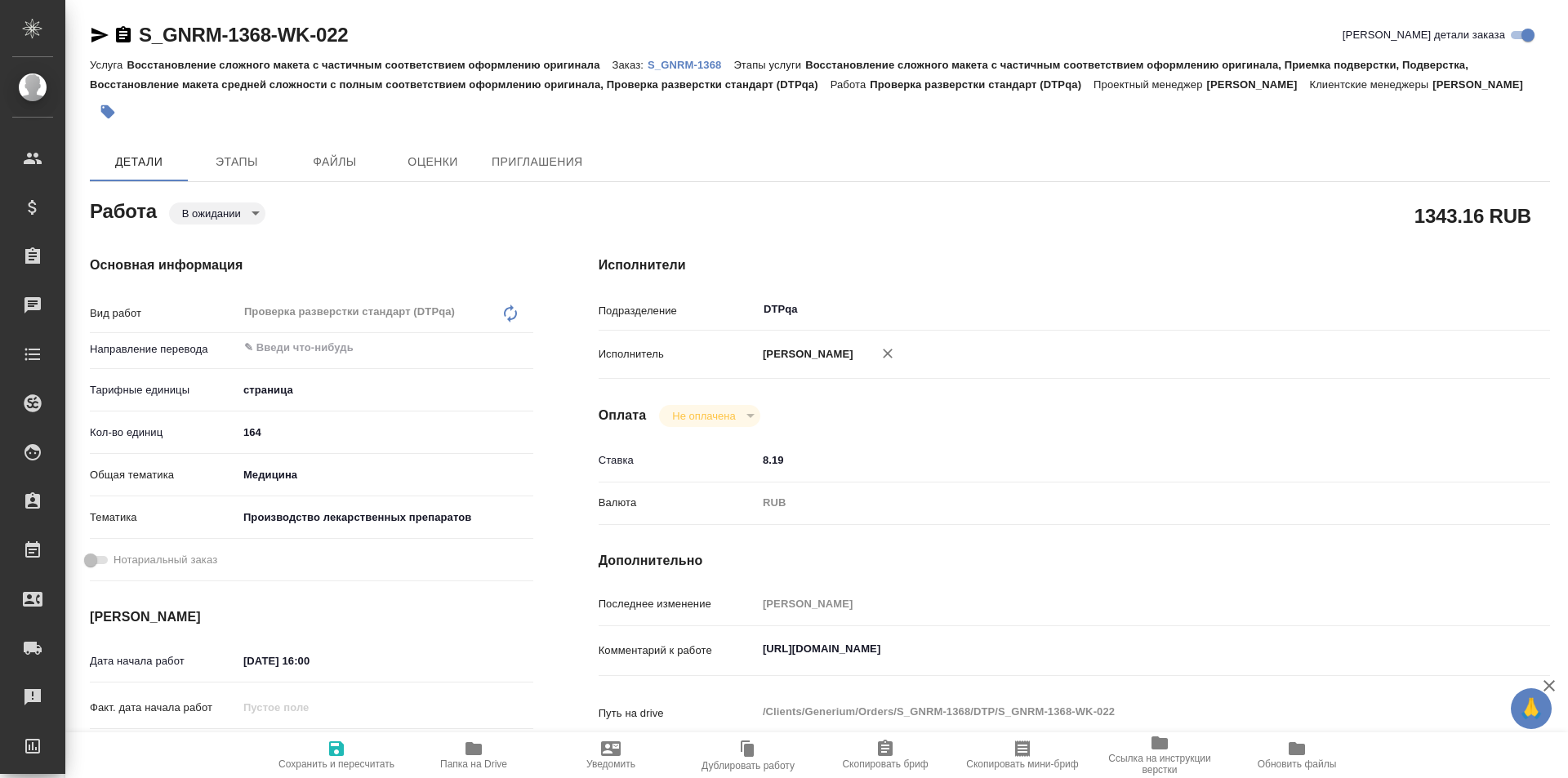
type textarea "x"
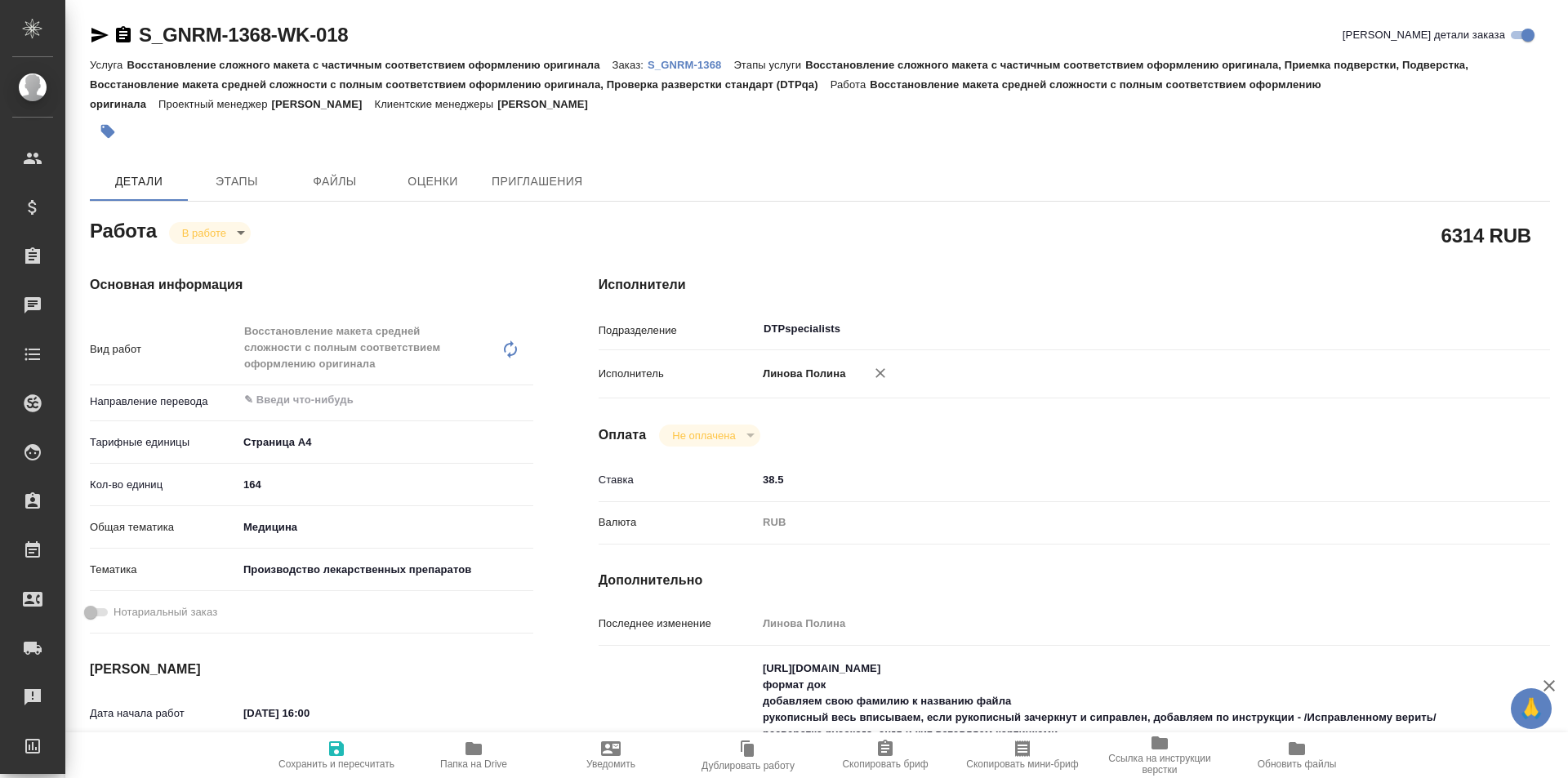
type textarea "x"
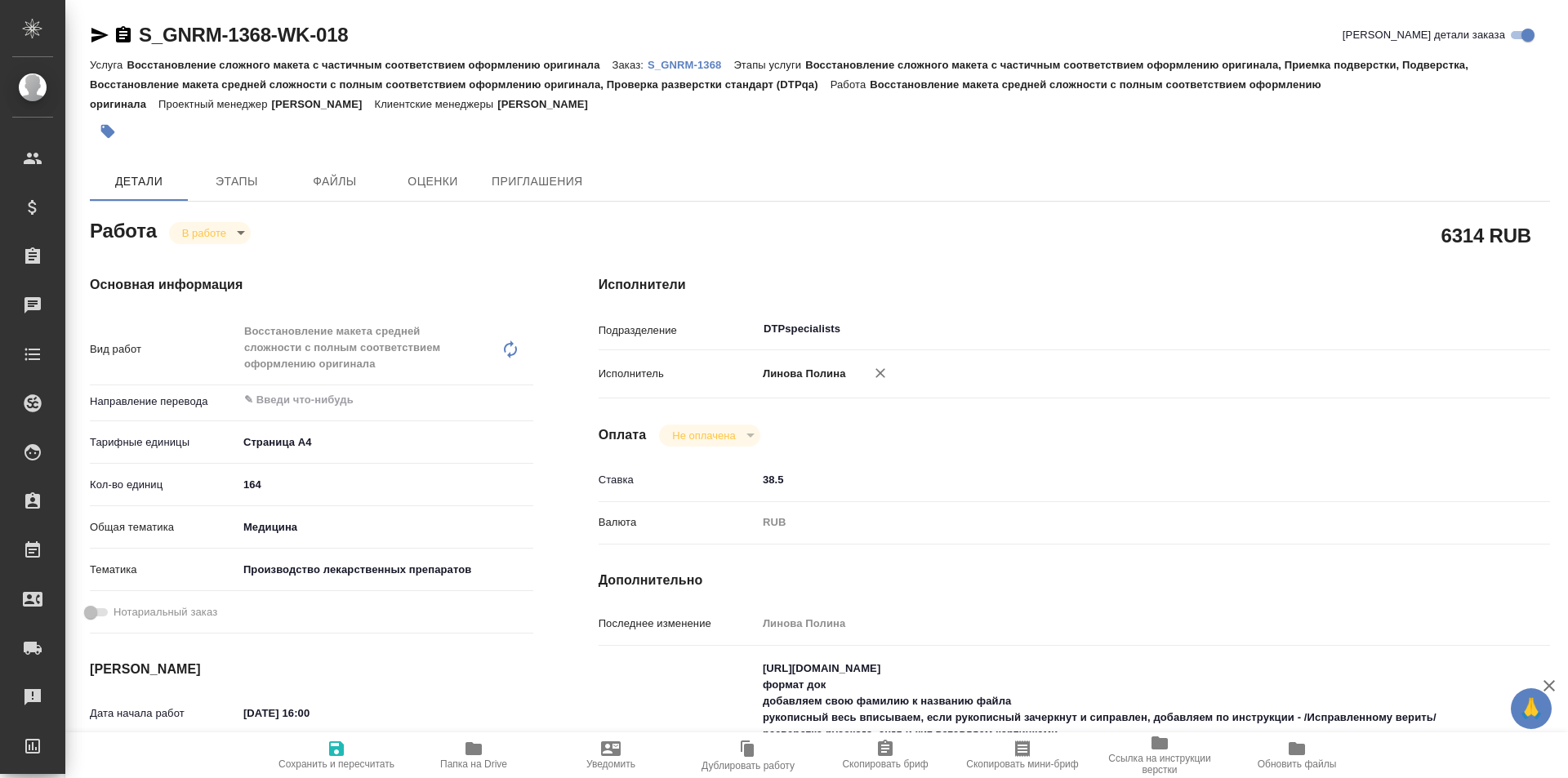
type textarea "x"
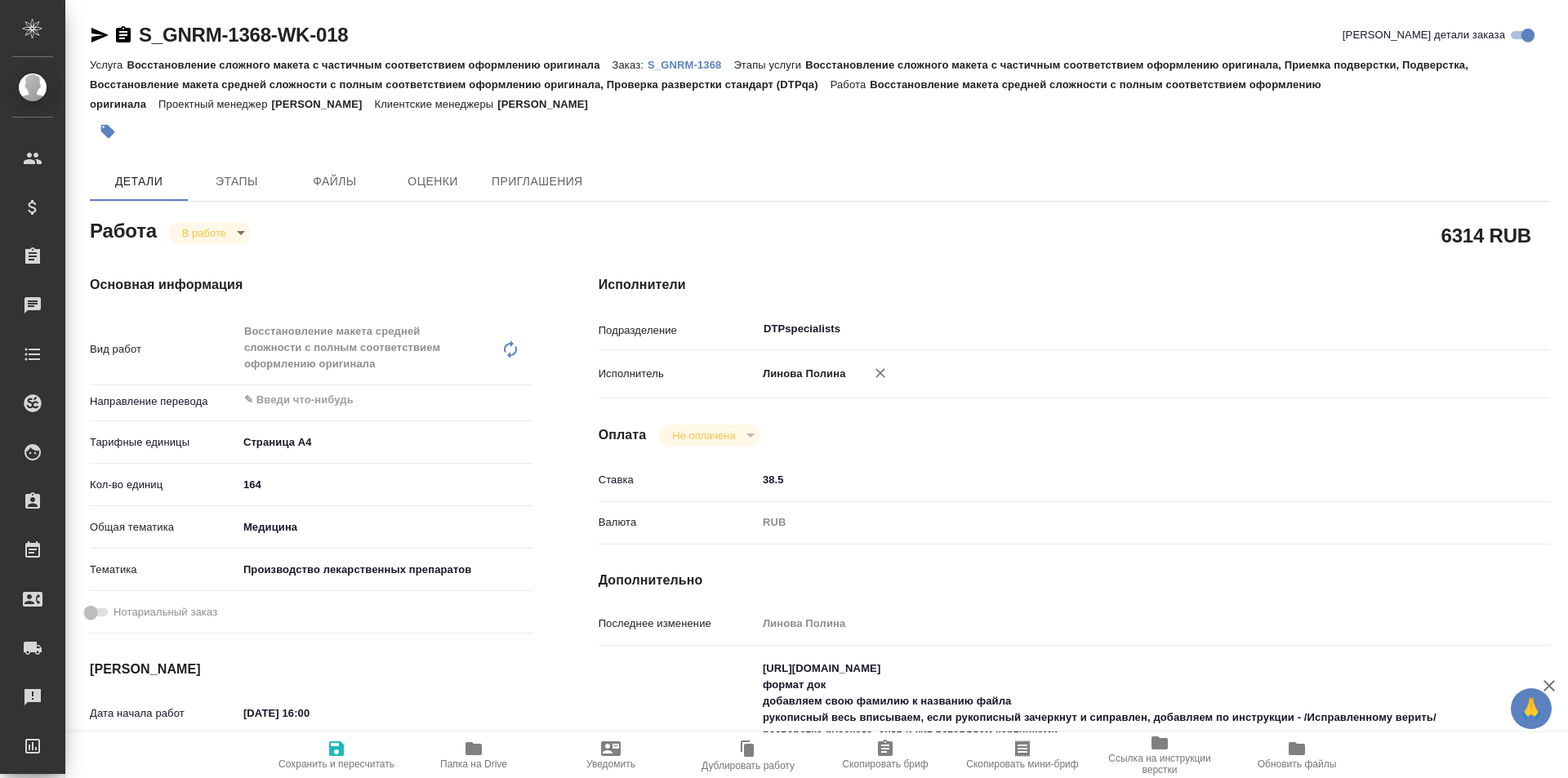
type textarea "x"
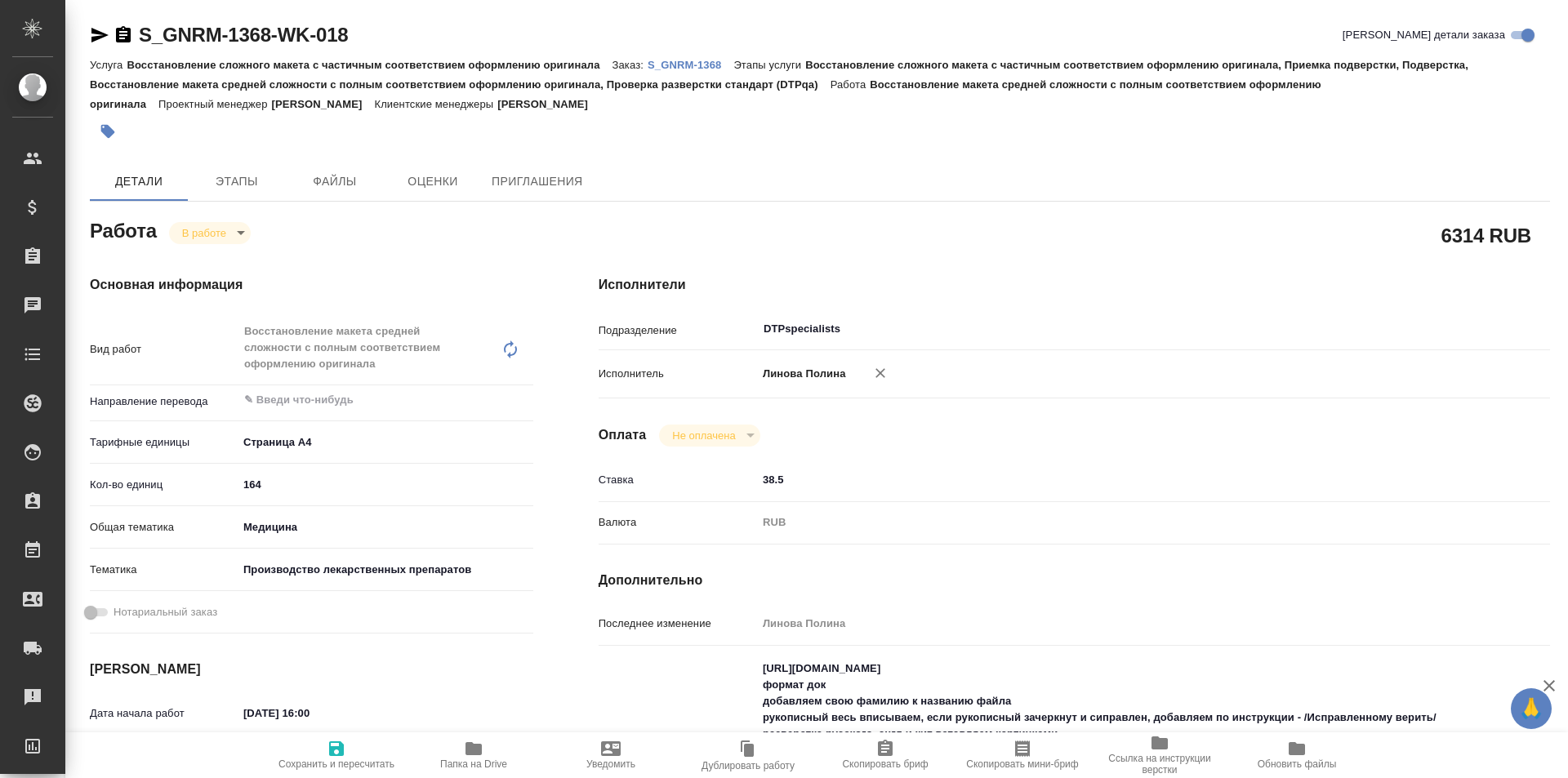
type textarea "x"
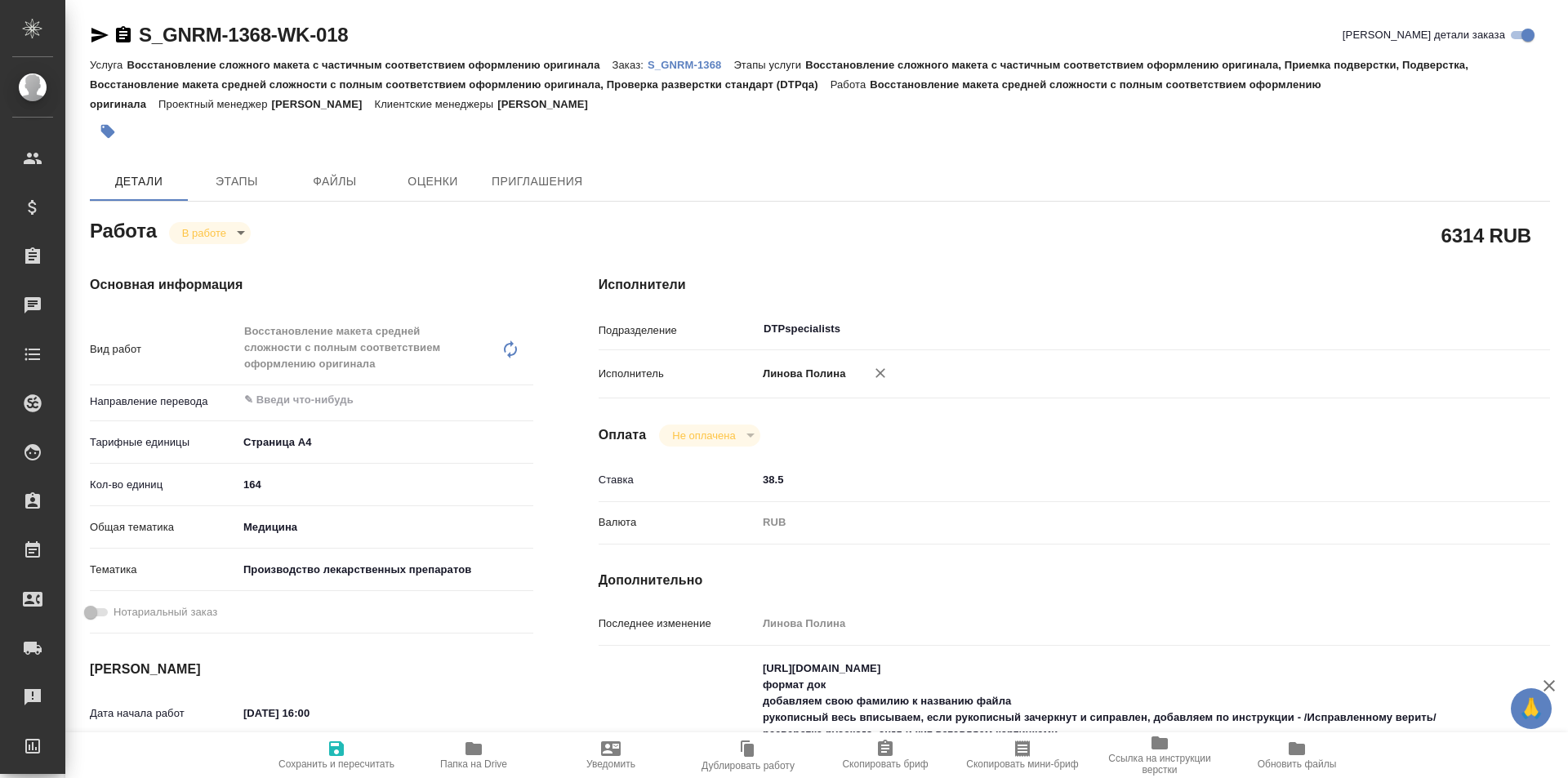
type textarea "x"
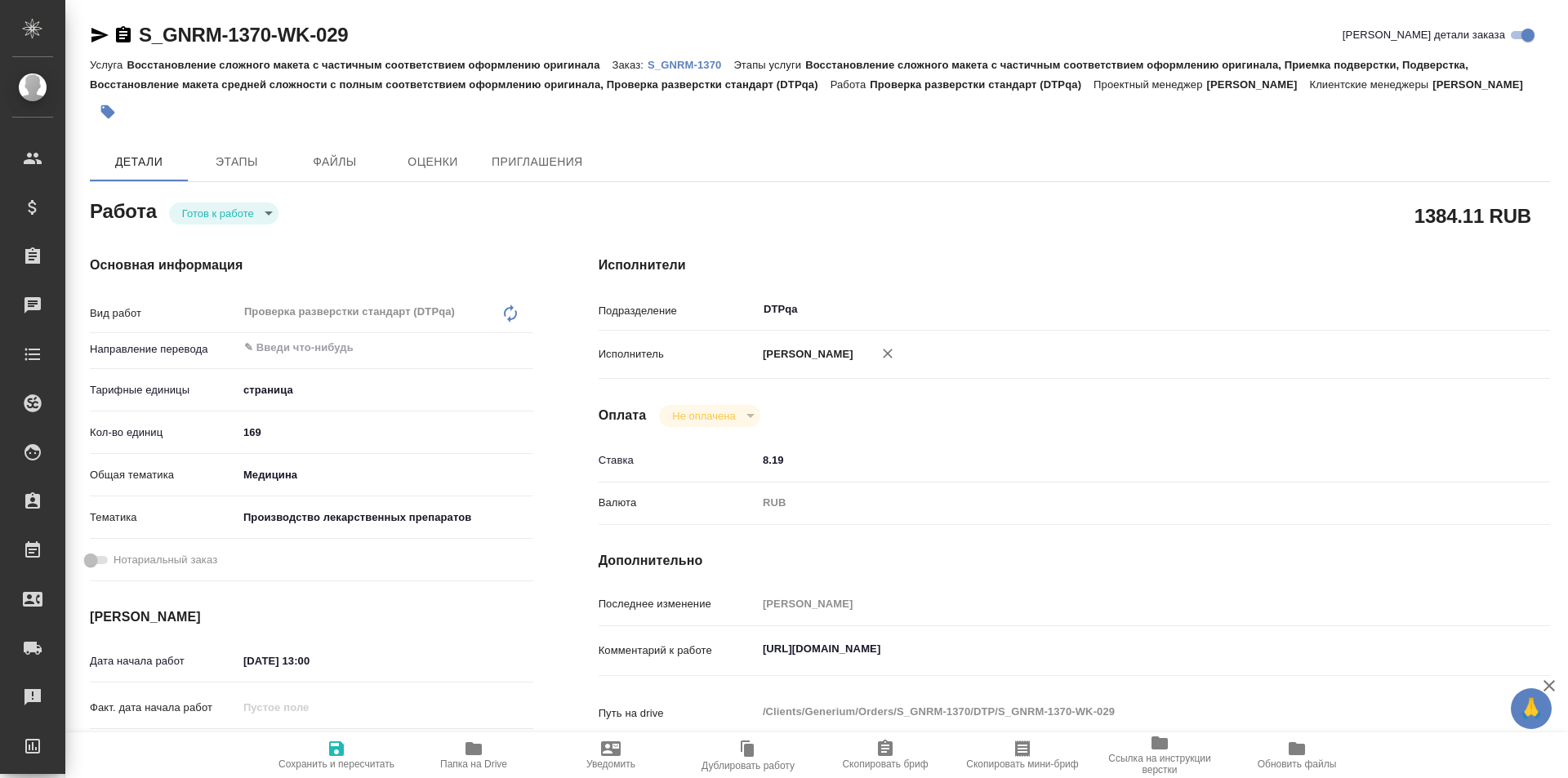
type textarea "x"
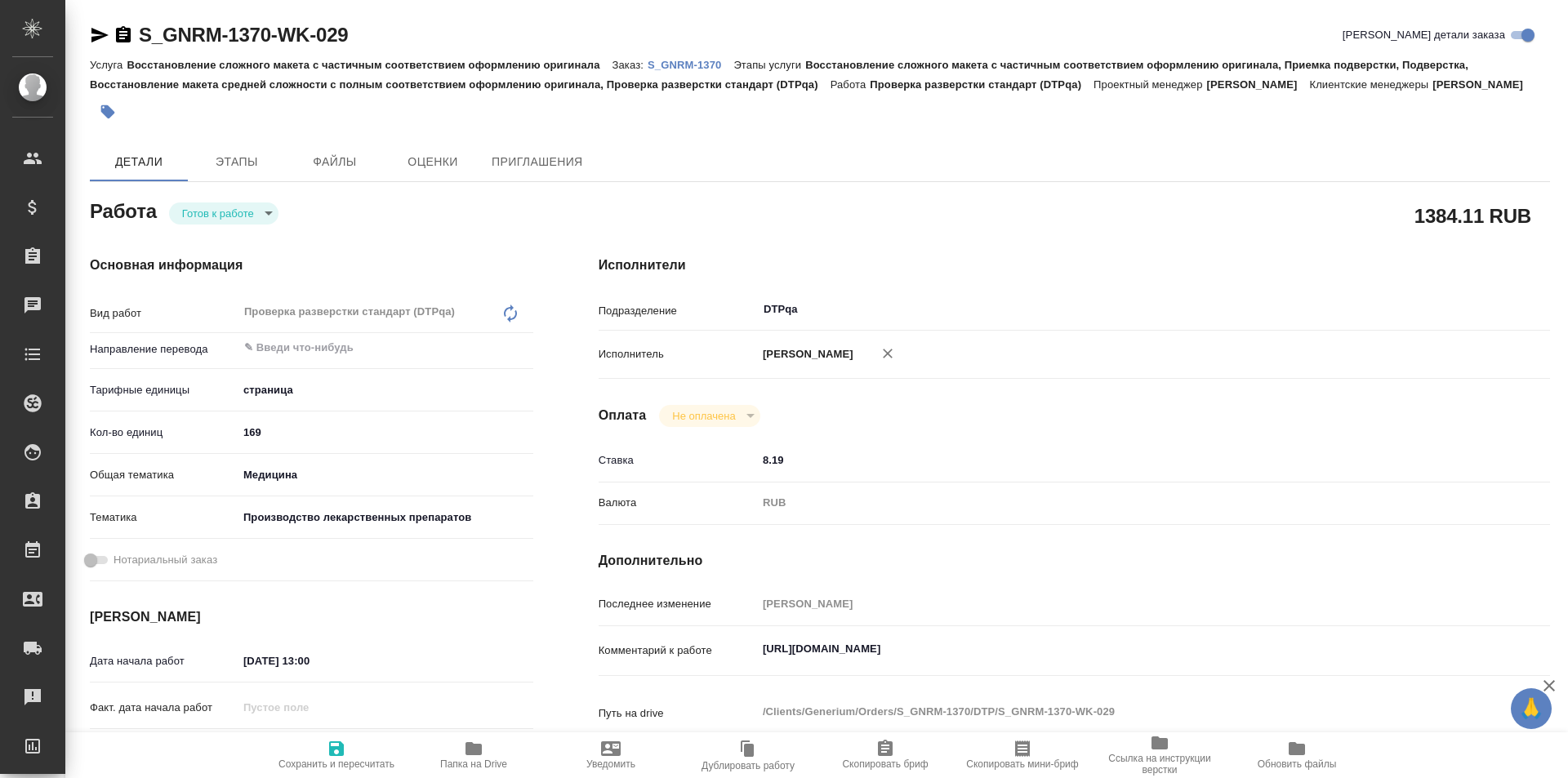
type textarea "x"
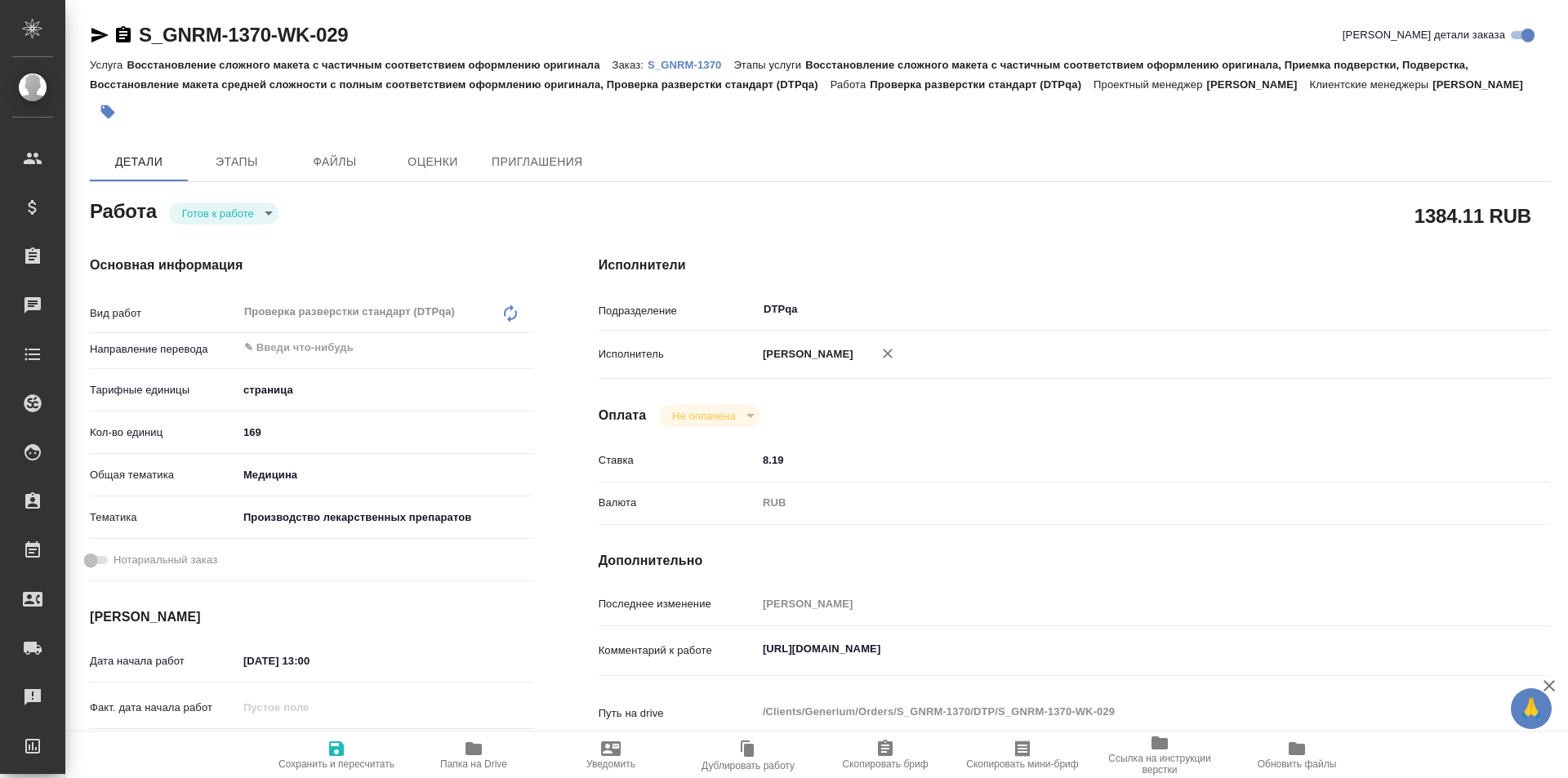
type textarea "x"
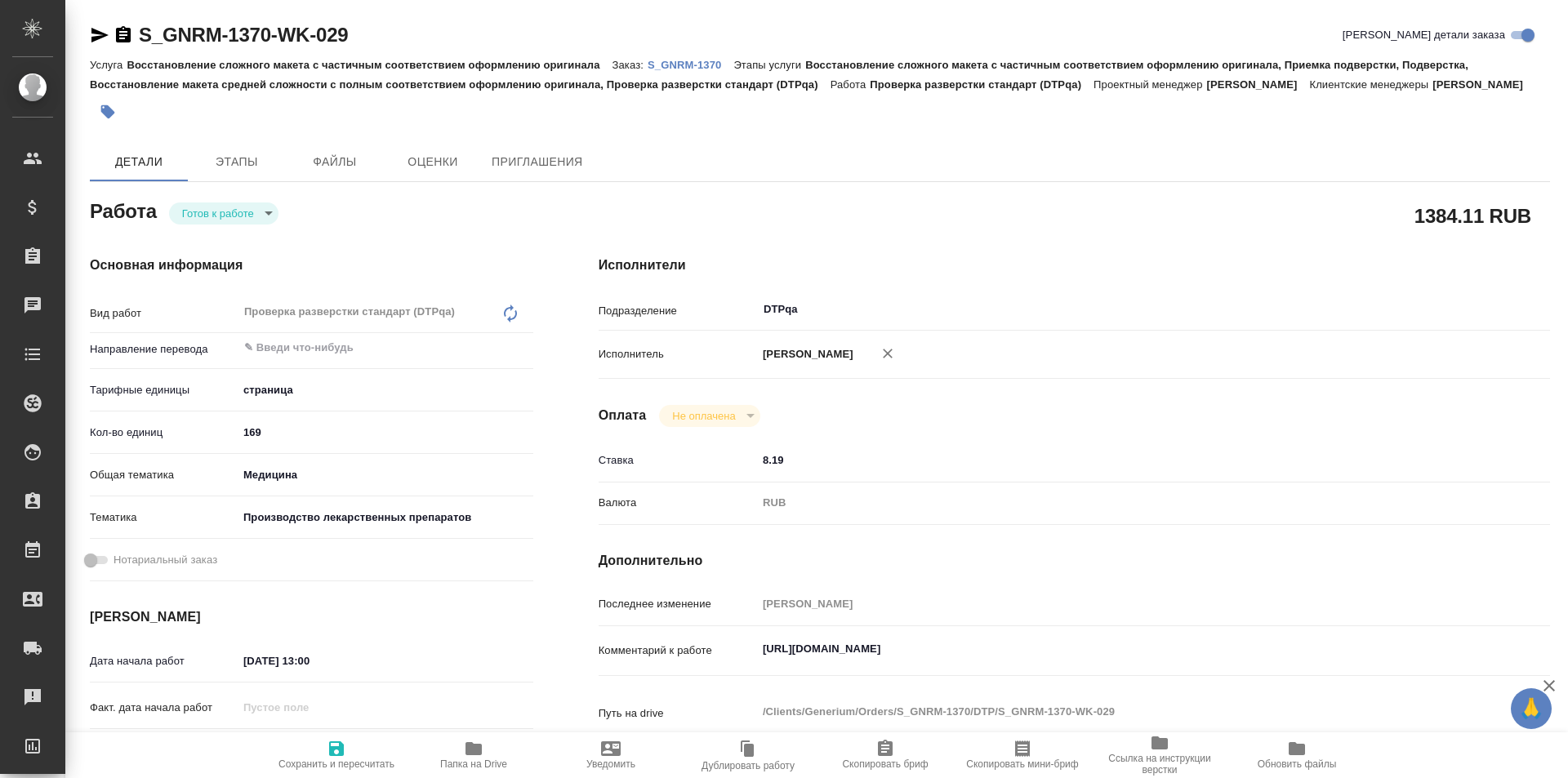
type textarea "x"
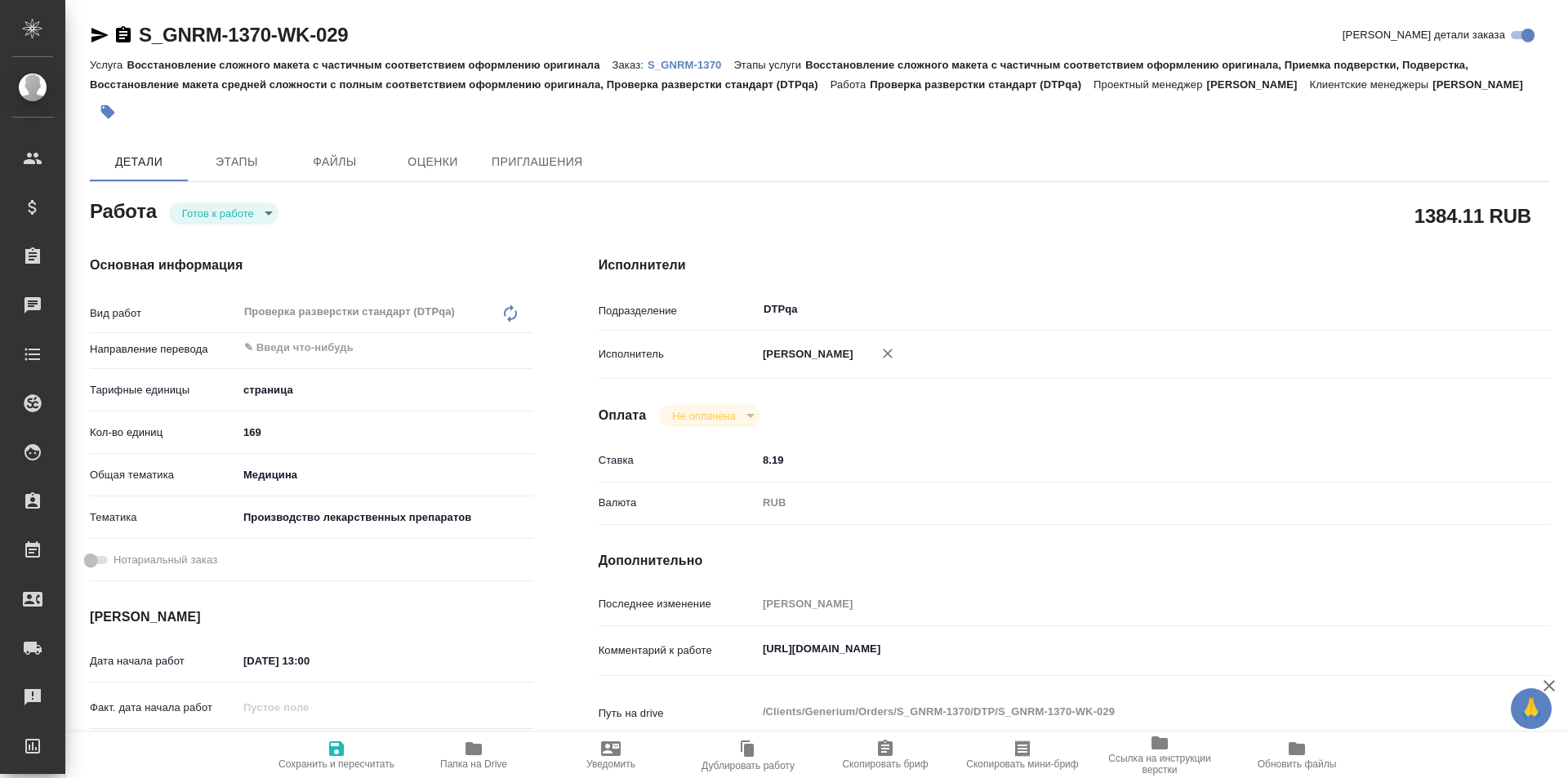
type textarea "x"
drag, startPoint x: 1082, startPoint y: 650, endPoint x: 748, endPoint y: 650, distance: 334.0
click at [748, 650] on div "Комментарий к работе https://tera.awatera.com/Work/68cd23abe87e3c6cfdb6370d/ x" at bounding box center [1074, 652] width 951 height 38
type textarea "x"
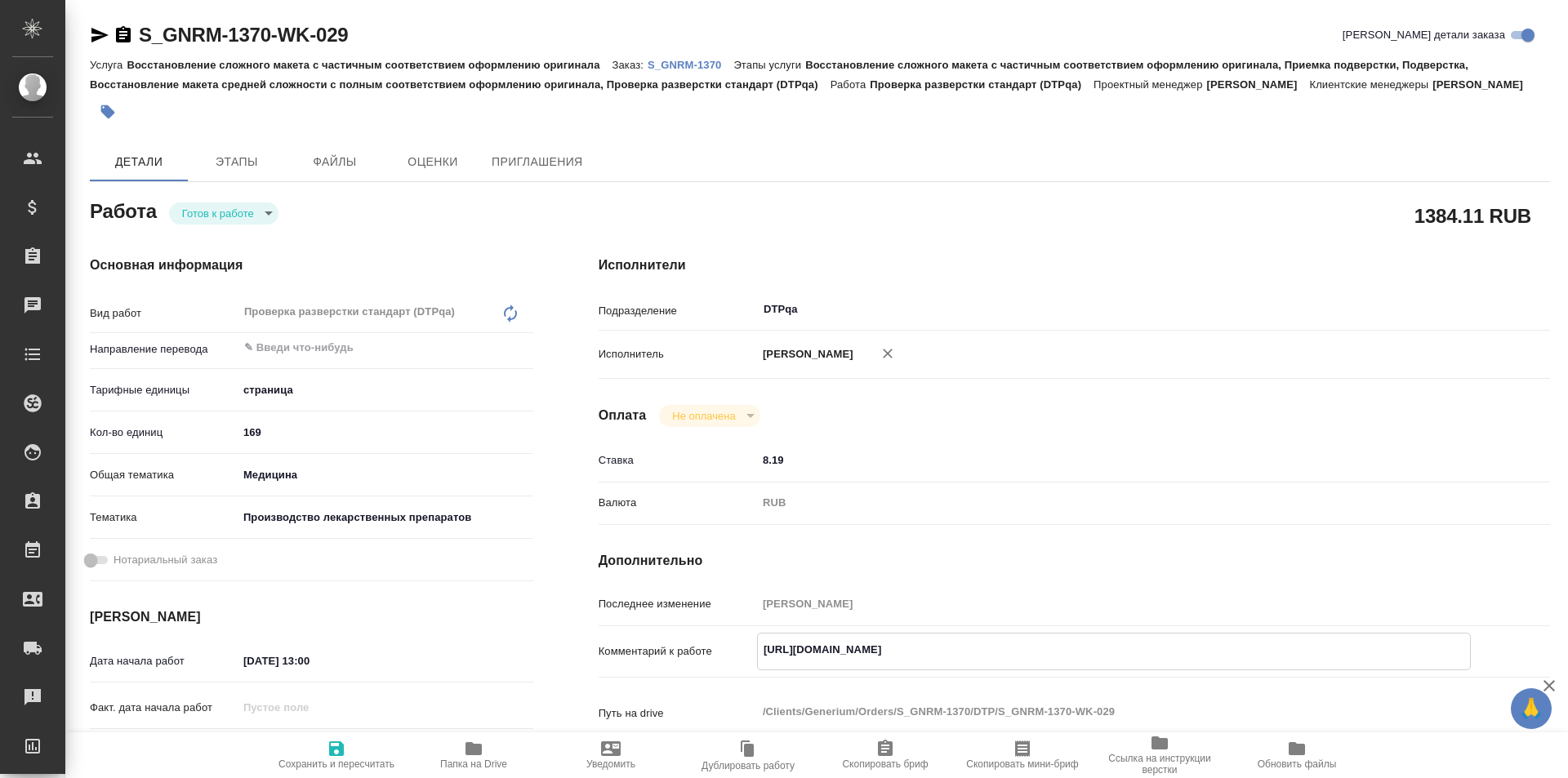
type textarea "x"
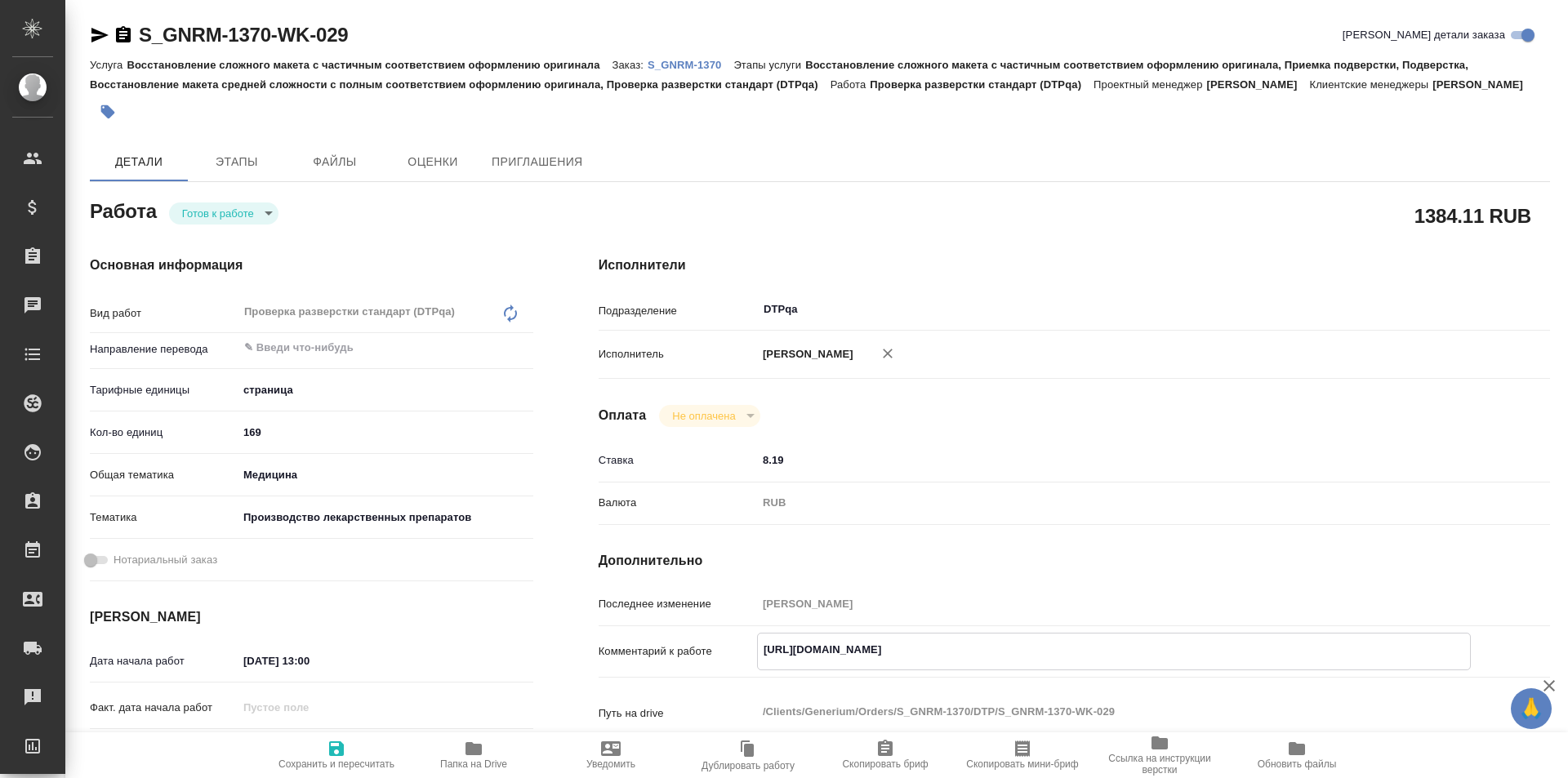
type textarea "x"
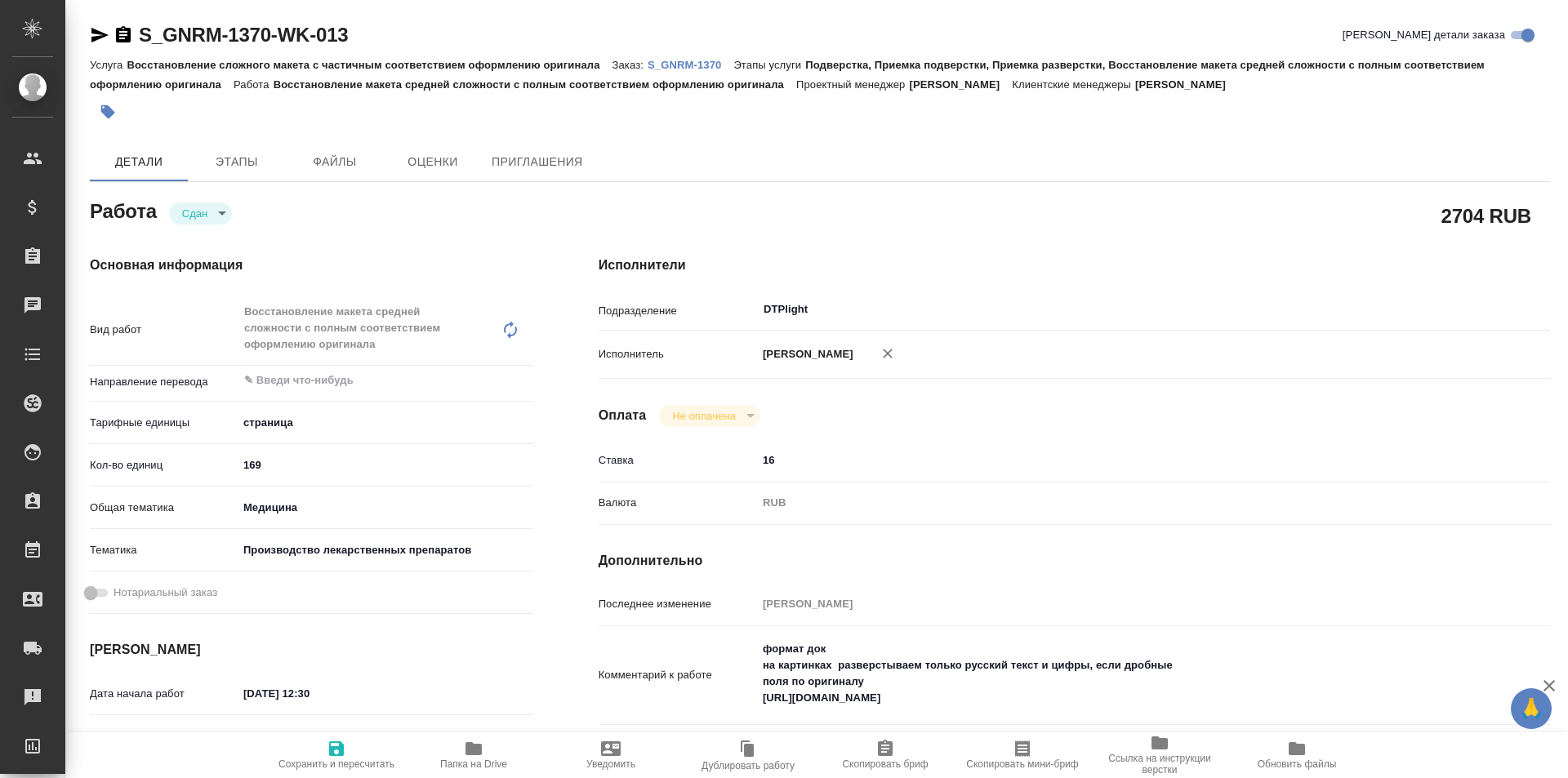
type textarea "x"
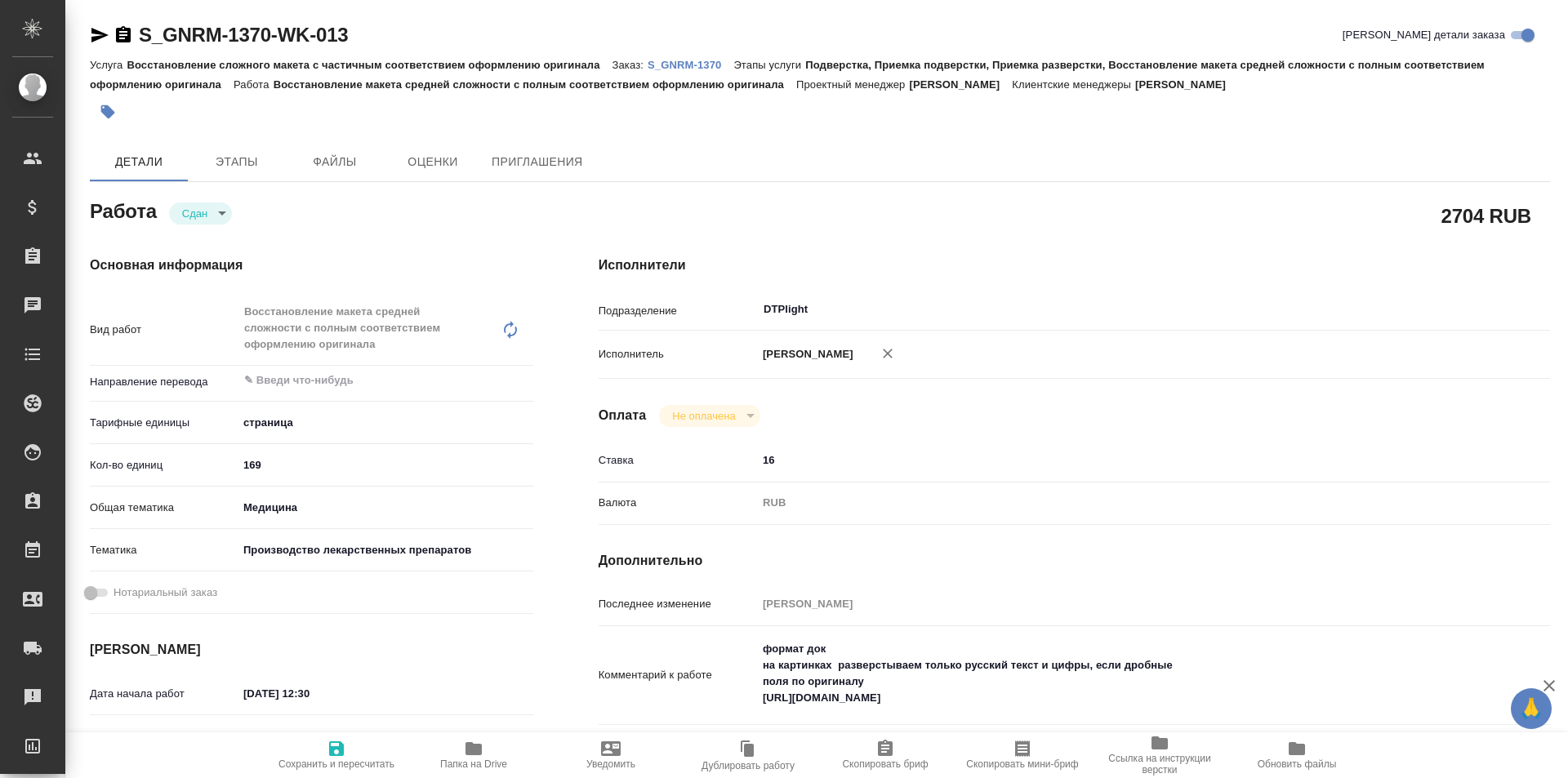
type textarea "x"
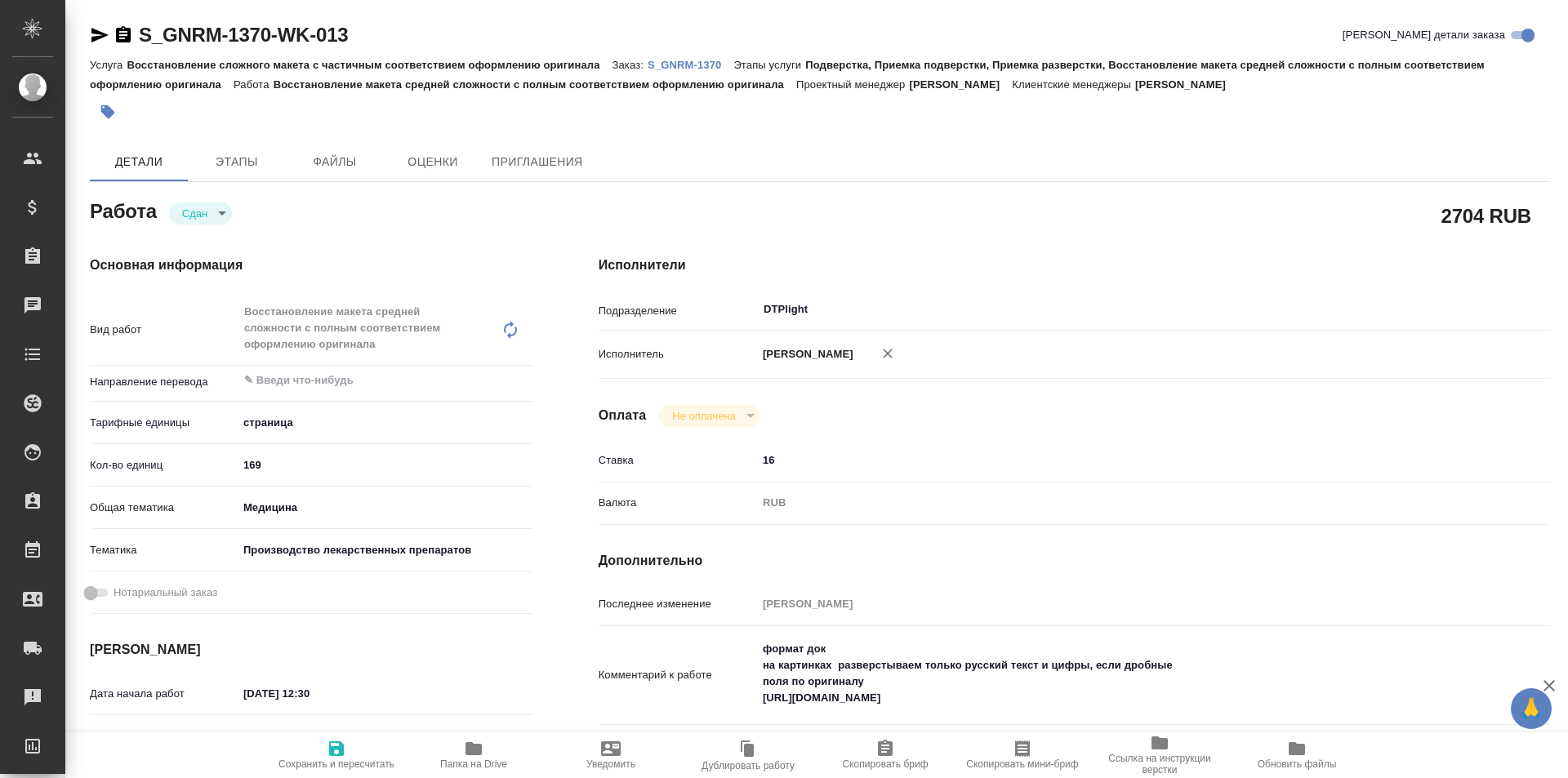
type textarea "x"
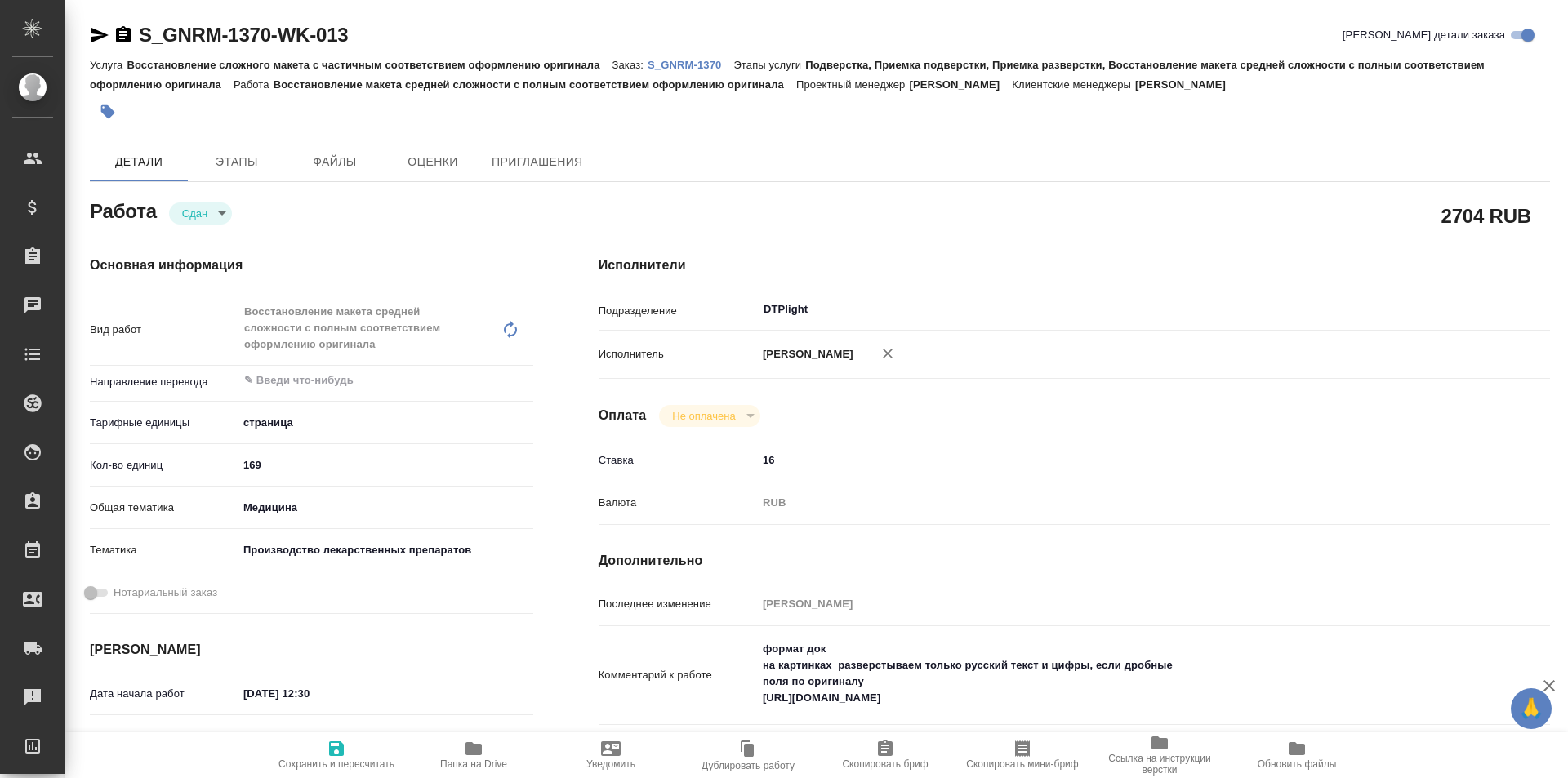
type textarea "x"
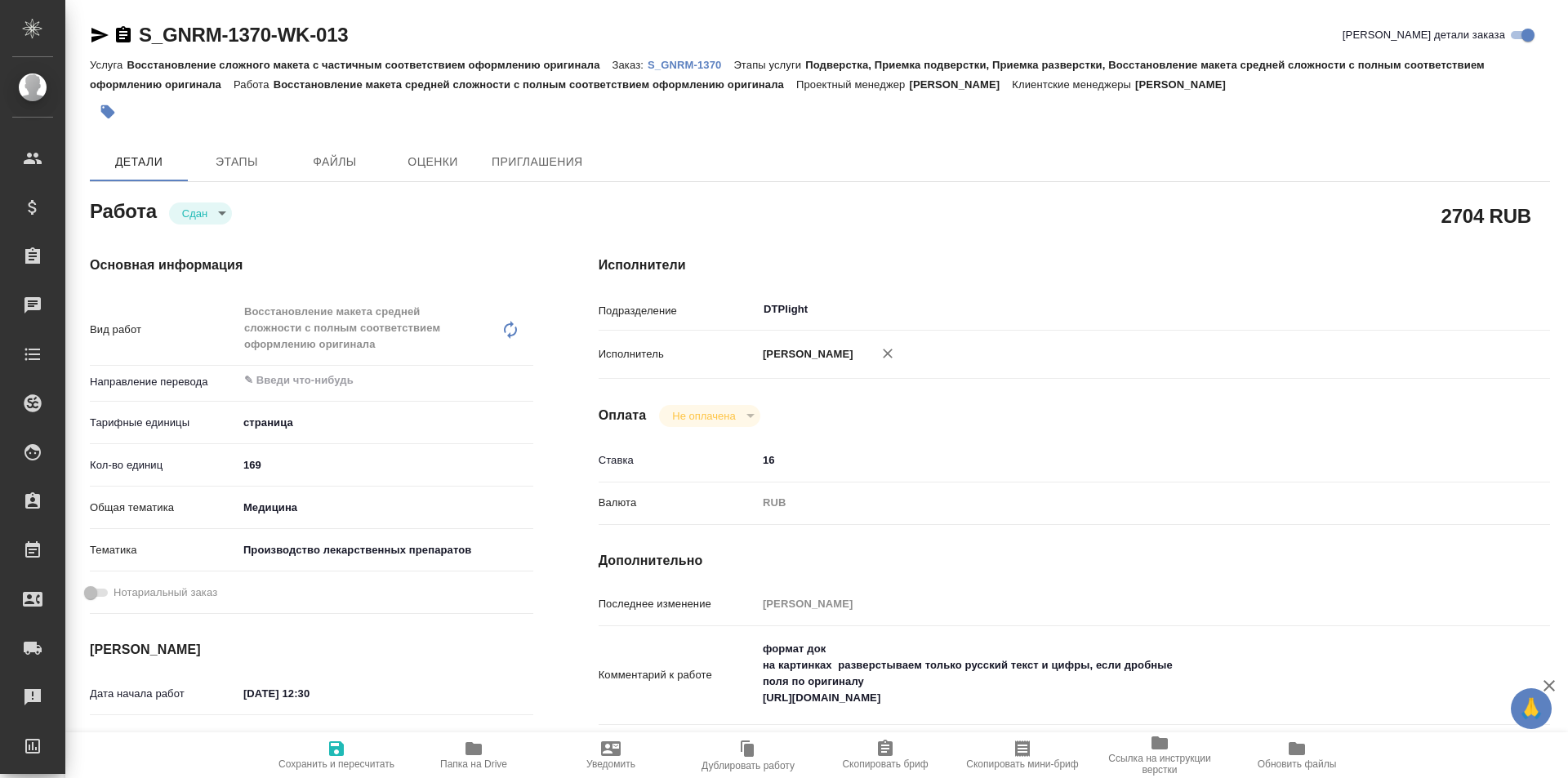
type textarea "x"
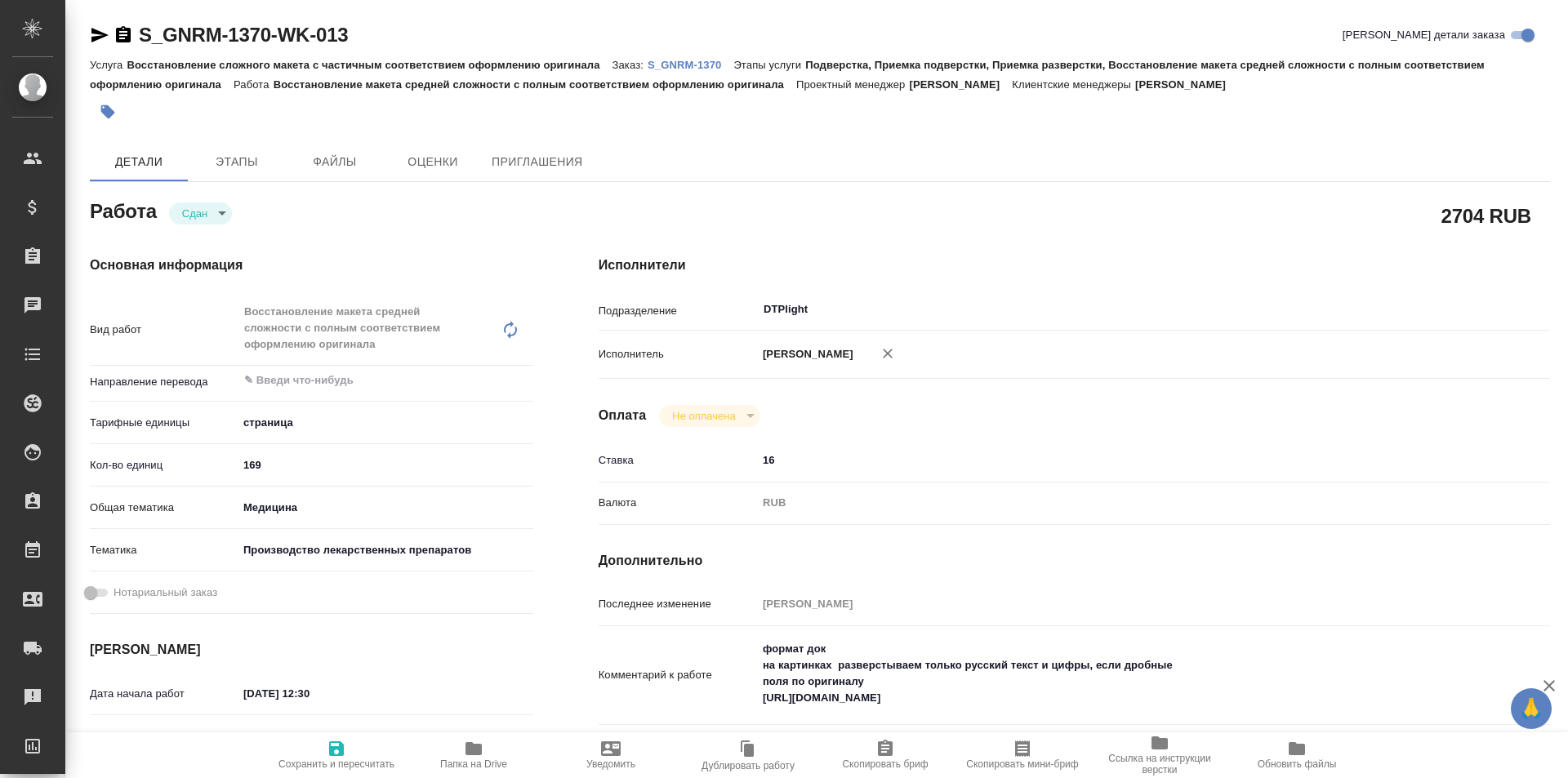
type textarea "x"
